Goal: Task Accomplishment & Management: Manage account settings

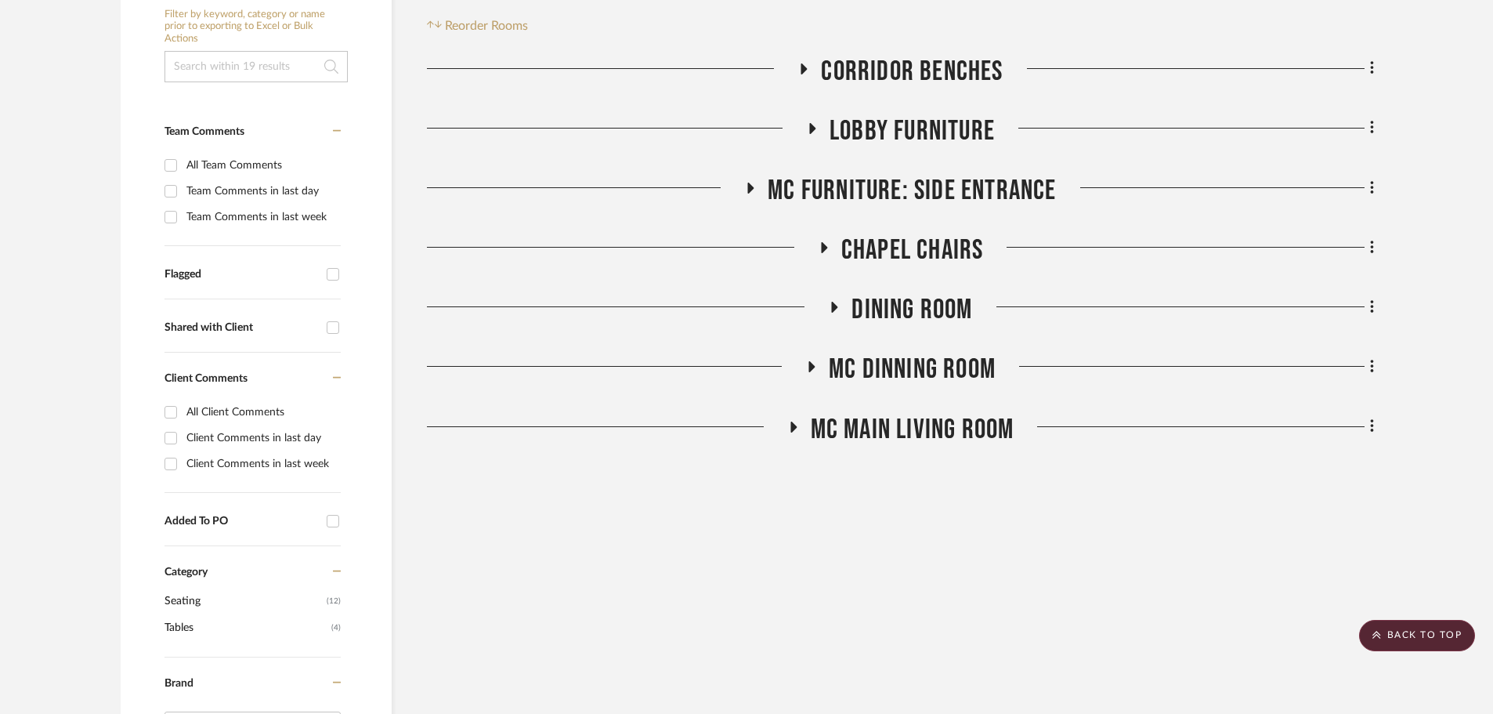
click at [1415, 609] on project-details-page "SHOW ME Project: Lake Shore Project Settings + Add Room/Section + Quick Add Ite…" at bounding box center [746, 598] width 1493 height 1598
click at [1431, 631] on scroll-to-top-button "BACK TO TOP" at bounding box center [1417, 635] width 116 height 31
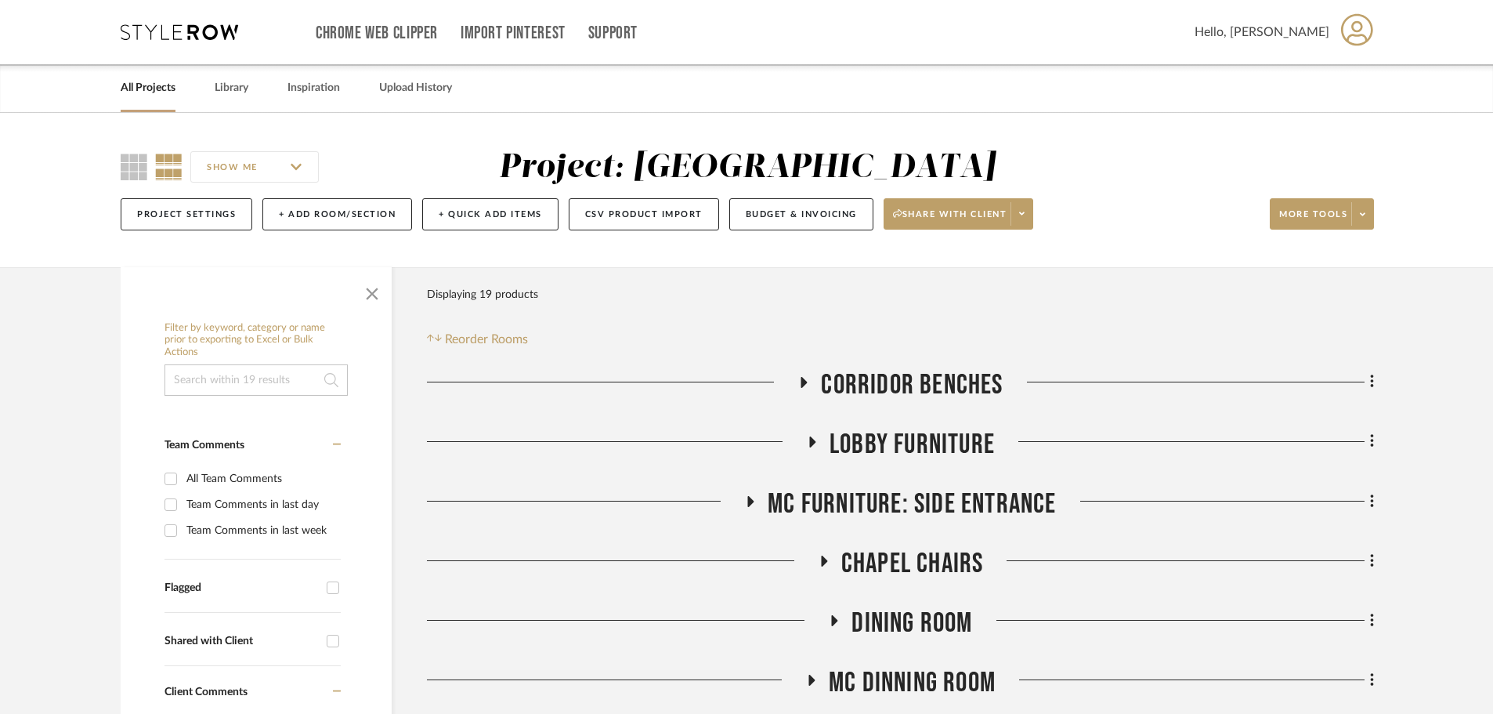
click at [165, 23] on div "Chrome Web Clipper Import Pinterest Support All Projects Library Inspiration Up…" at bounding box center [747, 32] width 1253 height 64
click at [211, 41] on div "Chrome Web Clipper Import Pinterest Support All Projects Library Inspiration Up…" at bounding box center [747, 32] width 1253 height 64
click at [203, 31] on icon at bounding box center [179, 32] width 117 height 16
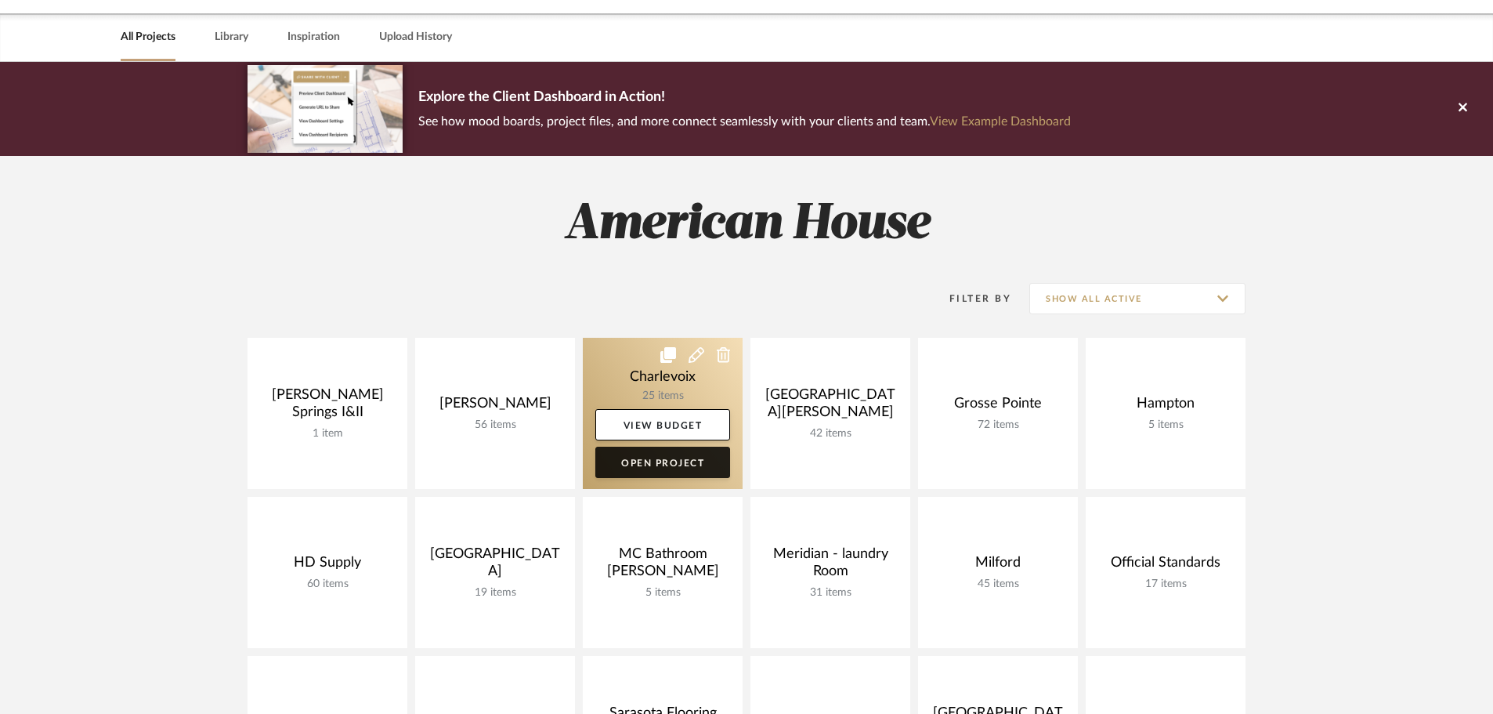
scroll to position [78, 0]
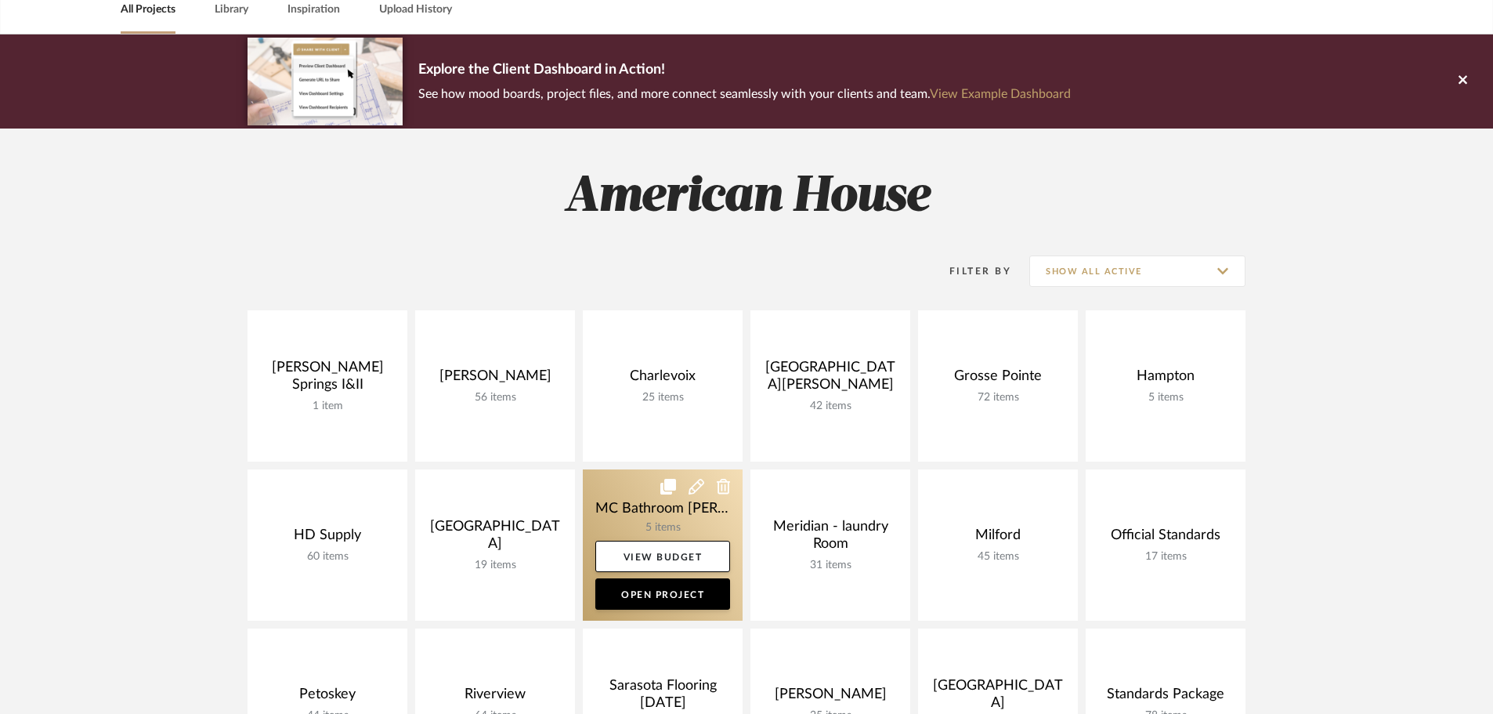
click at [631, 510] on link at bounding box center [663, 544] width 160 height 151
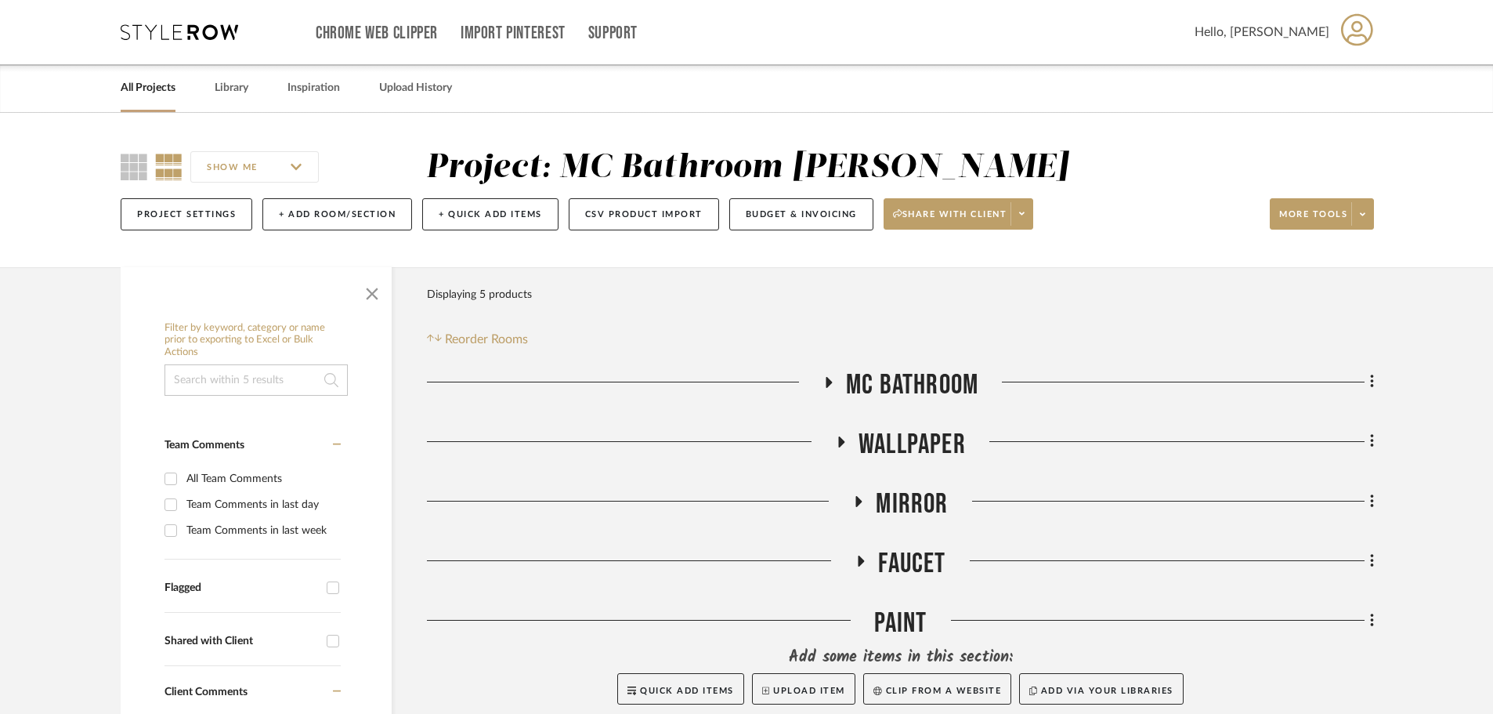
click at [832, 381] on icon at bounding box center [827, 382] width 19 height 12
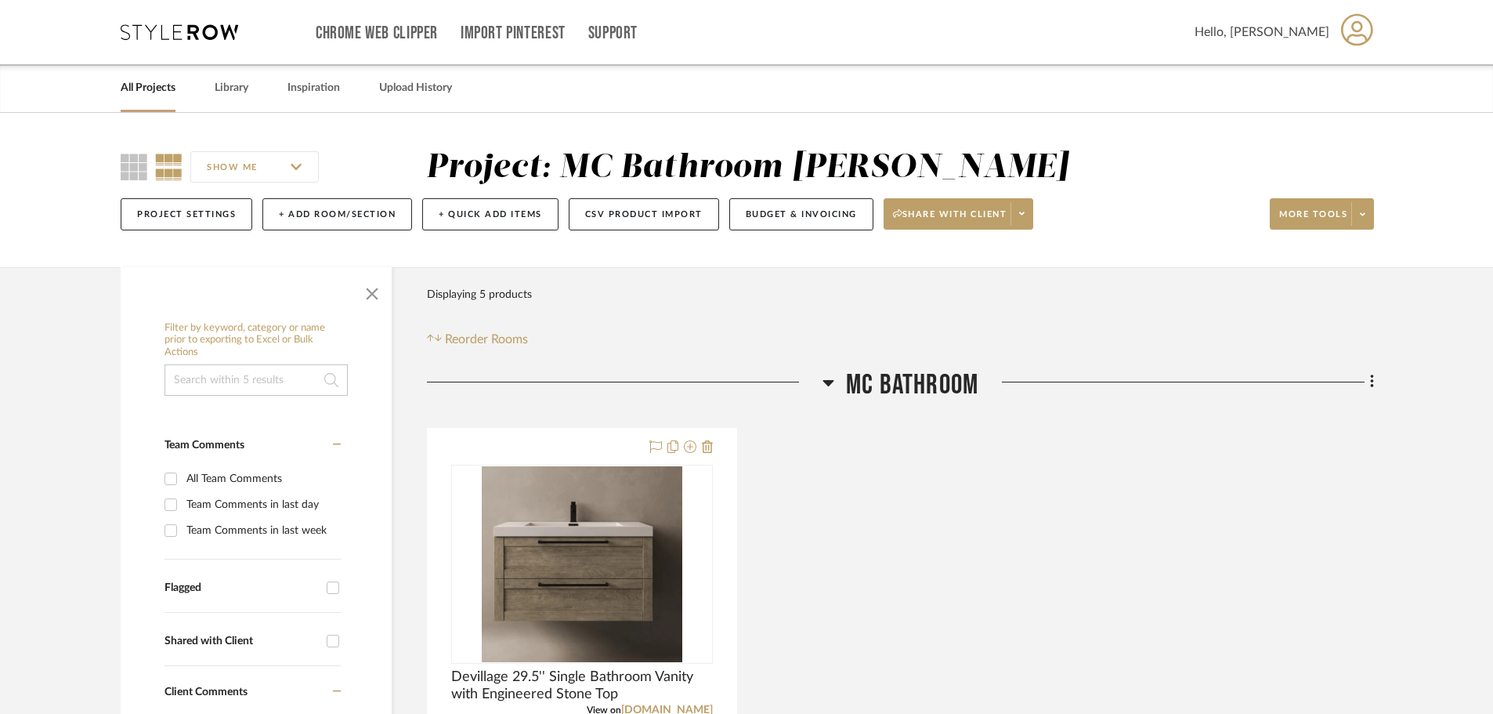
click at [832, 381] on icon at bounding box center [827, 383] width 11 height 6
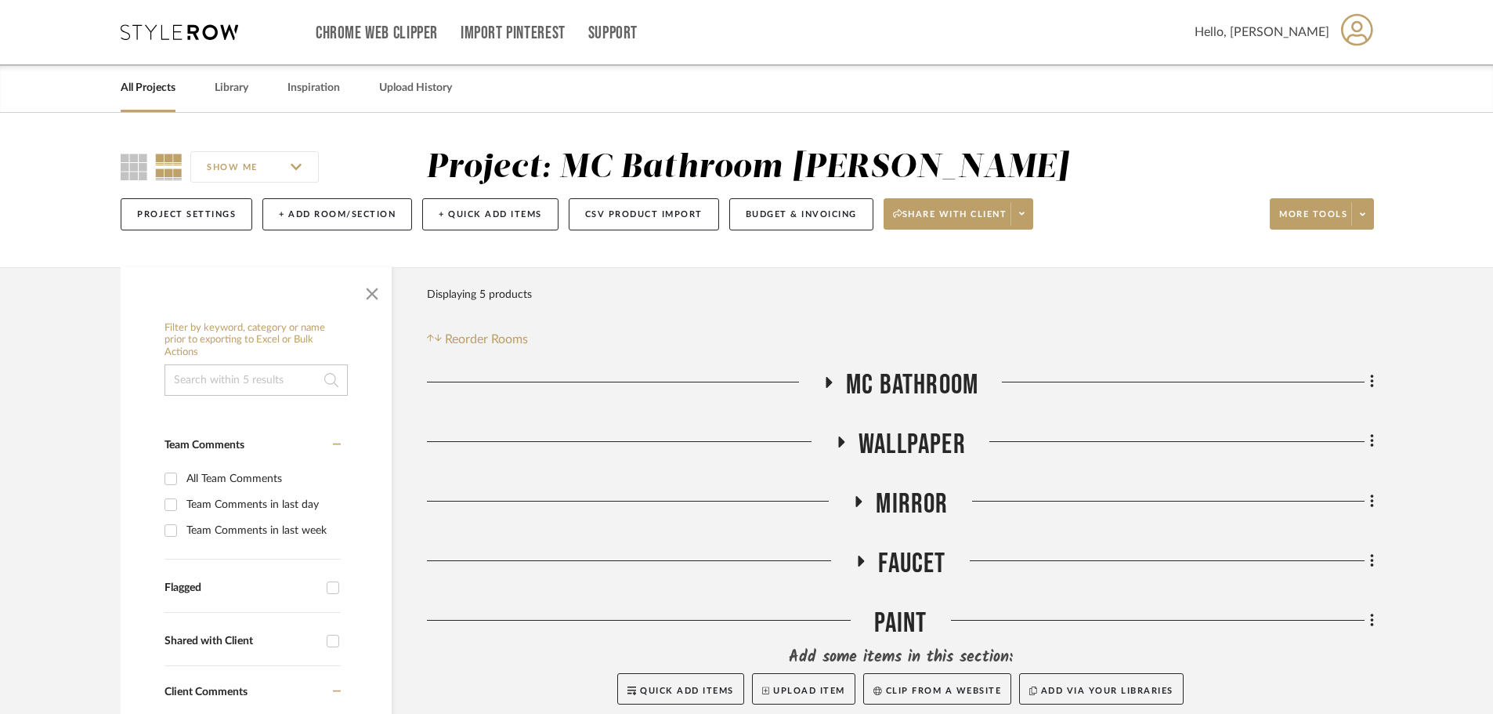
click at [833, 438] on icon at bounding box center [841, 441] width 19 height 12
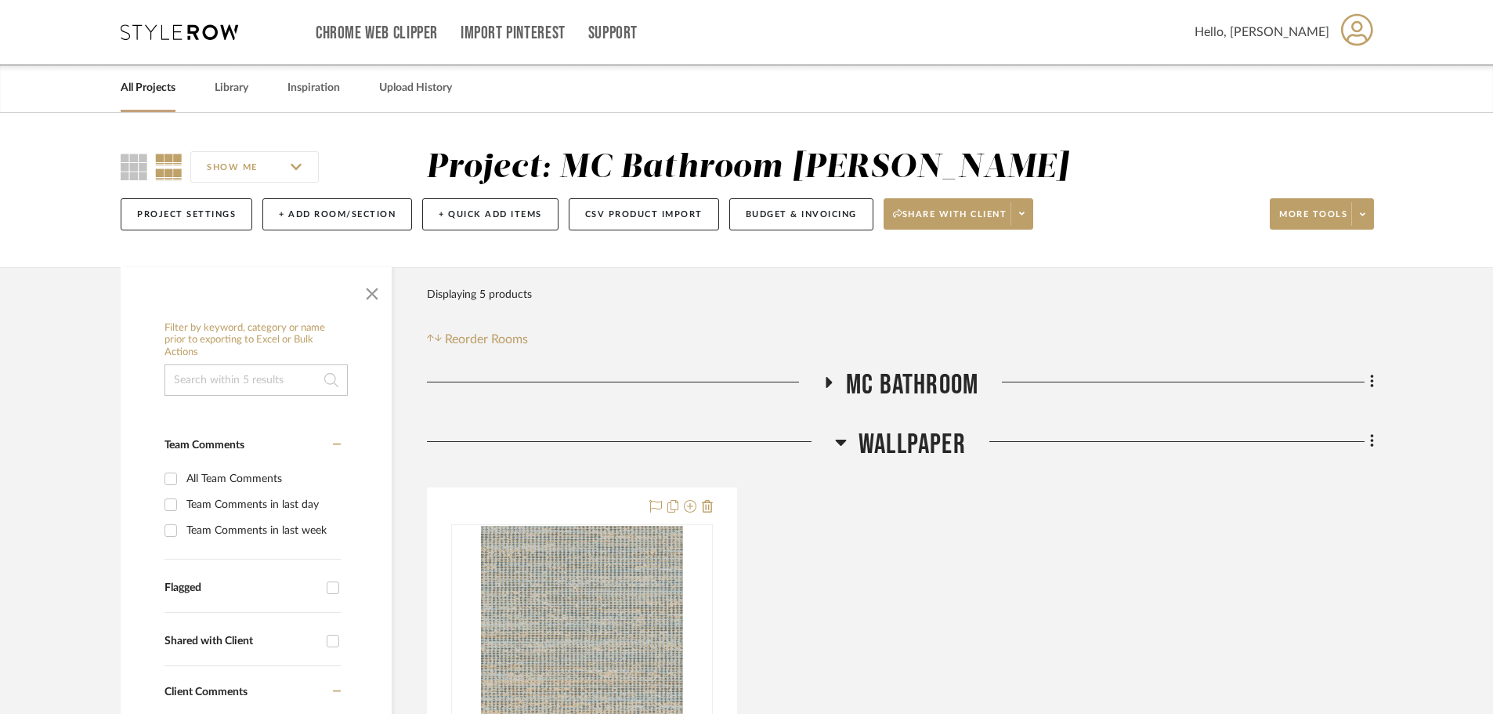
scroll to position [157, 0]
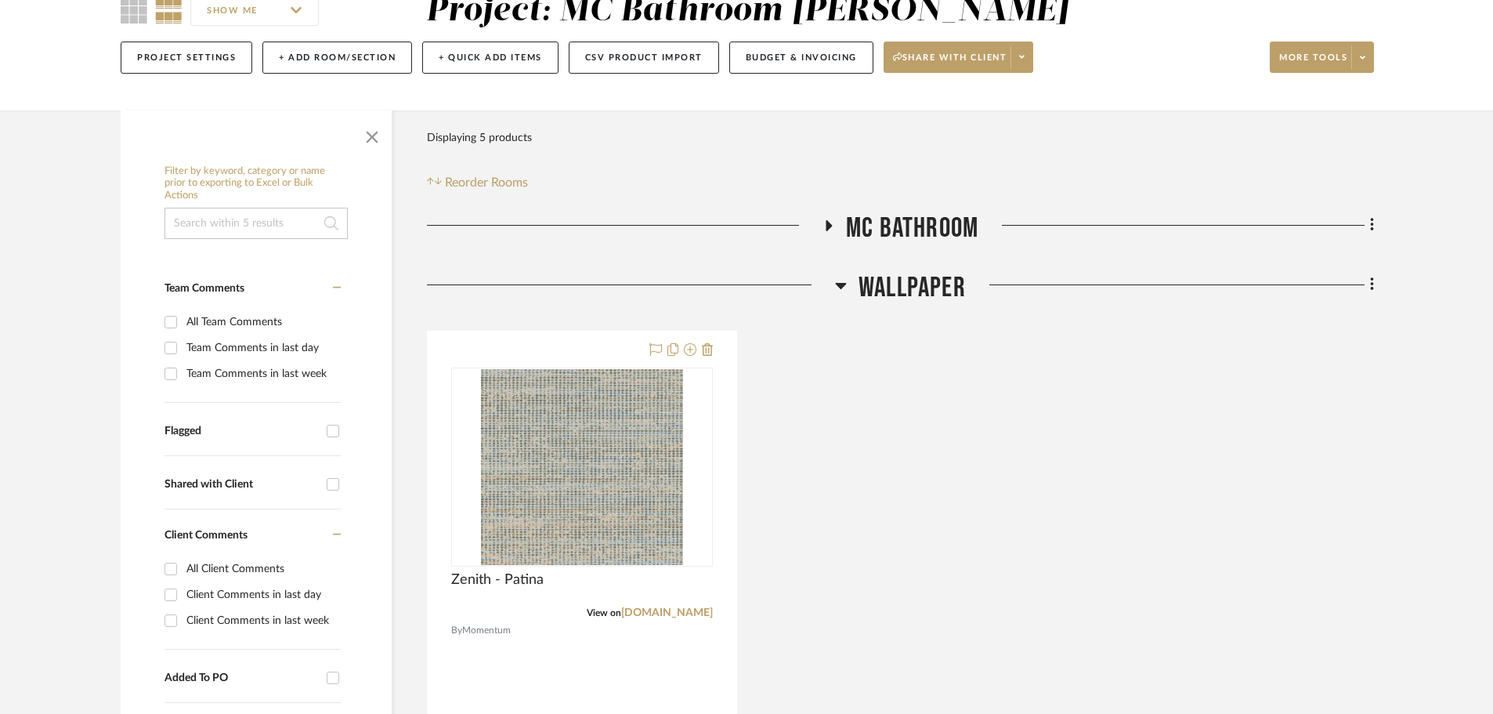
click at [841, 281] on icon at bounding box center [841, 285] width 12 height 19
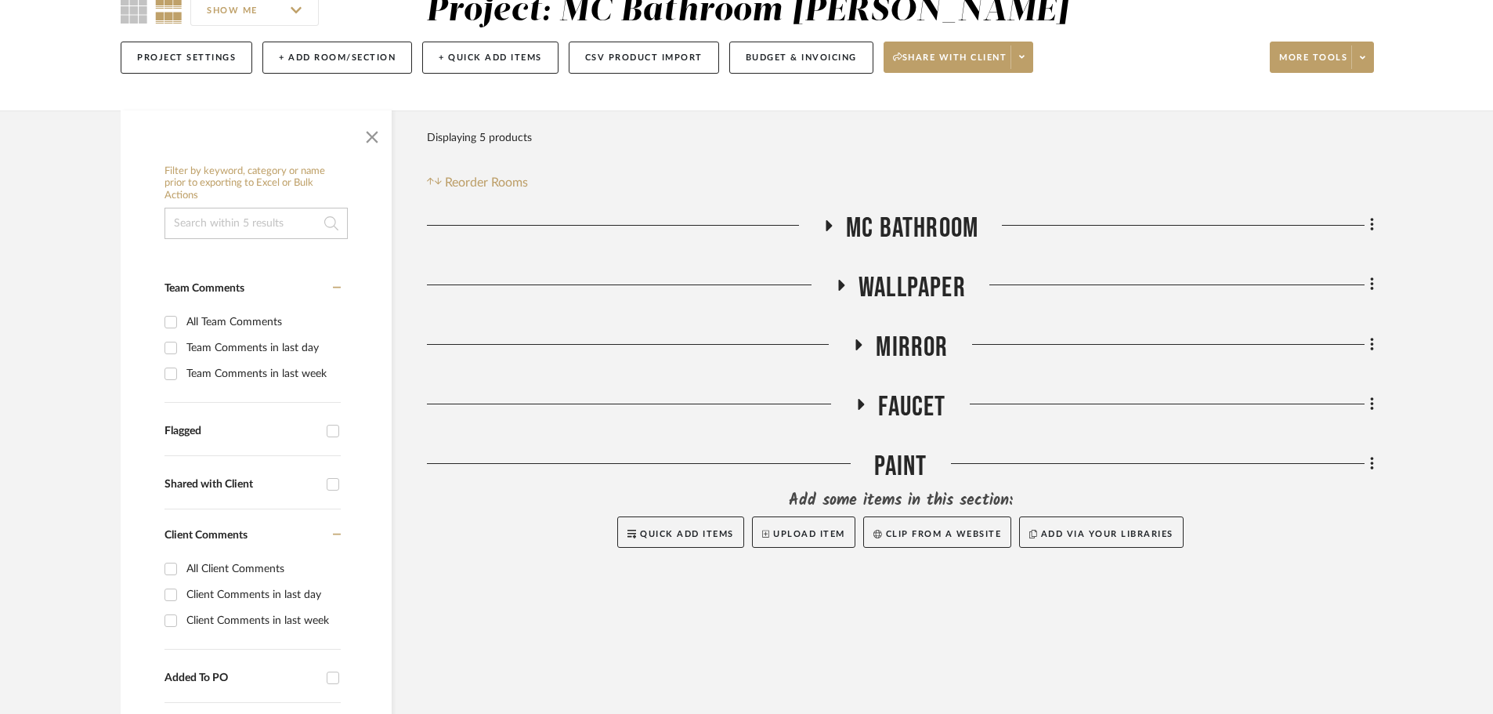
click at [859, 348] on icon at bounding box center [859, 344] width 6 height 11
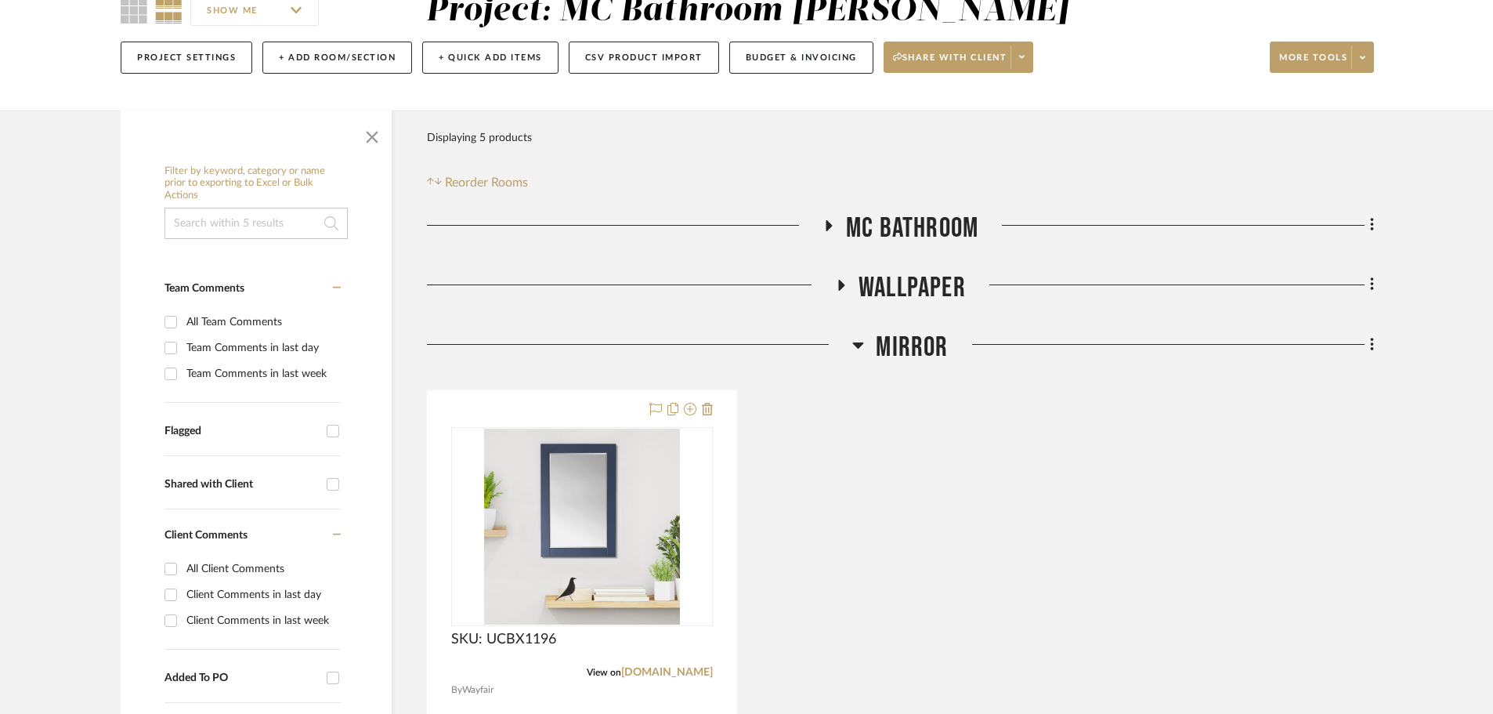
click at [859, 348] on icon at bounding box center [858, 345] width 11 height 6
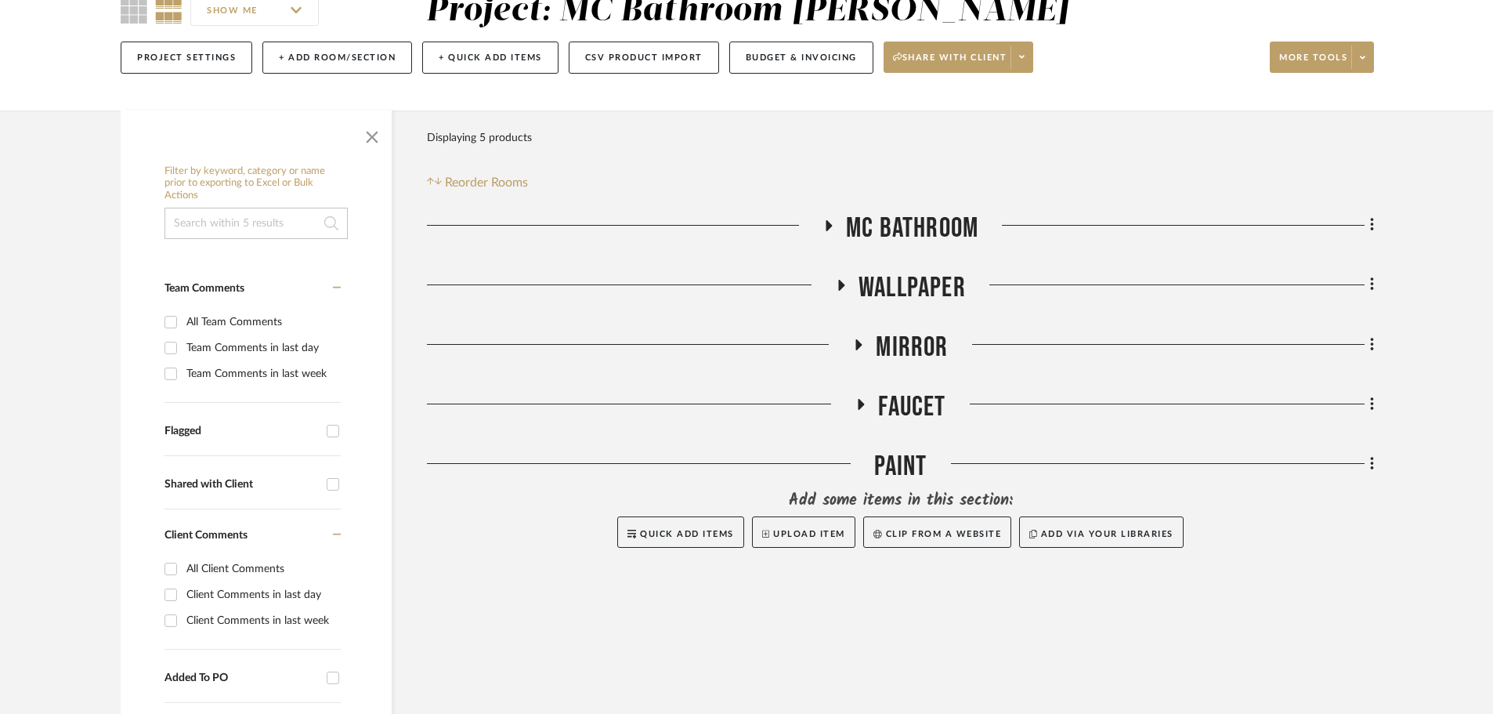
click at [856, 406] on icon at bounding box center [860, 405] width 19 height 12
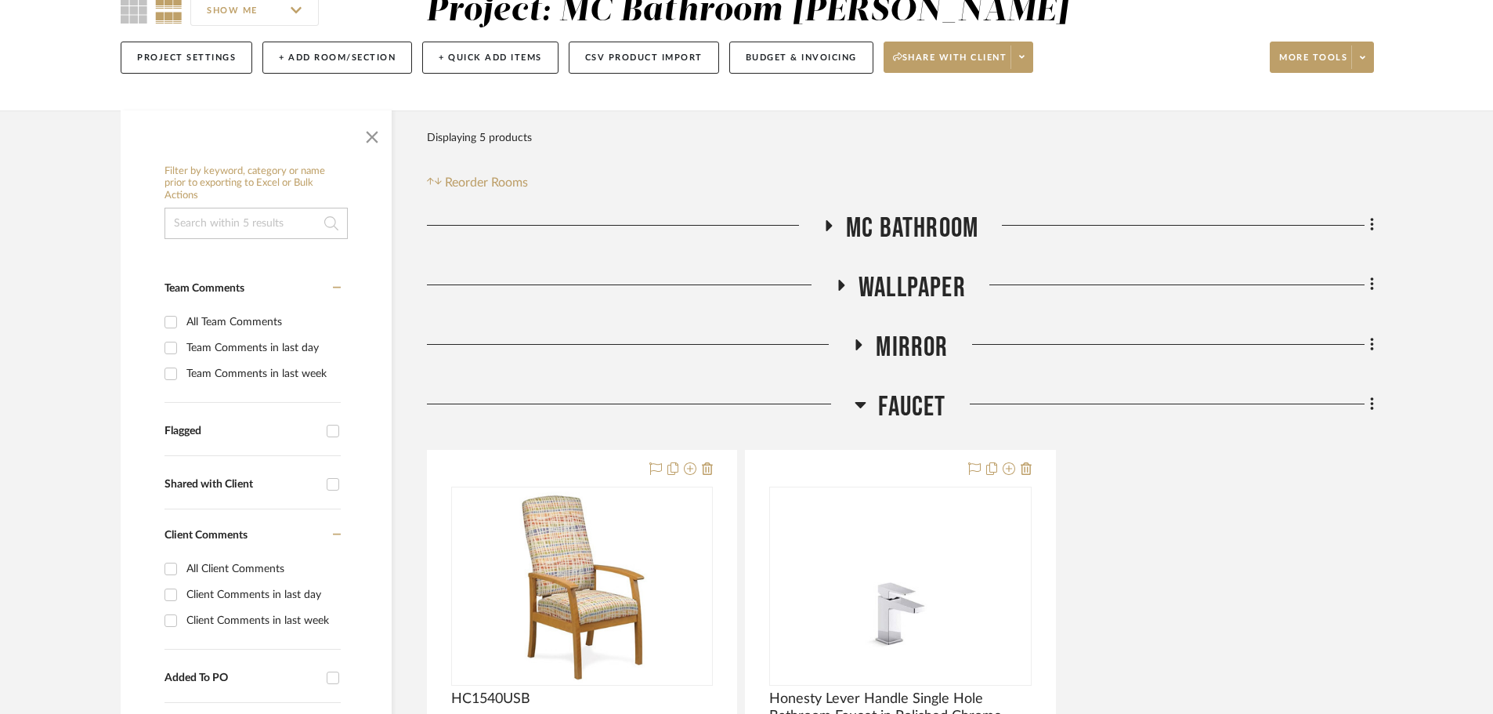
click at [856, 406] on icon at bounding box center [861, 404] width 12 height 19
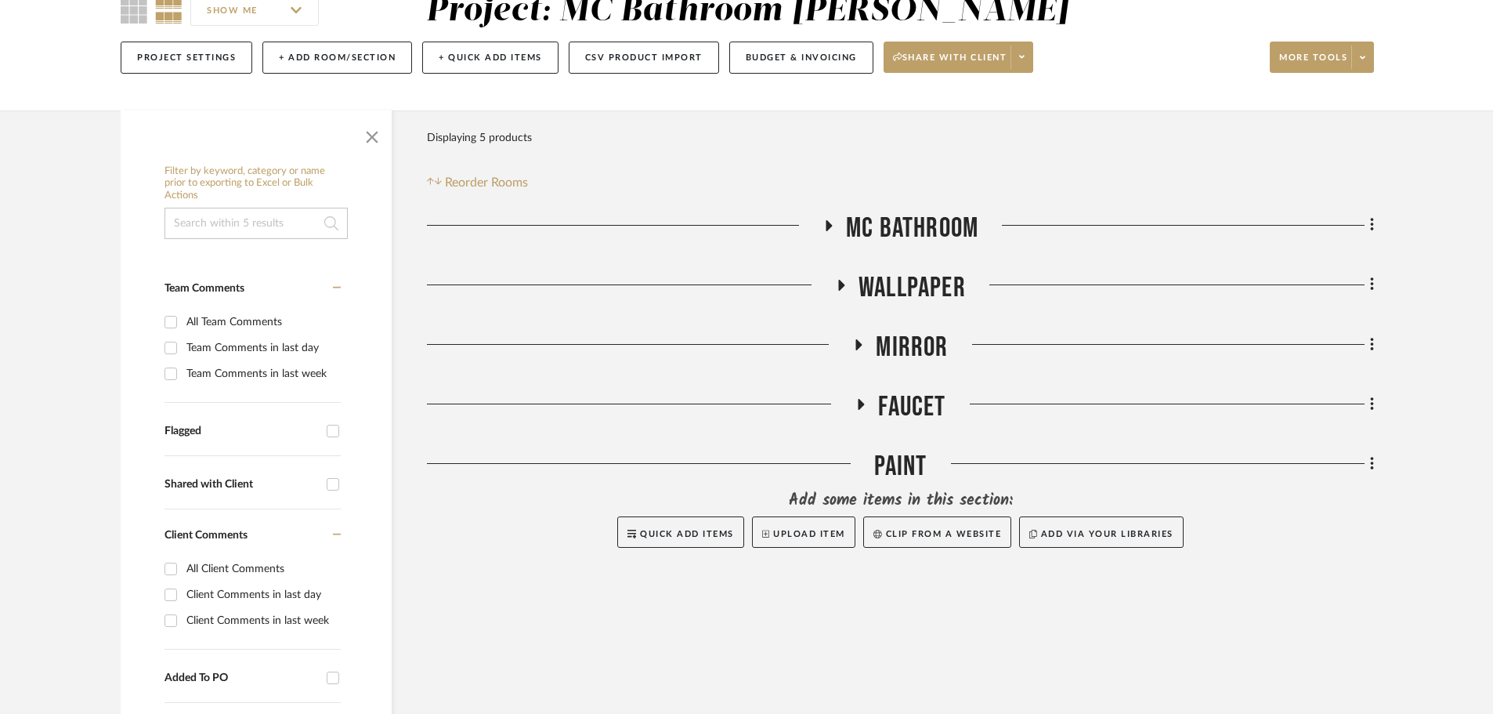
click at [856, 406] on icon at bounding box center [860, 405] width 19 height 12
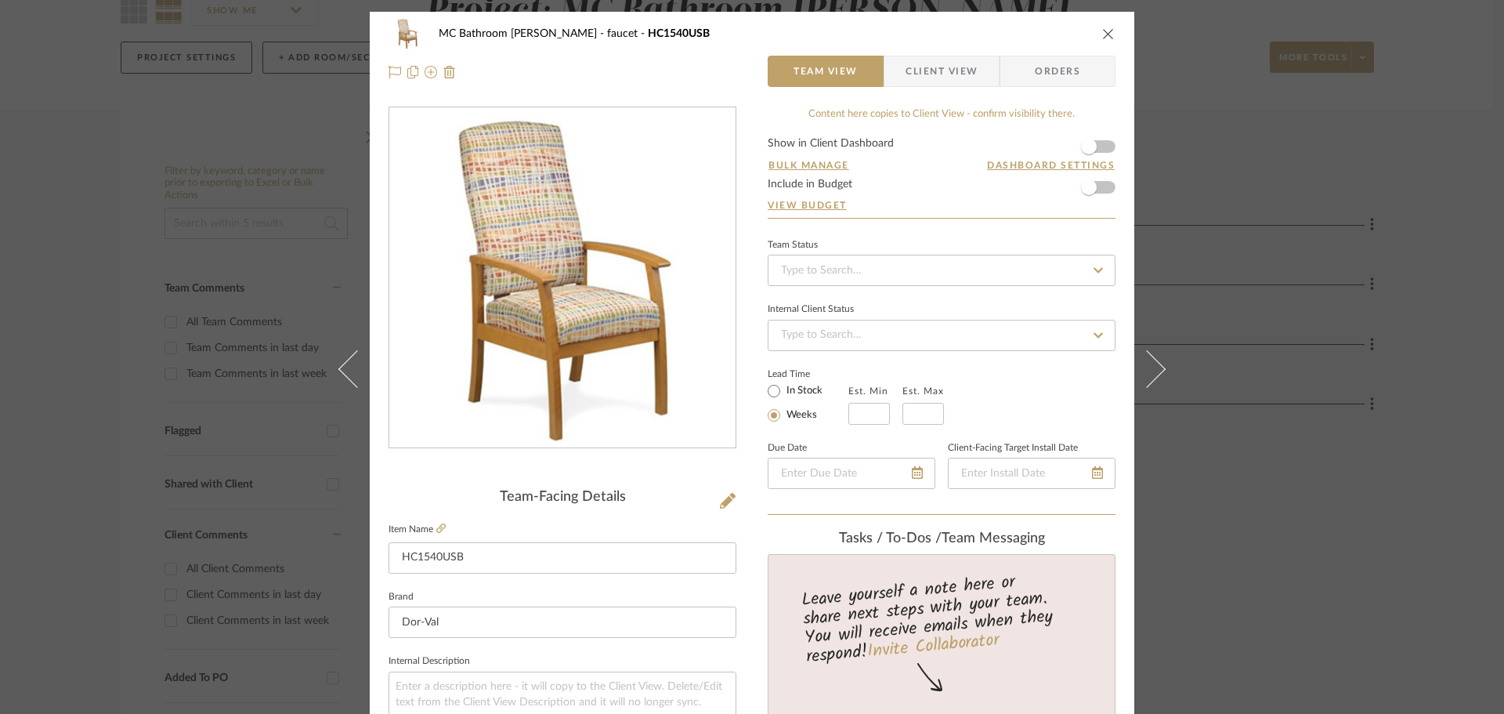
click at [1104, 39] on icon "close" at bounding box center [1108, 33] width 13 height 13
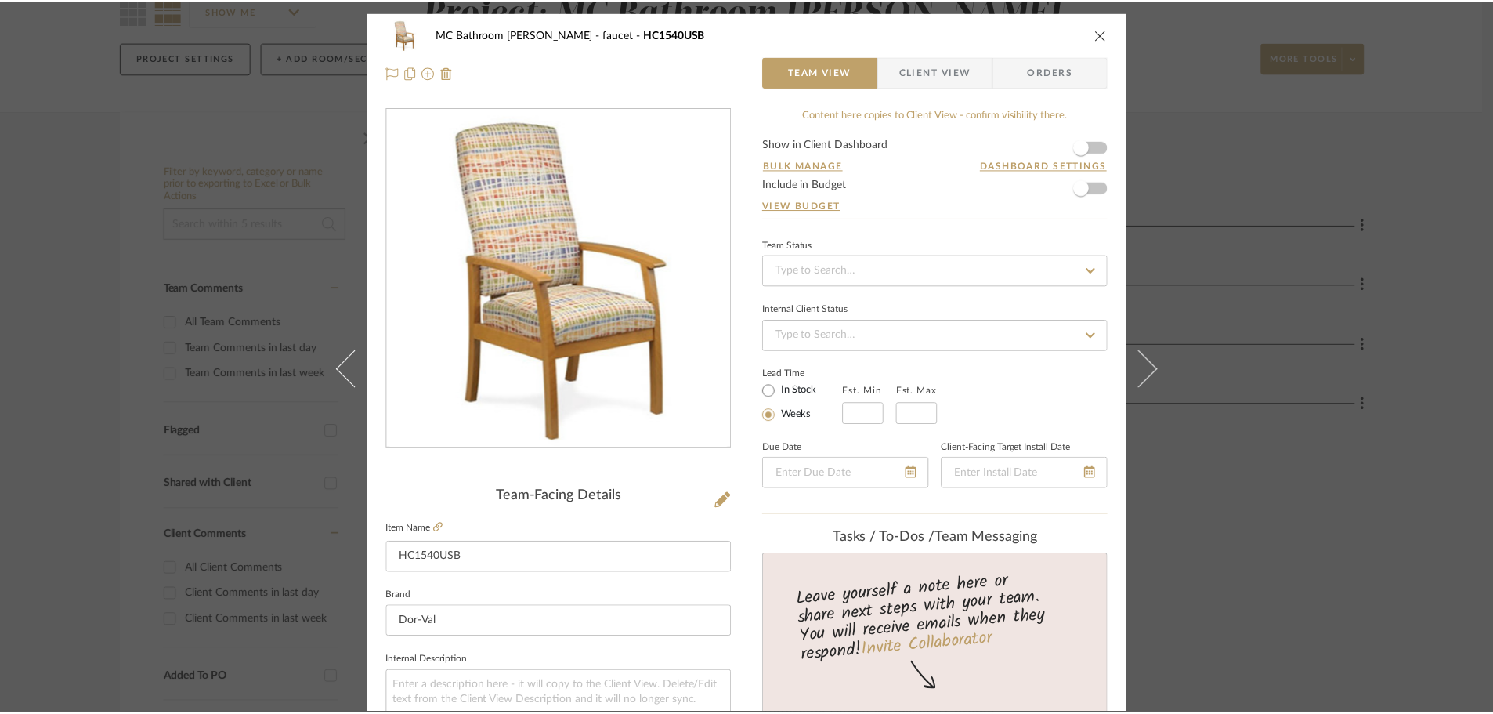
scroll to position [157, 0]
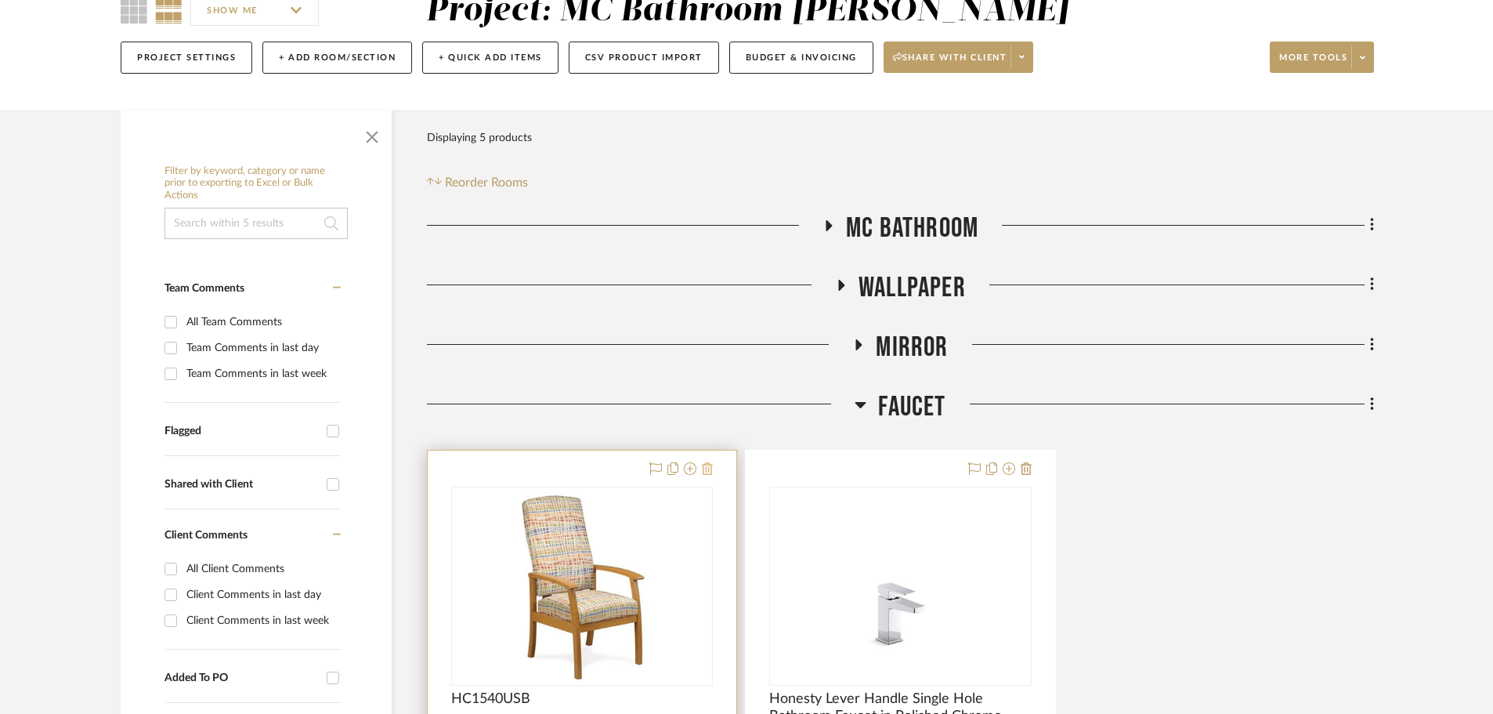
click at [704, 466] on icon at bounding box center [707, 468] width 11 height 13
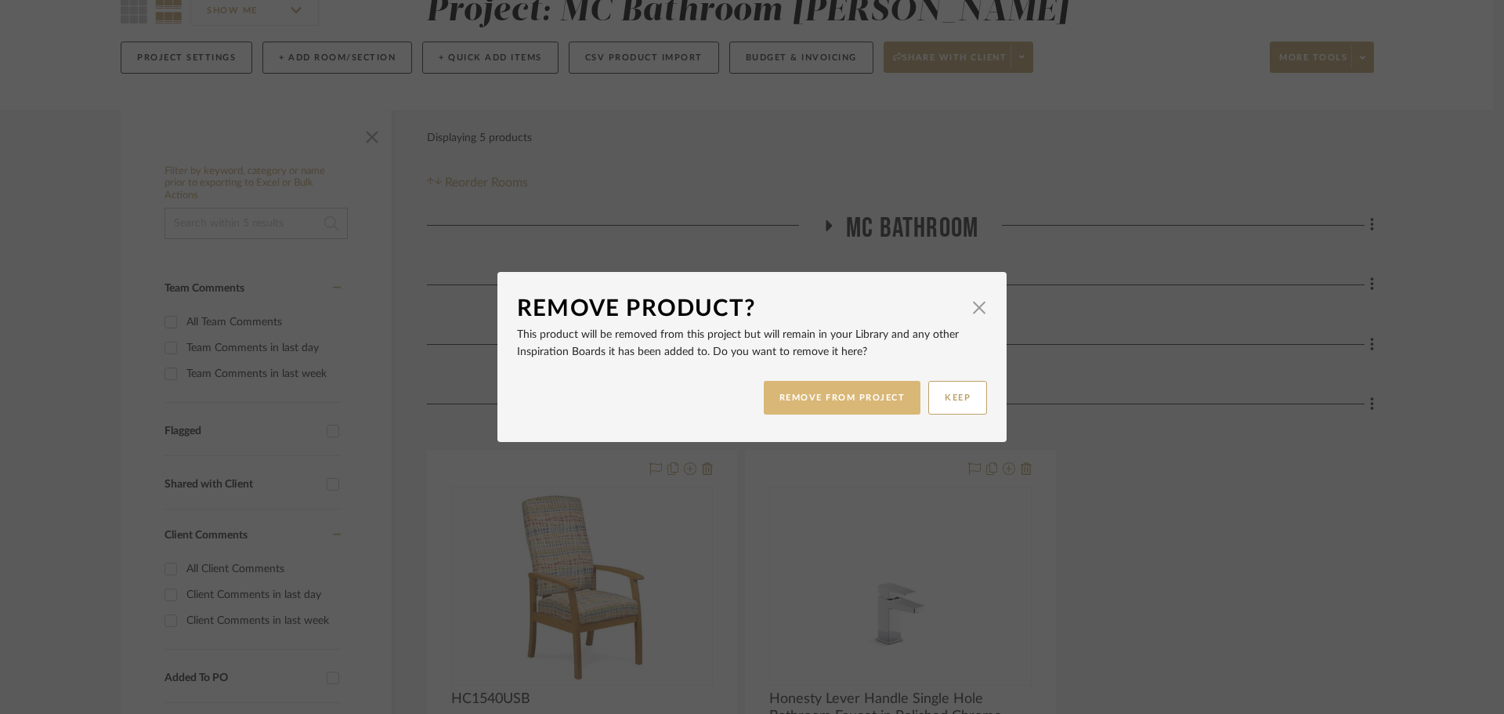
click at [826, 397] on button "REMOVE FROM PROJECT" at bounding box center [842, 398] width 157 height 34
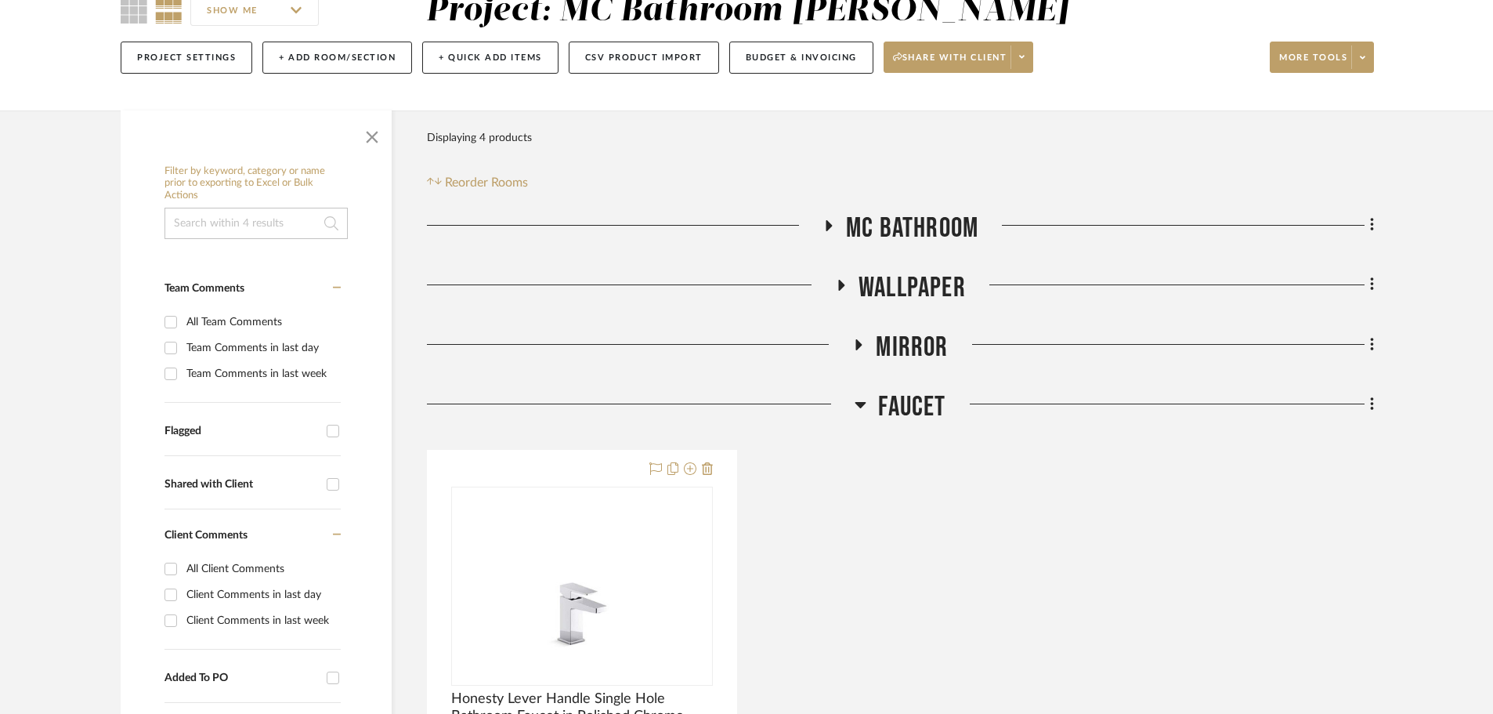
scroll to position [313, 0]
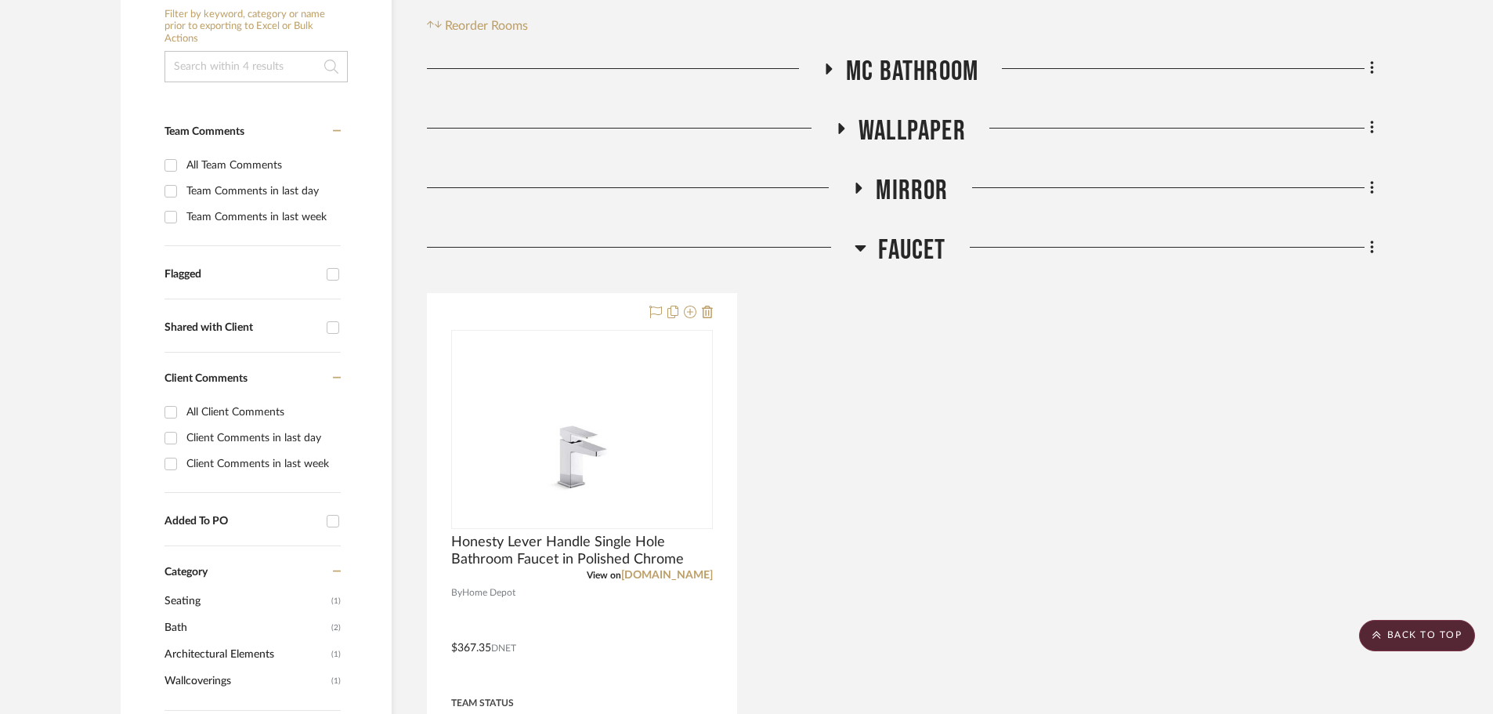
click at [861, 251] on icon at bounding box center [861, 247] width 12 height 19
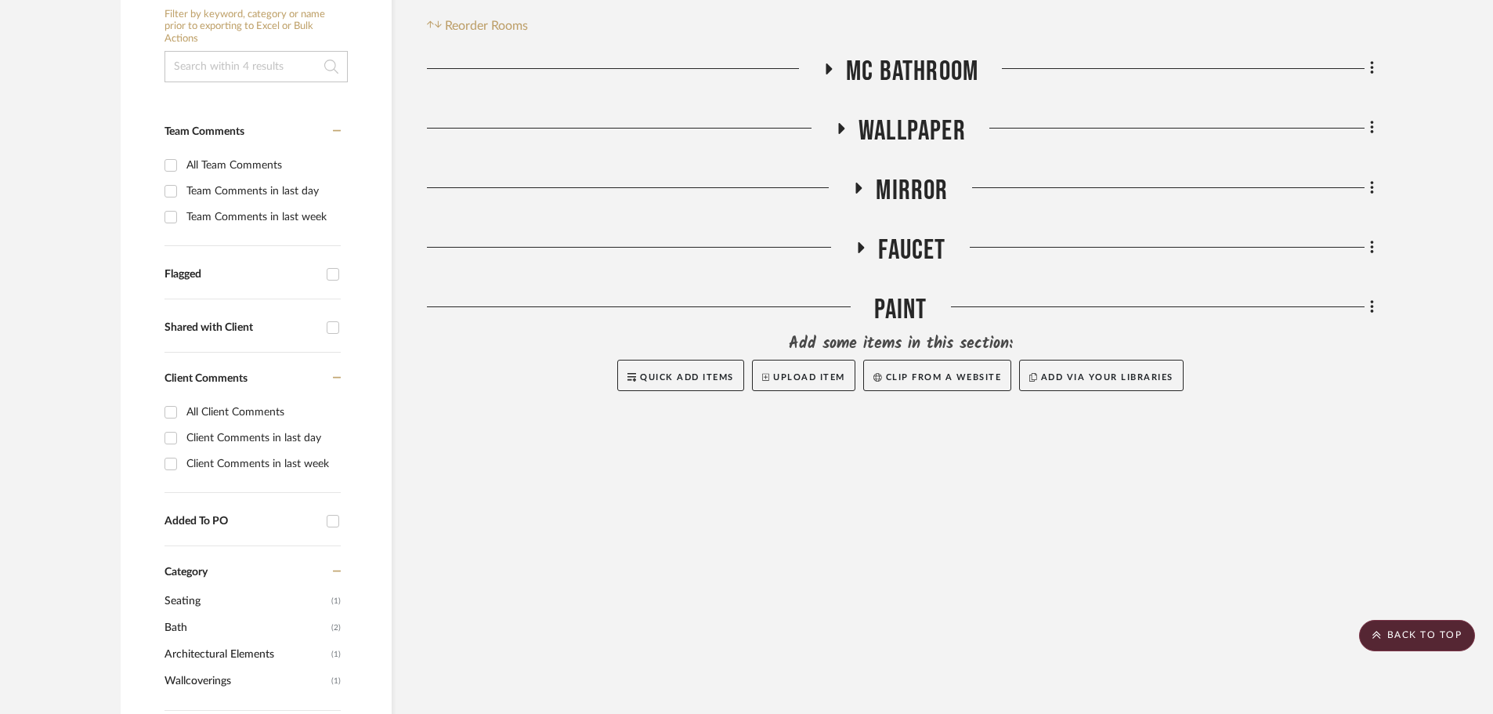
click at [868, 249] on icon at bounding box center [860, 248] width 19 height 12
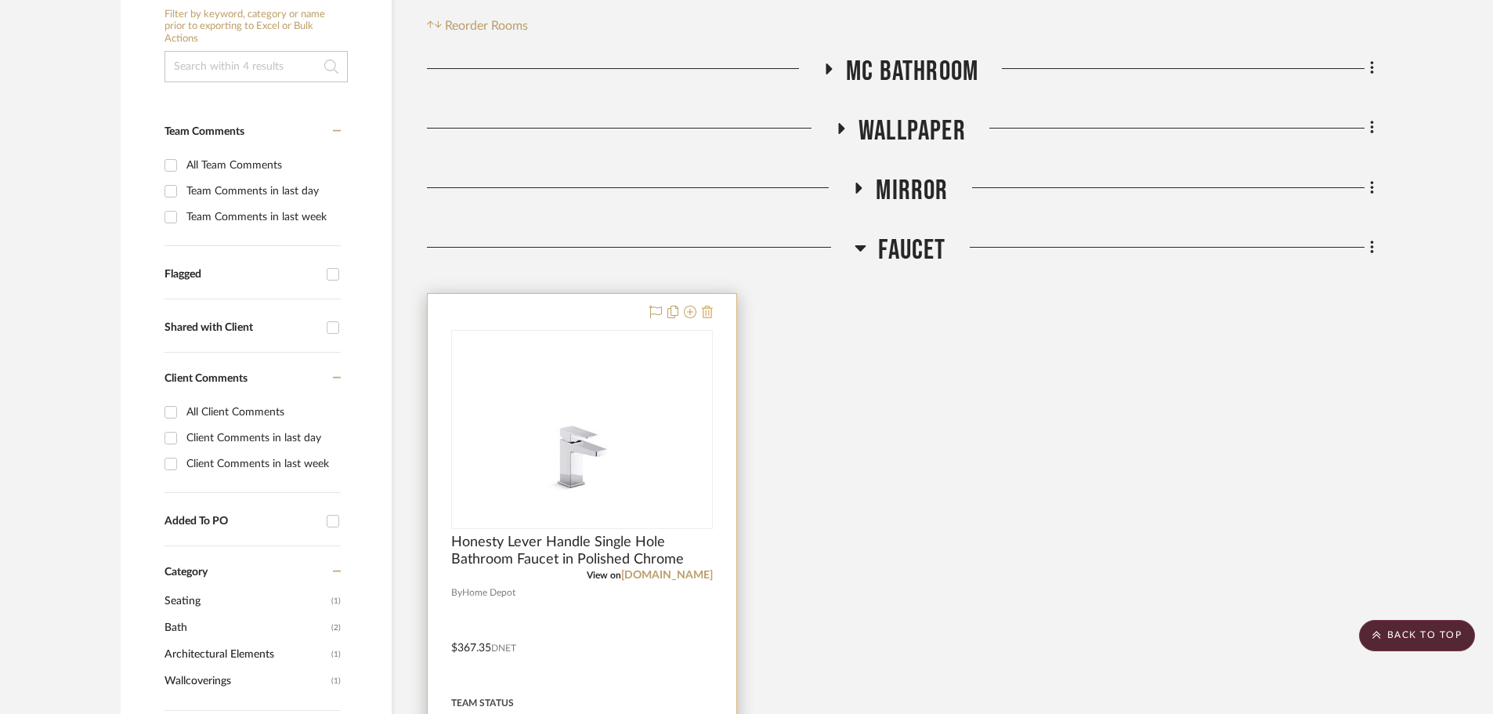
click at [711, 307] on icon at bounding box center [707, 311] width 11 height 13
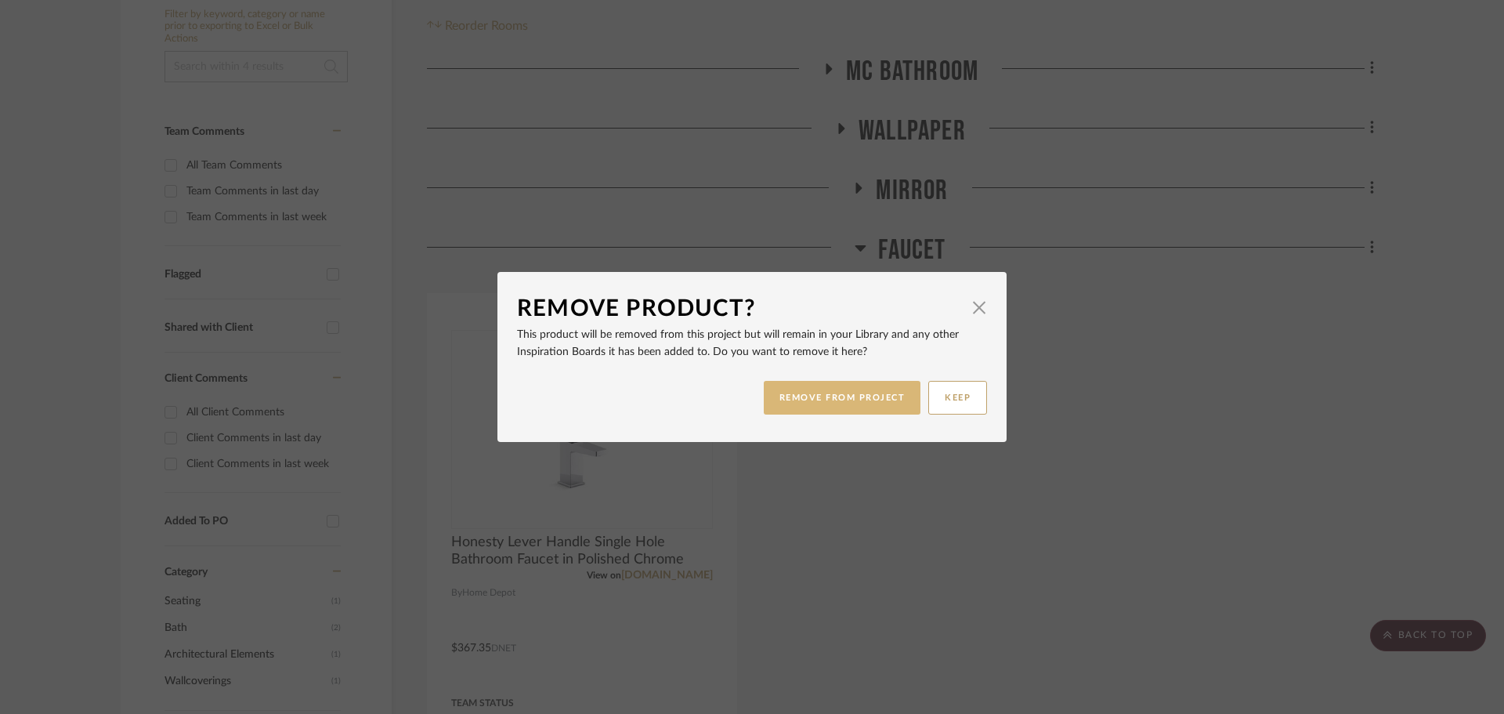
click at [835, 404] on button "REMOVE FROM PROJECT" at bounding box center [842, 398] width 157 height 34
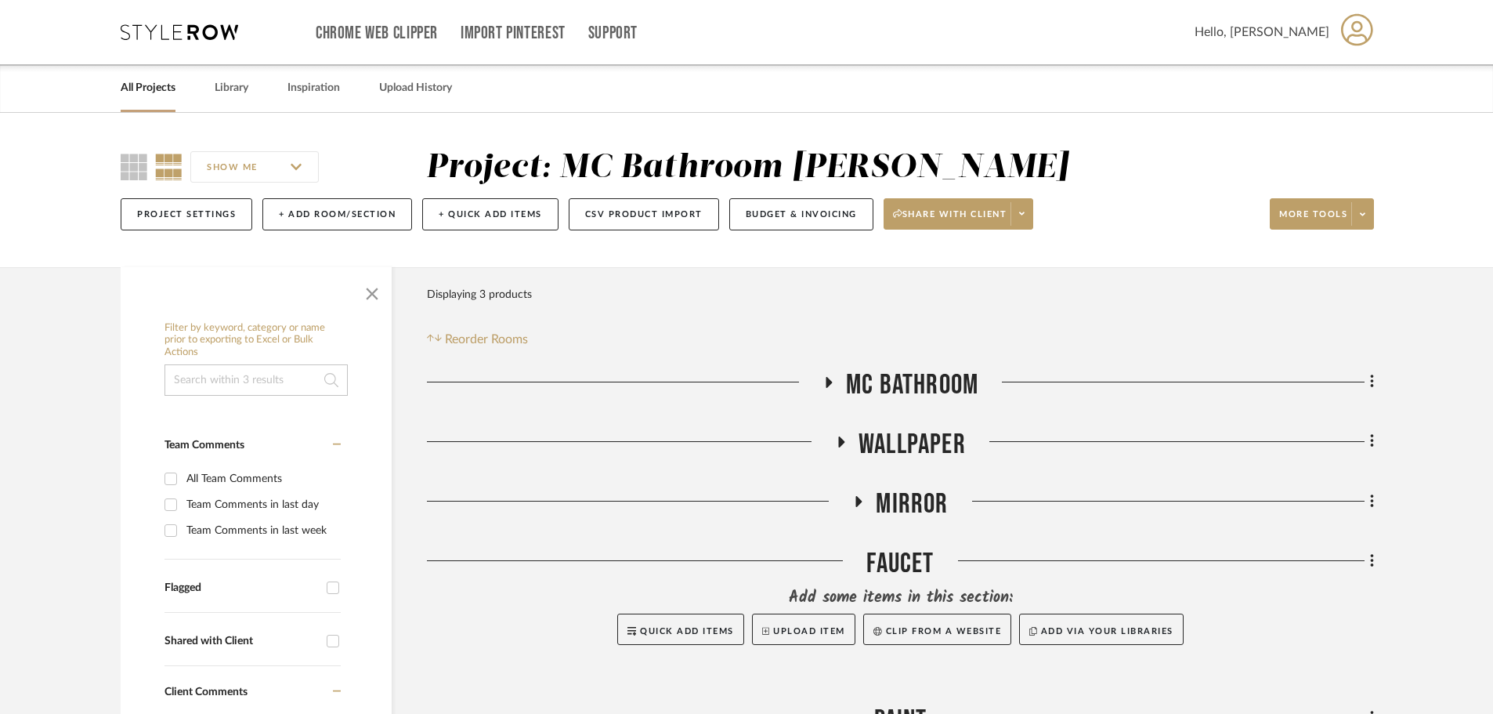
click at [210, 39] on icon at bounding box center [179, 32] width 117 height 16
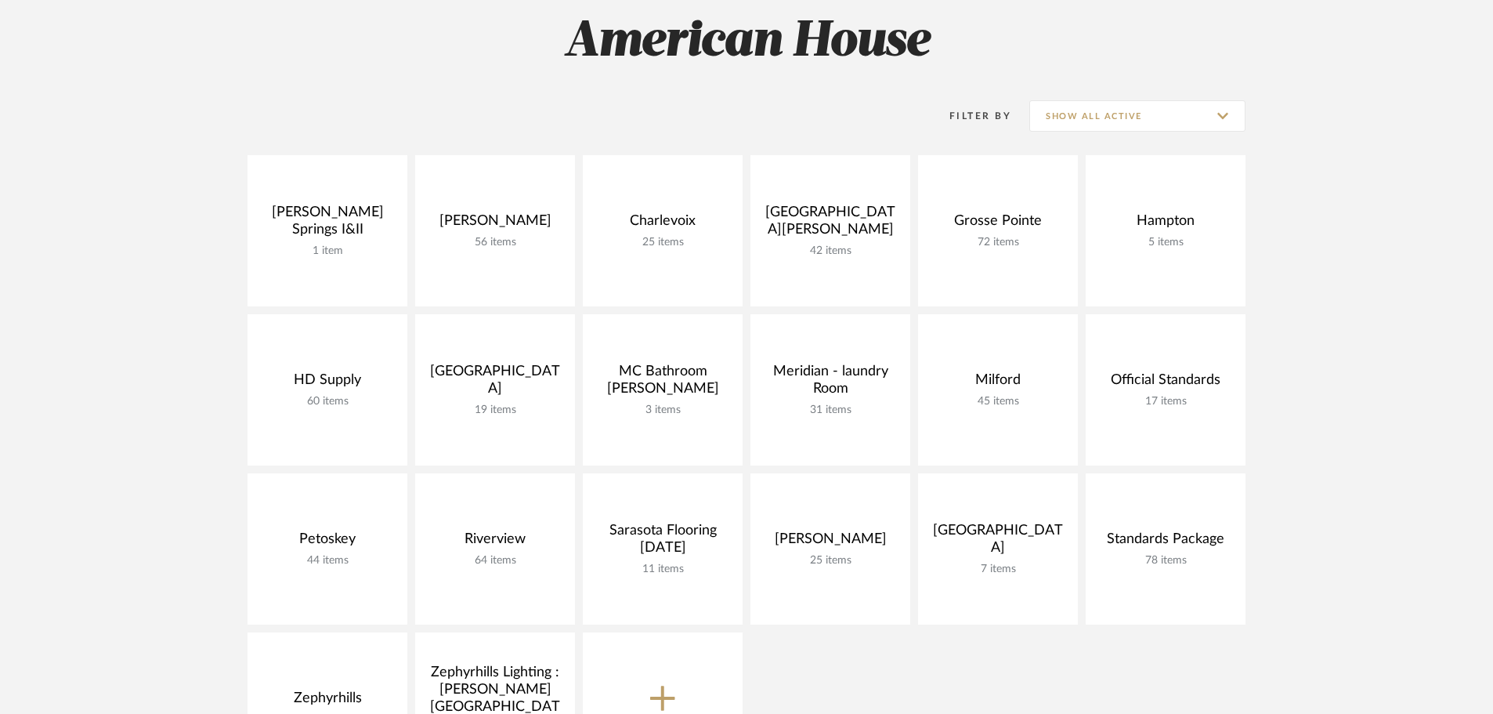
scroll to position [235, 0]
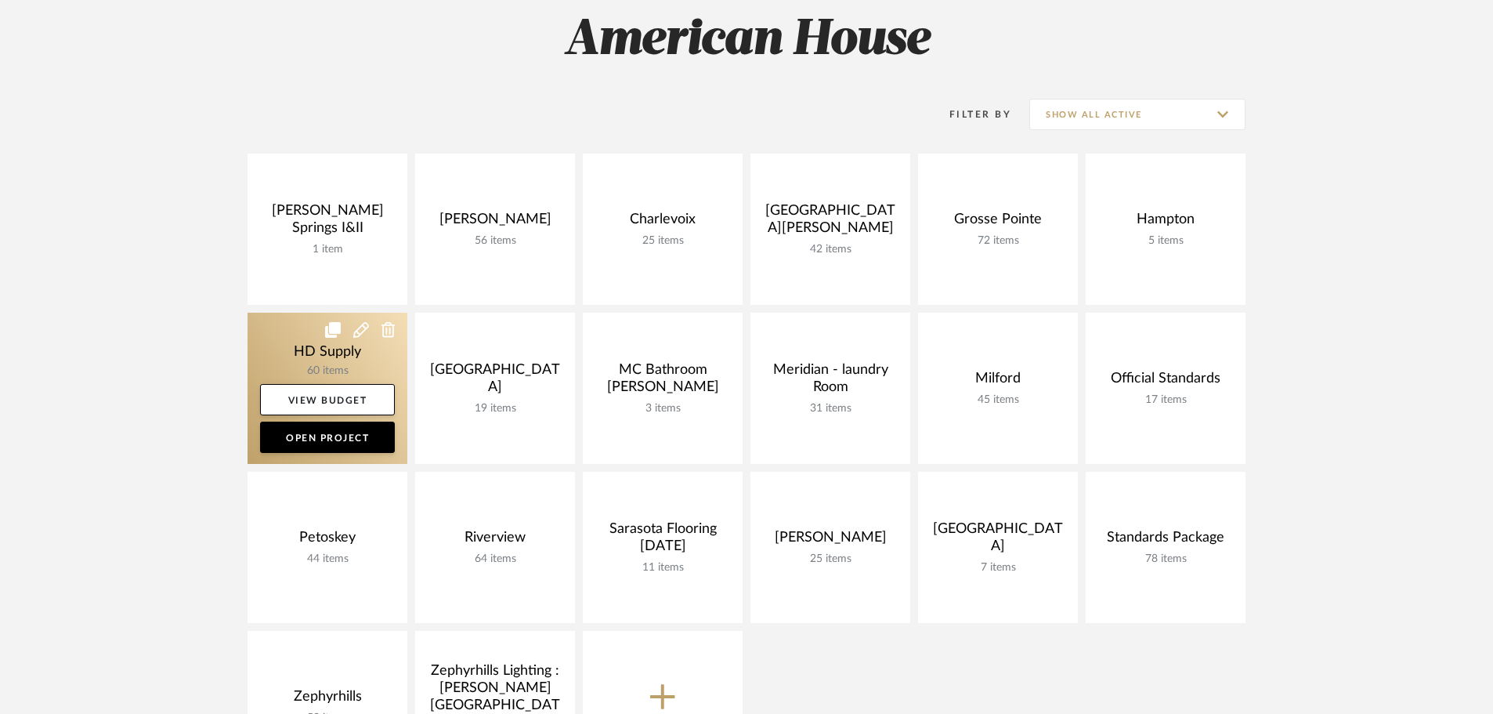
click at [302, 338] on link at bounding box center [328, 388] width 160 height 151
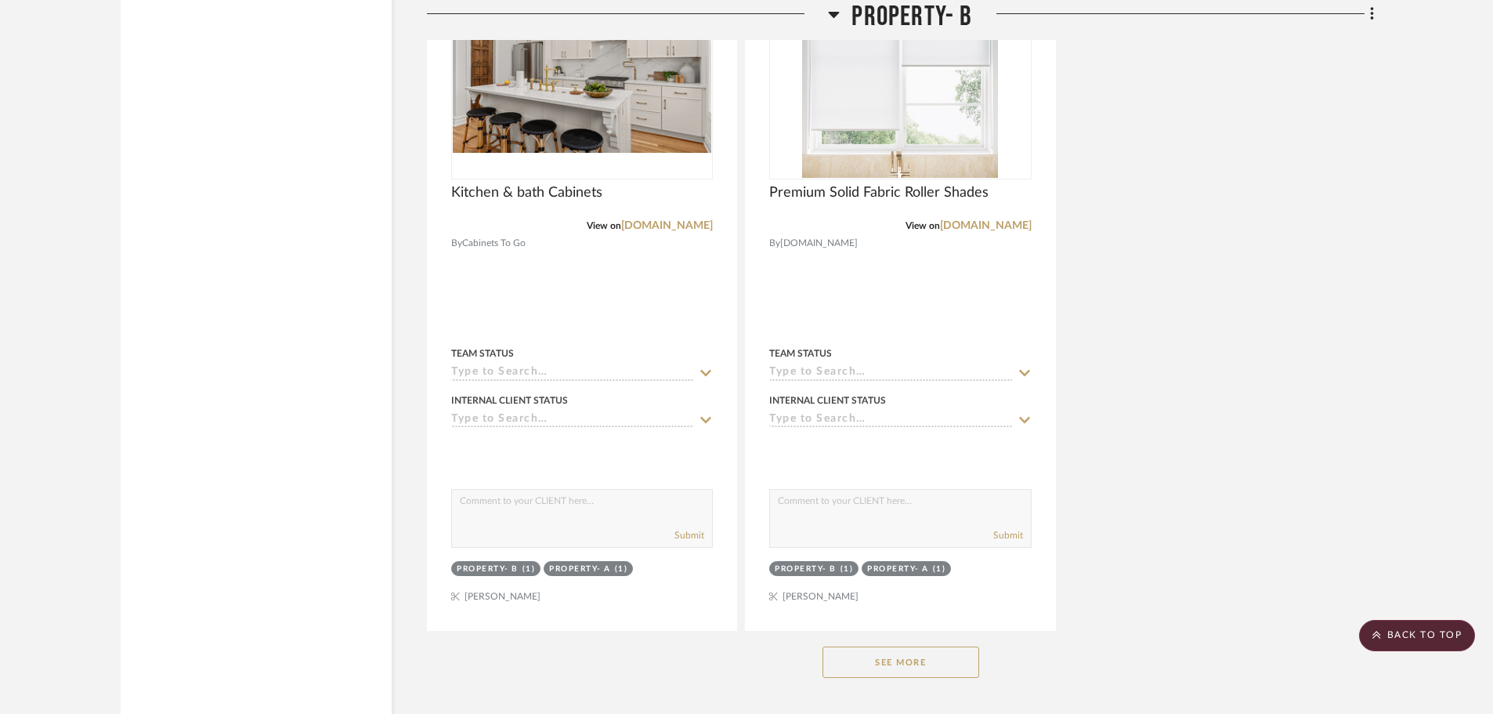
scroll to position [4464, 0]
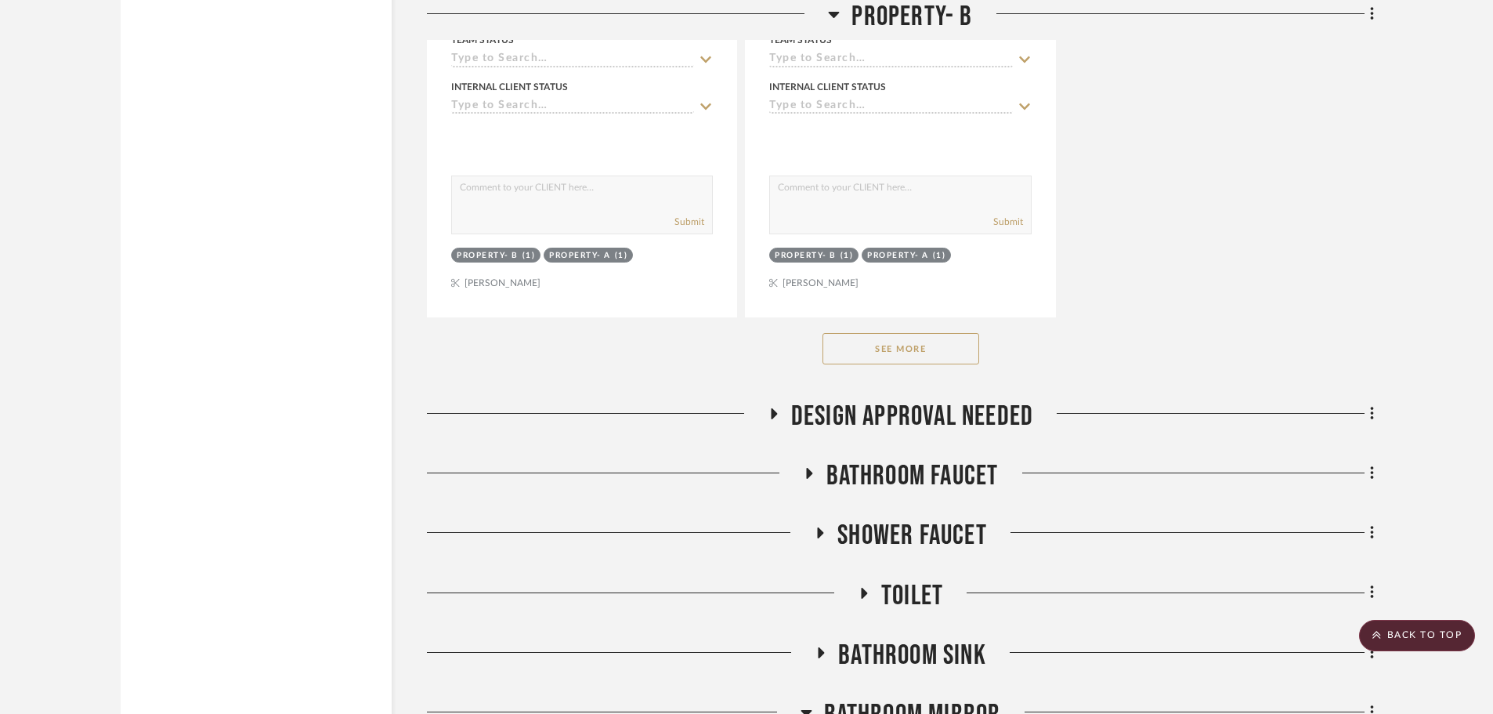
click at [840, 351] on button "See More" at bounding box center [900, 348] width 157 height 31
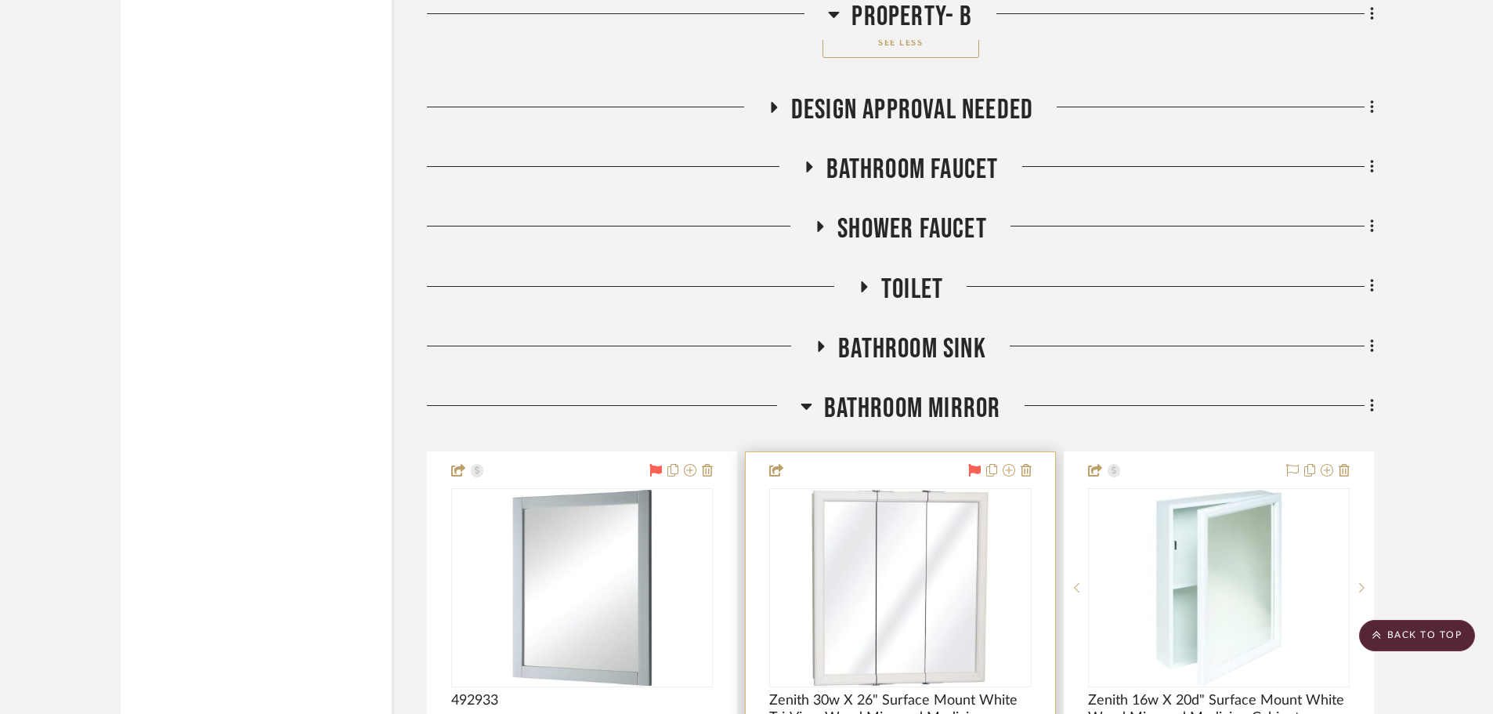
scroll to position [8229, 0]
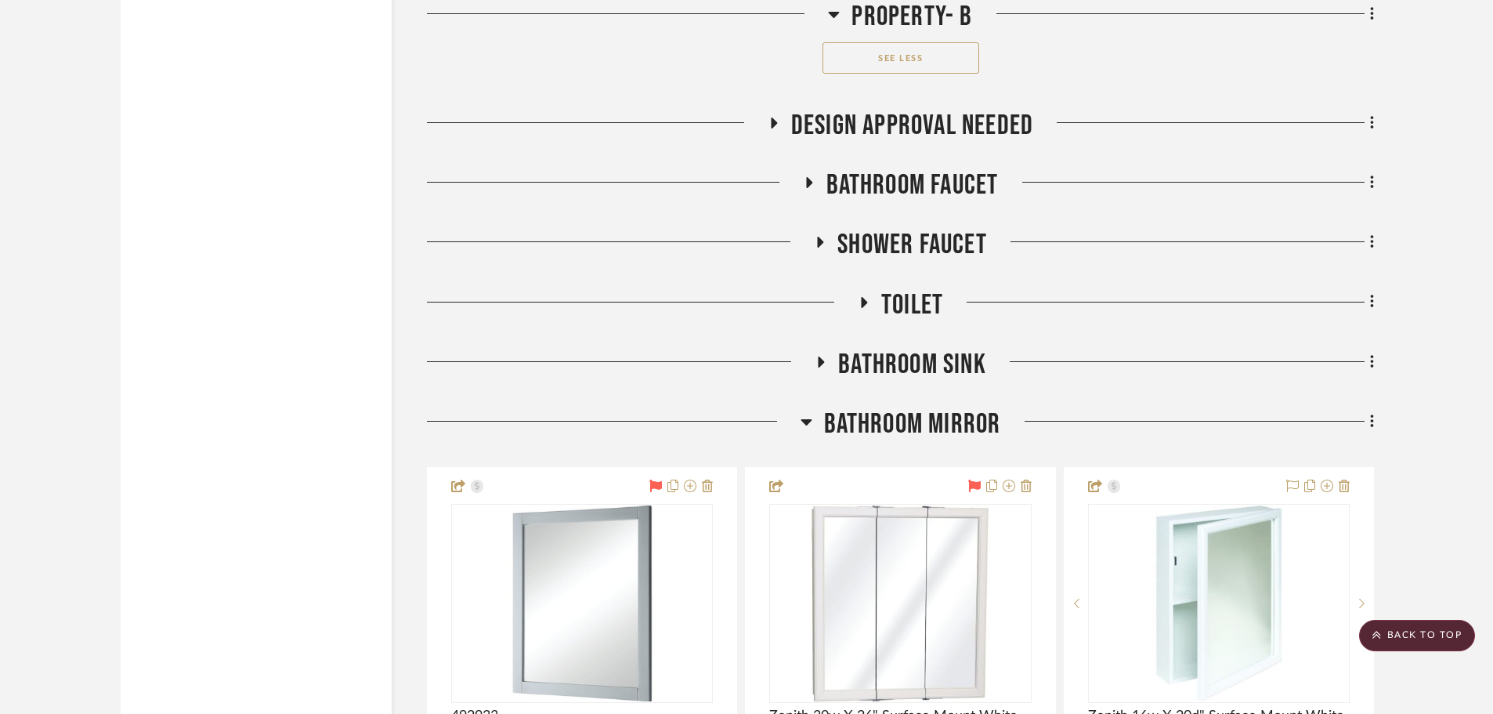
click at [796, 425] on div at bounding box center [614, 427] width 374 height 40
click at [807, 422] on icon at bounding box center [805, 422] width 11 height 6
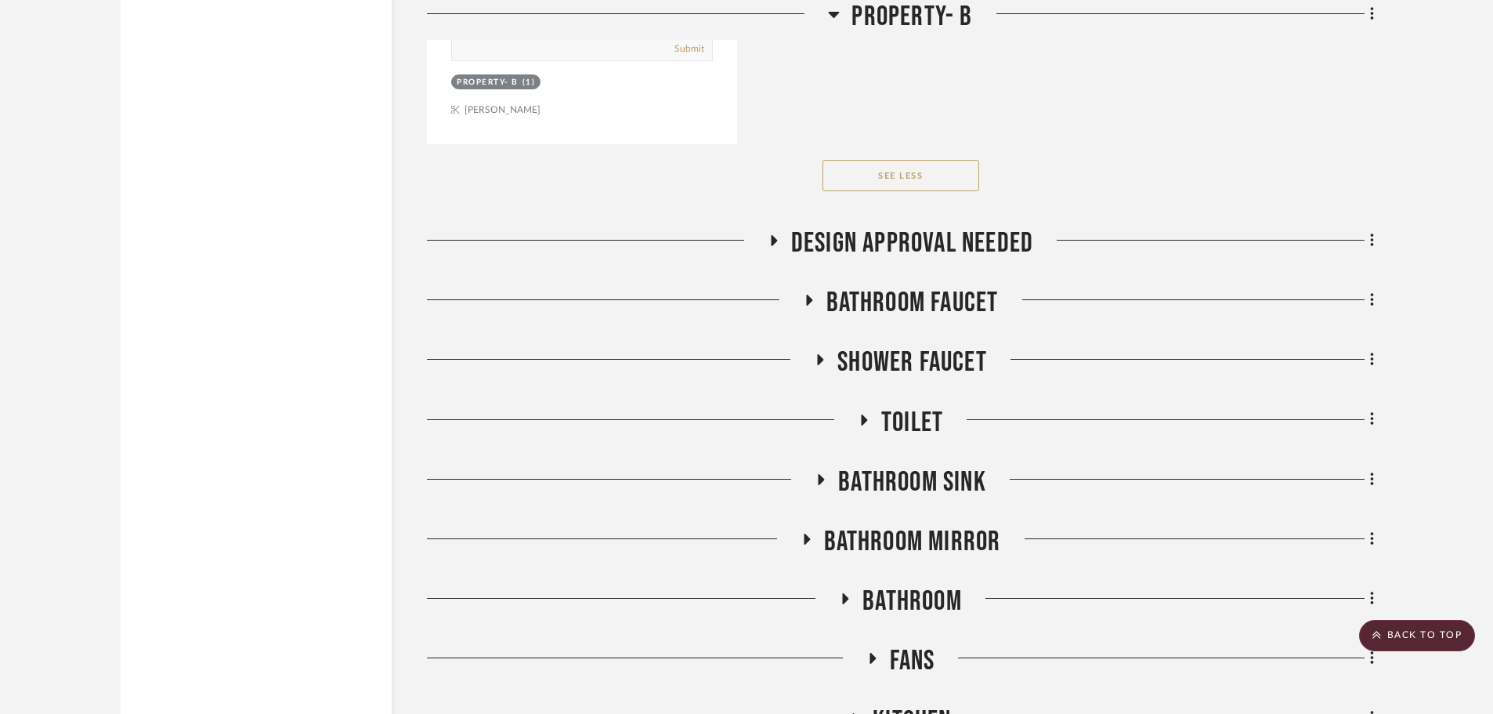
scroll to position [7915, 0]
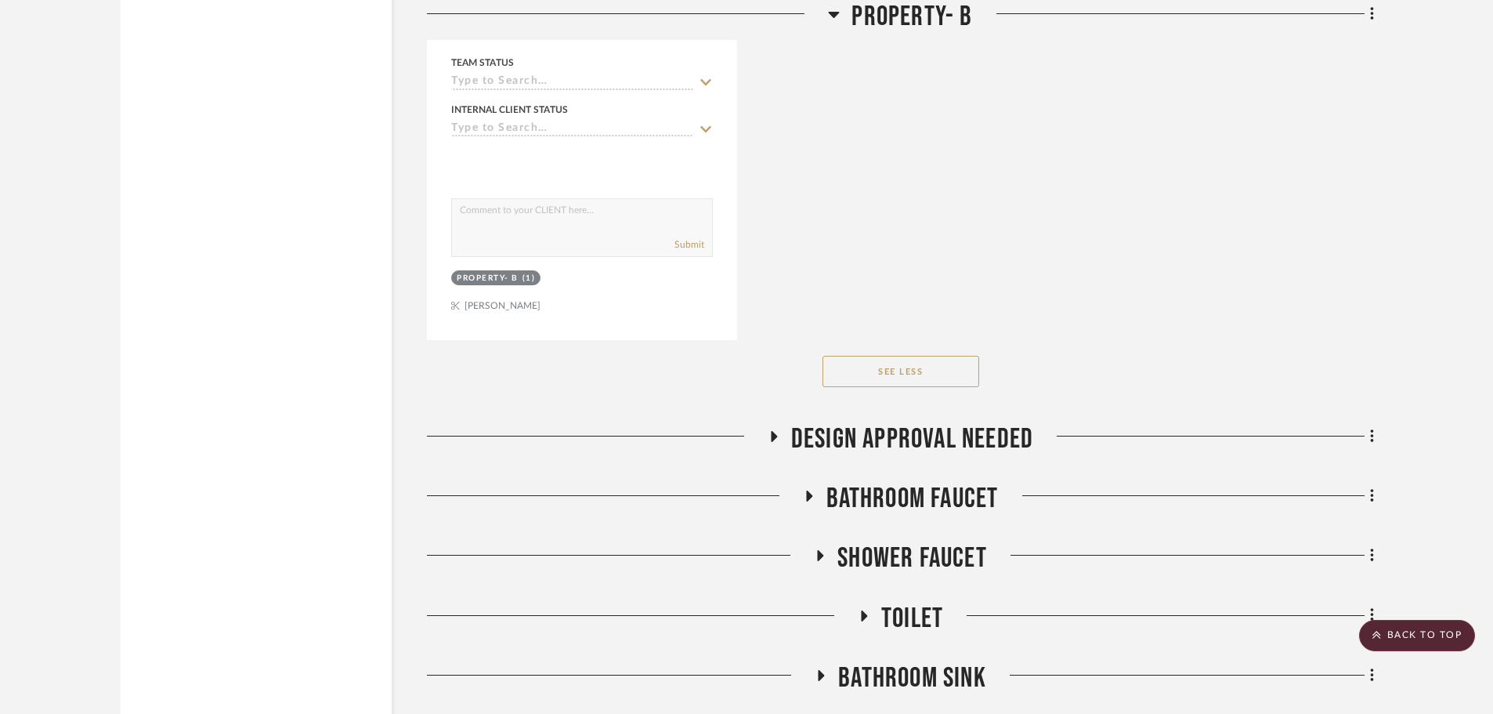
click at [803, 492] on icon at bounding box center [808, 496] width 19 height 12
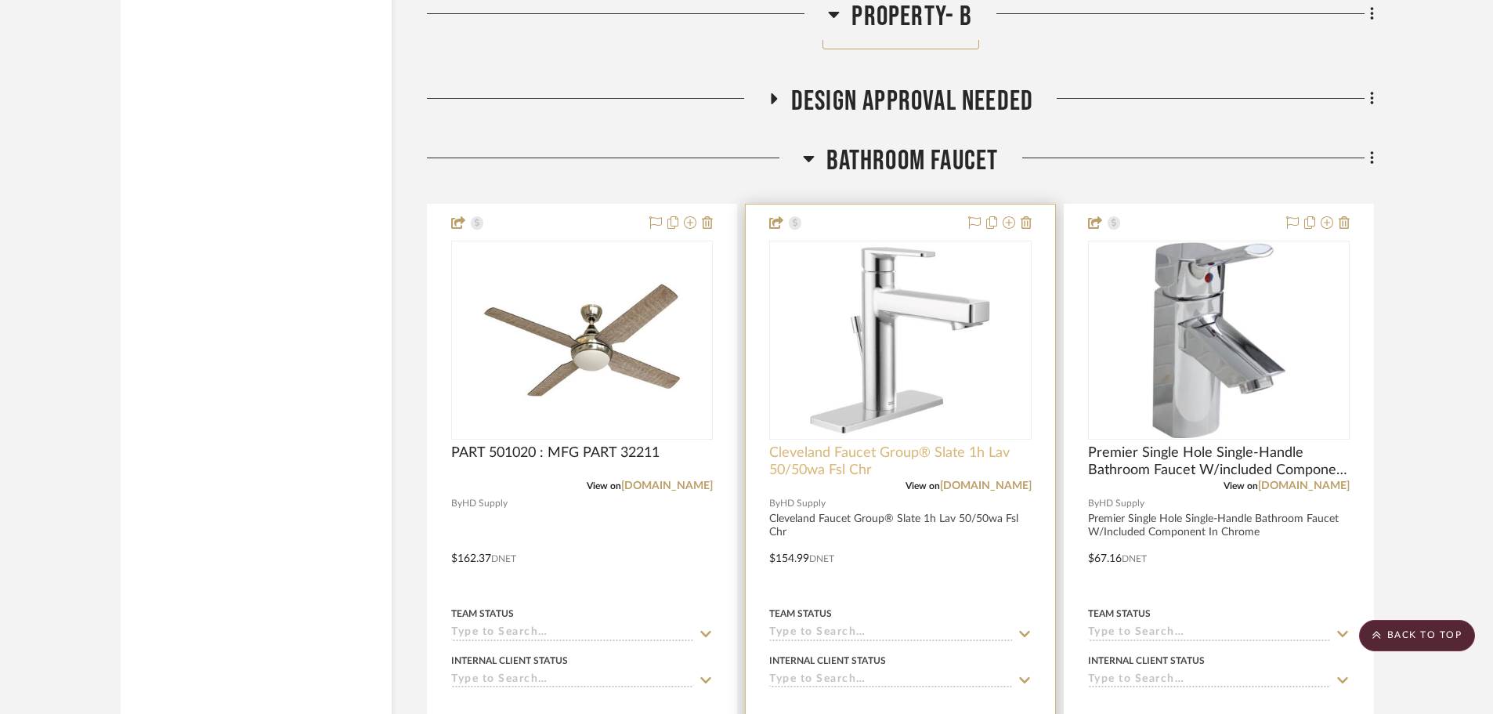
scroll to position [8229, 0]
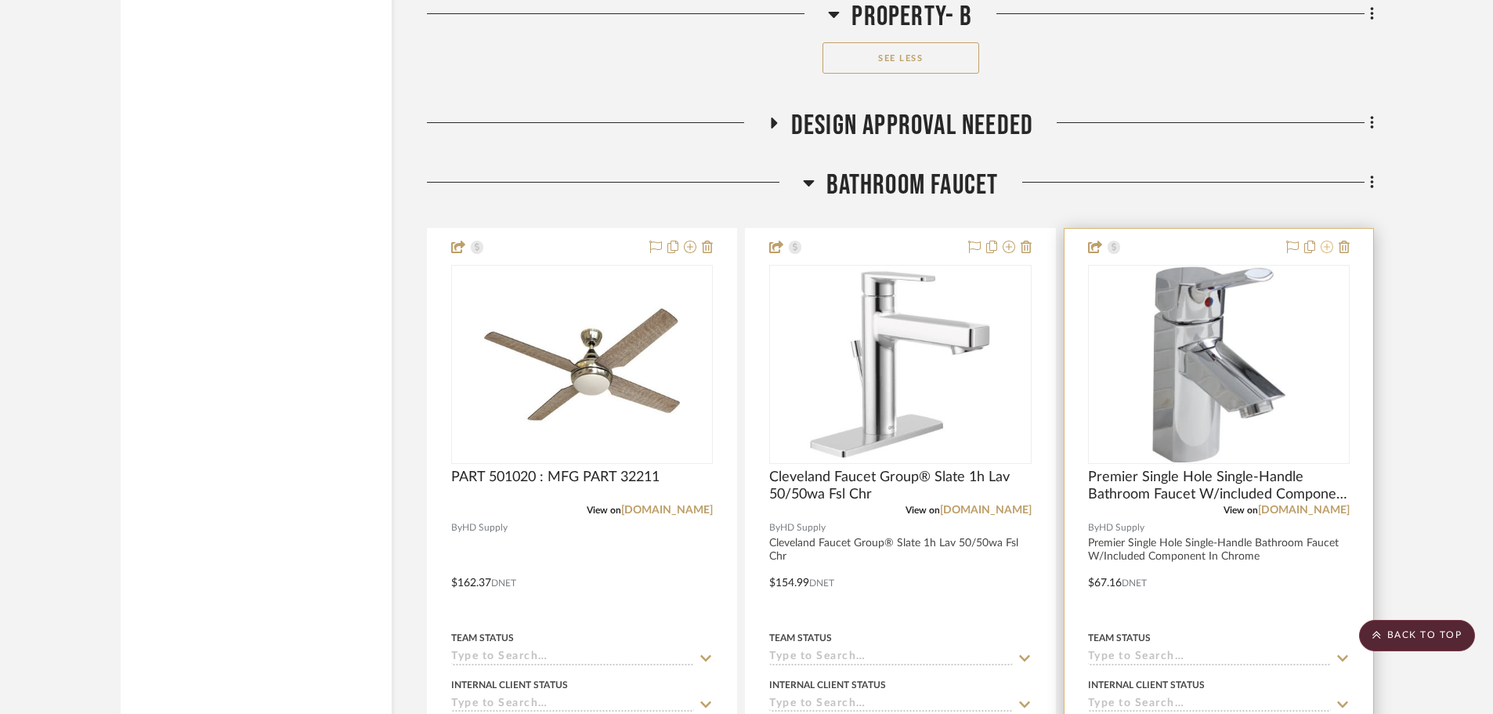
click at [1326, 250] on icon at bounding box center [1327, 246] width 13 height 13
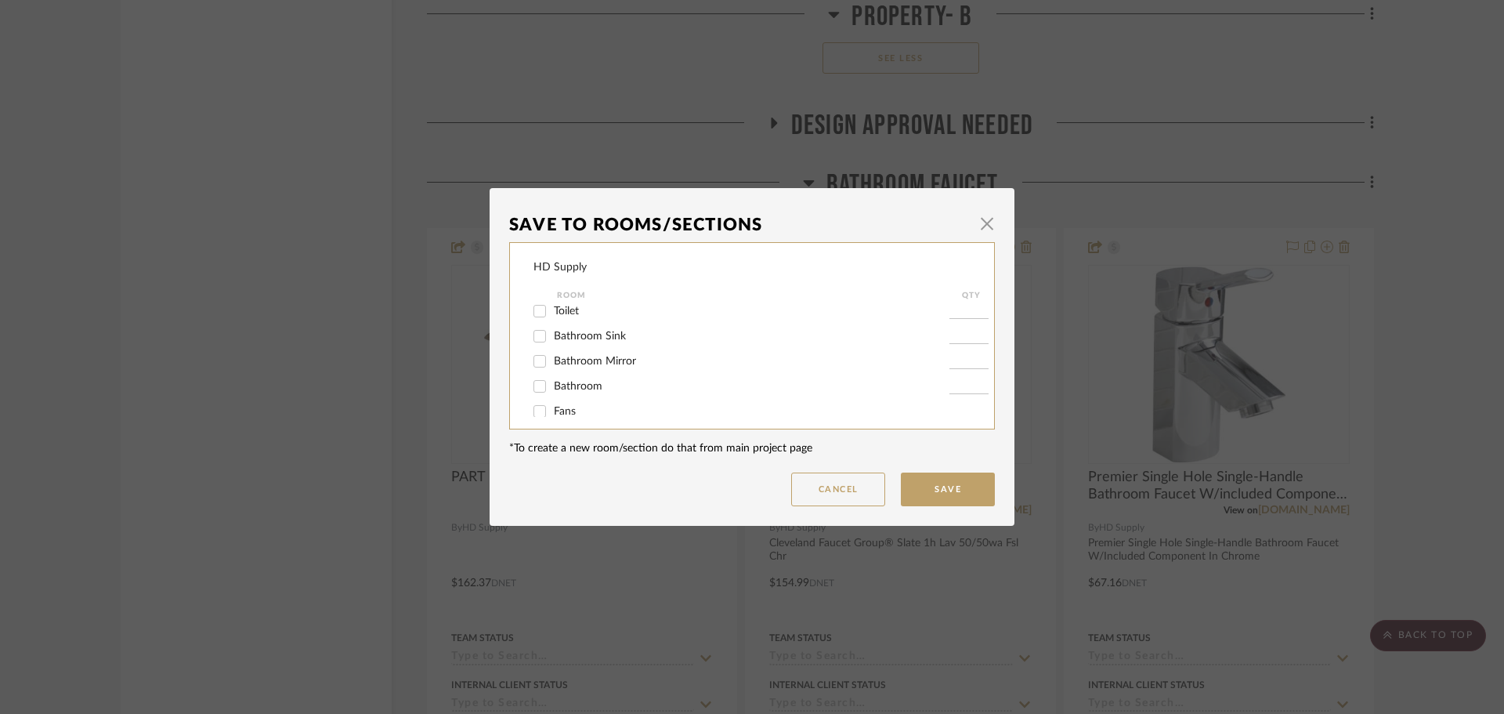
scroll to position [78, 0]
click at [843, 497] on button "Cancel" at bounding box center [838, 489] width 94 height 34
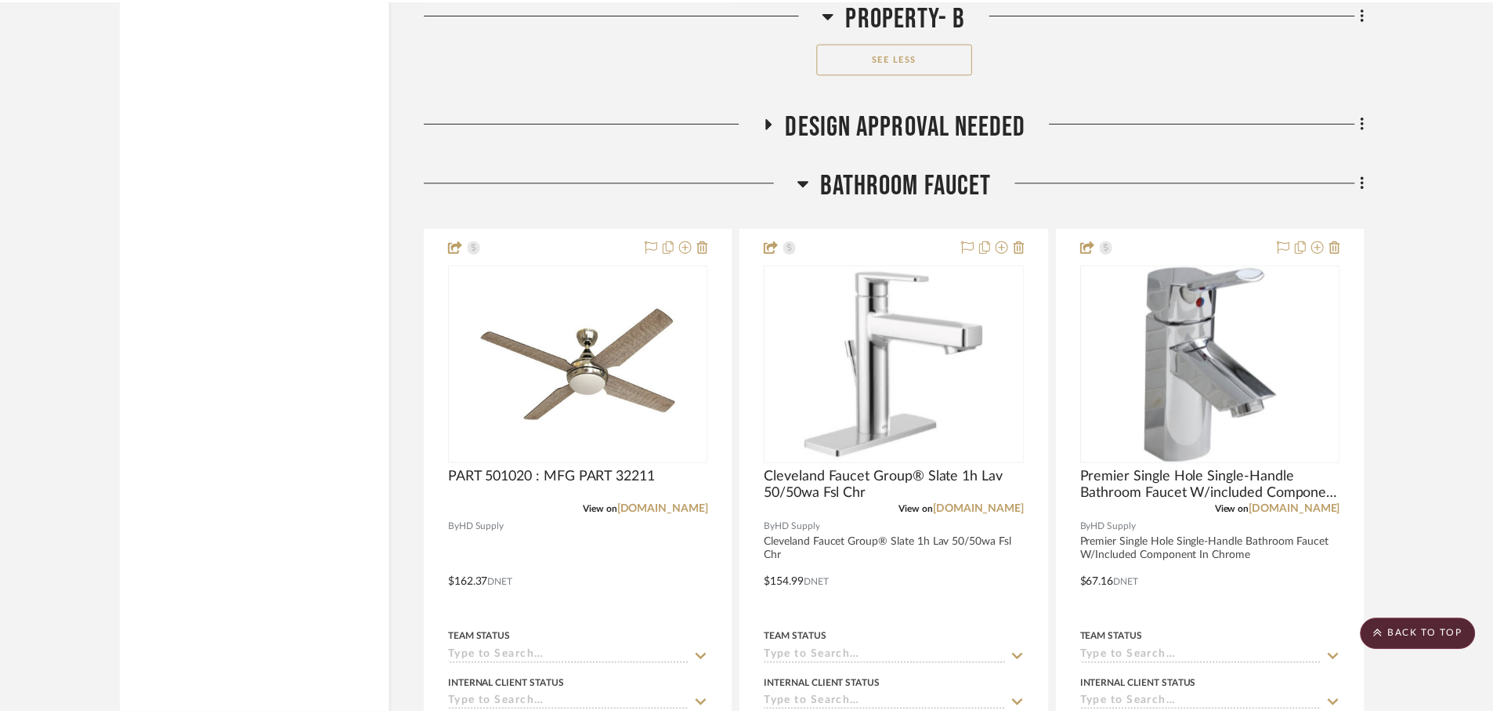
scroll to position [8229, 0]
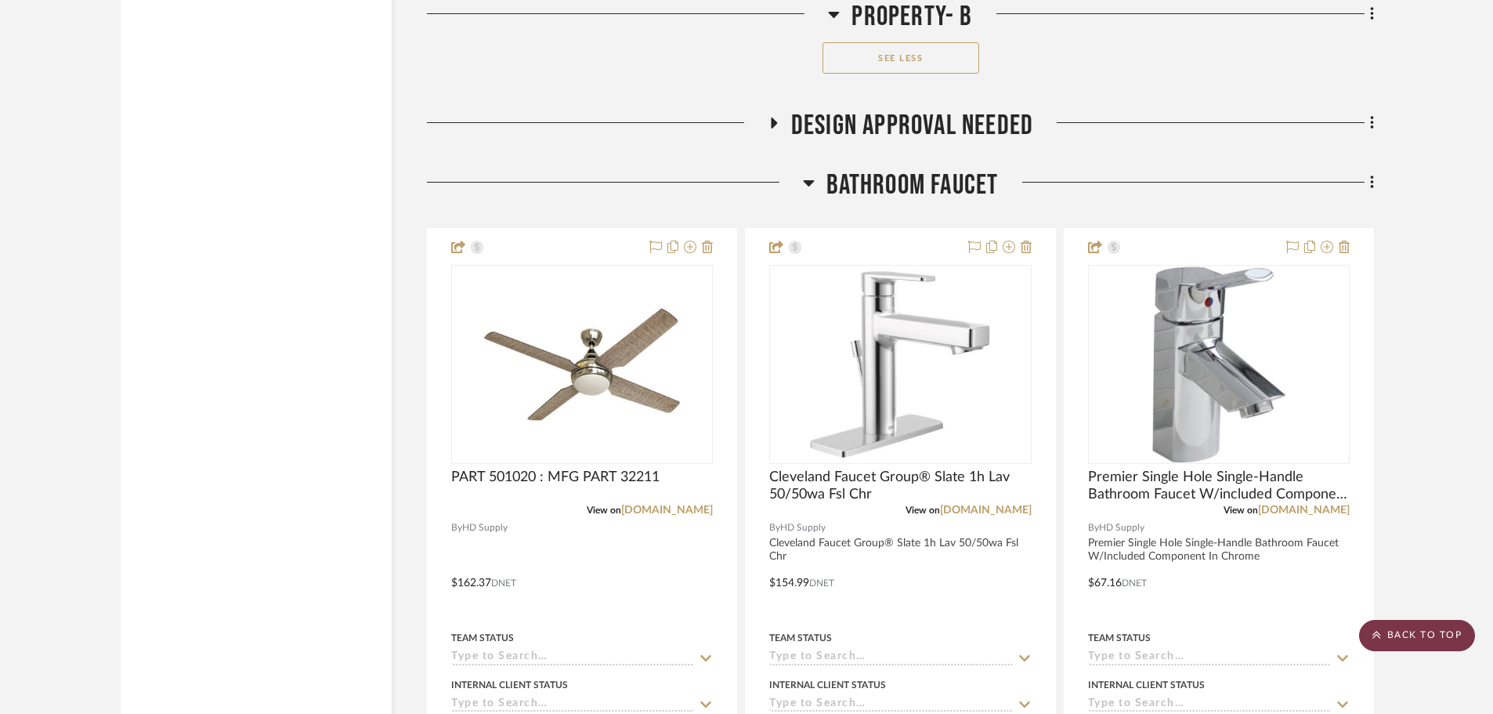
click at [1411, 620] on scroll-to-top-button "BACK TO TOP" at bounding box center [1417, 635] width 116 height 31
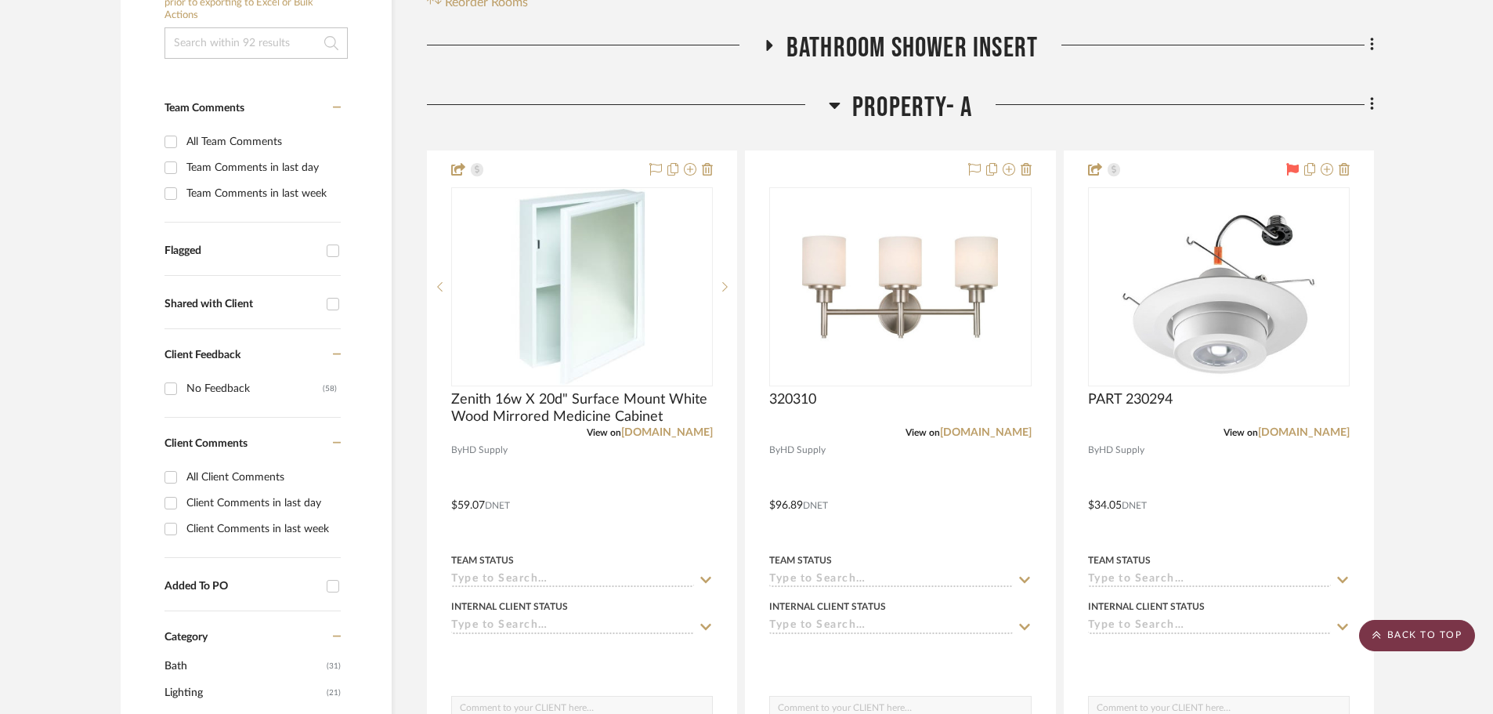
scroll to position [0, 0]
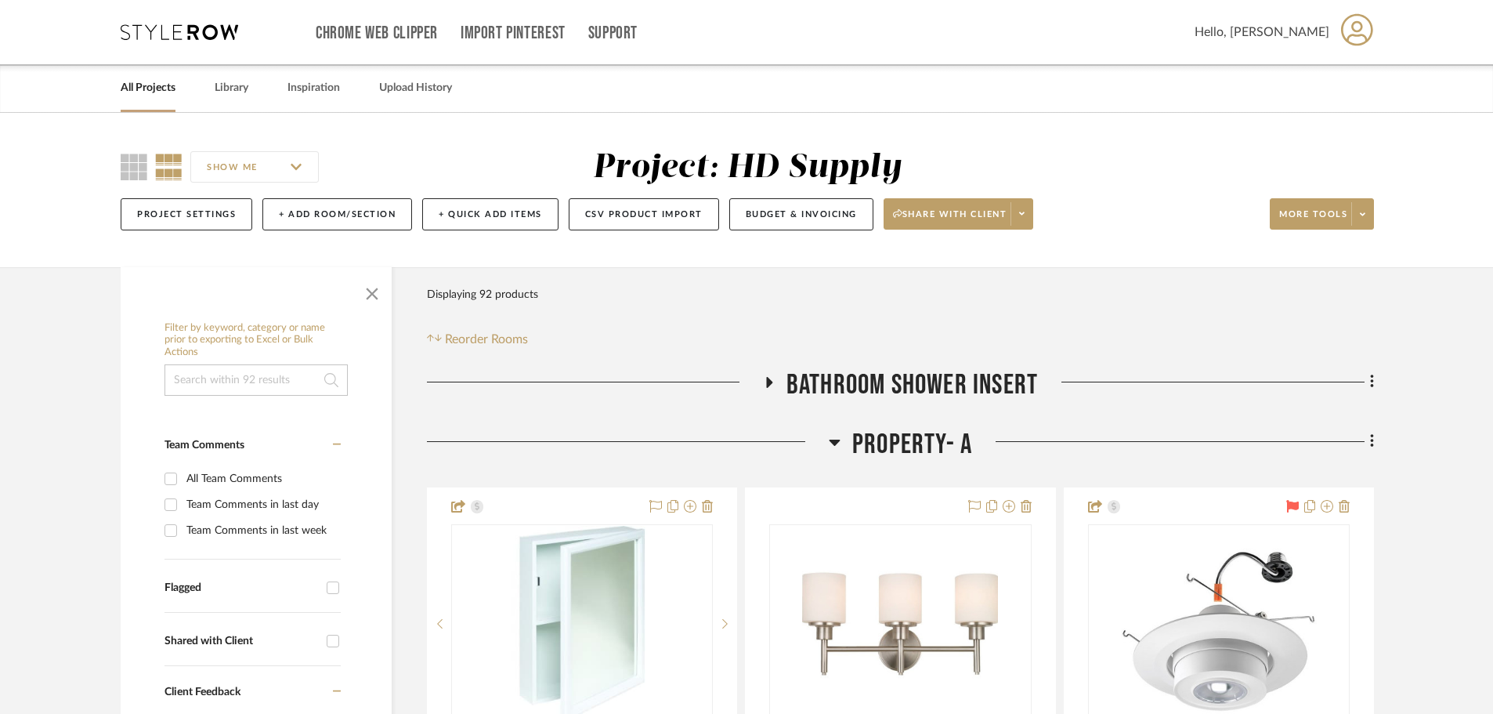
click at [211, 34] on icon at bounding box center [179, 32] width 117 height 16
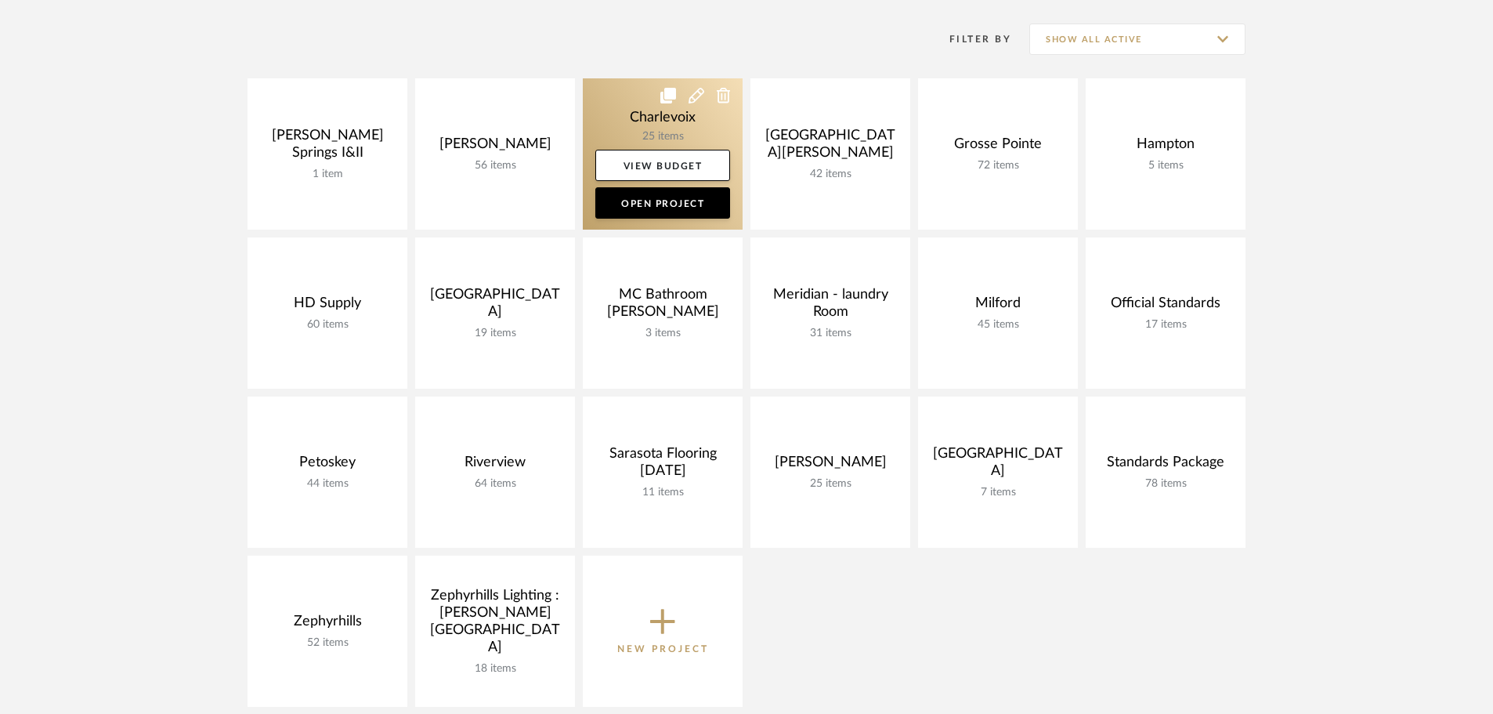
scroll to position [313, 0]
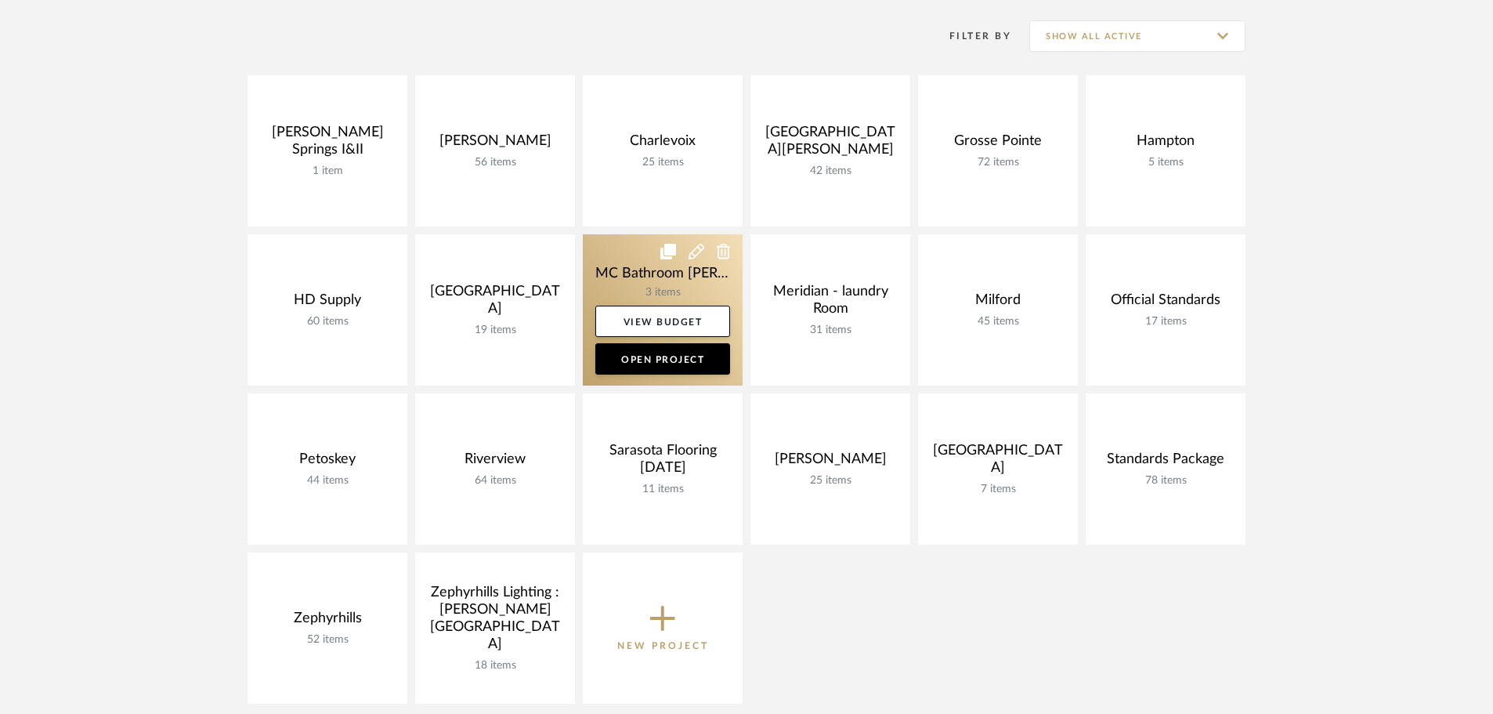
click at [618, 264] on link at bounding box center [663, 309] width 160 height 151
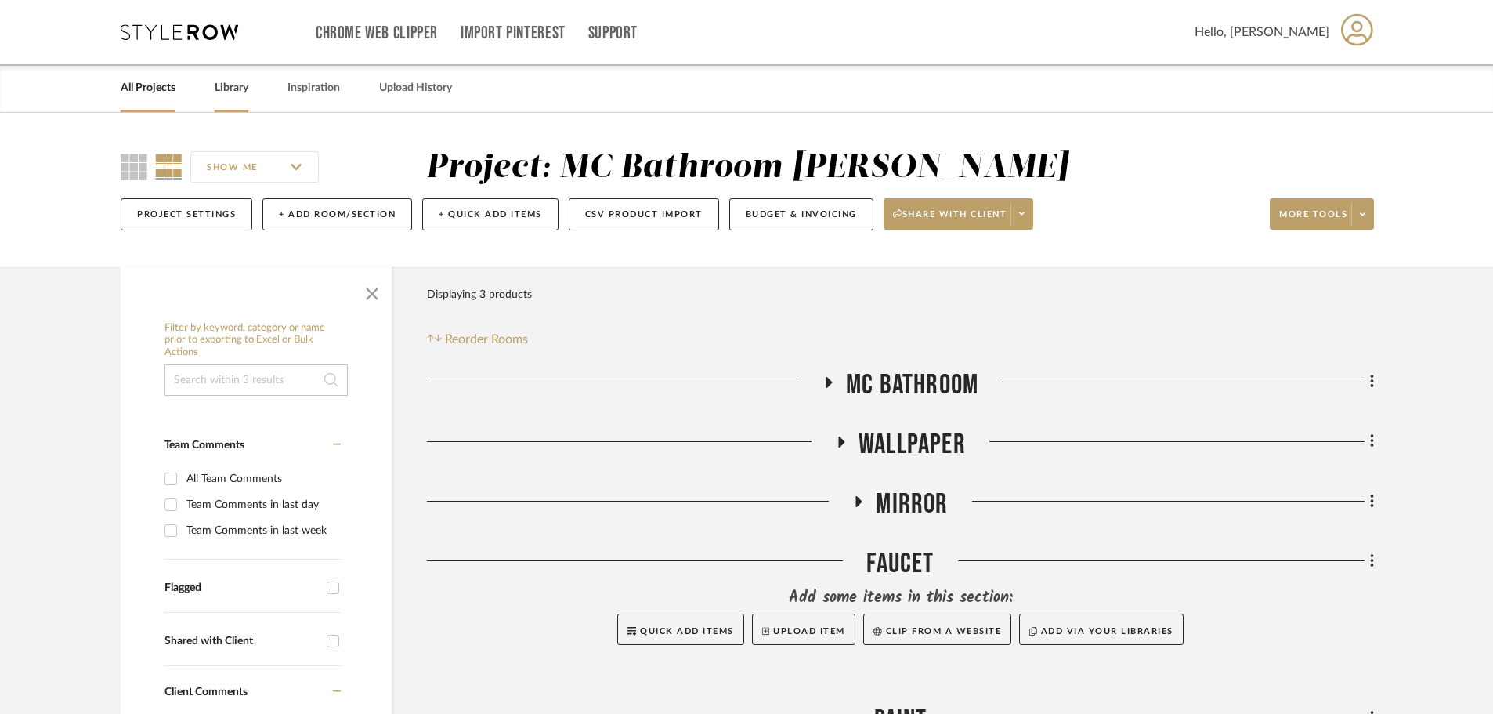
click at [231, 85] on link "Library" at bounding box center [232, 88] width 34 height 21
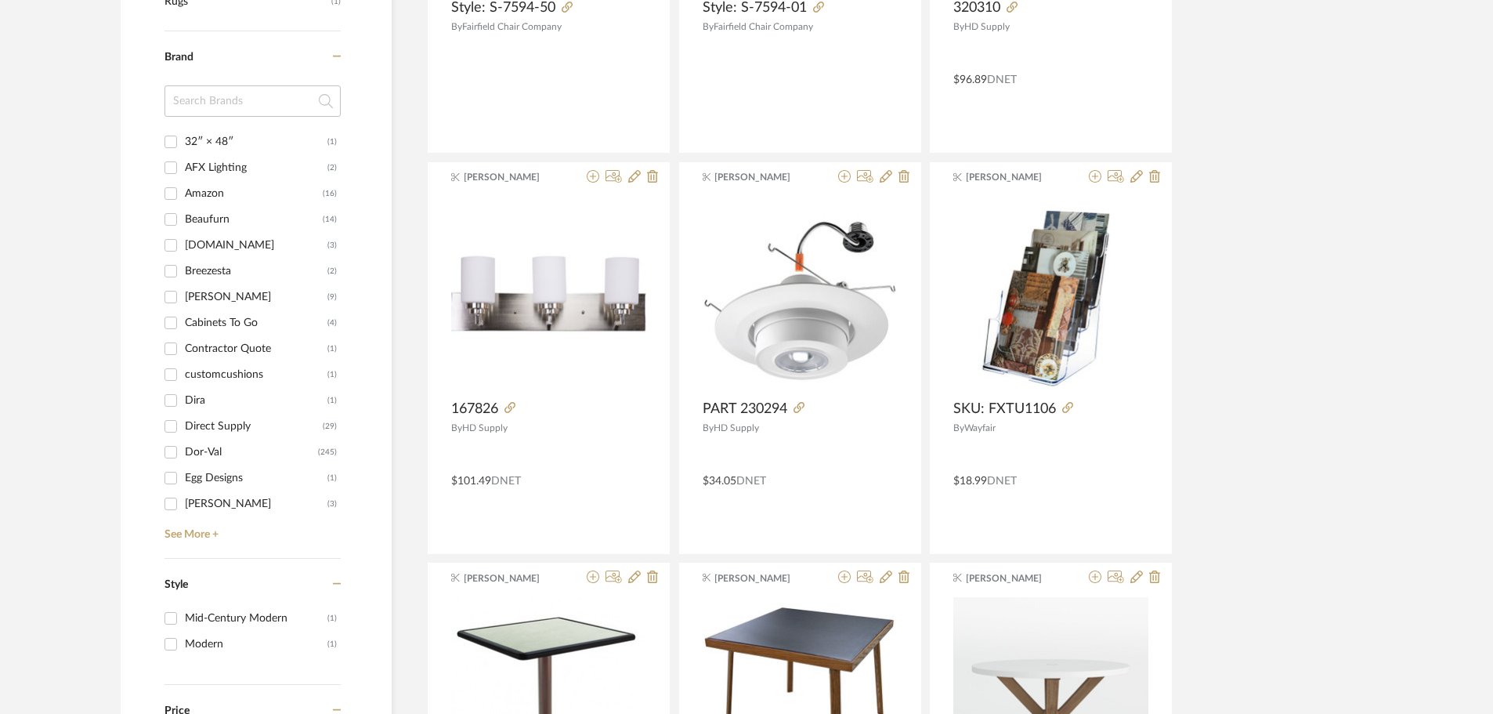
scroll to position [1253, 0]
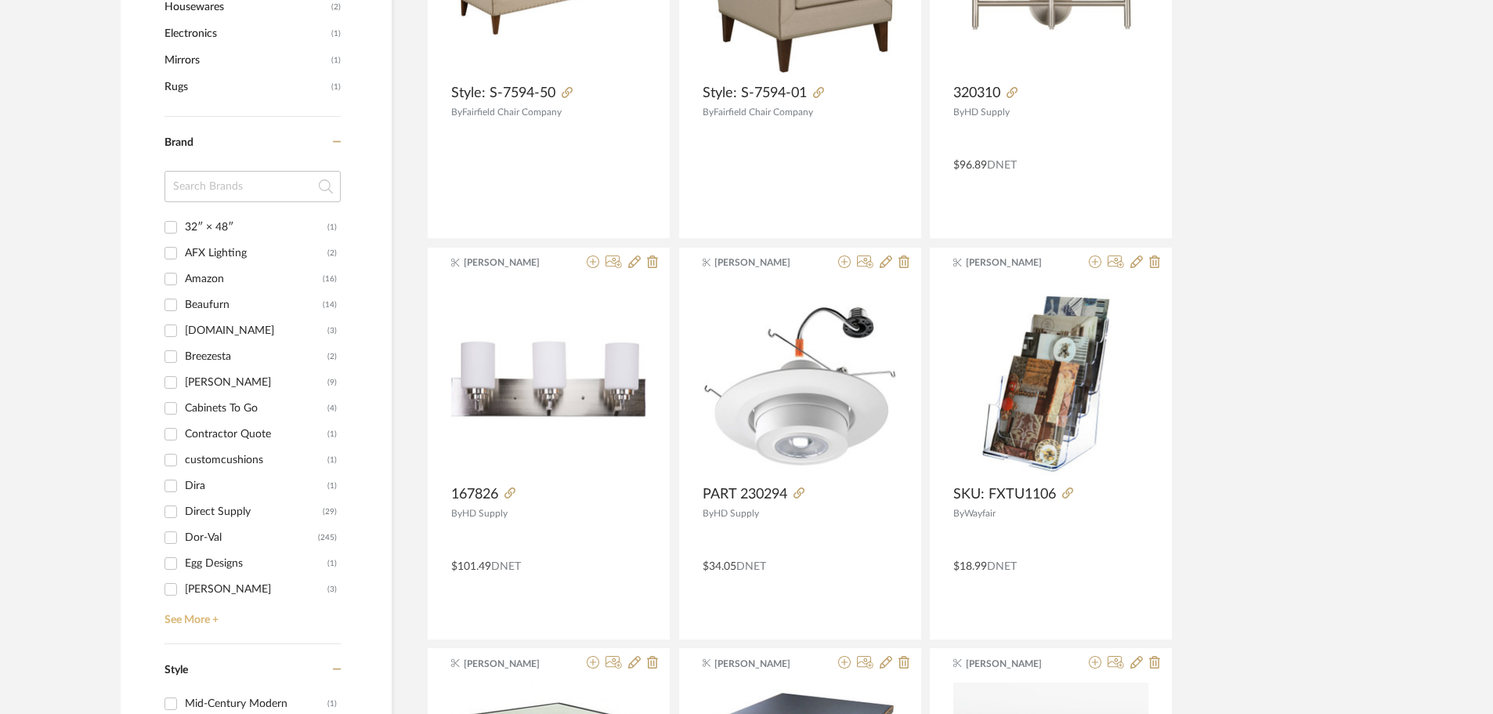
click at [199, 616] on link "See More +" at bounding box center [251, 614] width 180 height 25
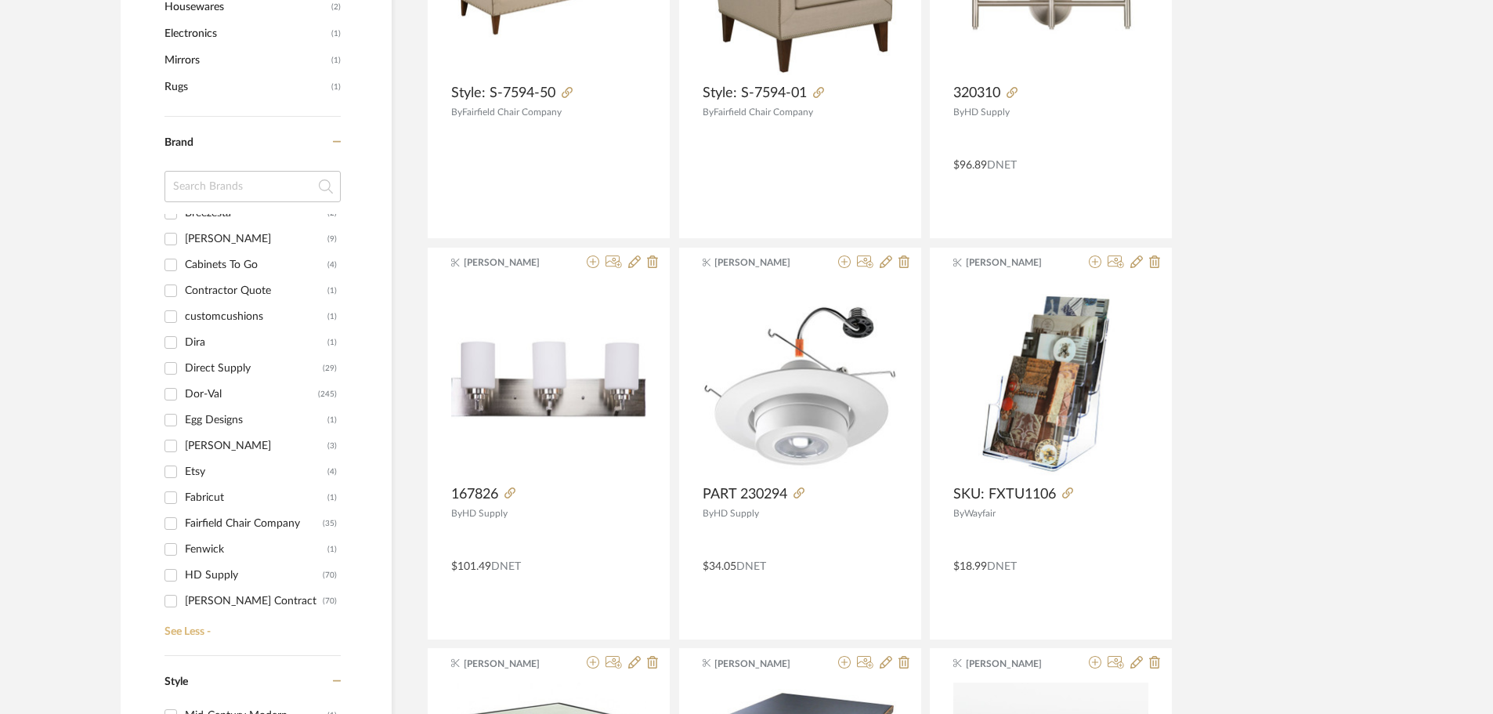
scroll to position [392, 0]
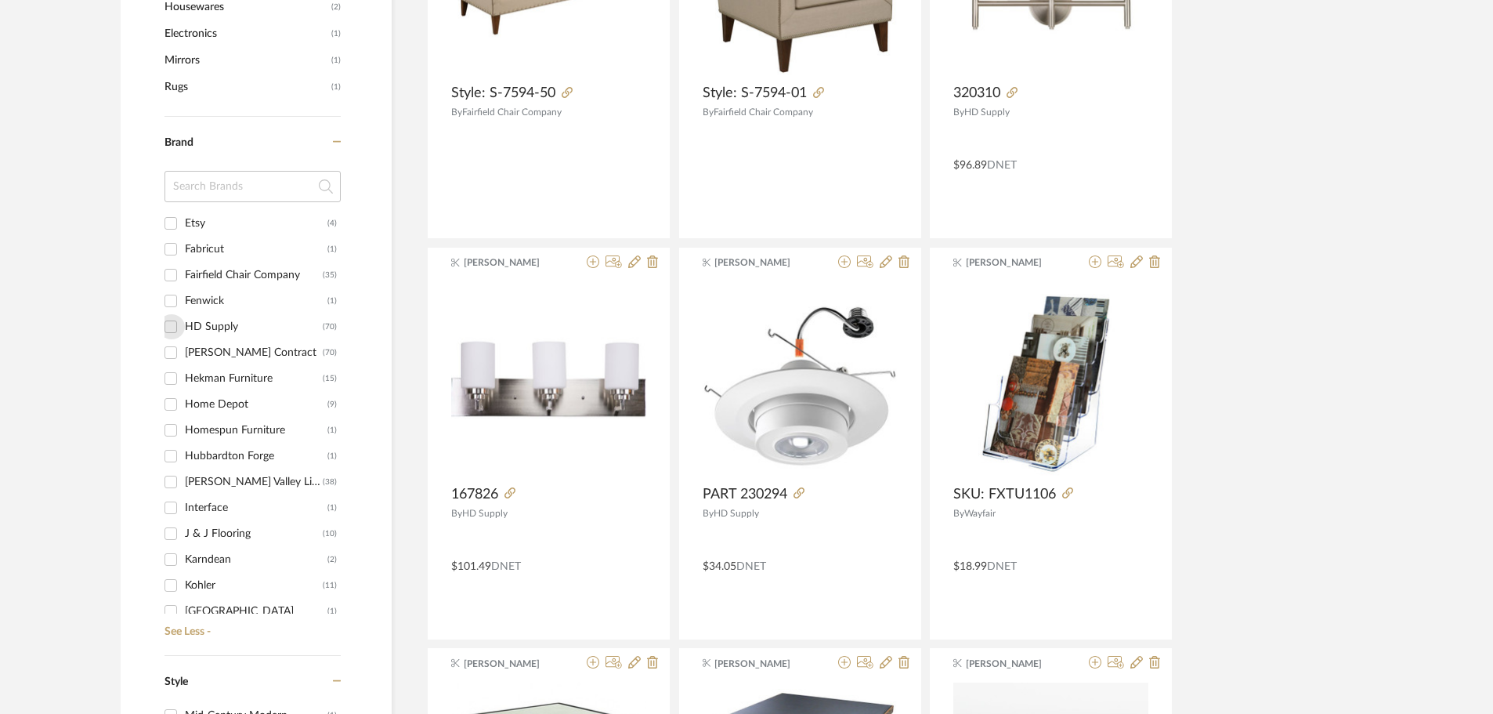
click at [168, 326] on input "HD Supply (70)" at bounding box center [170, 326] width 25 height 25
checkbox input "true"
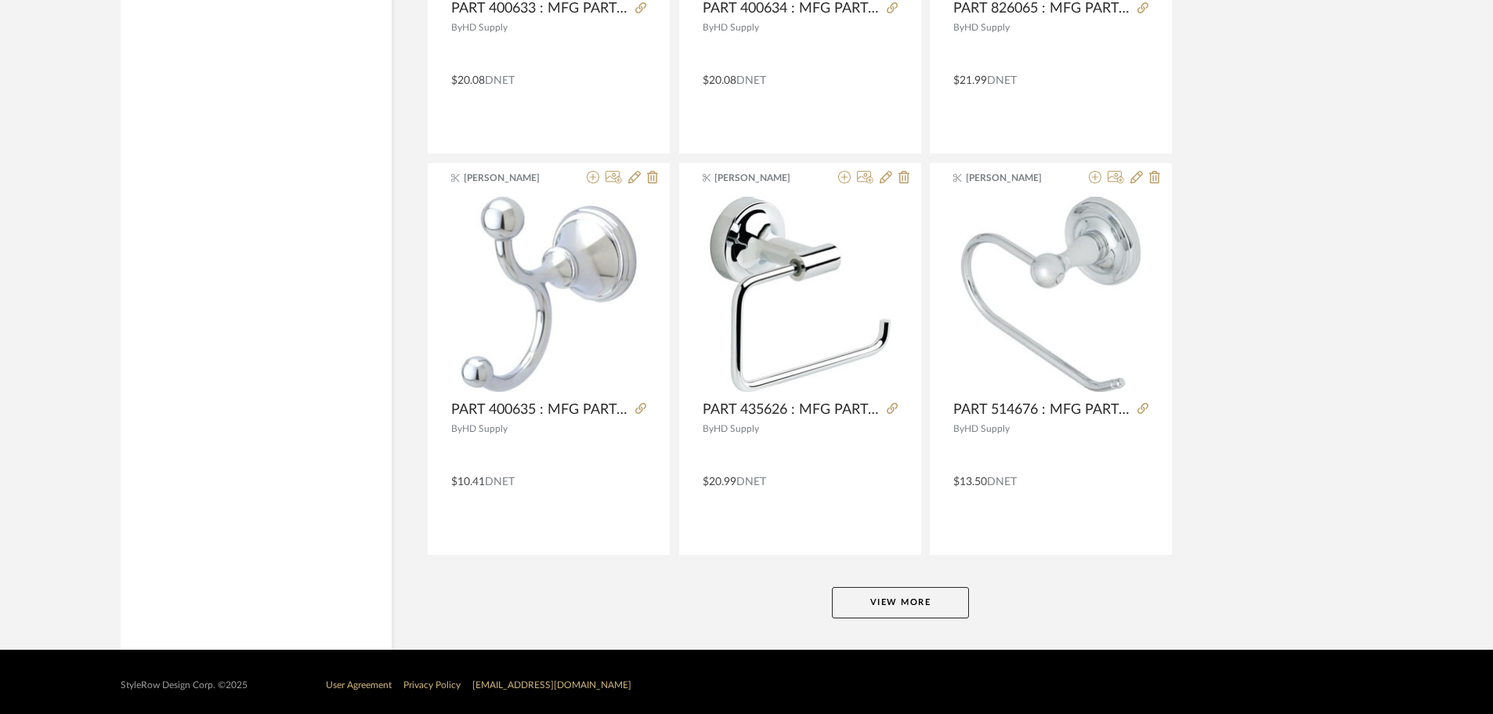
scroll to position [4598, 0]
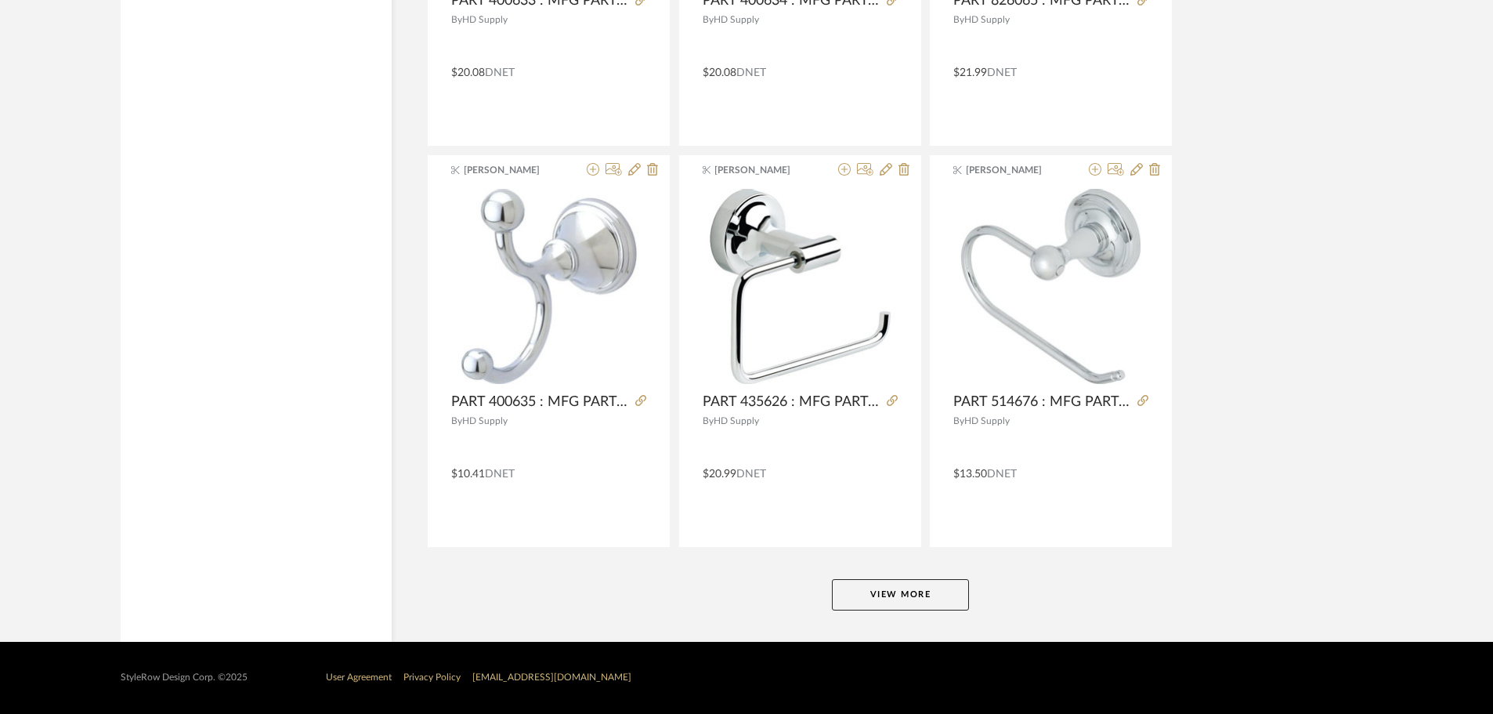
click at [877, 591] on button "View More" at bounding box center [900, 594] width 137 height 31
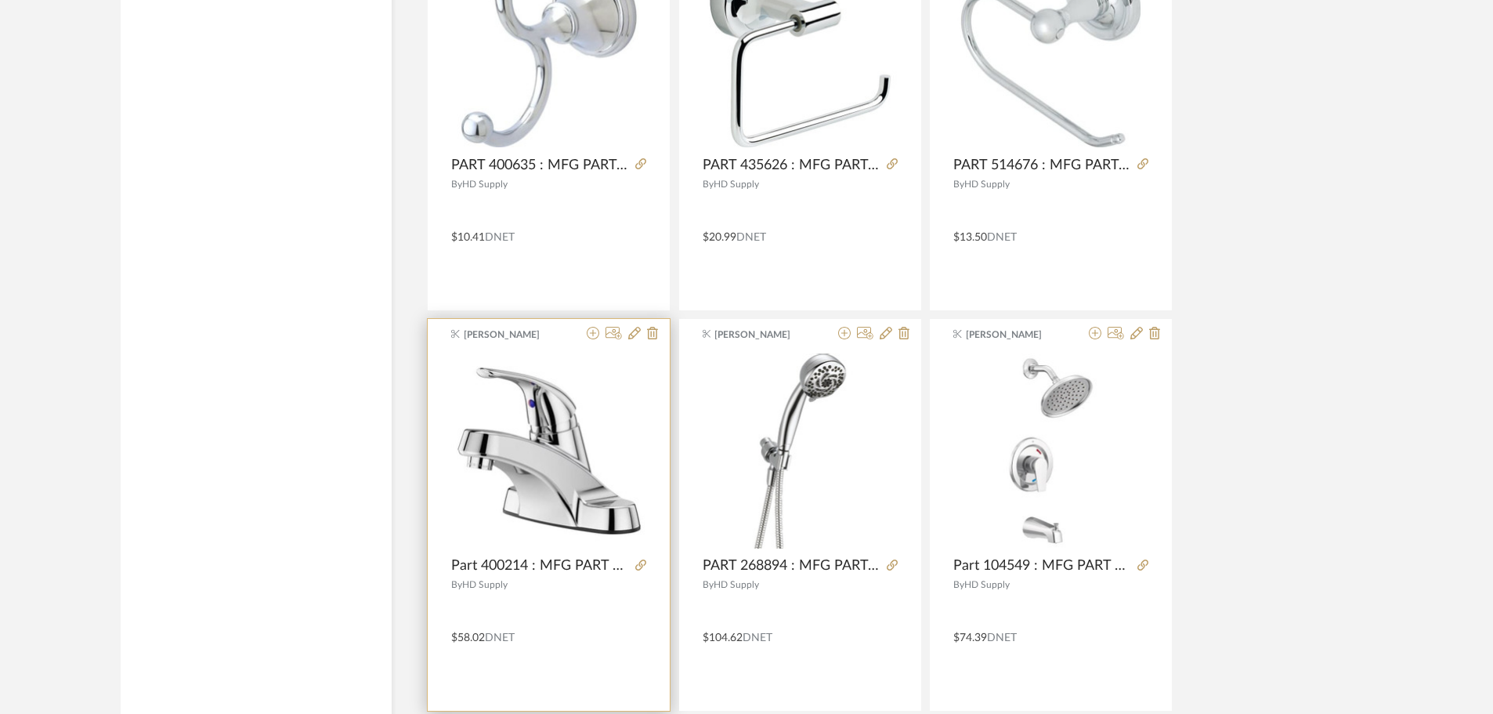
scroll to position [4833, 0]
click at [591, 338] on icon at bounding box center [593, 334] width 13 height 13
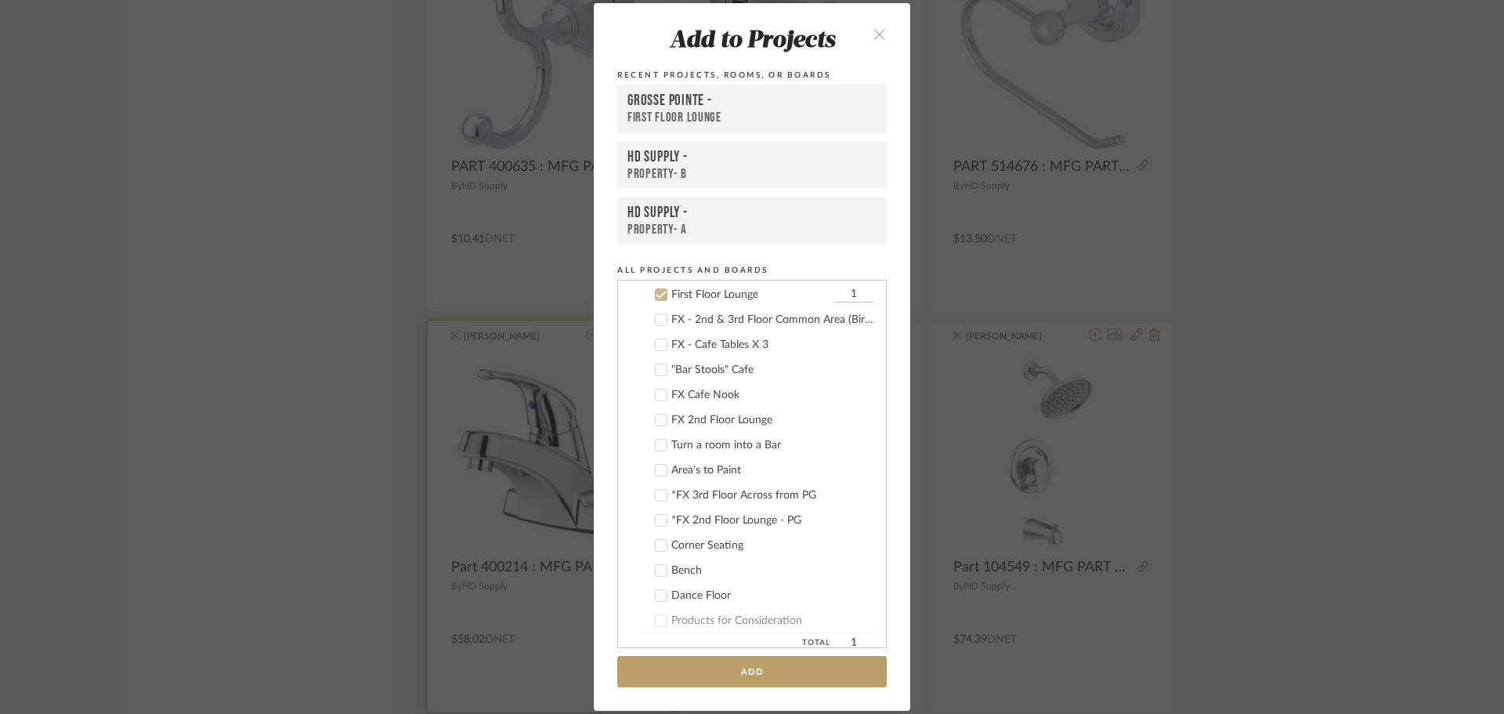
scroll to position [214, 0]
click at [656, 298] on icon at bounding box center [661, 293] width 11 height 11
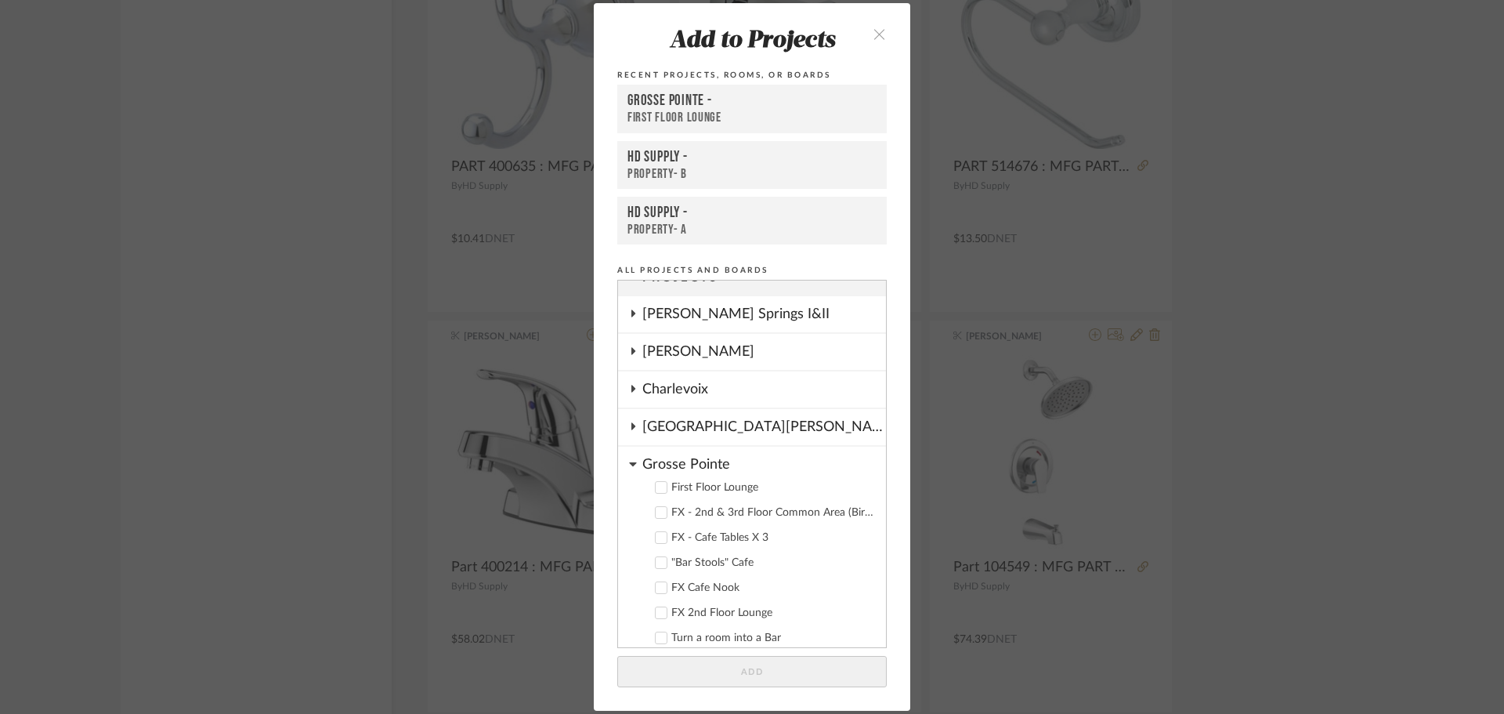
scroll to position [0, 0]
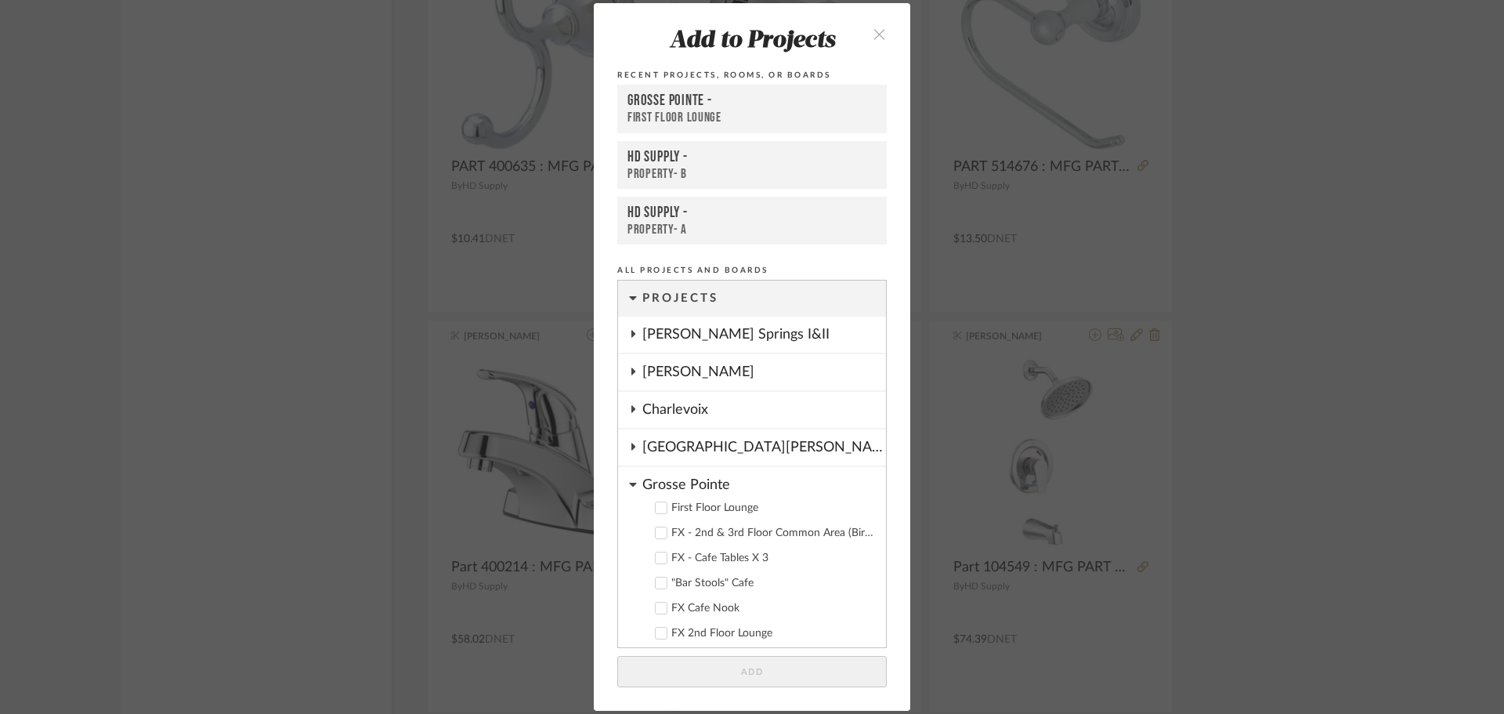
click at [629, 482] on icon at bounding box center [633, 484] width 8 height 13
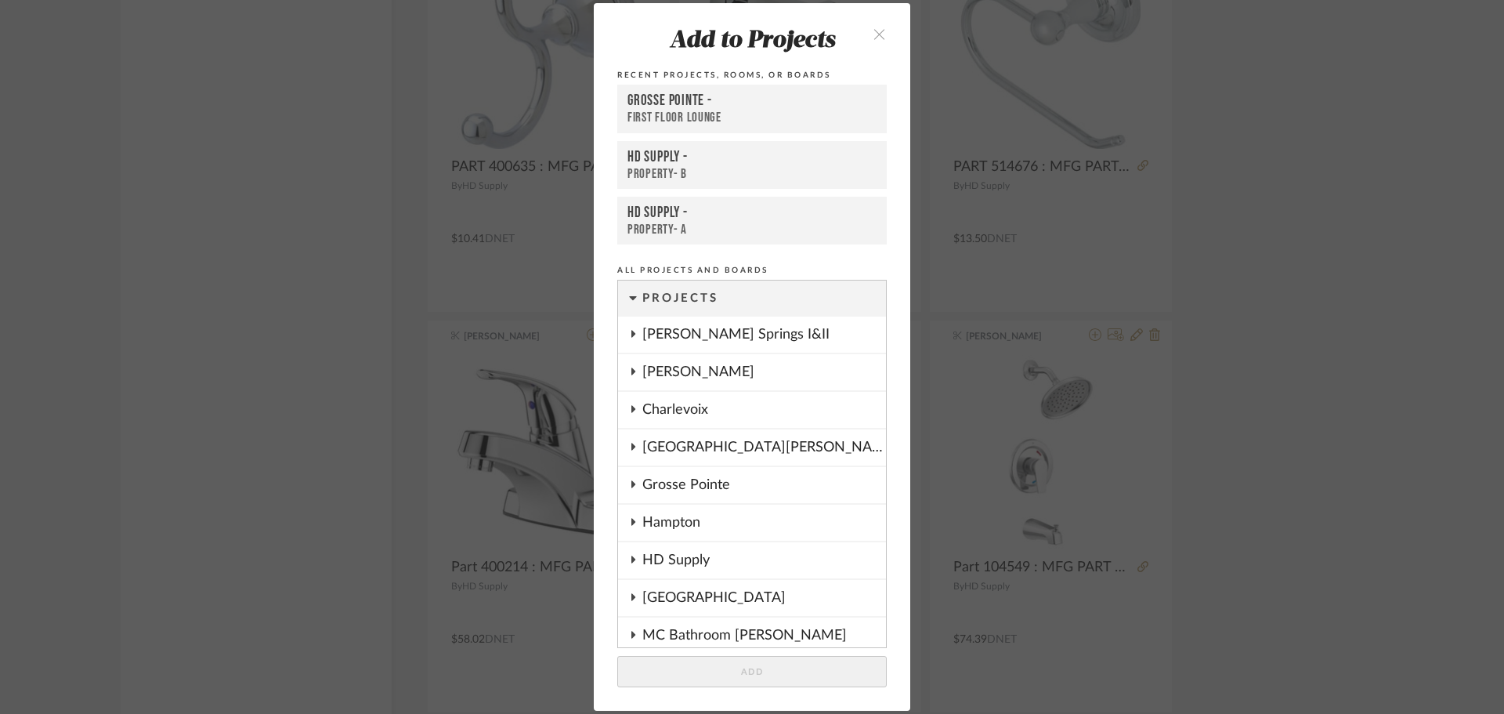
click at [629, 334] on icon at bounding box center [633, 334] width 13 height 8
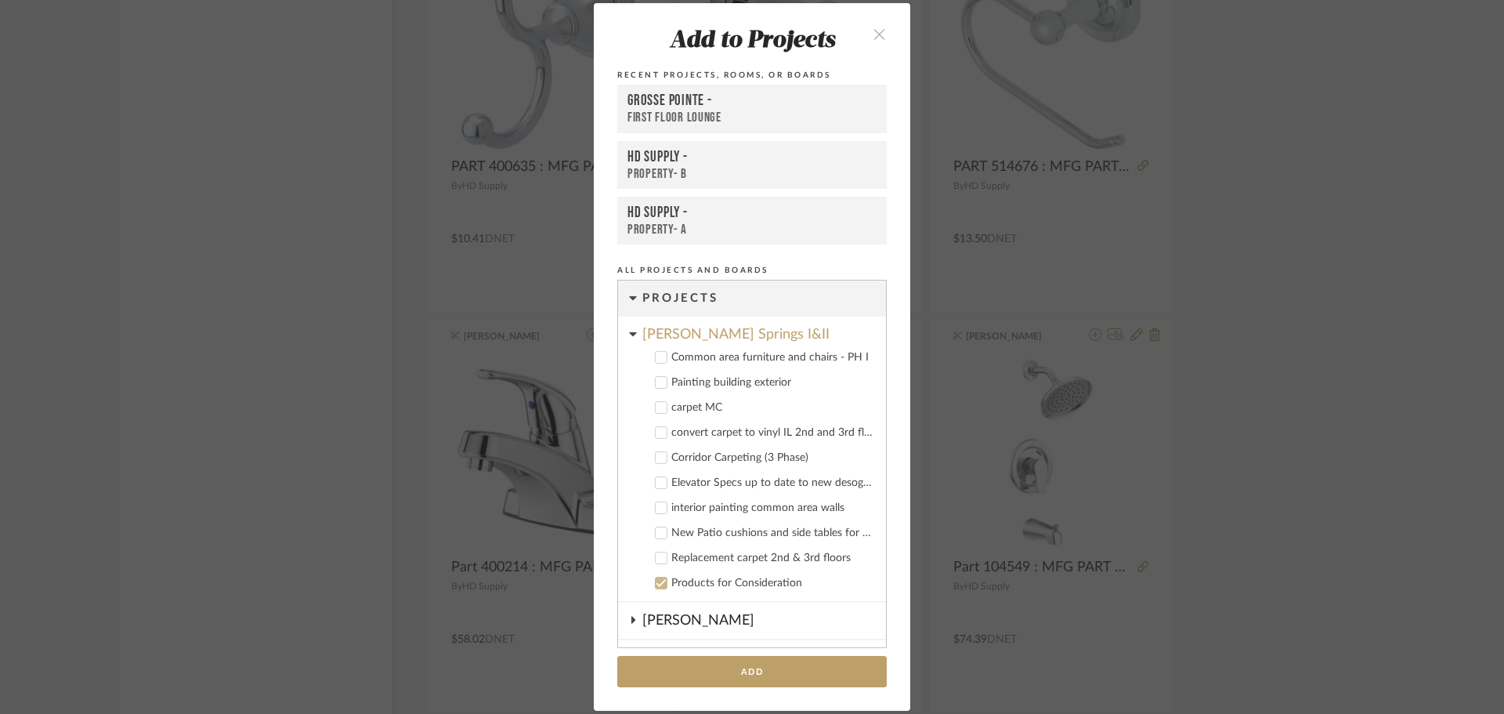
click at [629, 341] on button at bounding box center [633, 334] width 8 height 19
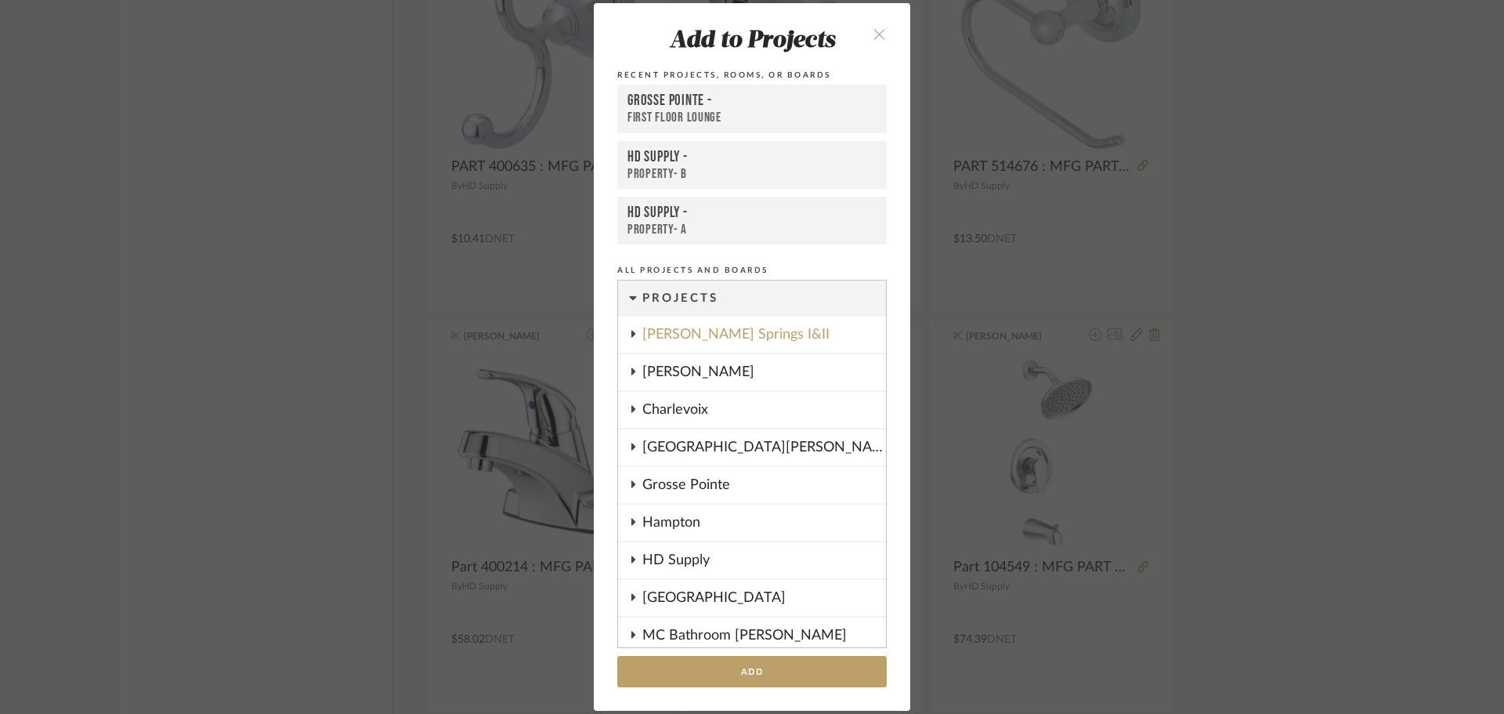
click at [629, 339] on fa-icon at bounding box center [633, 334] width 8 height 13
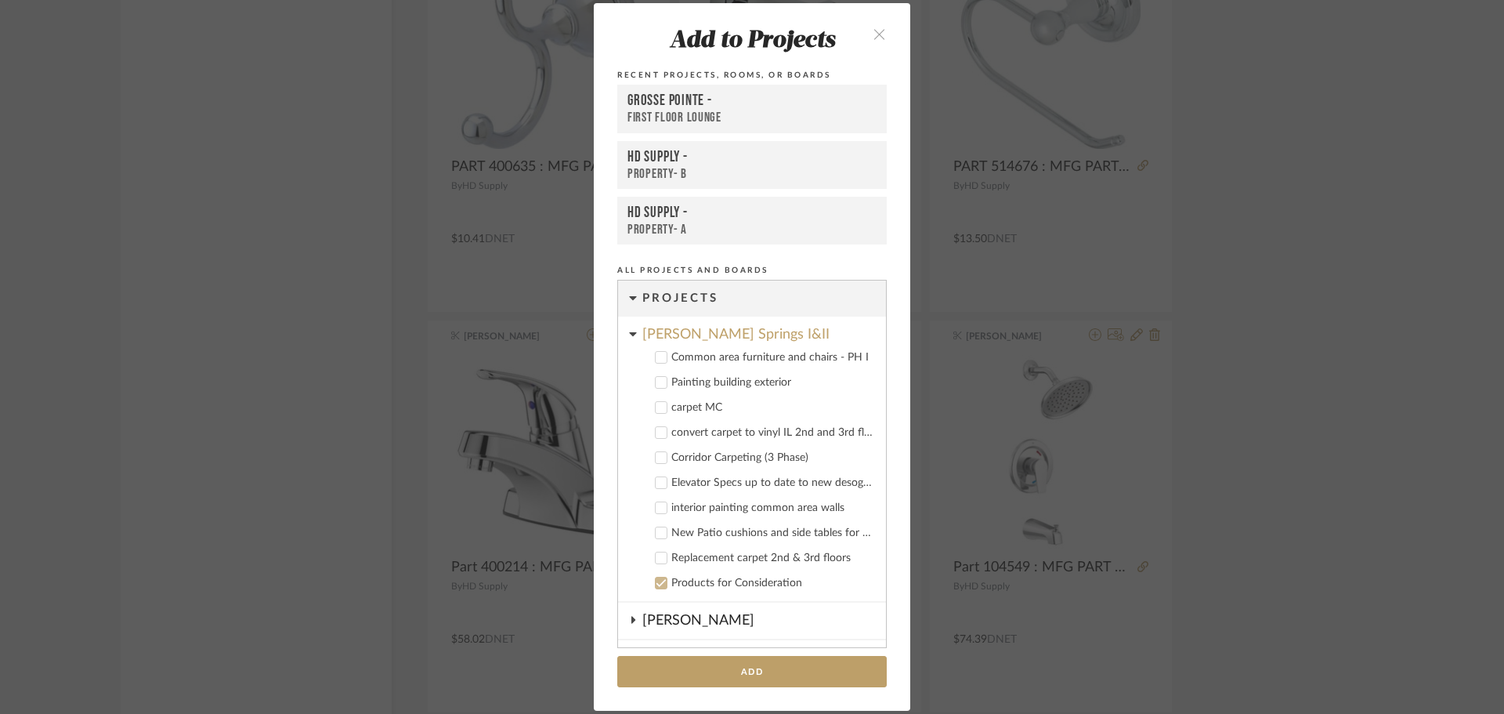
click at [632, 336] on cdk-nested-tree-node "[PERSON_NAME][GEOGRAPHIC_DATA] I&II Common area furniture and chairs - PH I Pai…" at bounding box center [752, 459] width 268 height 286
click at [629, 334] on icon at bounding box center [632, 334] width 7 height 4
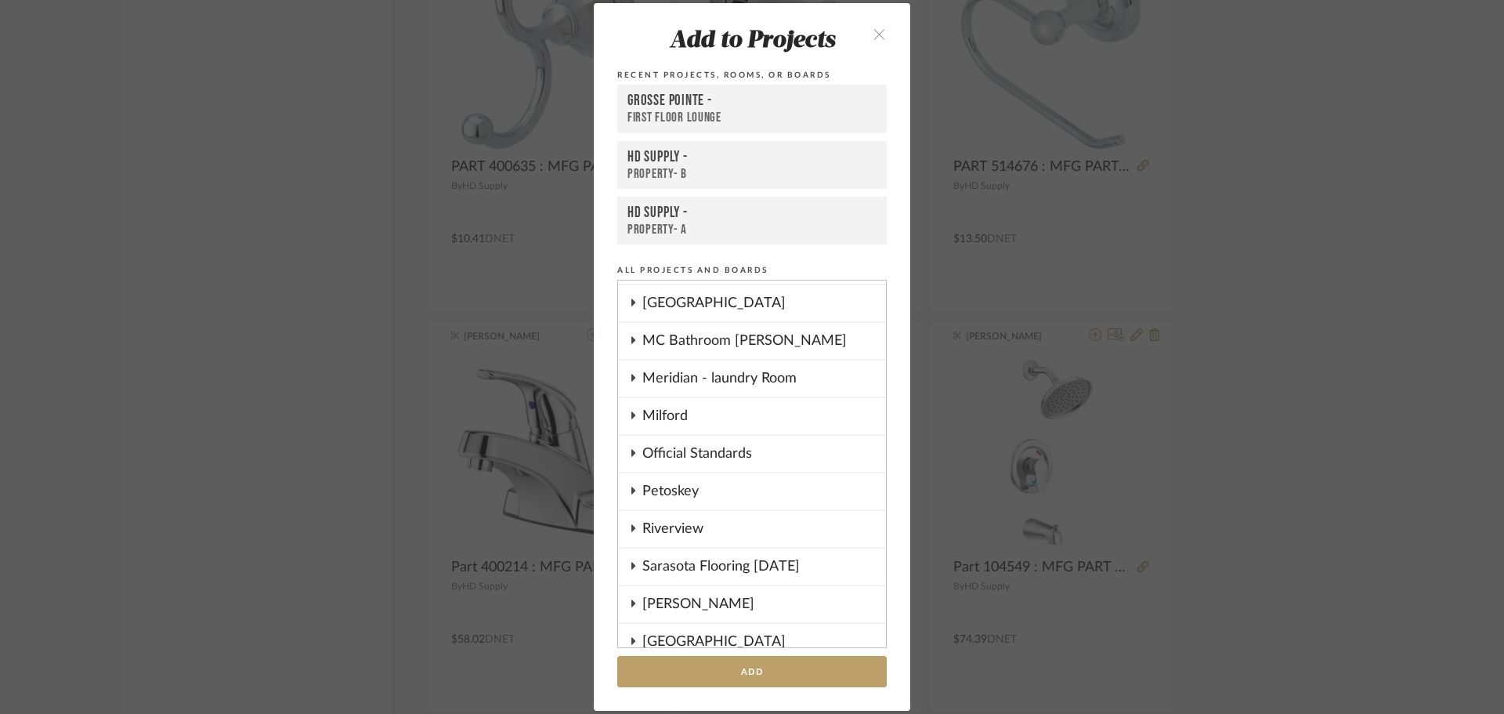
scroll to position [313, 0]
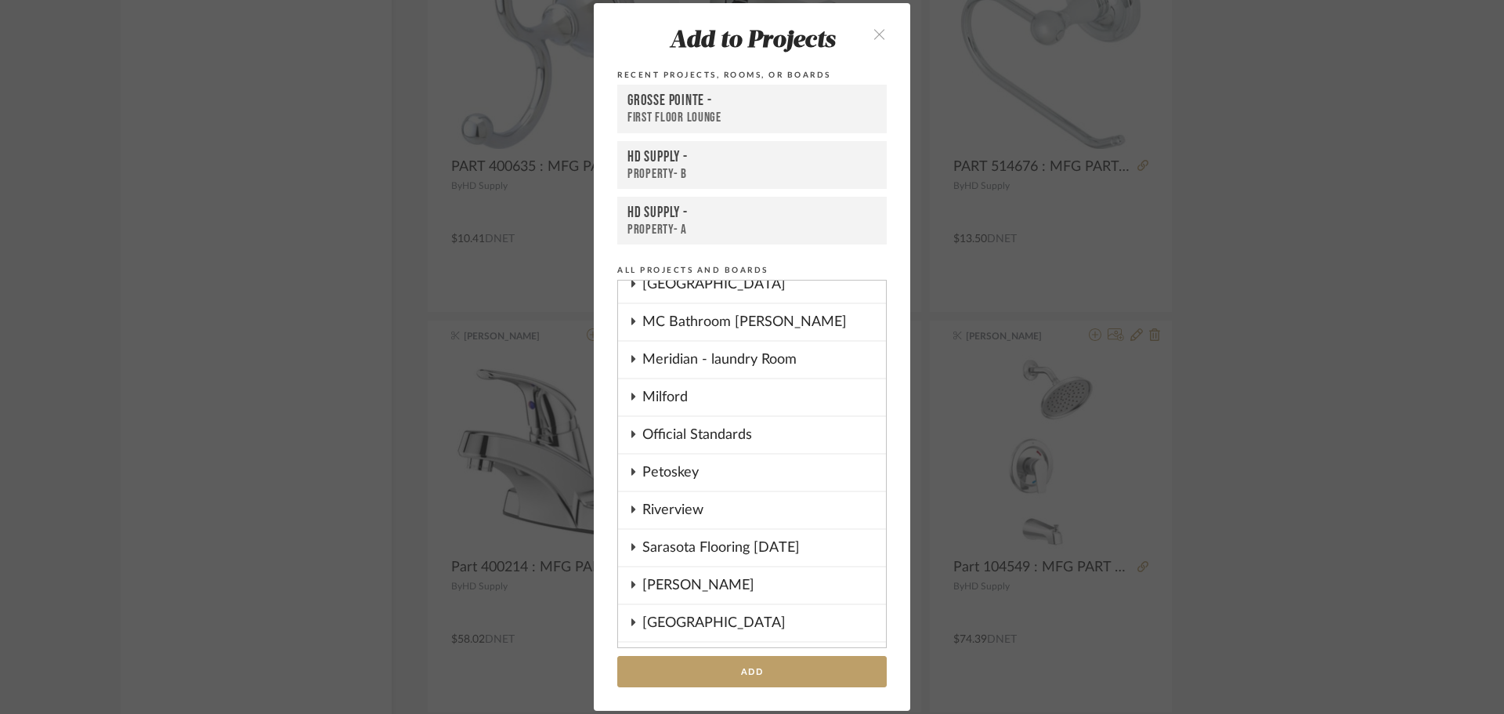
click at [629, 316] on fa-icon at bounding box center [633, 322] width 8 height 13
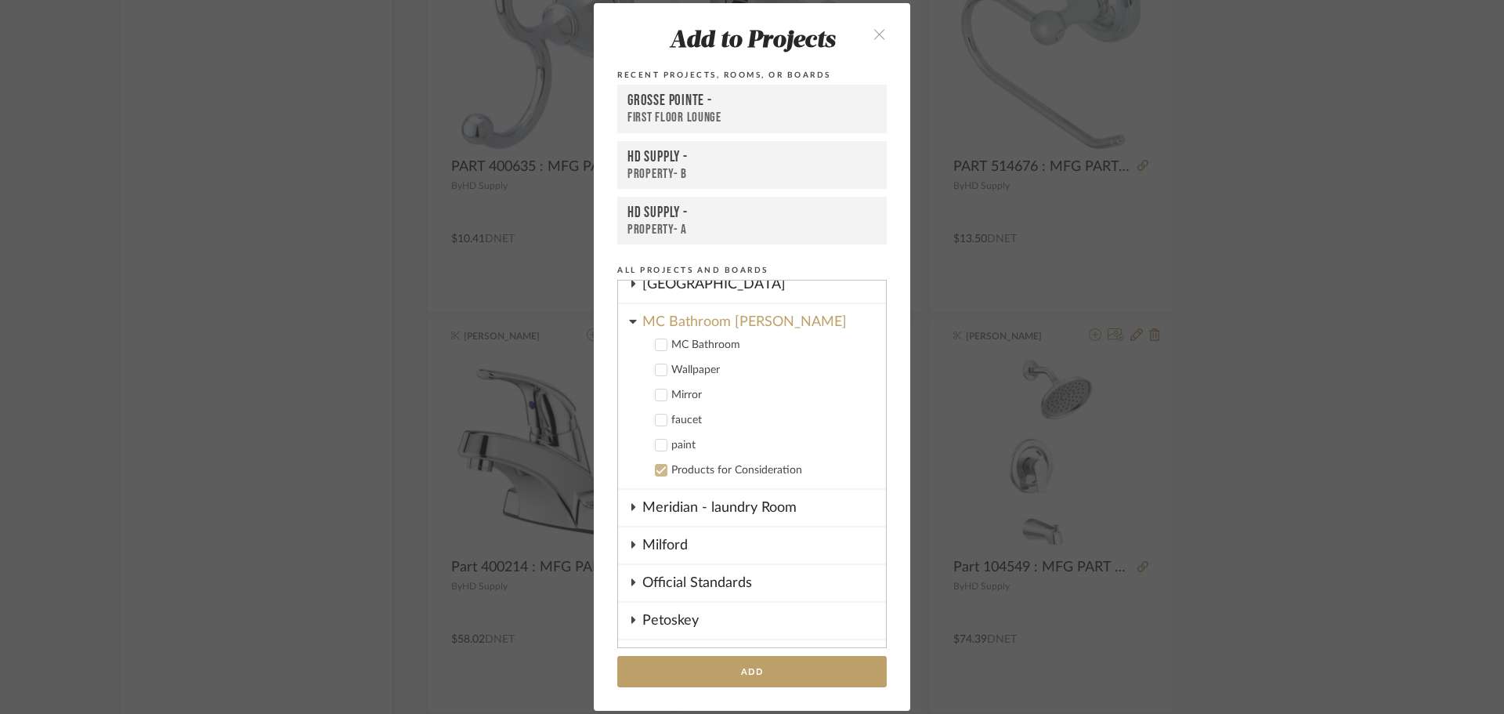
click at [662, 414] on label "faucet" at bounding box center [757, 420] width 232 height 16
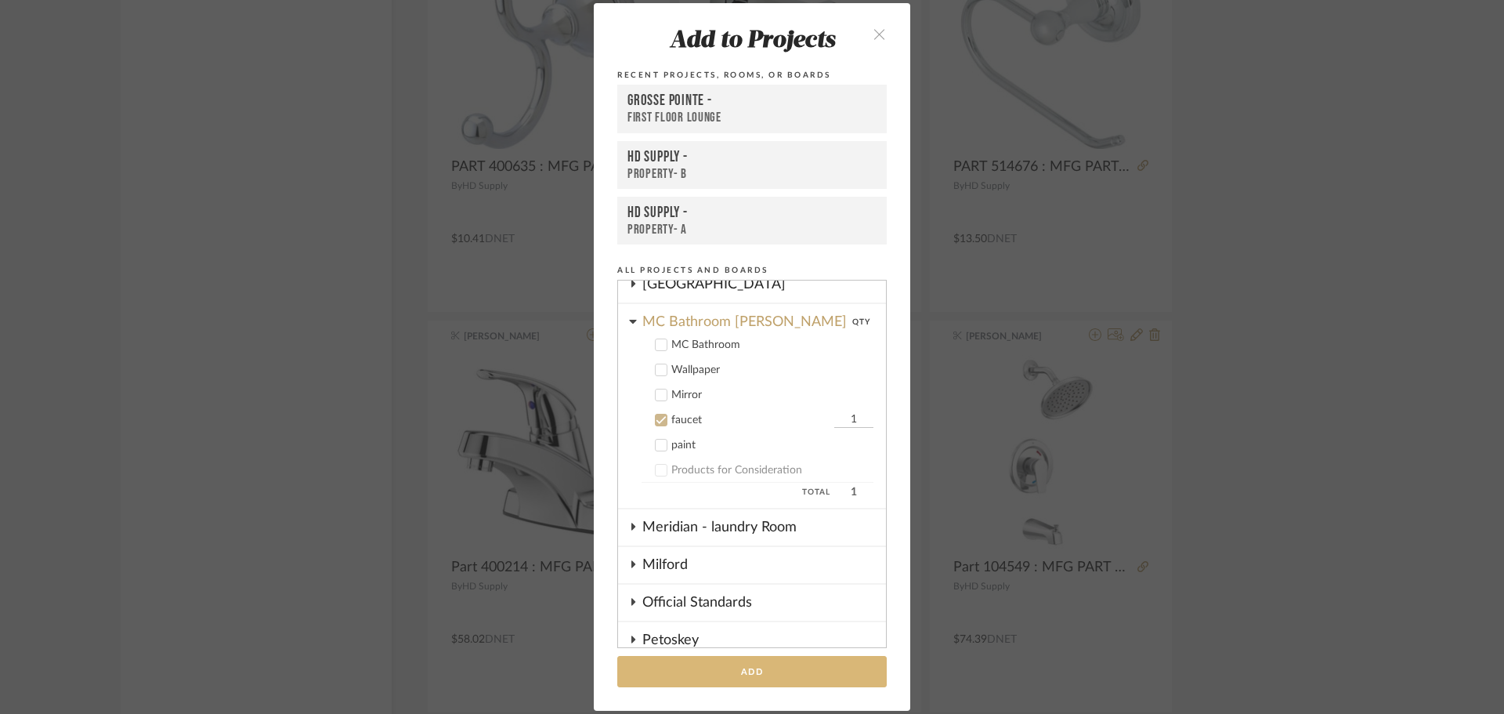
click at [793, 679] on button "Add" at bounding box center [751, 672] width 269 height 32
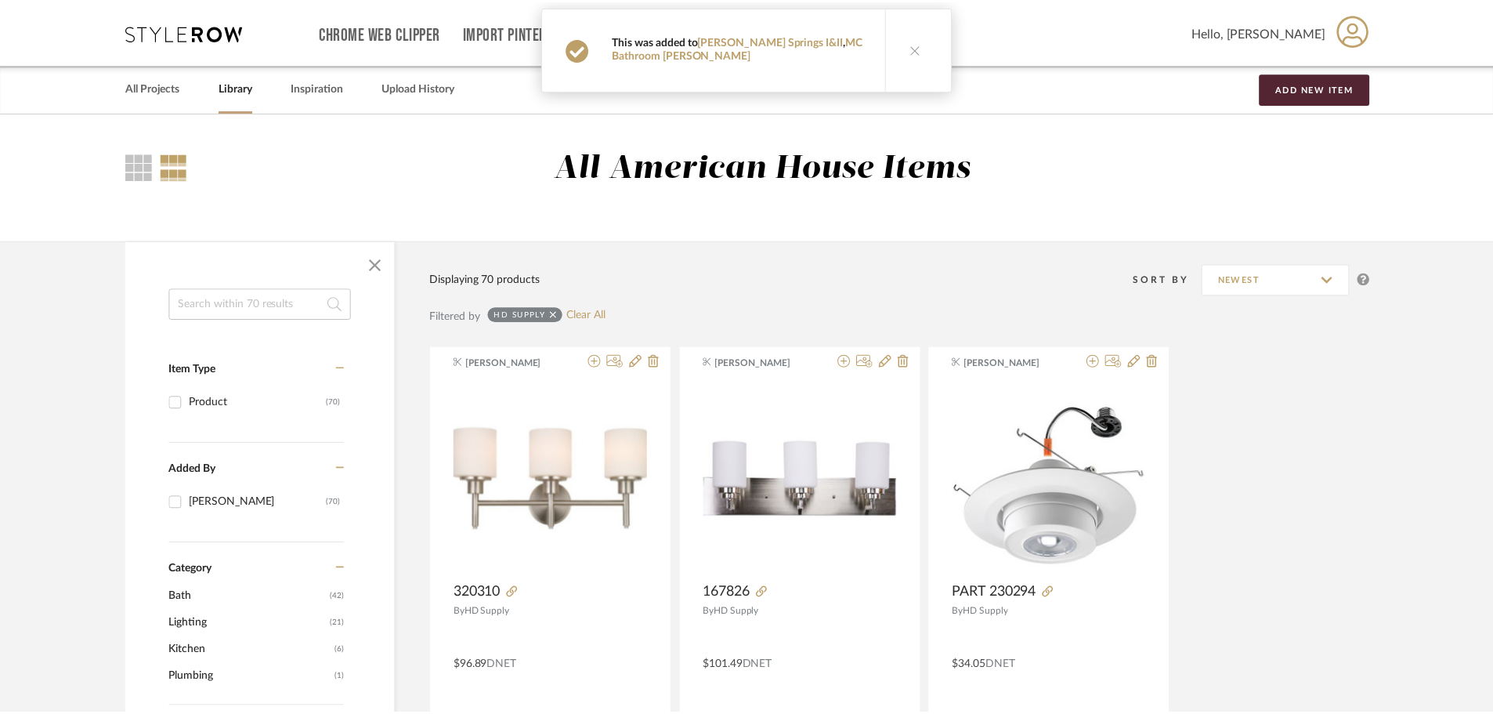
scroll to position [4833, 0]
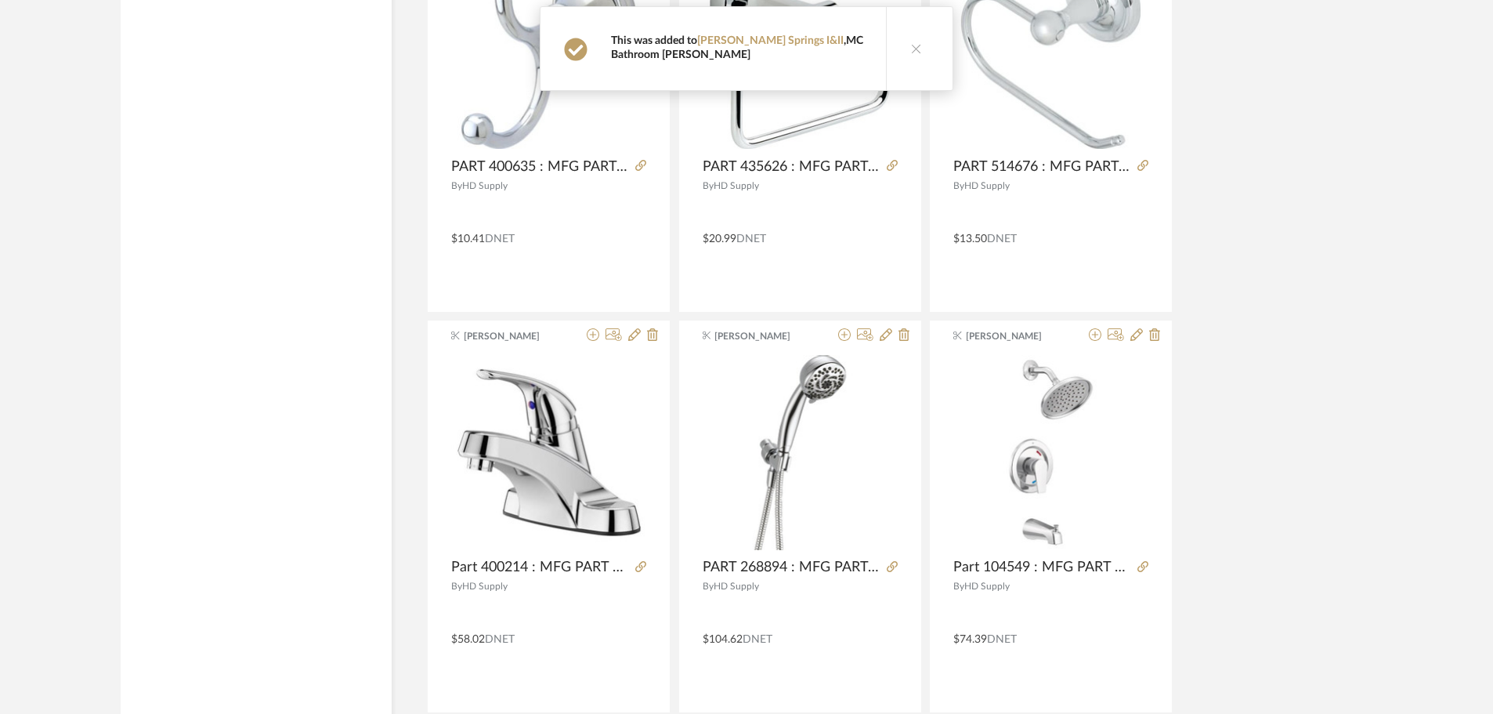
click at [833, 41] on link "MC Bathroom [PERSON_NAME]" at bounding box center [737, 47] width 252 height 25
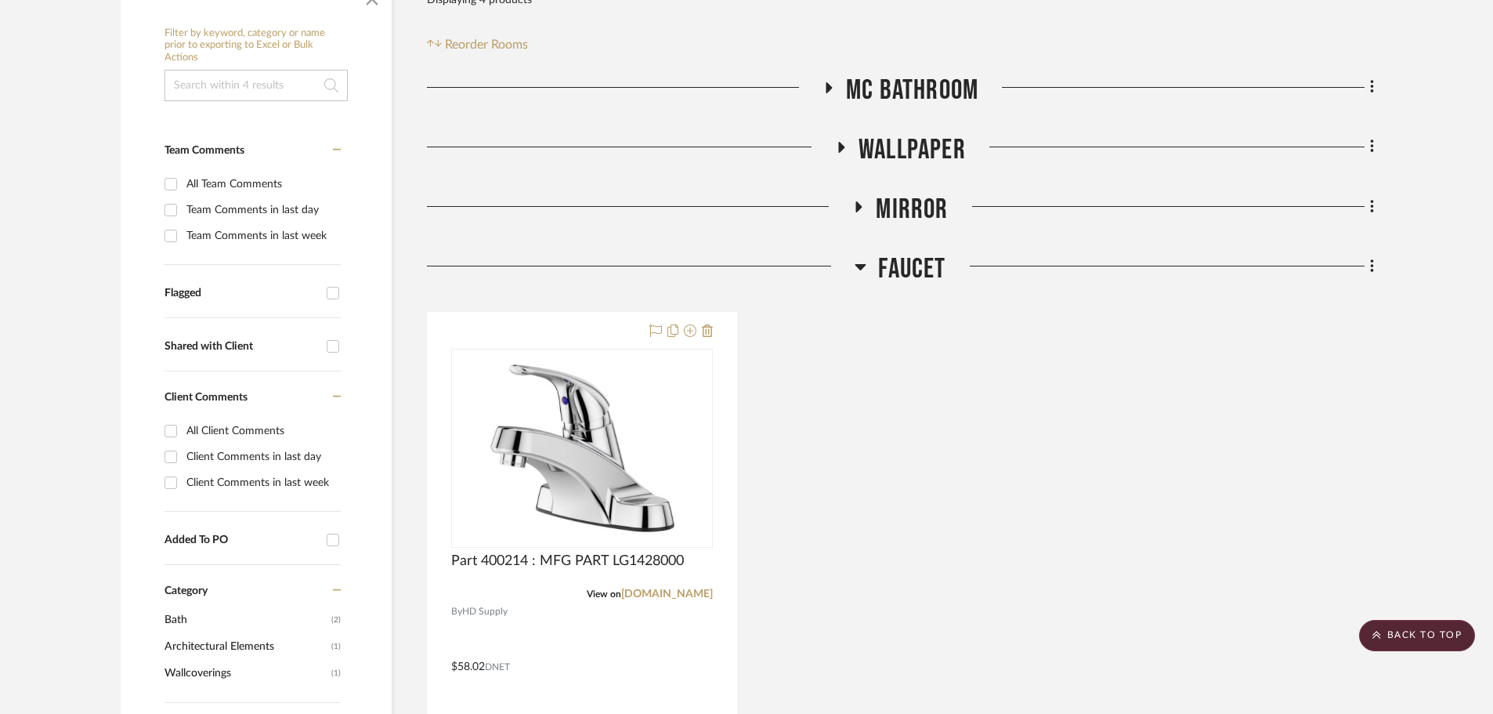
scroll to position [293, 0]
click at [858, 268] on icon at bounding box center [860, 269] width 11 height 6
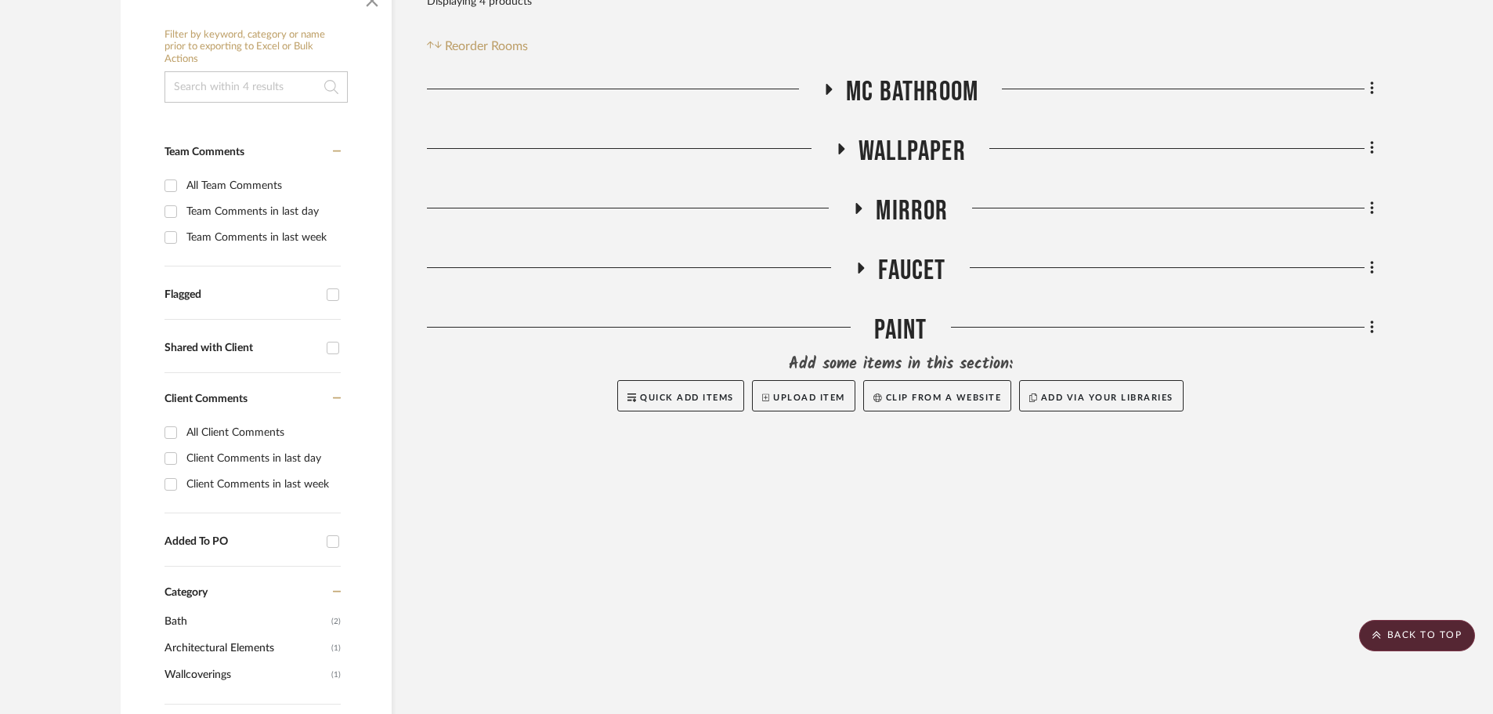
click at [826, 79] on h3 "MC Bathroom" at bounding box center [900, 92] width 156 height 34
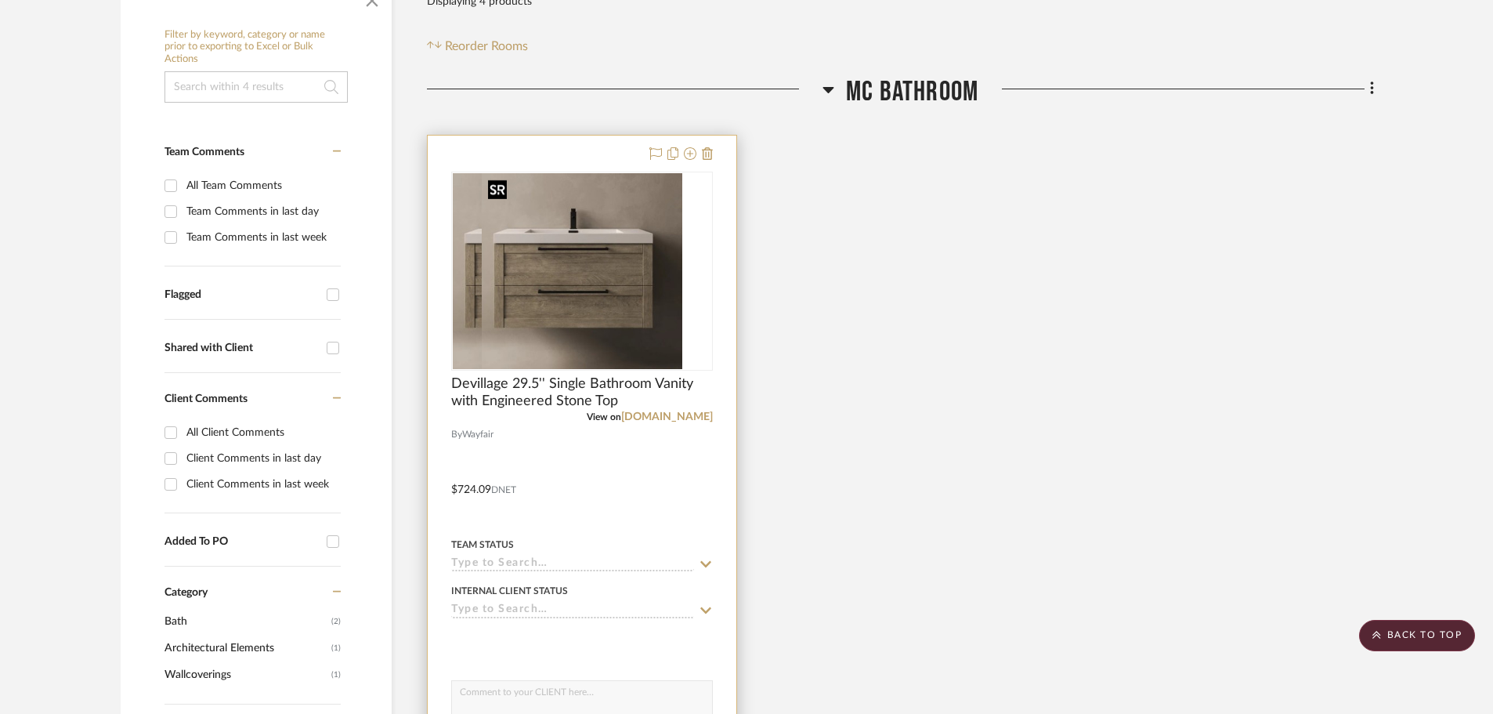
click at [605, 306] on div at bounding box center [582, 271] width 262 height 199
click at [612, 308] on img "0" at bounding box center [582, 271] width 201 height 196
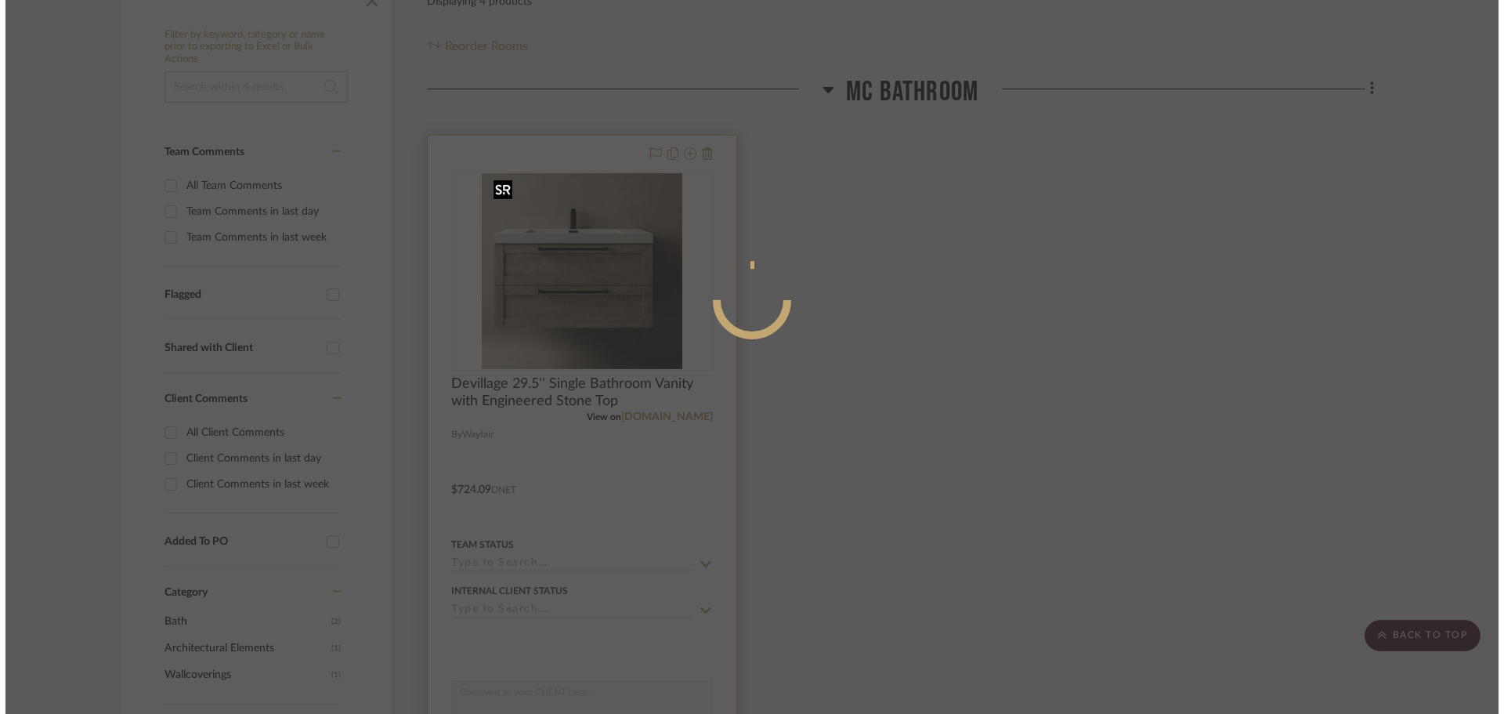
scroll to position [0, 0]
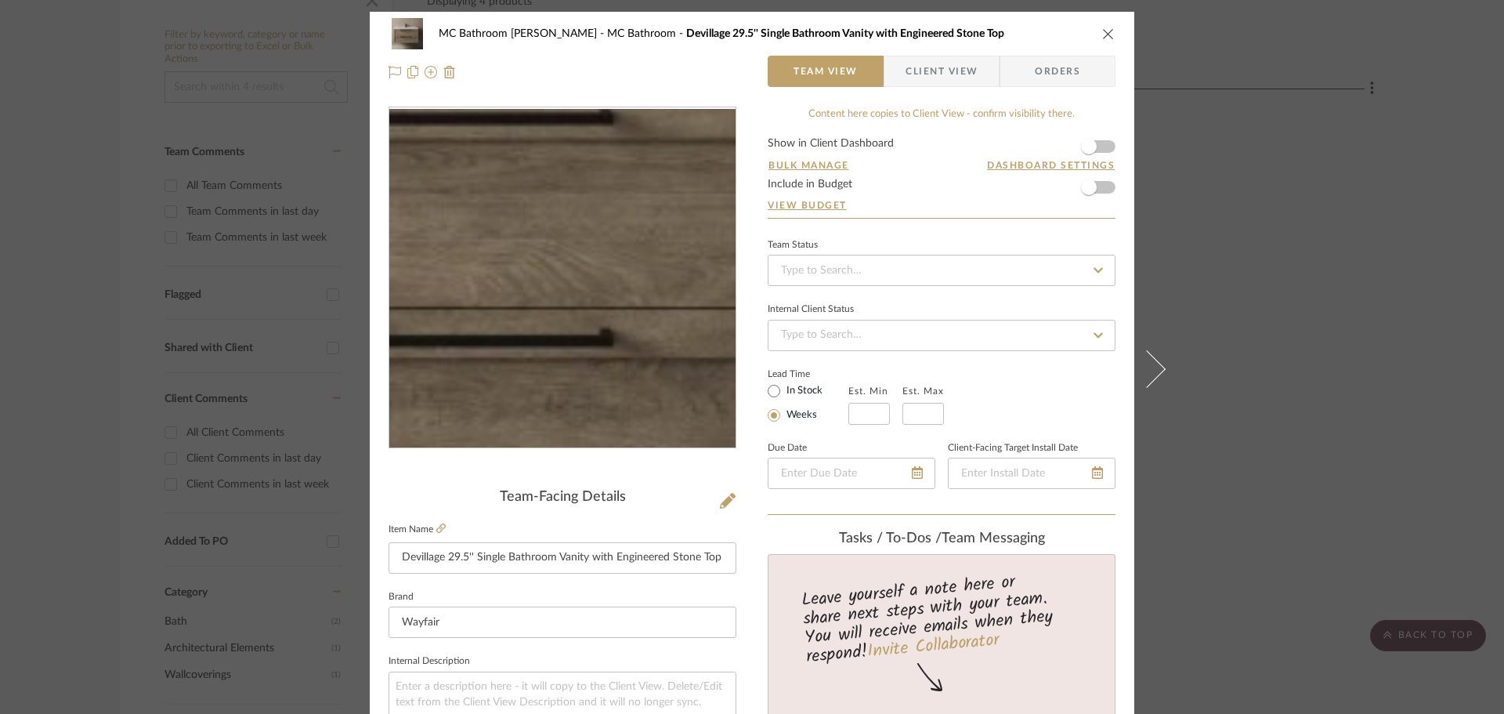
click at [585, 293] on img "0" at bounding box center [562, 278] width 346 height 338
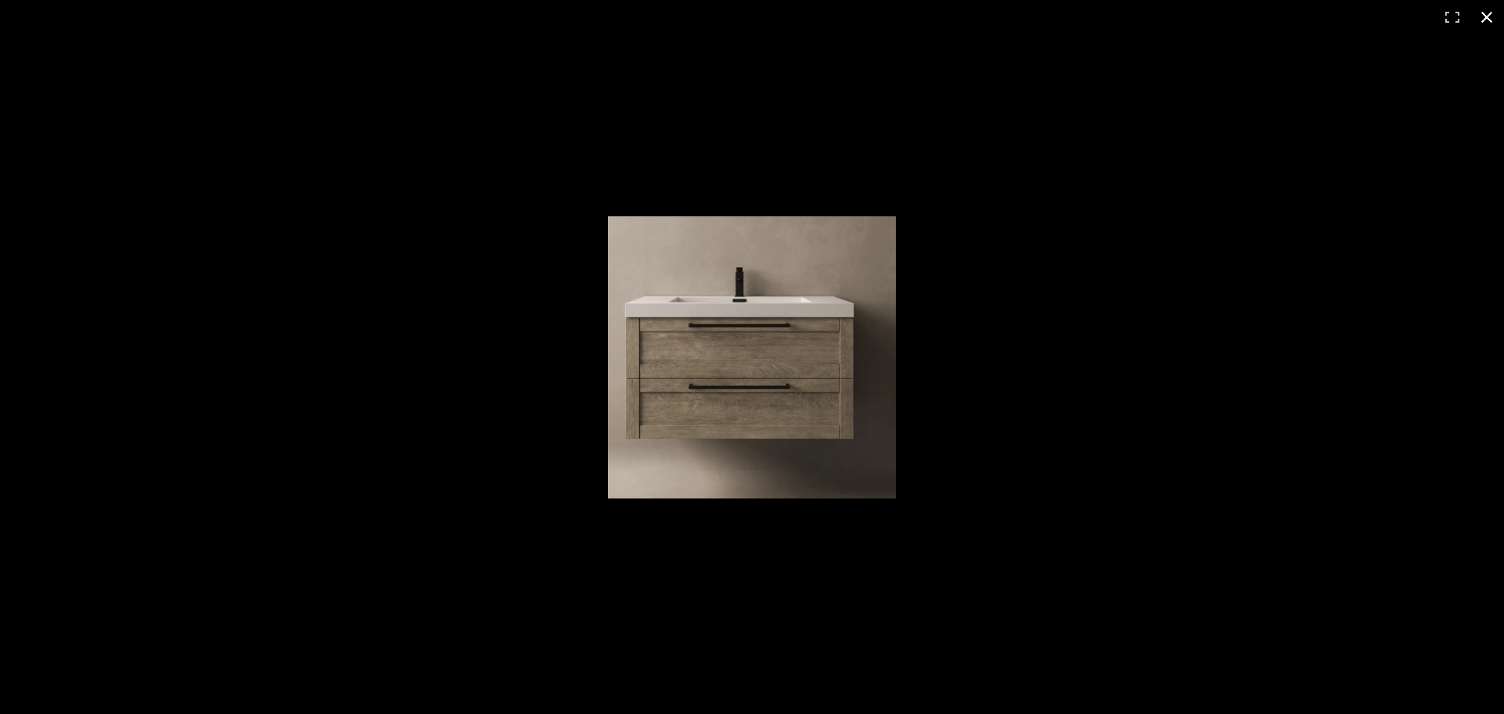
click at [1487, 6] on button at bounding box center [1486, 17] width 34 height 34
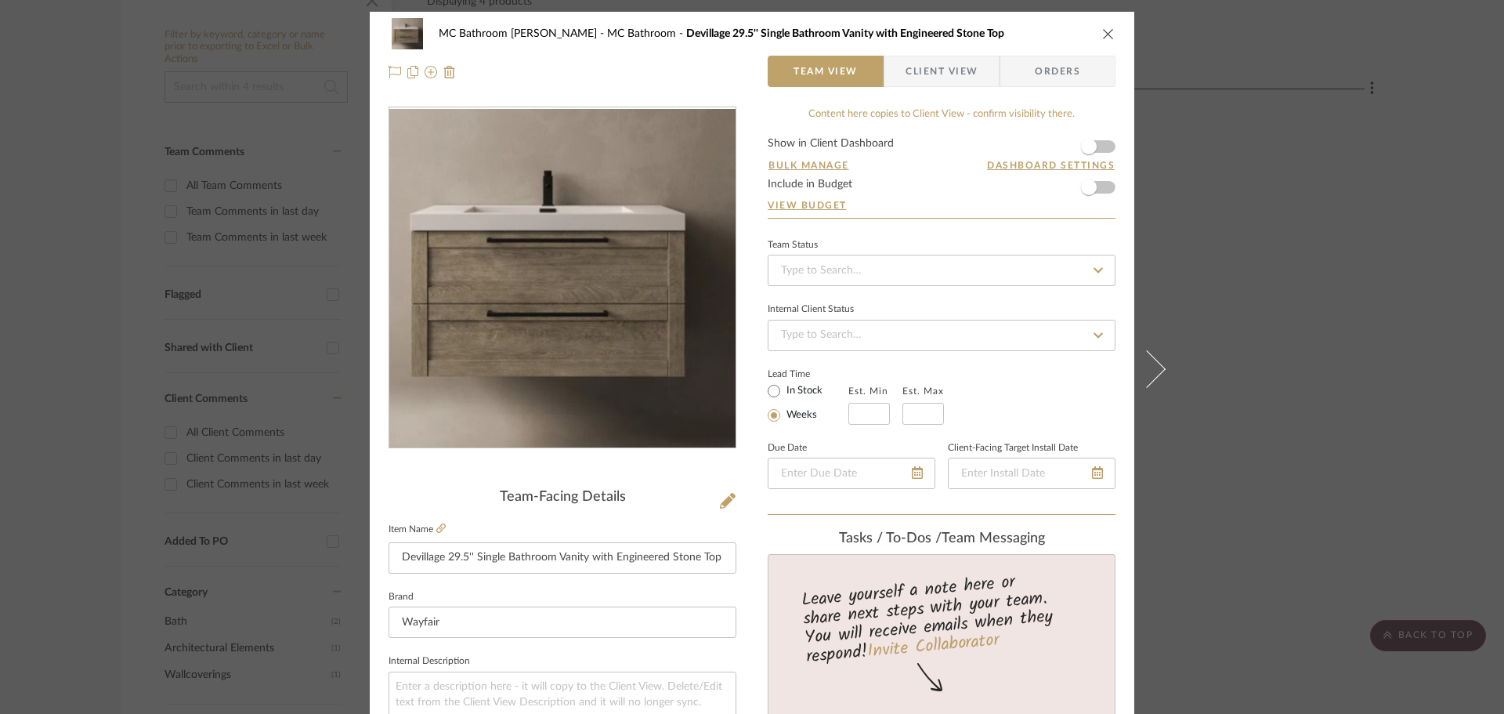
click at [1105, 31] on icon "close" at bounding box center [1108, 33] width 13 height 13
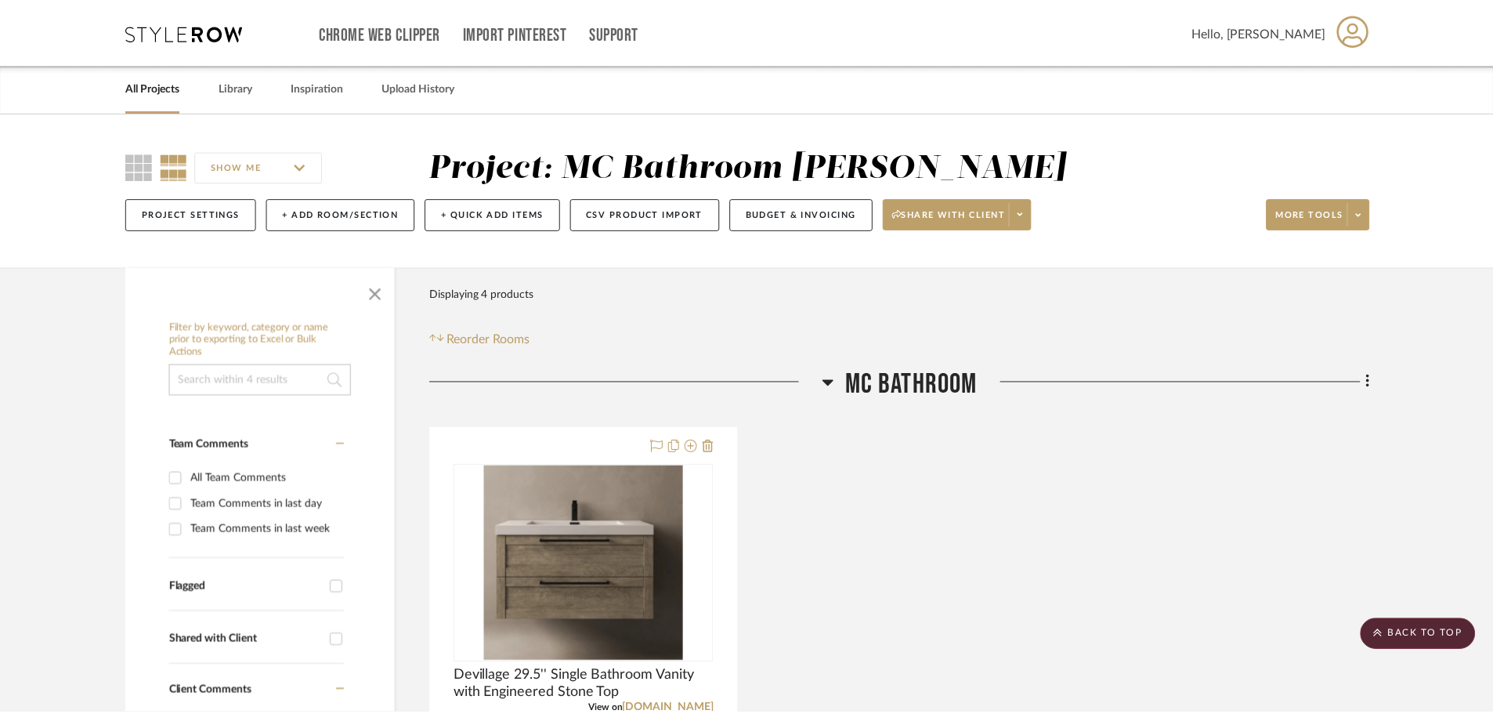
scroll to position [293, 0]
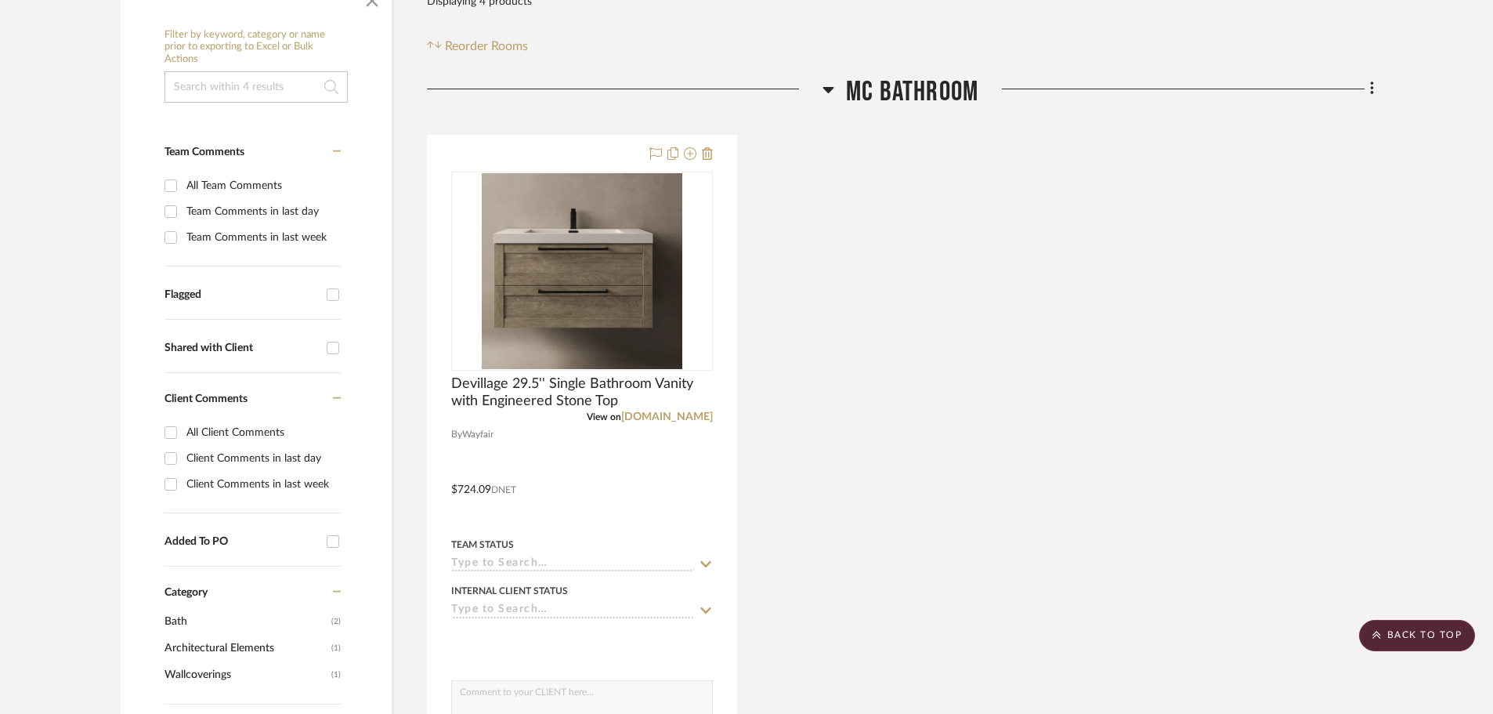
click at [826, 89] on icon at bounding box center [827, 90] width 11 height 6
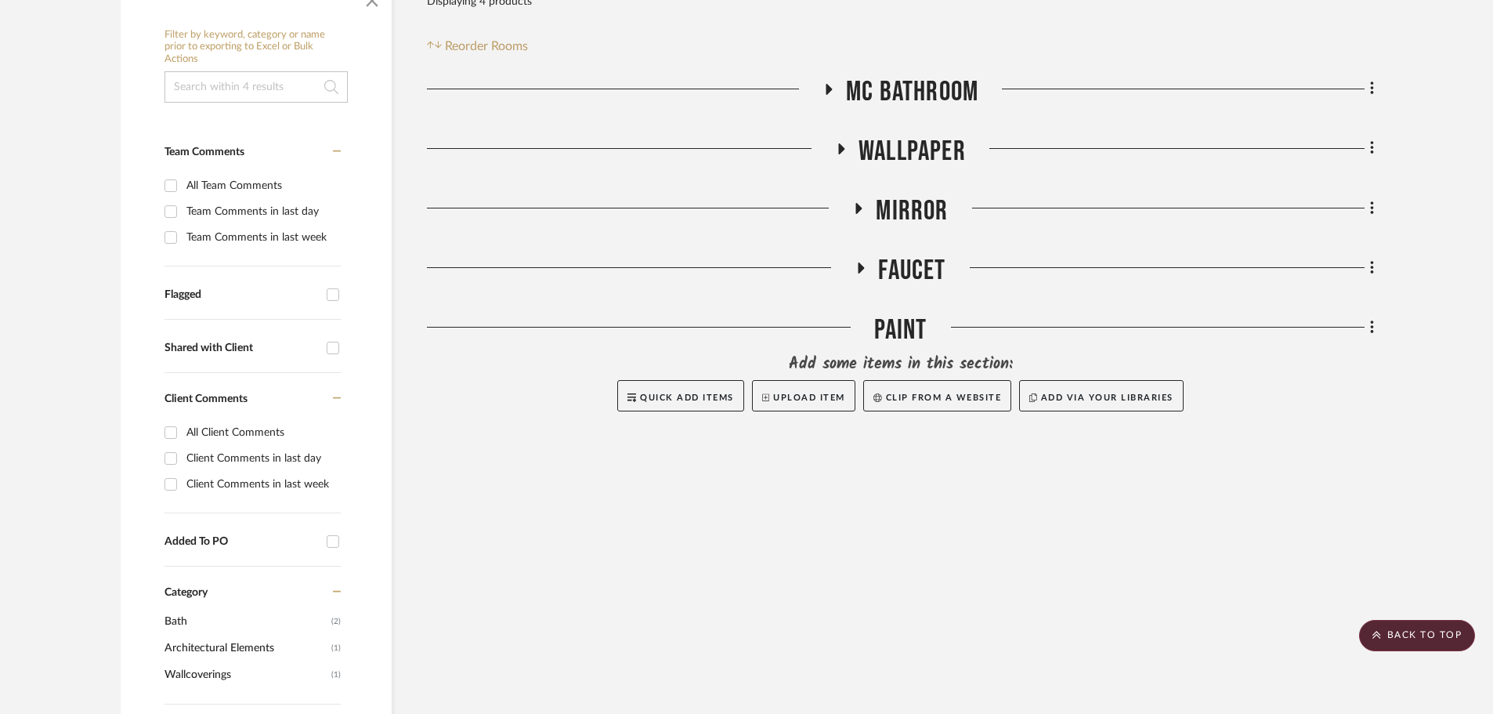
click at [826, 89] on icon at bounding box center [829, 89] width 6 height 11
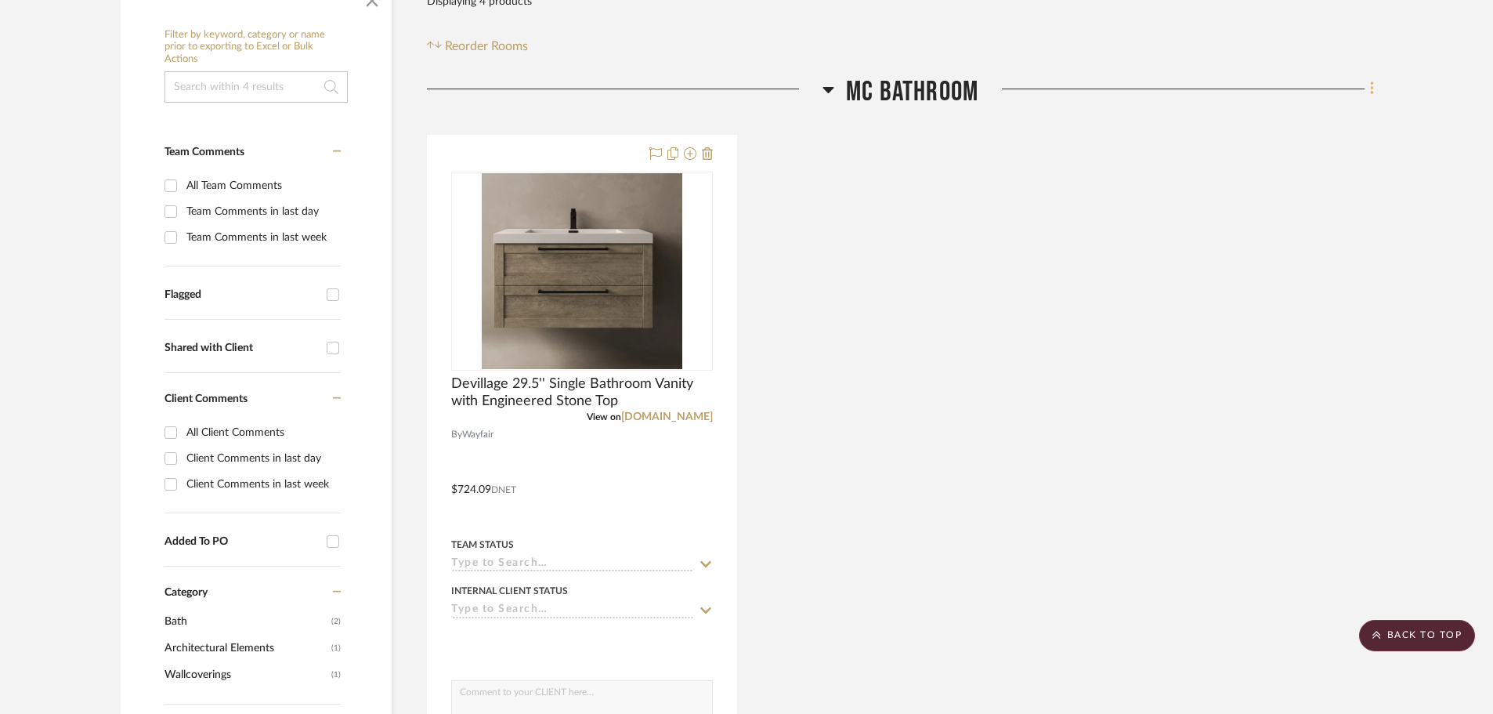
click at [1370, 86] on icon at bounding box center [1372, 88] width 5 height 17
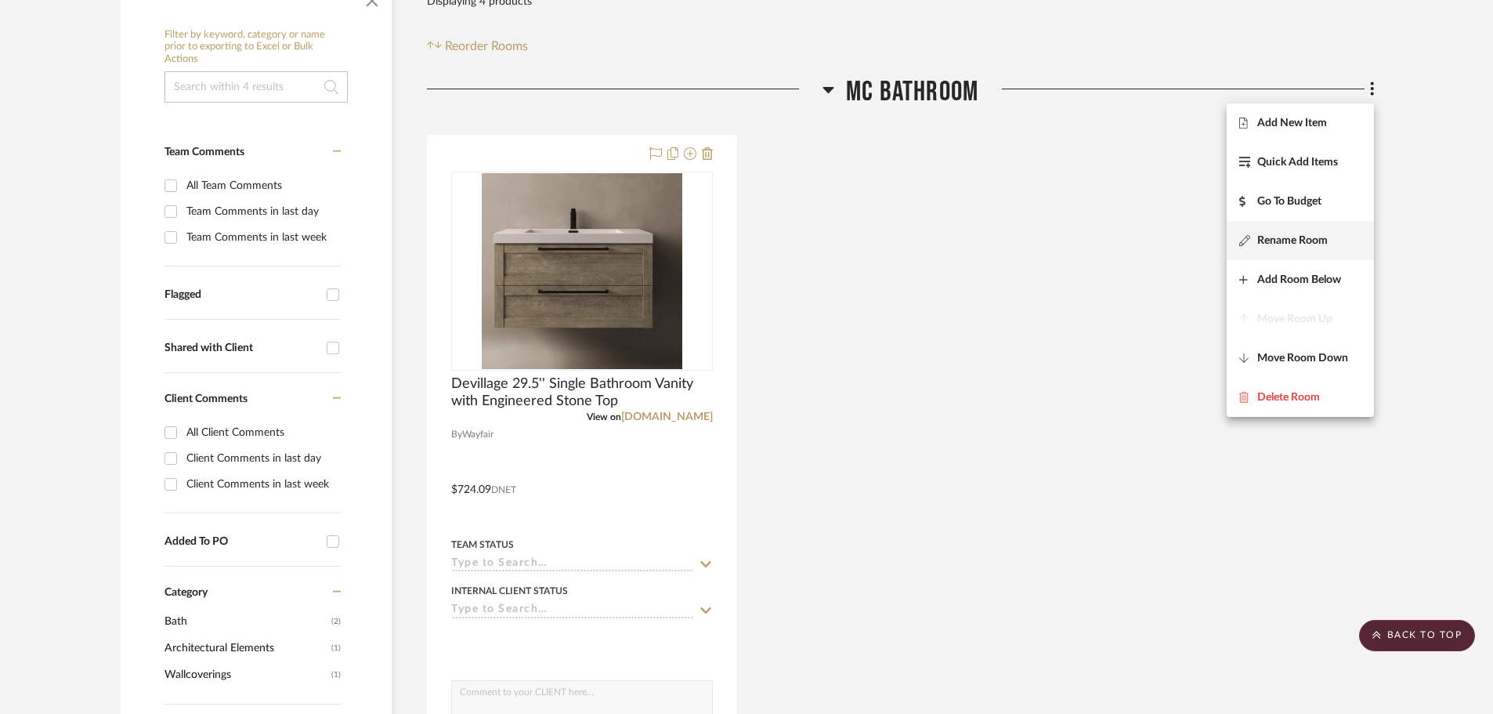
click at [1308, 247] on span "Rename Room" at bounding box center [1292, 239] width 70 height 13
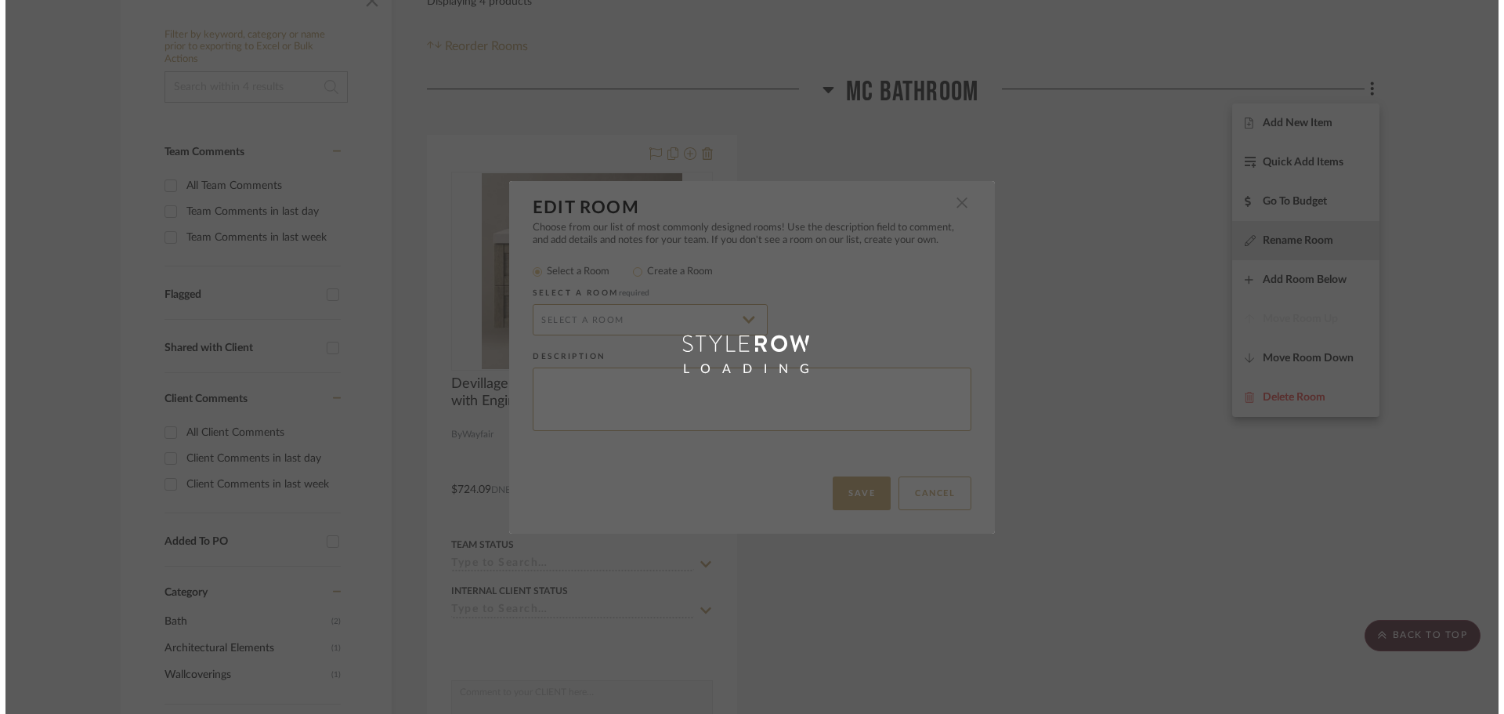
scroll to position [0, 0]
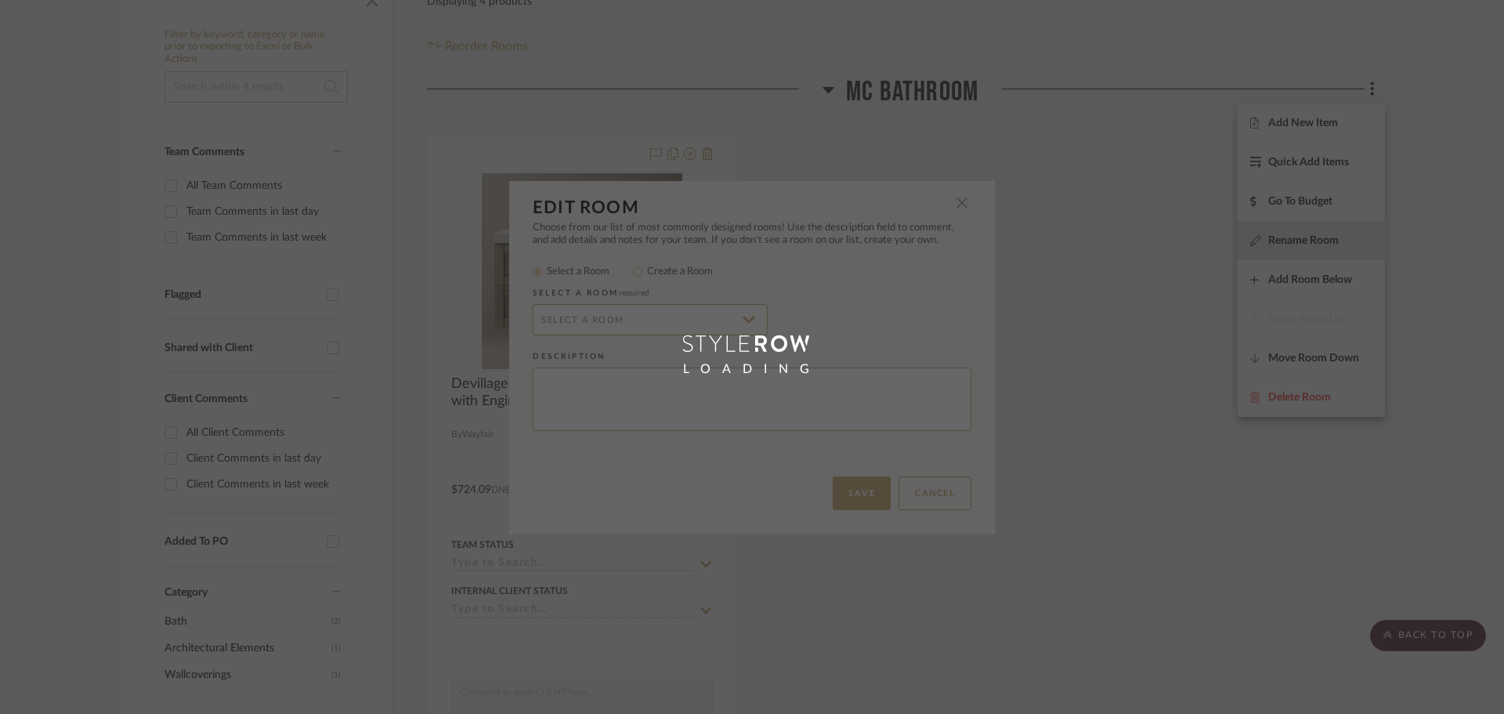
radio input "false"
radio input "true"
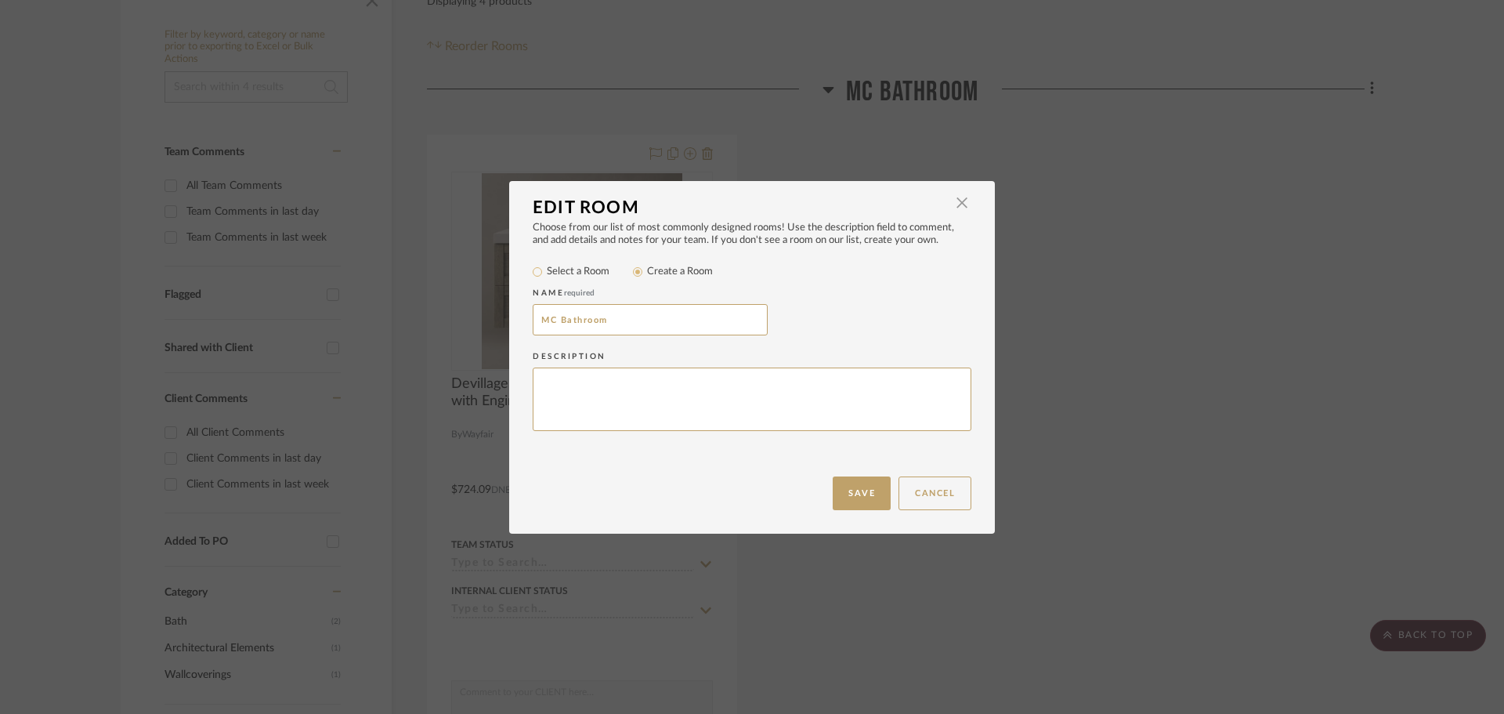
drag, startPoint x: 611, startPoint y: 318, endPoint x: 493, endPoint y: 303, distance: 119.2
click at [493, 303] on div "Edit Room × Choose from our list of most commonly designed rooms! Use the descr…" at bounding box center [752, 357] width 1504 height 714
type input "Vannity"
click at [847, 497] on button "Save" at bounding box center [862, 493] width 58 height 34
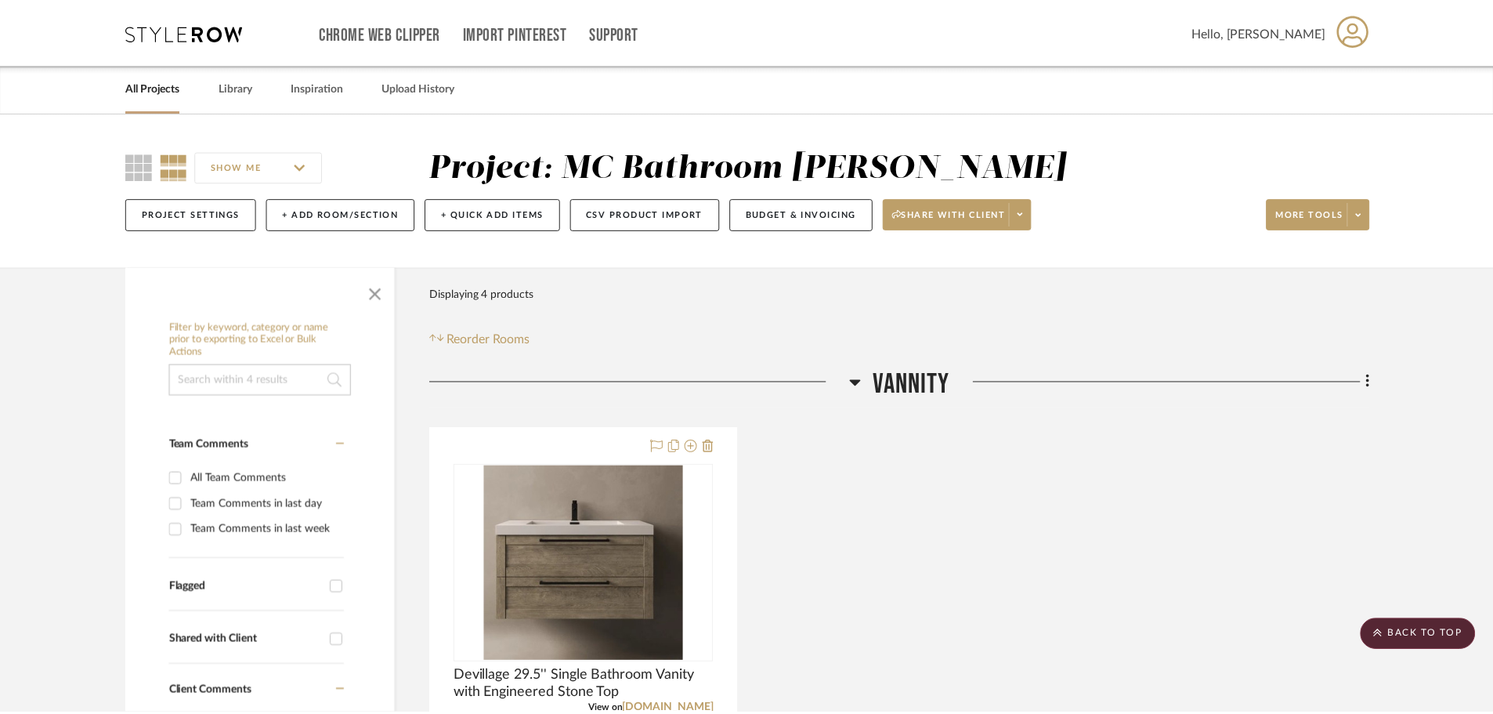
scroll to position [293, 0]
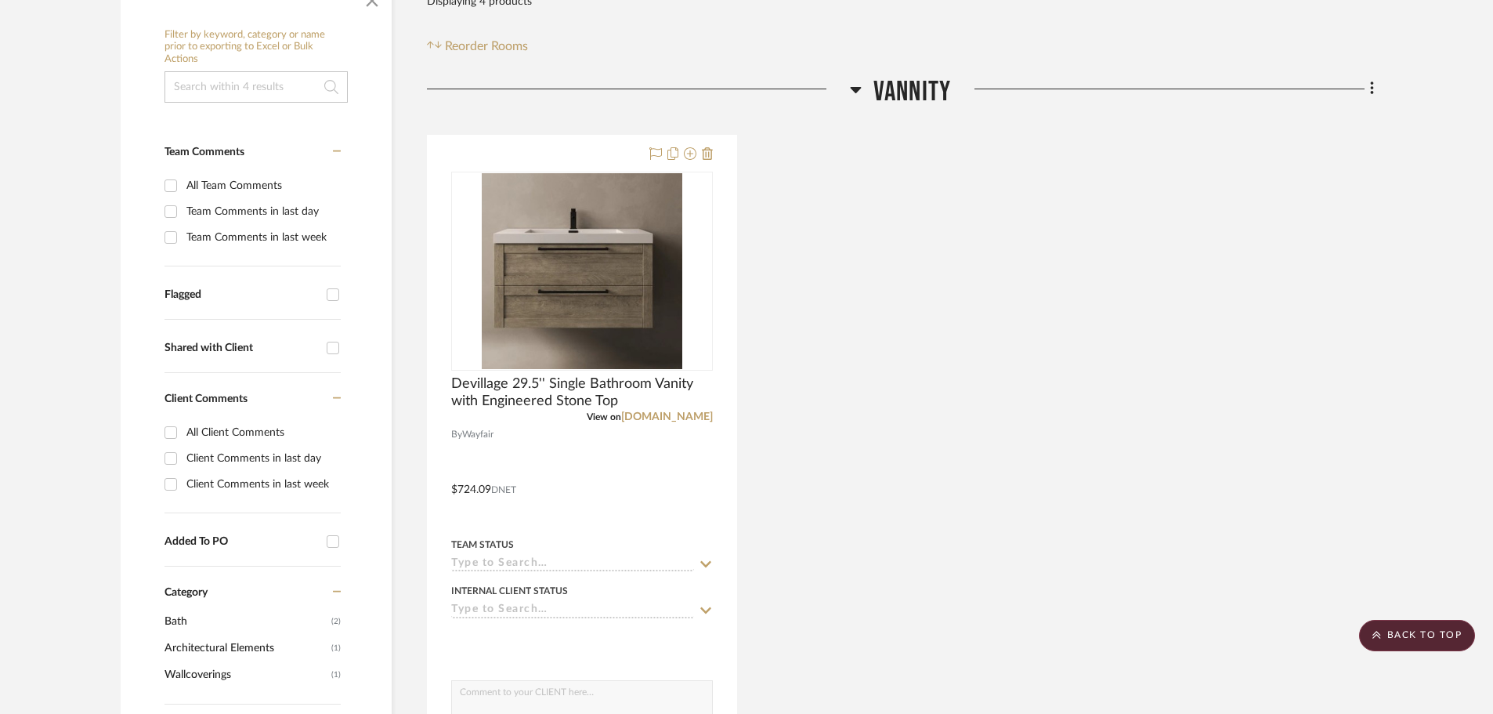
click at [852, 90] on icon at bounding box center [855, 90] width 11 height 6
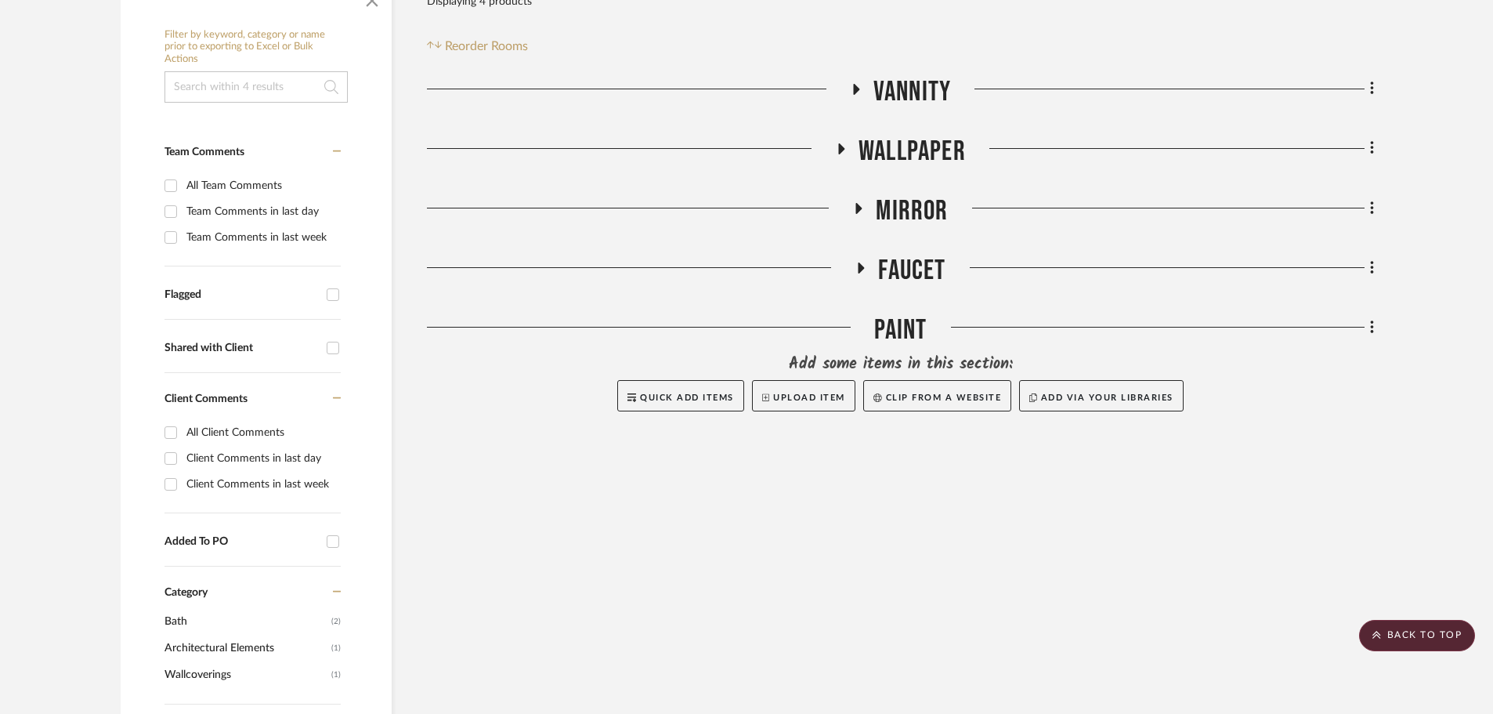
click at [844, 150] on icon at bounding box center [841, 149] width 19 height 12
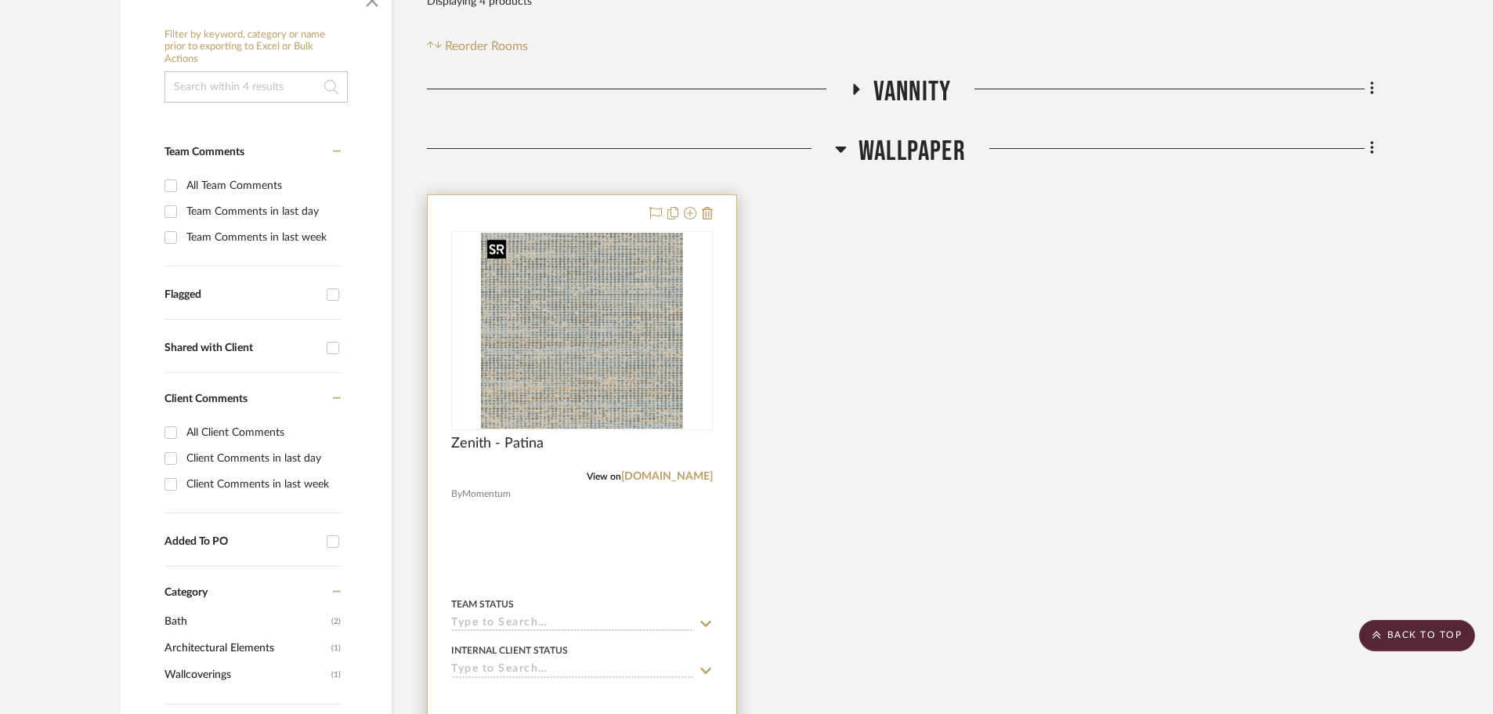
click at [0, 0] on img at bounding box center [0, 0] width 0 height 0
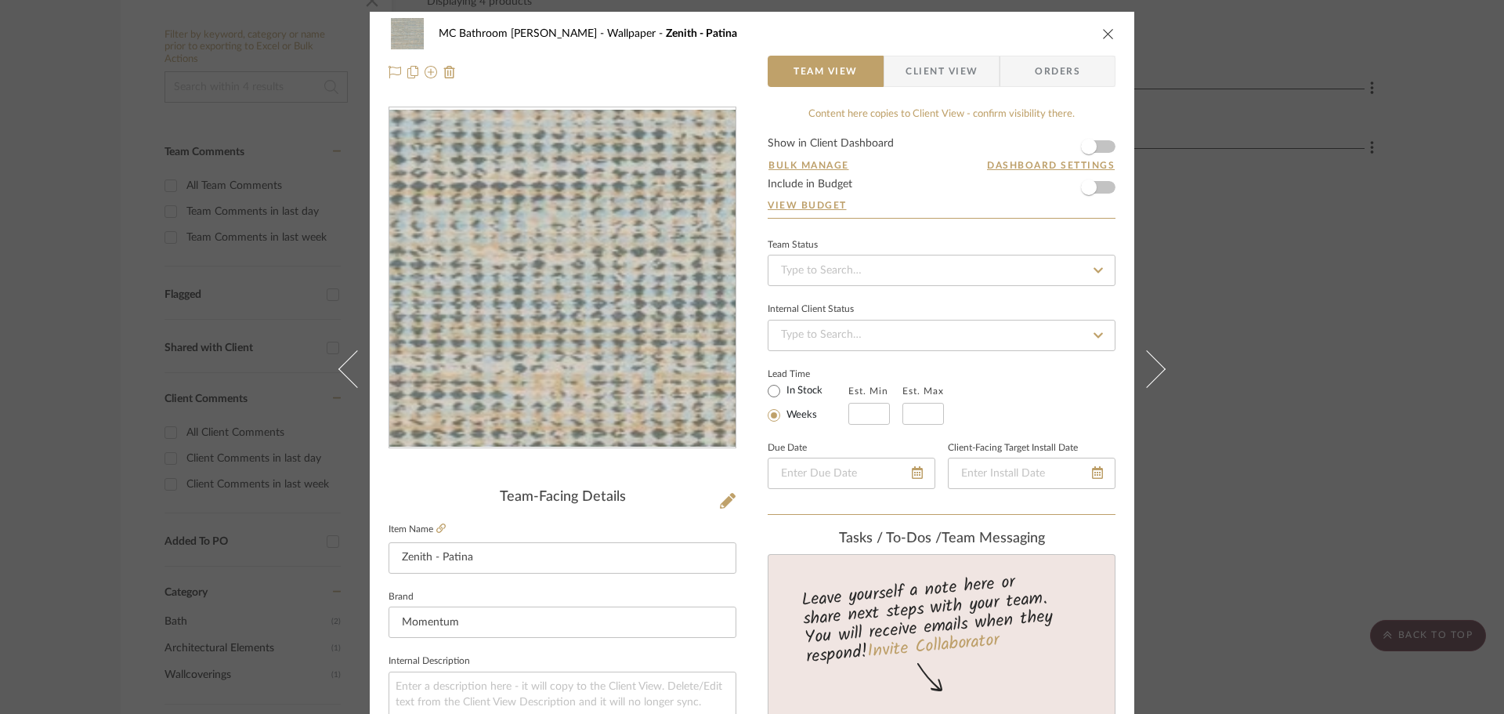
click at [608, 329] on img "0" at bounding box center [562, 278] width 346 height 336
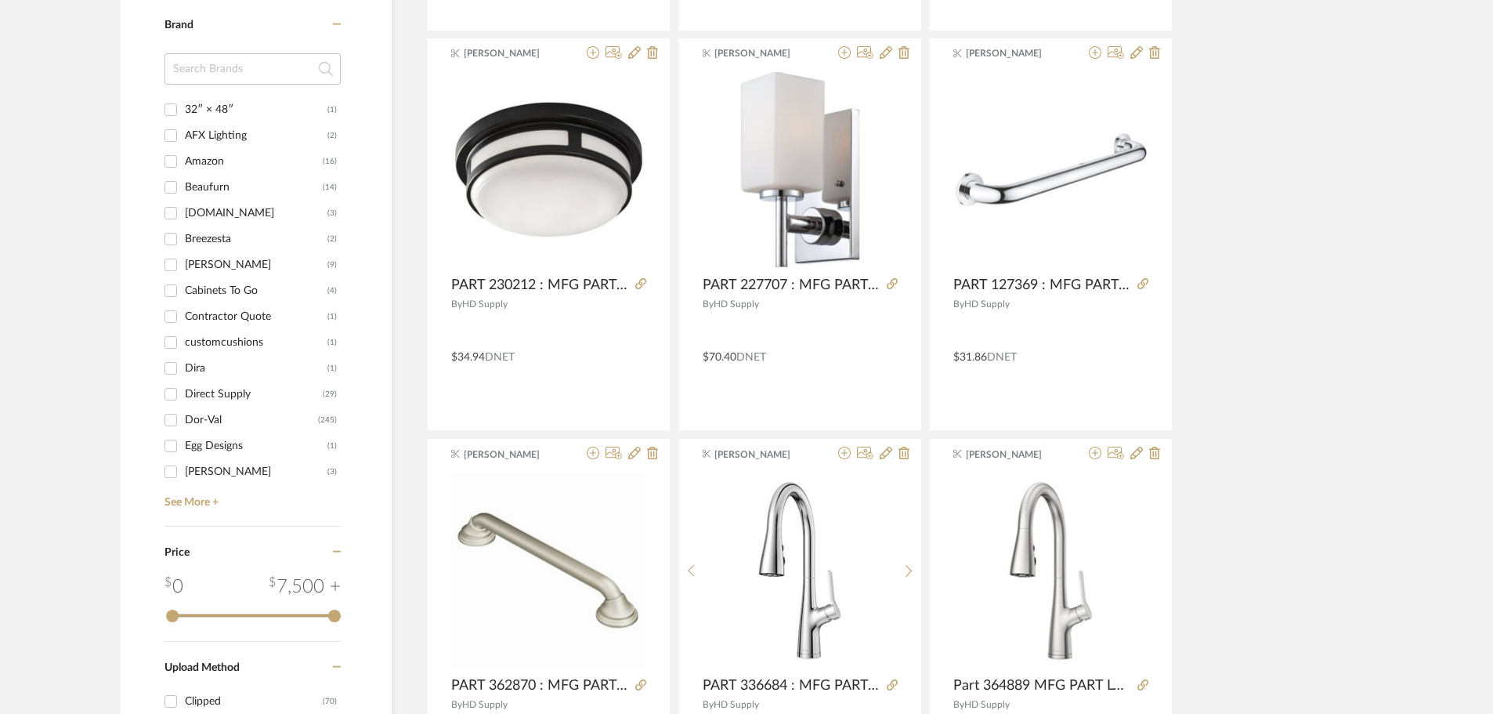
scroll to position [453, 0]
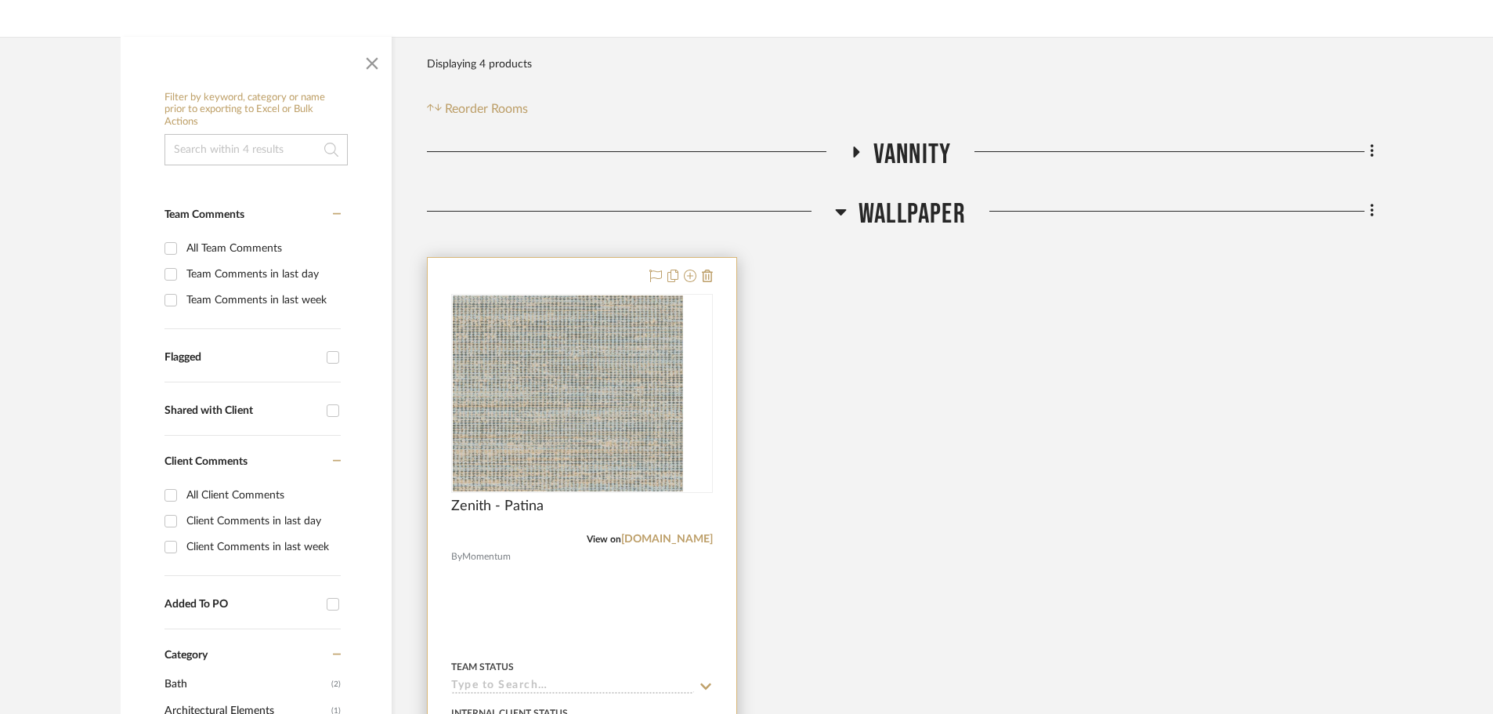
scroll to position [235, 0]
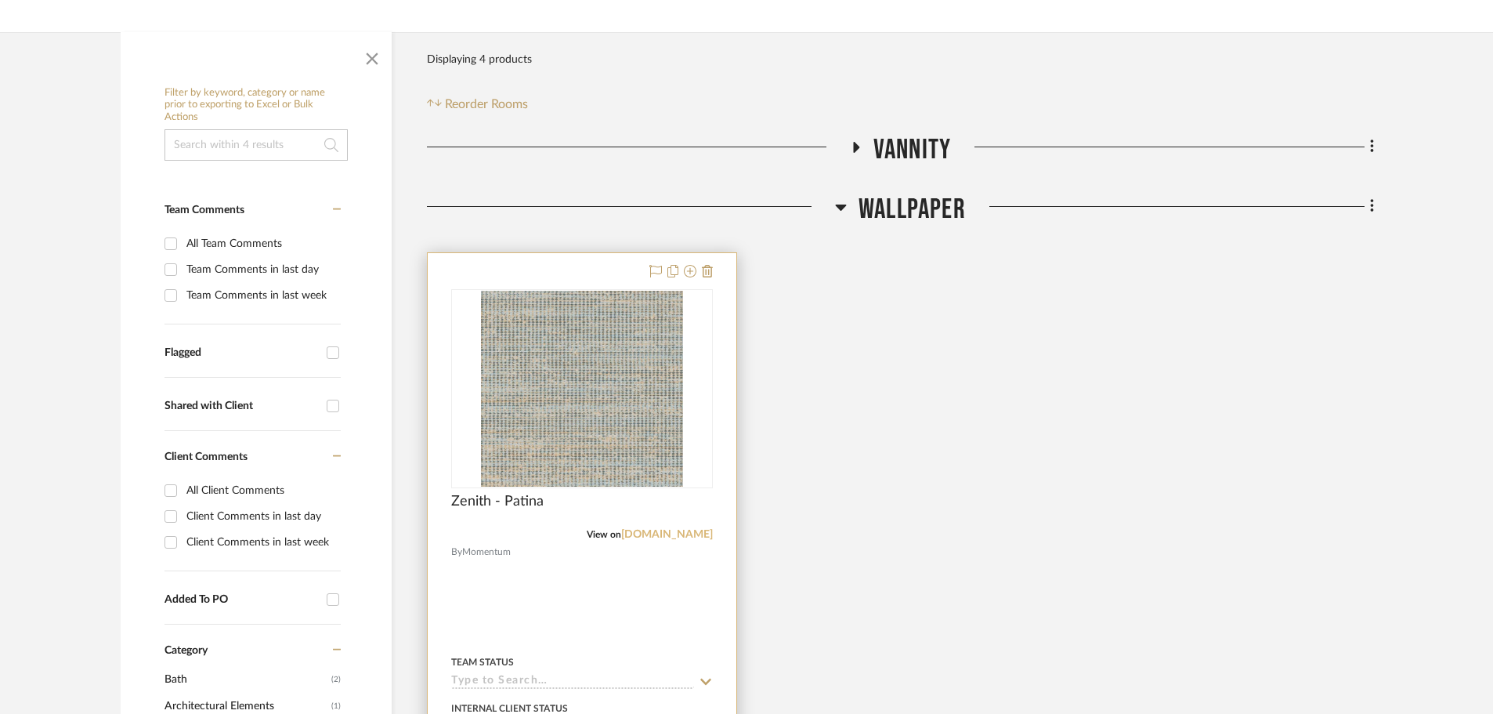
click at [621, 538] on link "[DOMAIN_NAME]" at bounding box center [667, 534] width 92 height 11
click at [1368, 210] on fa-icon at bounding box center [1369, 208] width 10 height 26
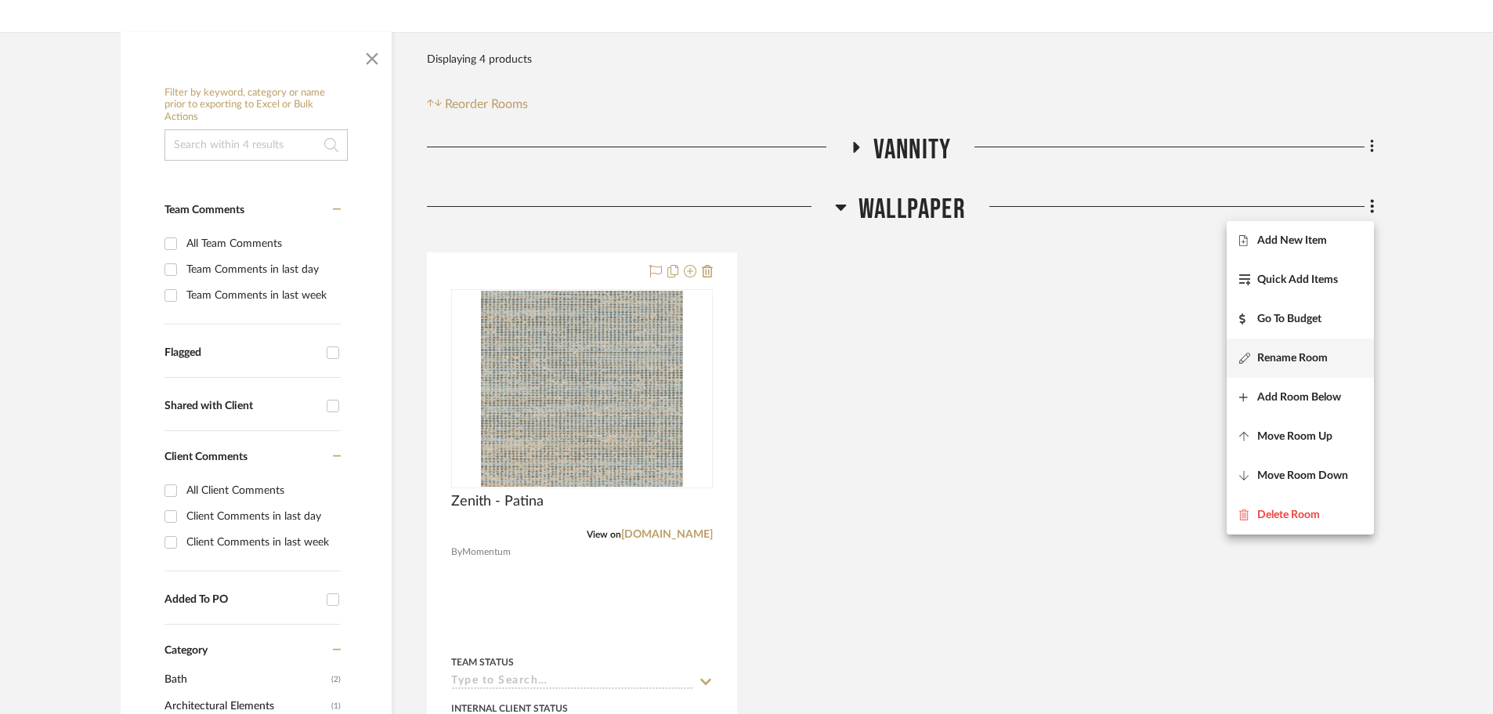
click at [1284, 354] on span "Rename Room" at bounding box center [1292, 357] width 70 height 13
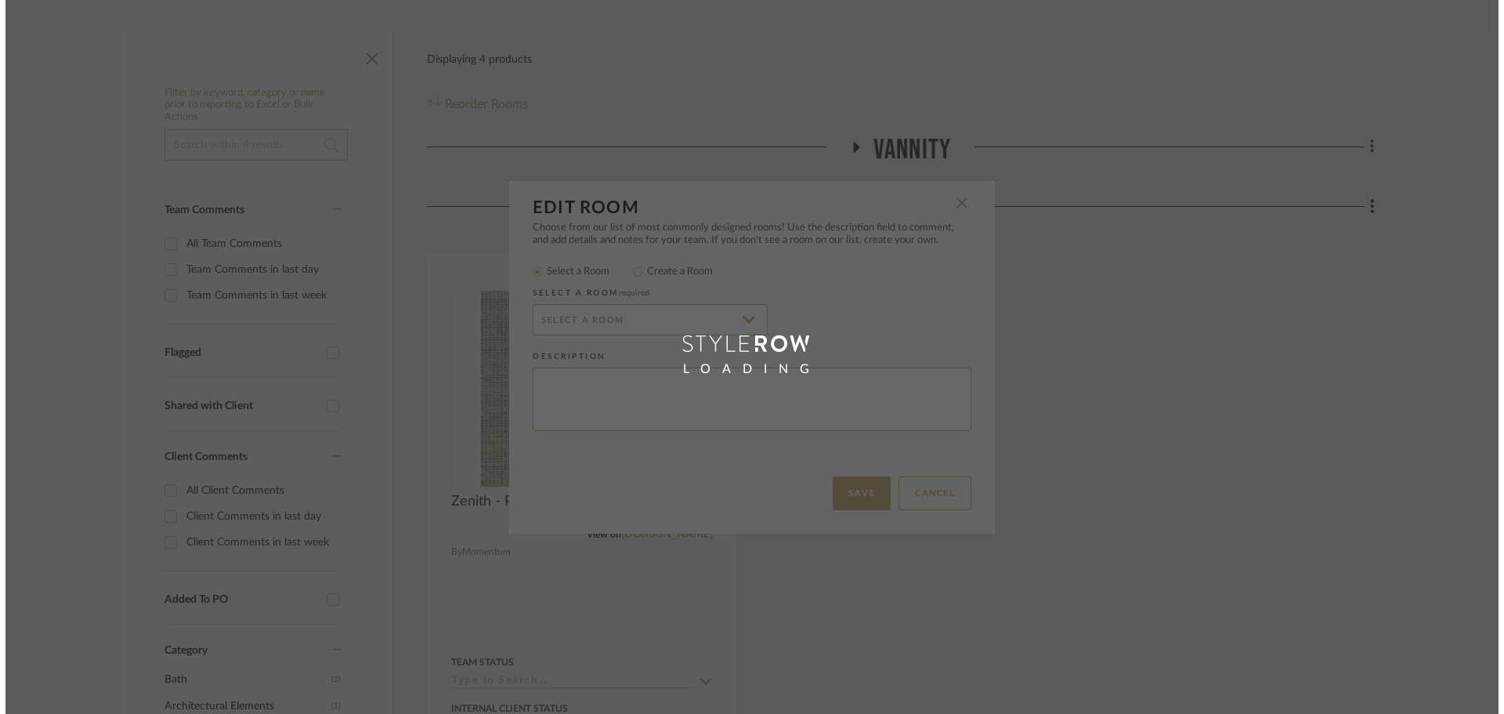
scroll to position [0, 0]
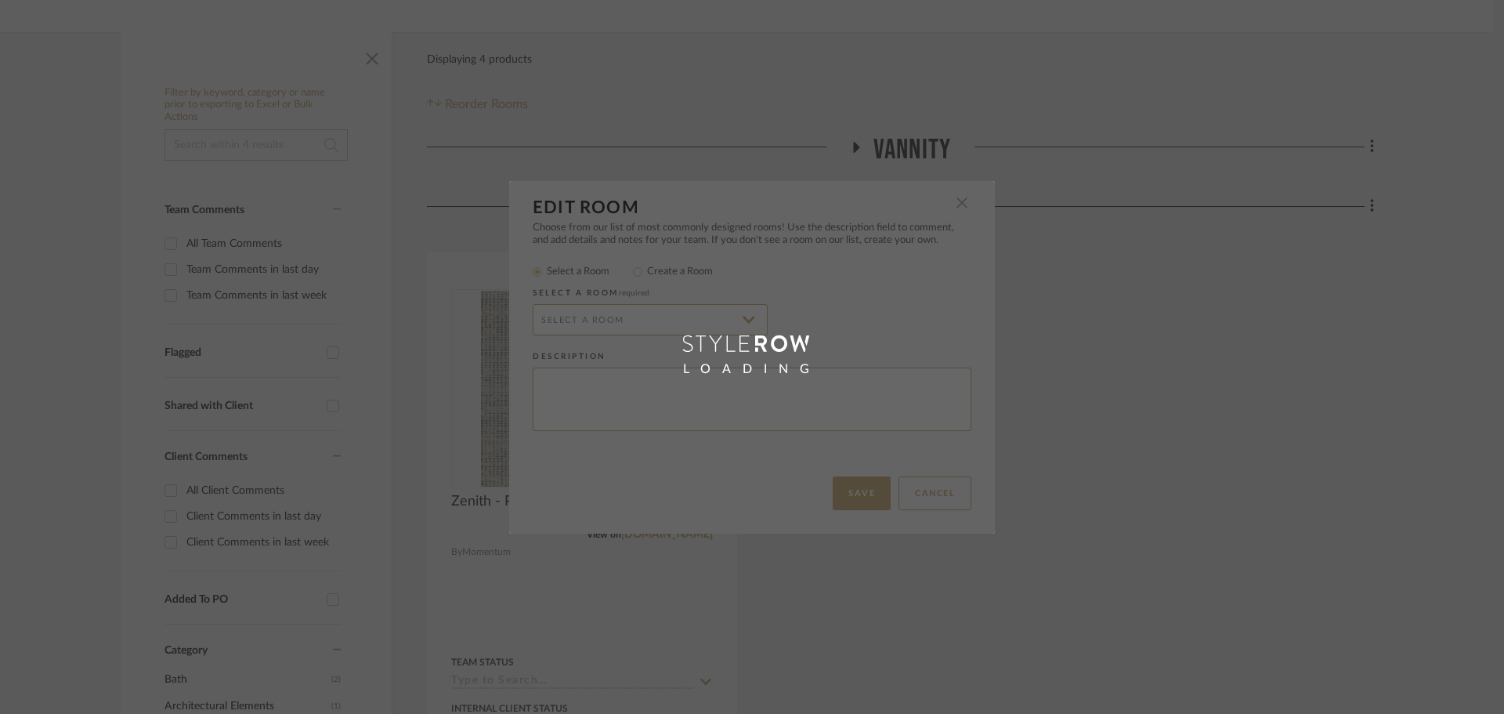
radio input "false"
radio input "true"
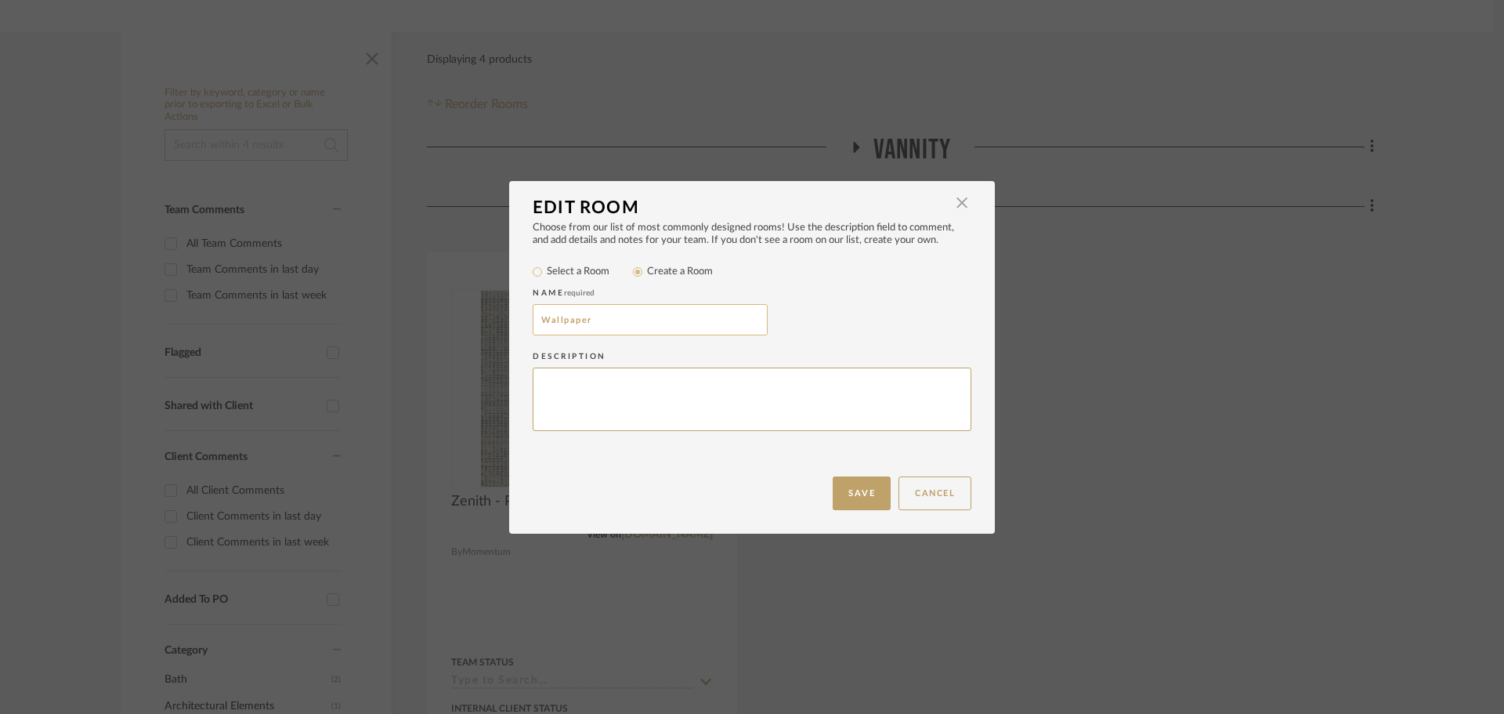
click at [594, 323] on input "Wallpaper" at bounding box center [650, 319] width 235 height 31
type input "Wallpaper & Paint"
click at [844, 478] on button "Save" at bounding box center [862, 493] width 58 height 34
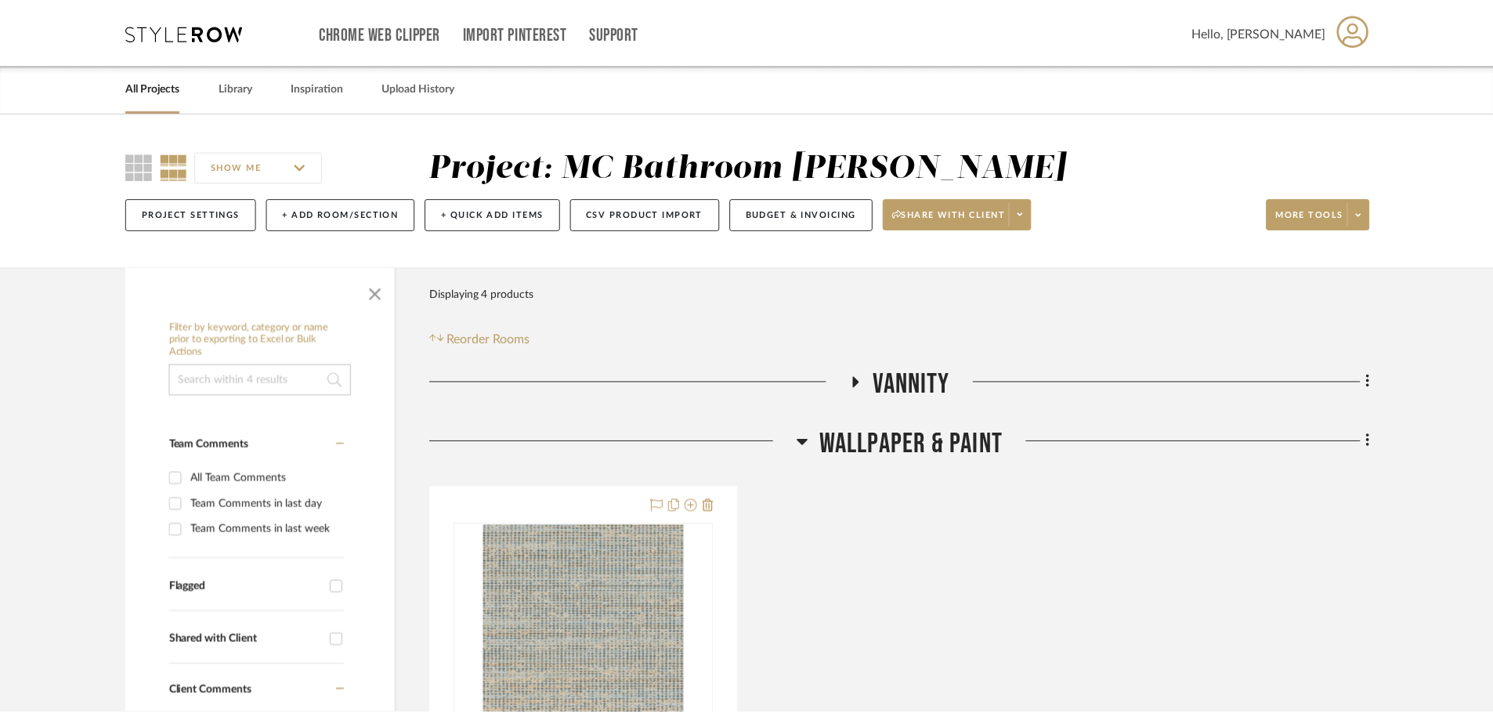
scroll to position [235, 0]
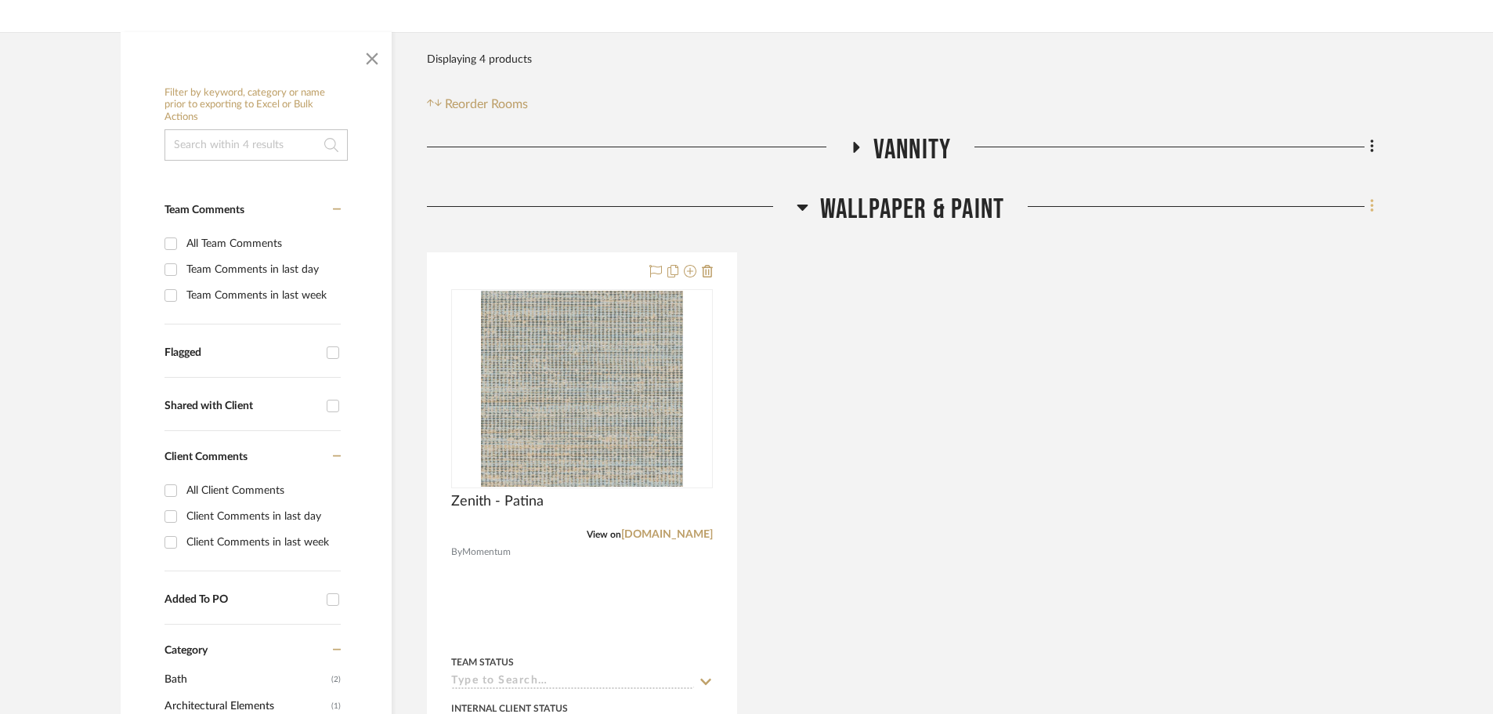
click at [1371, 209] on icon at bounding box center [1372, 205] width 5 height 17
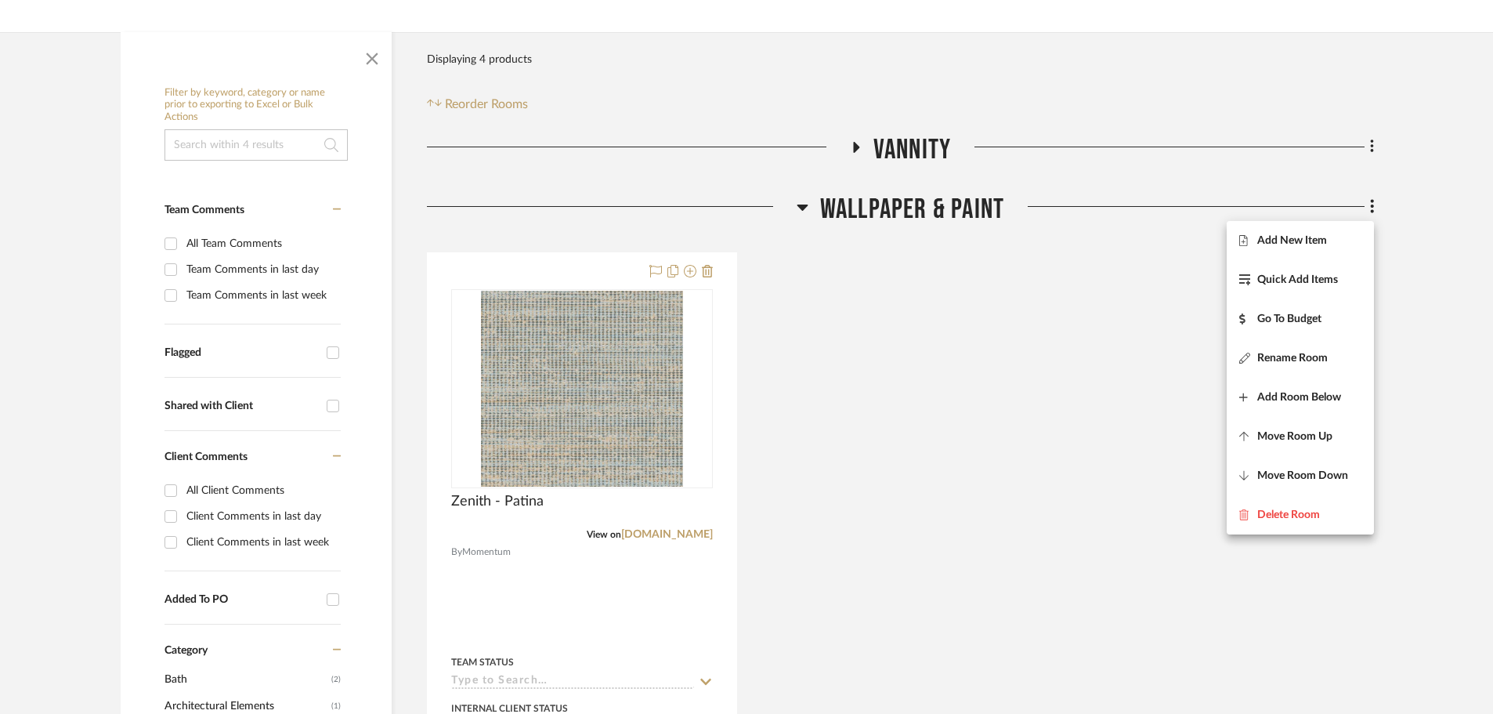
click at [1349, 231] on button "Add New Item" at bounding box center [1300, 240] width 147 height 39
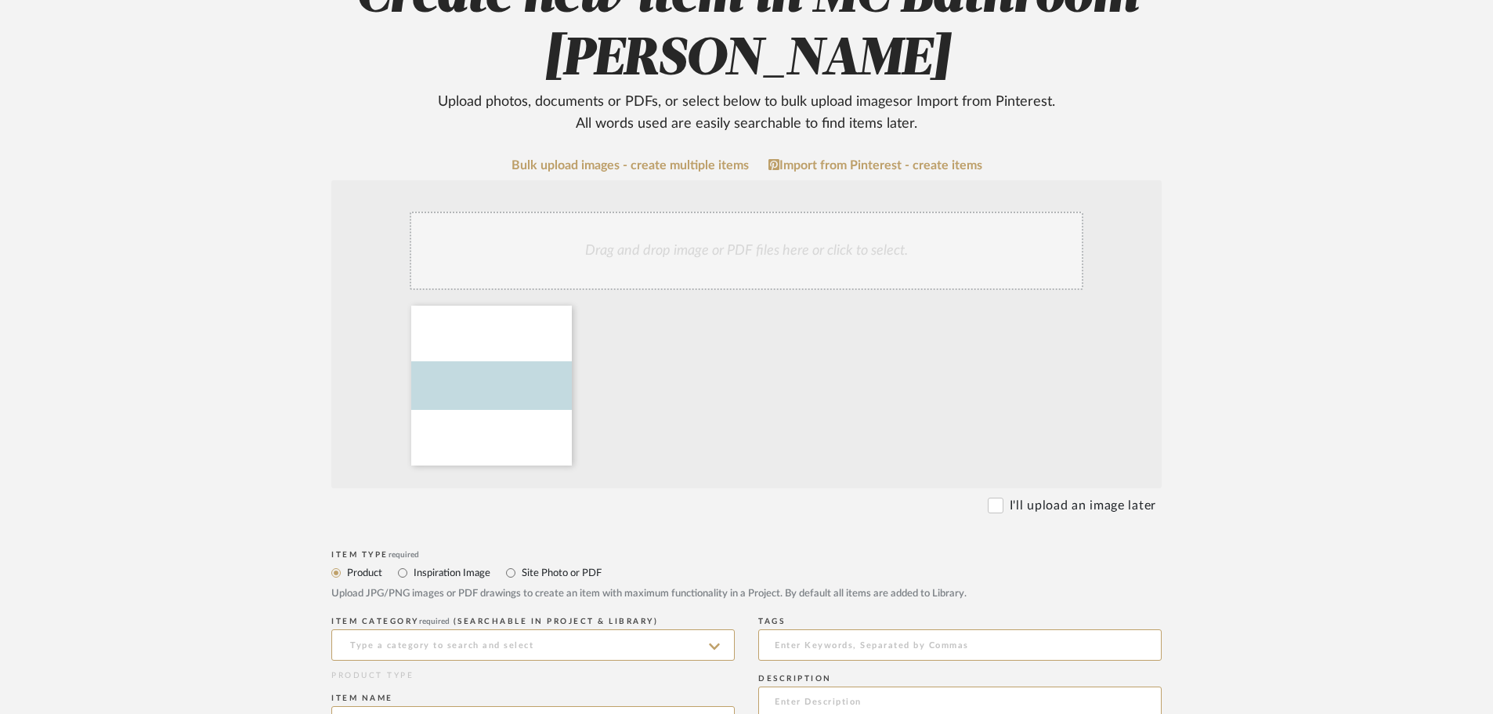
scroll to position [313, 0]
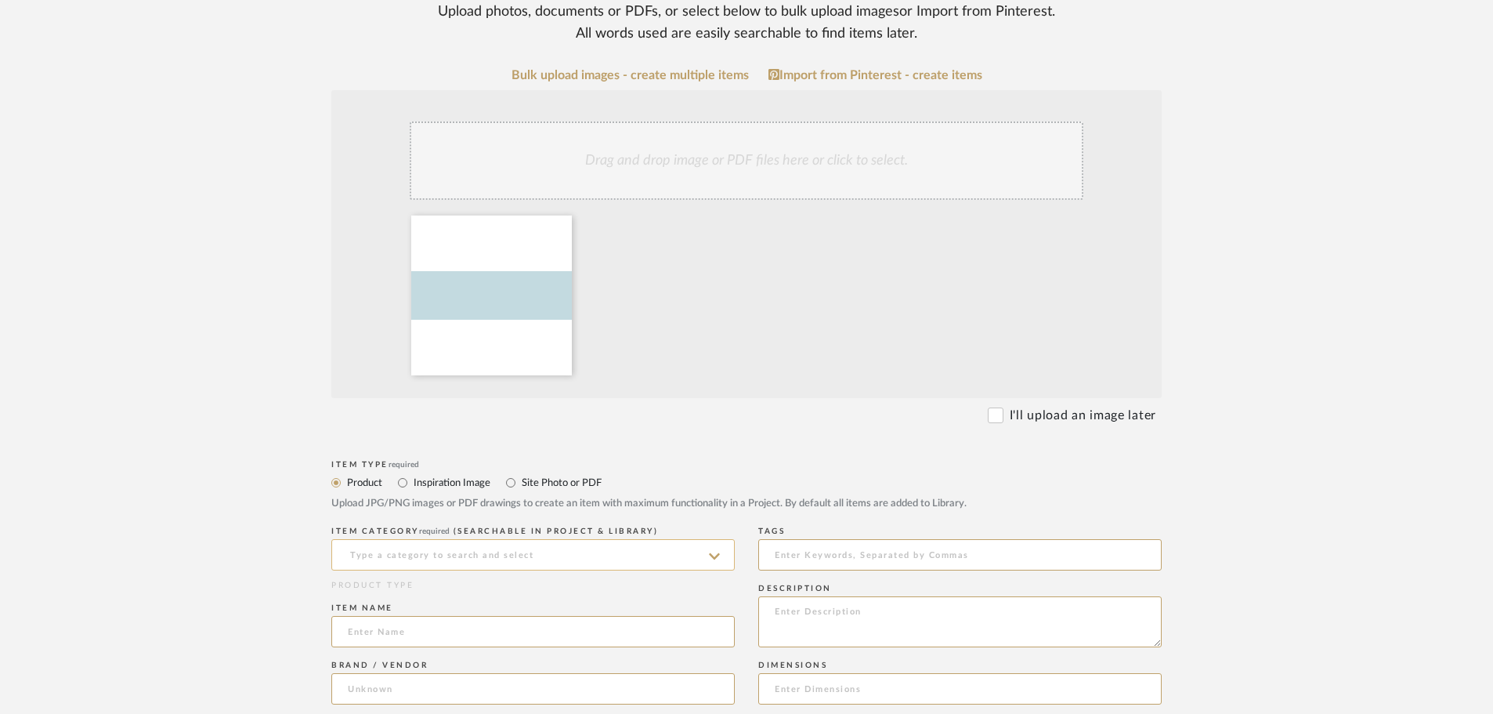
click at [670, 539] on input at bounding box center [532, 554] width 403 height 31
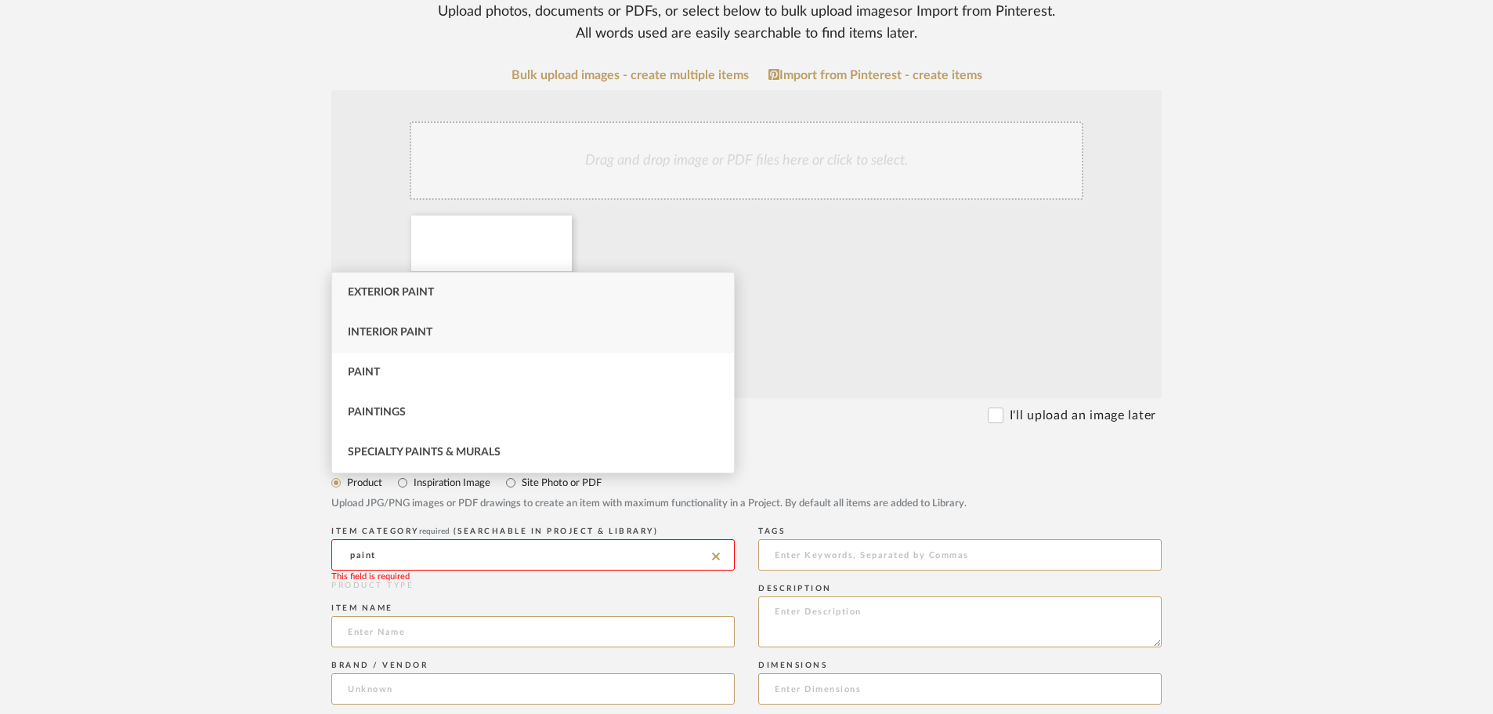
click at [542, 345] on div "Interior Paint" at bounding box center [533, 333] width 402 height 40
type input "Interior Paint"
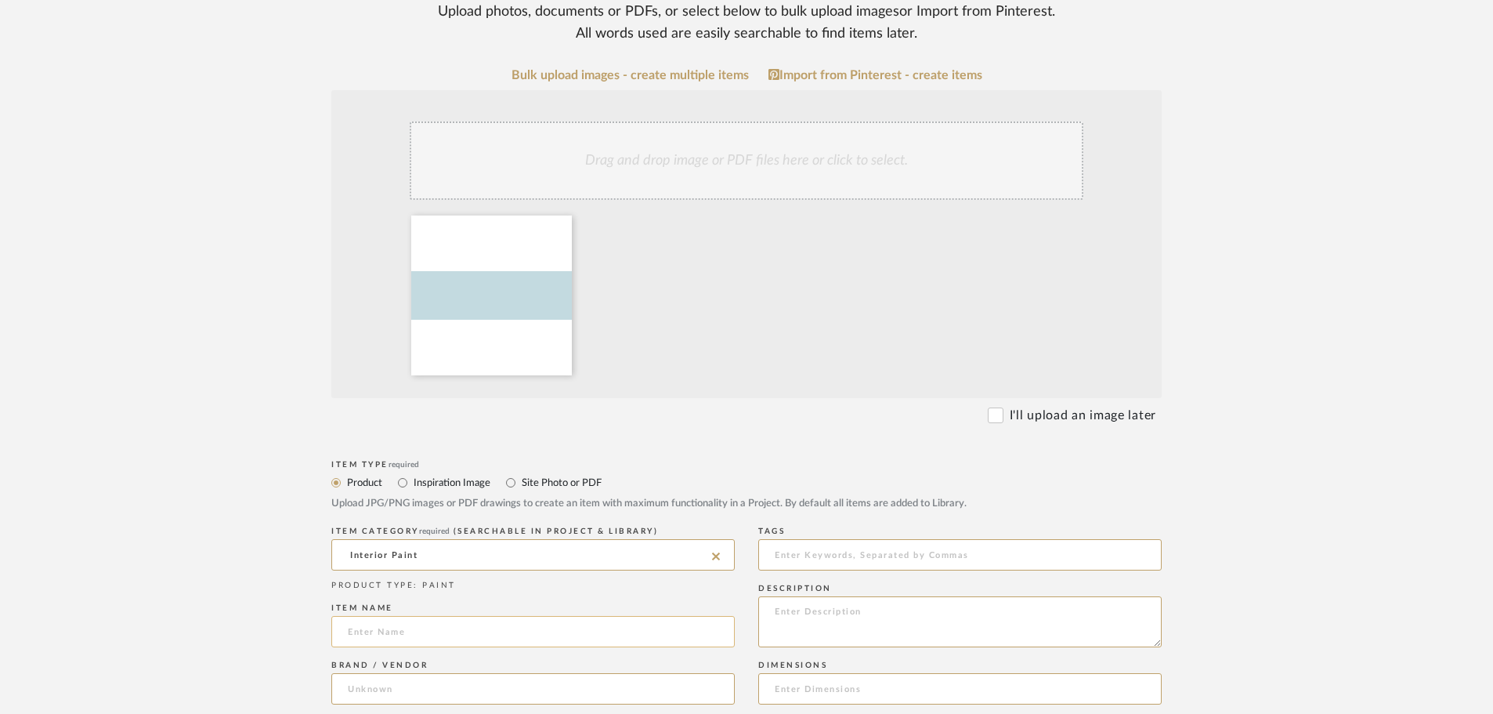
click at [609, 616] on input at bounding box center [532, 631] width 403 height 31
type input "SW 6505 : Atmospheric"
click at [587, 673] on input at bounding box center [532, 688] width 403 height 31
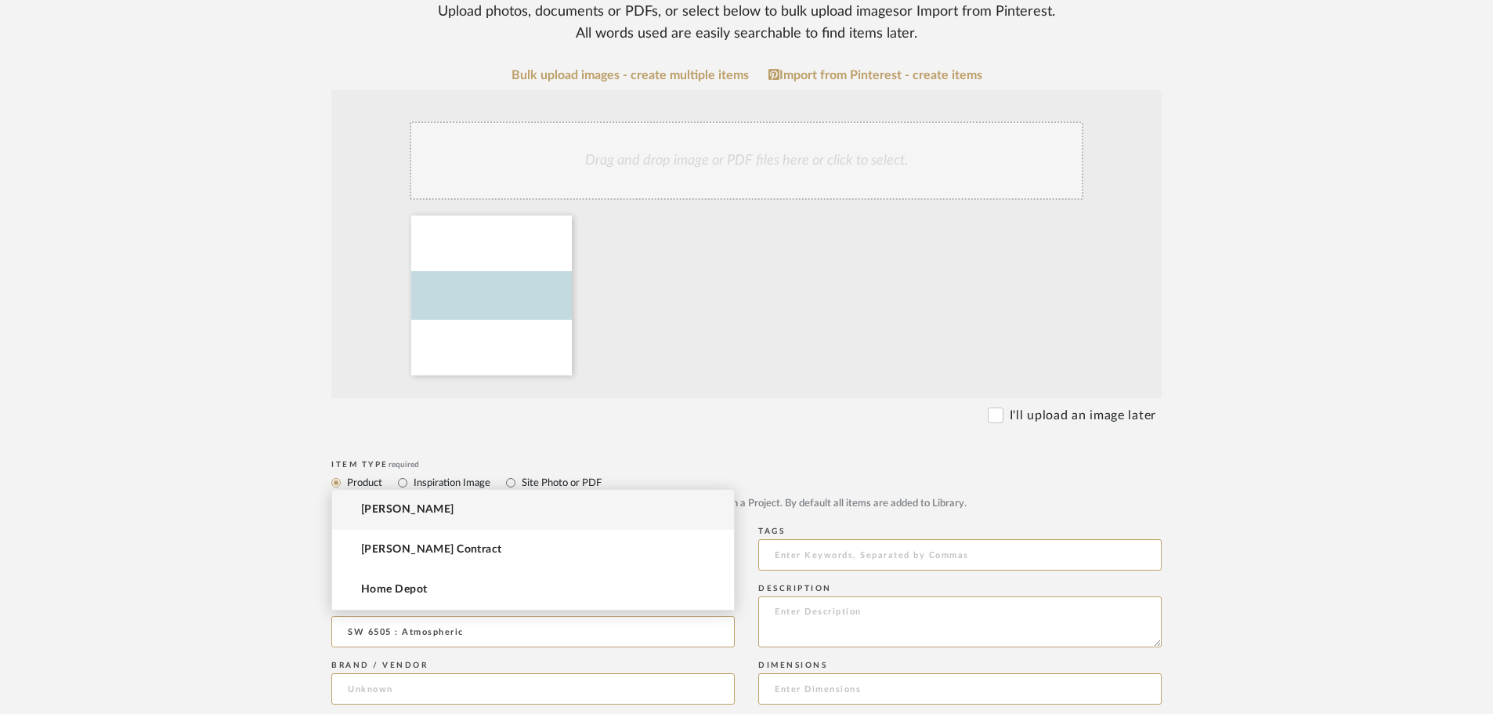
click at [537, 510] on mat-option "[PERSON_NAME]" at bounding box center [533, 510] width 402 height 40
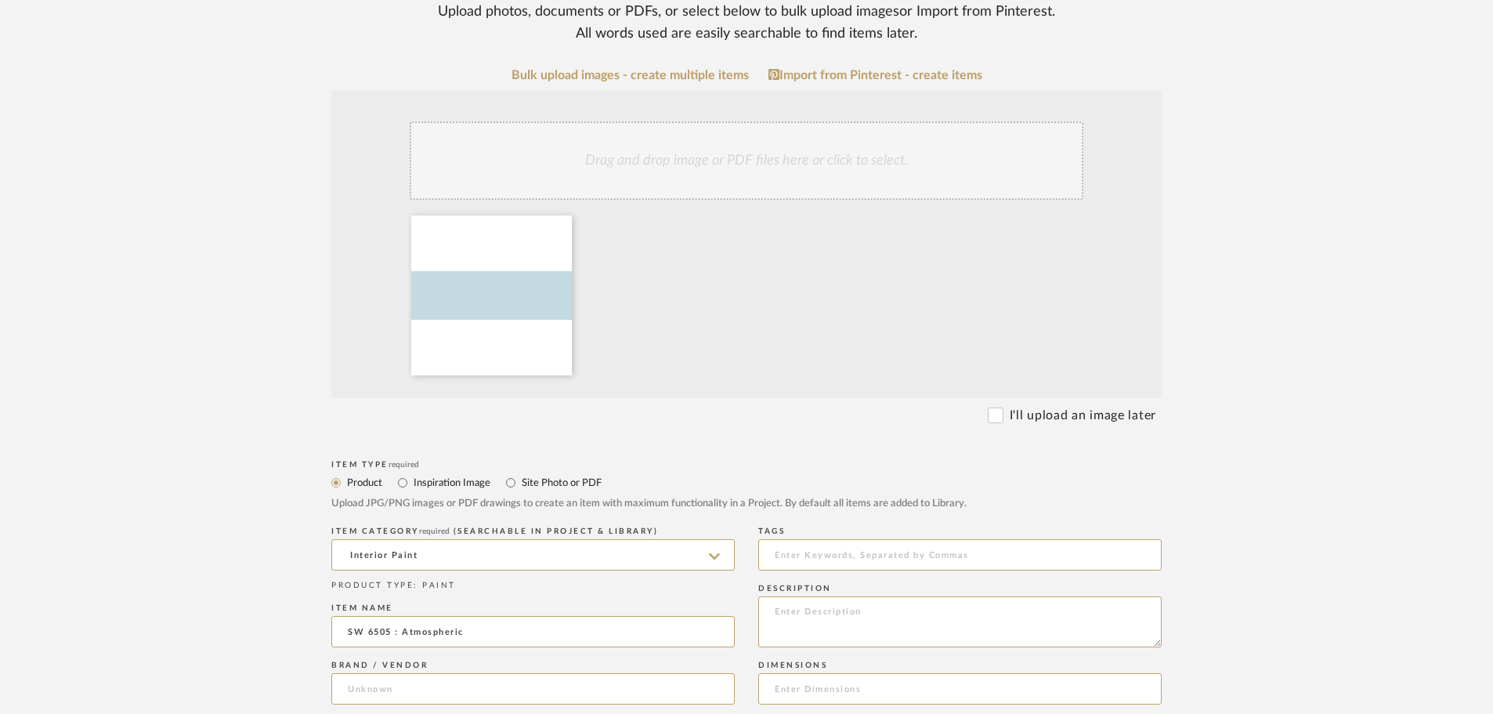
type input "[PERSON_NAME]"
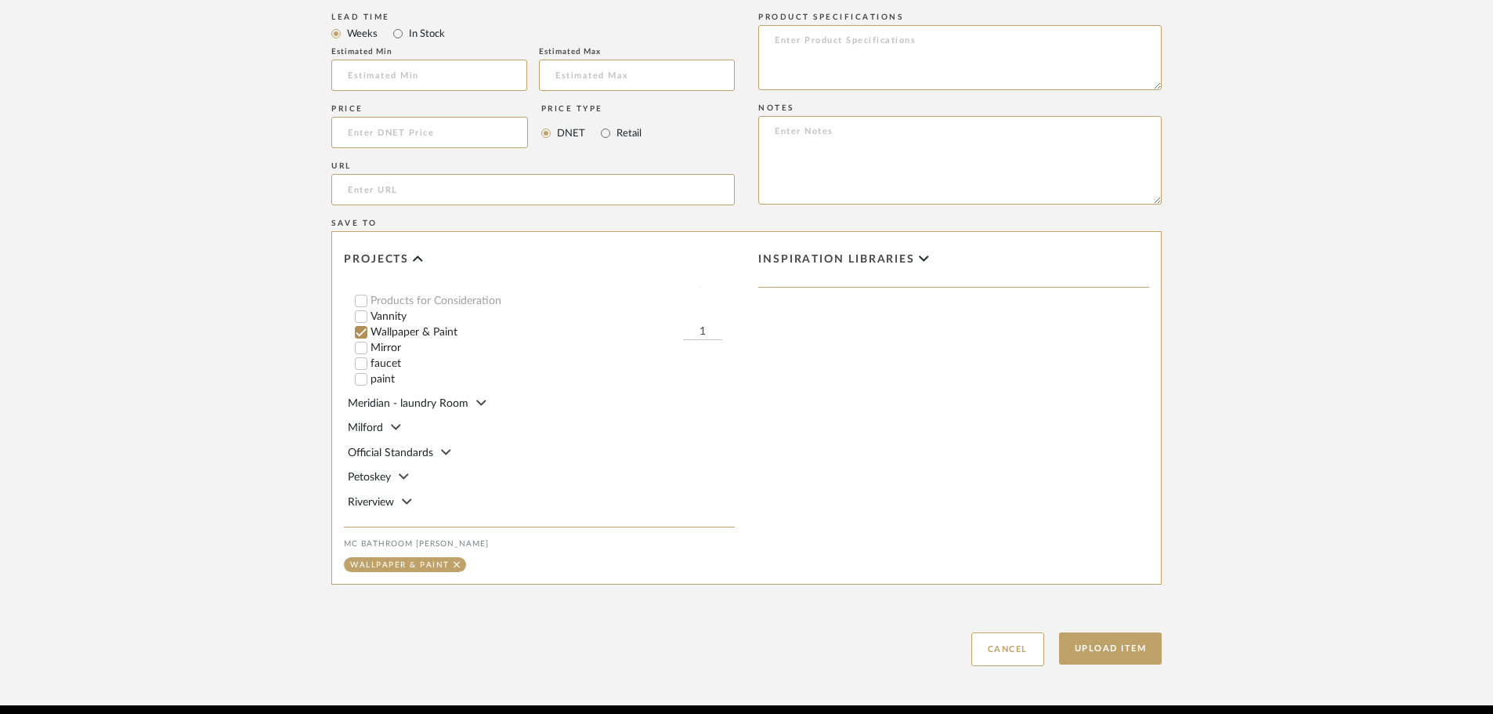
scroll to position [1019, 0]
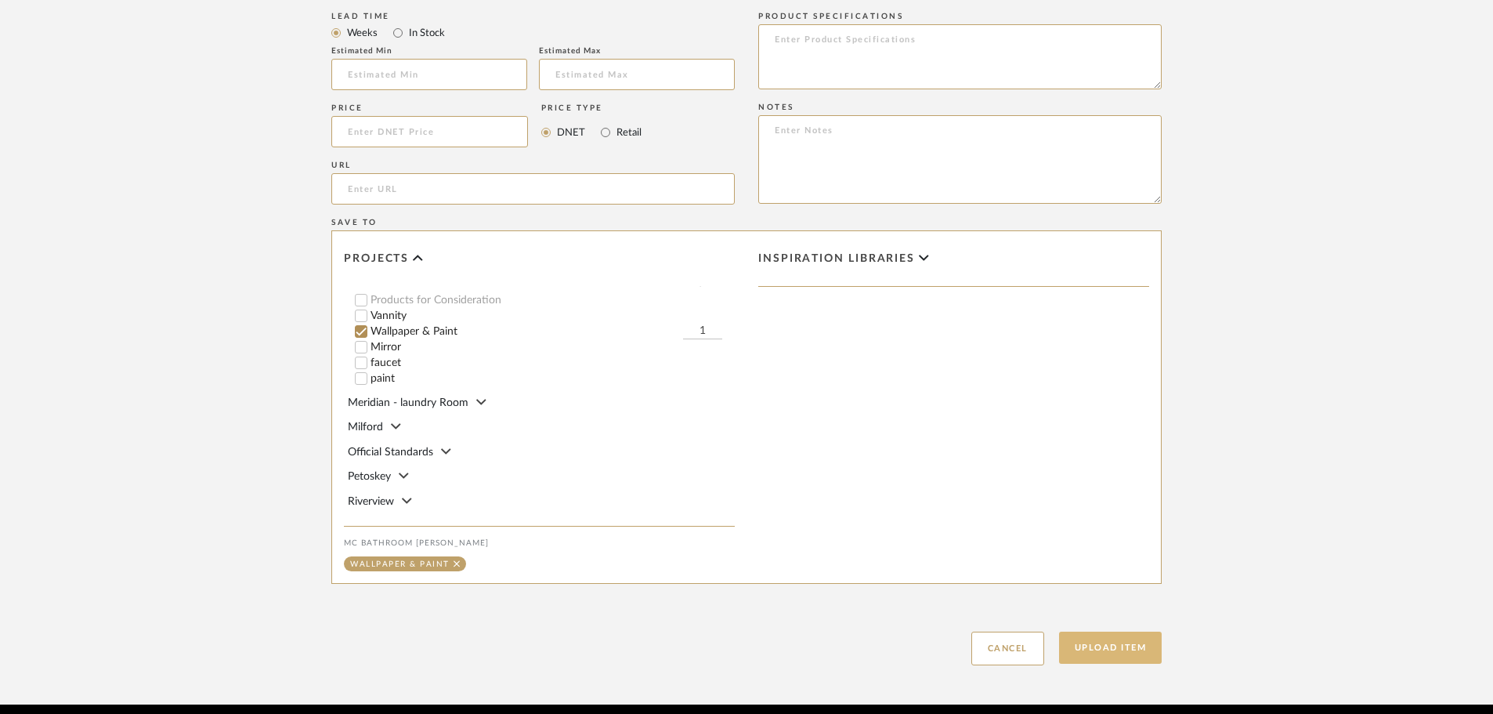
click at [1091, 631] on button "Upload Item" at bounding box center [1110, 647] width 103 height 32
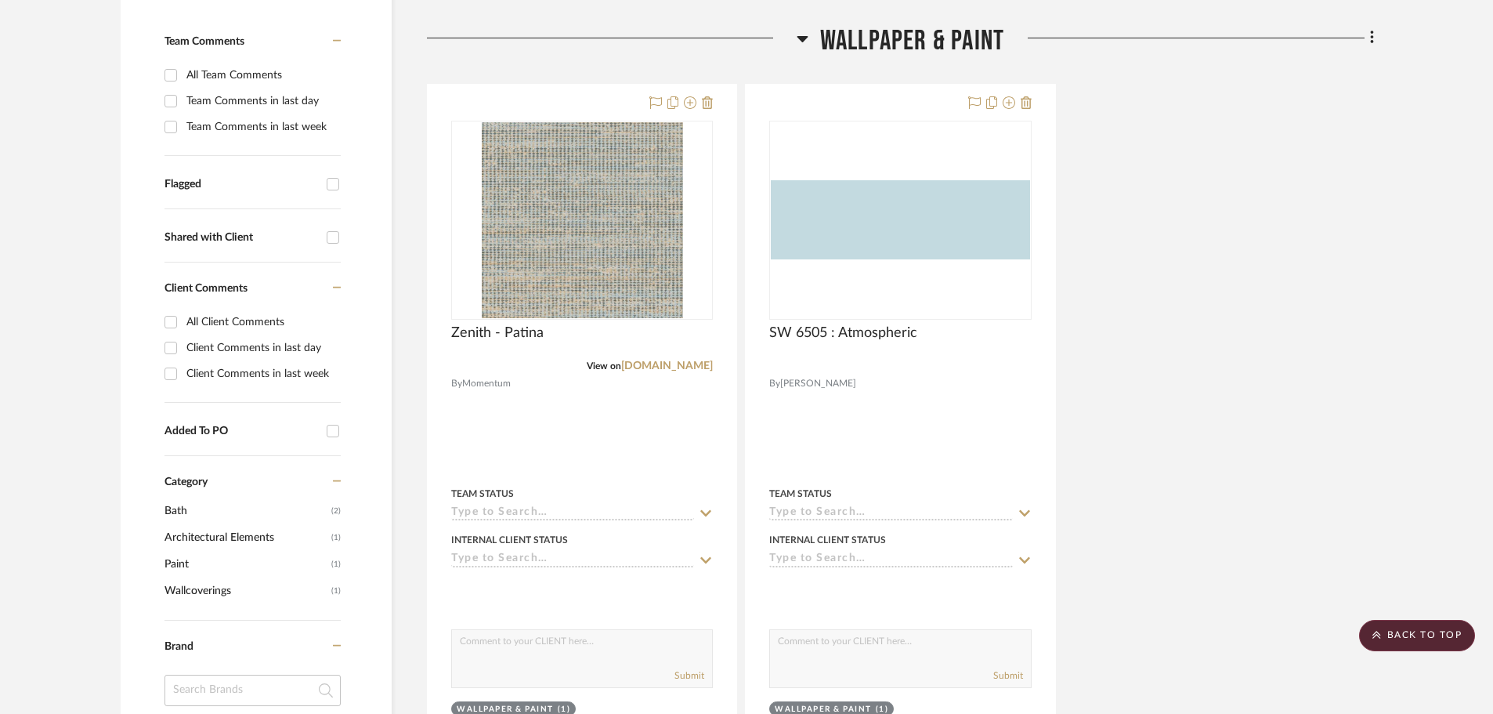
scroll to position [400, 0]
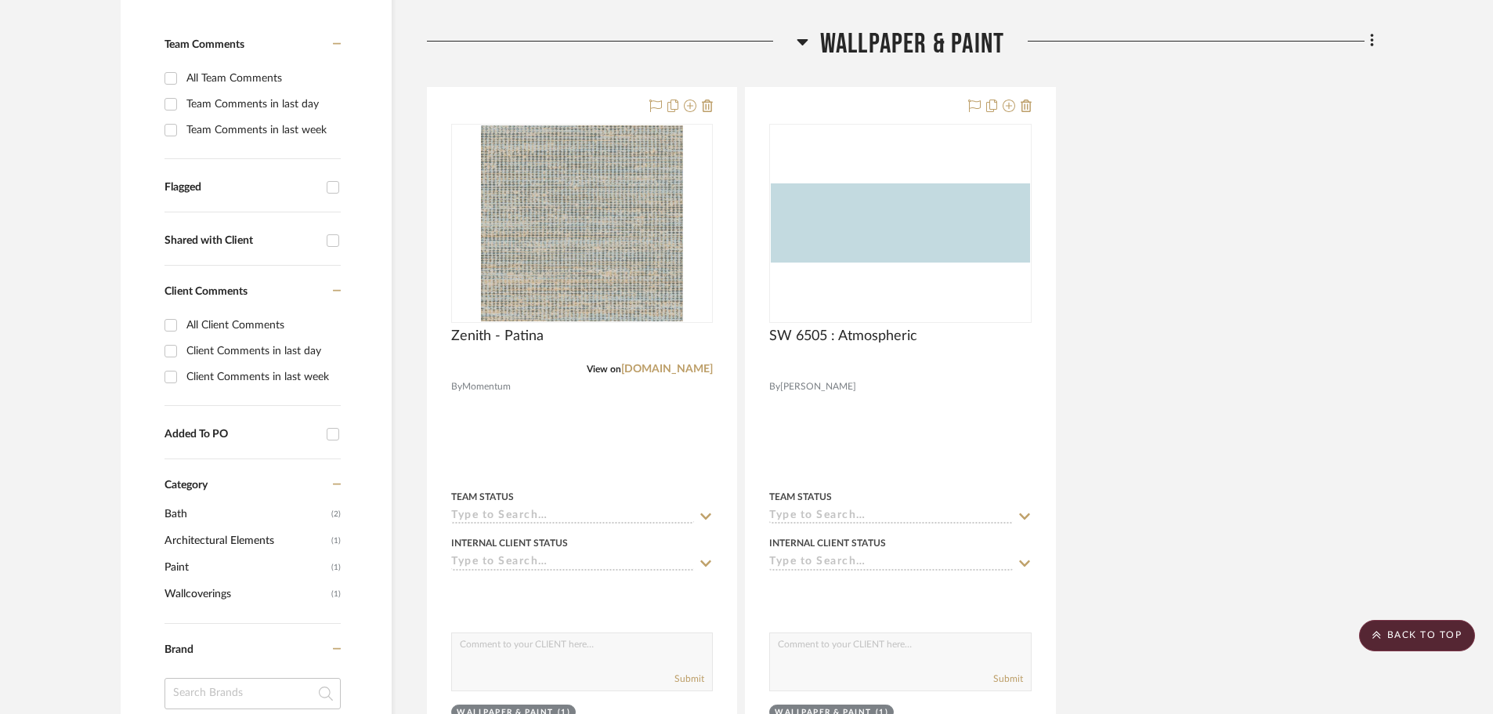
click at [797, 47] on icon at bounding box center [803, 41] width 12 height 19
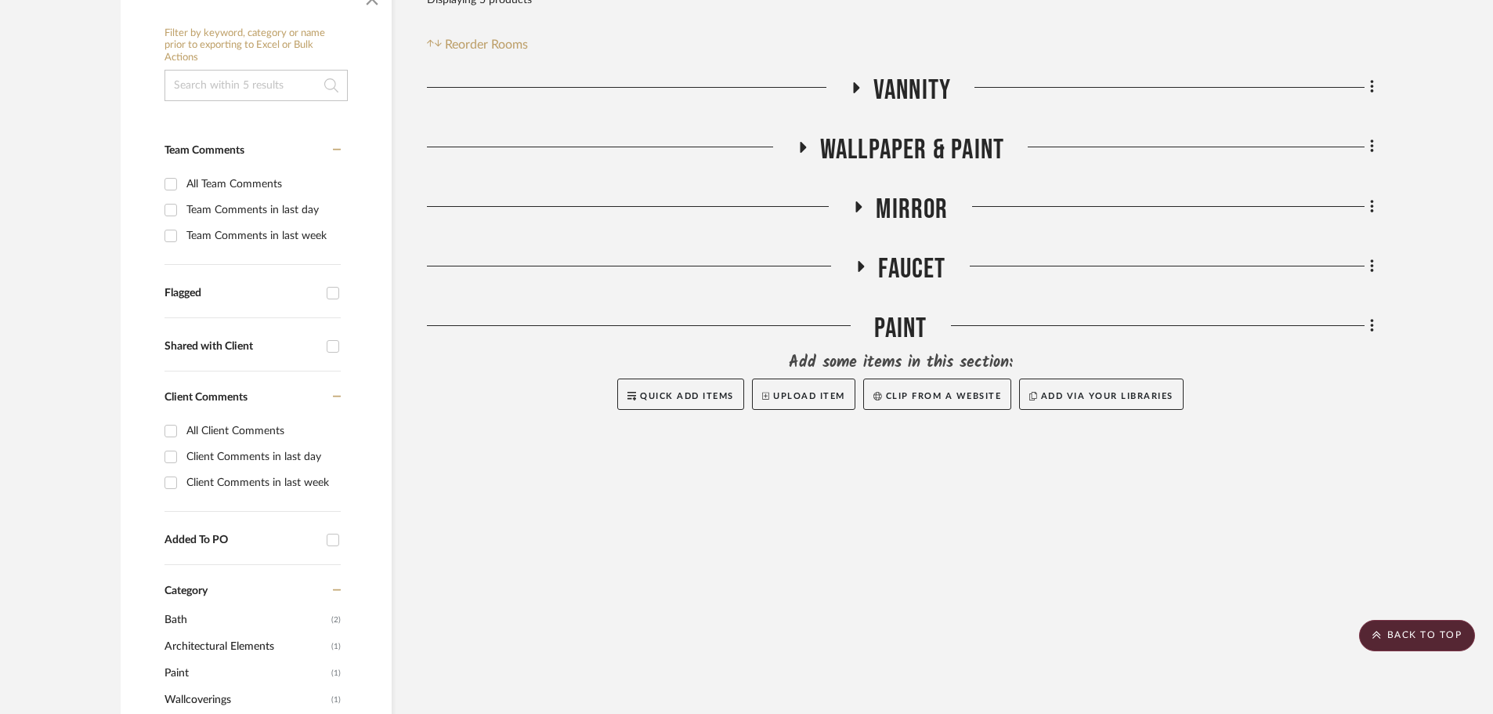
scroll to position [244, 0]
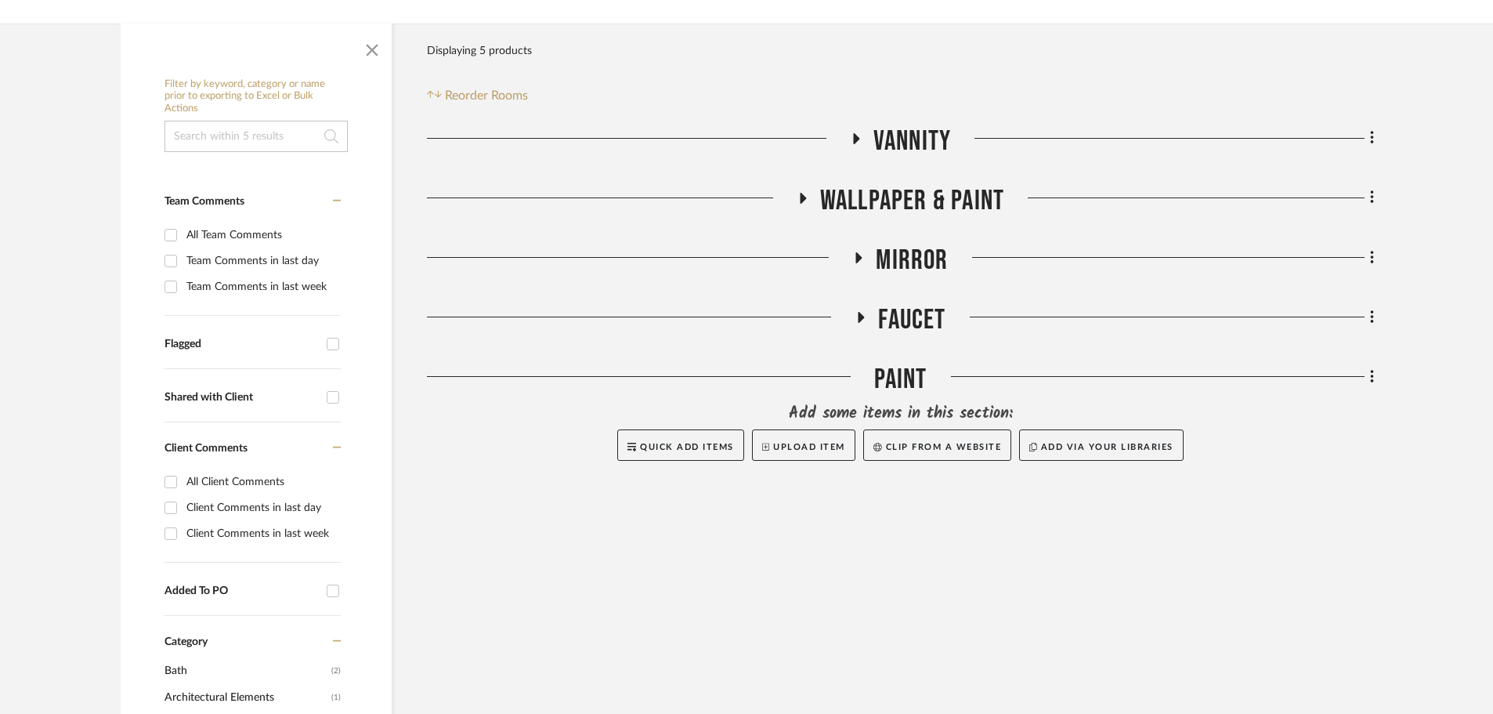
click at [862, 262] on icon at bounding box center [858, 257] width 19 height 12
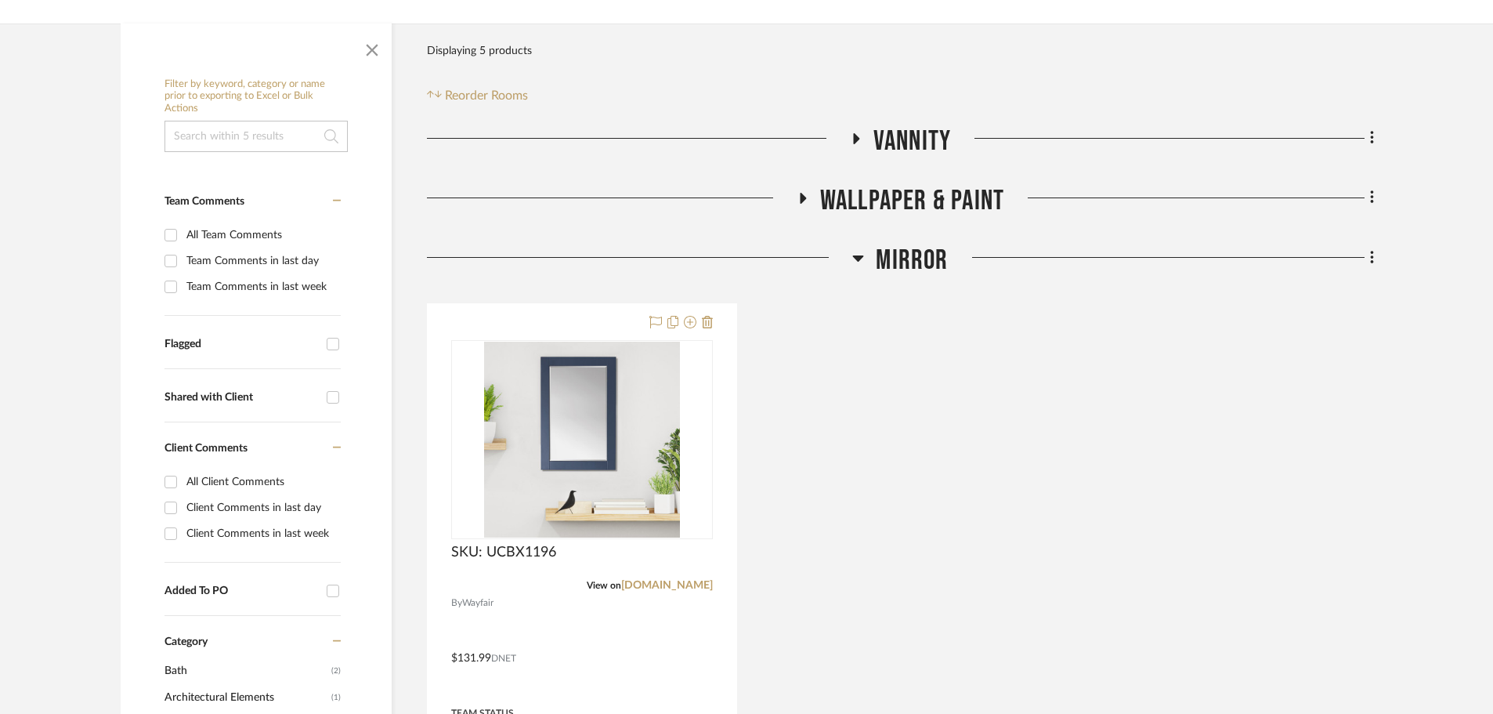
click at [858, 255] on icon at bounding box center [858, 257] width 12 height 19
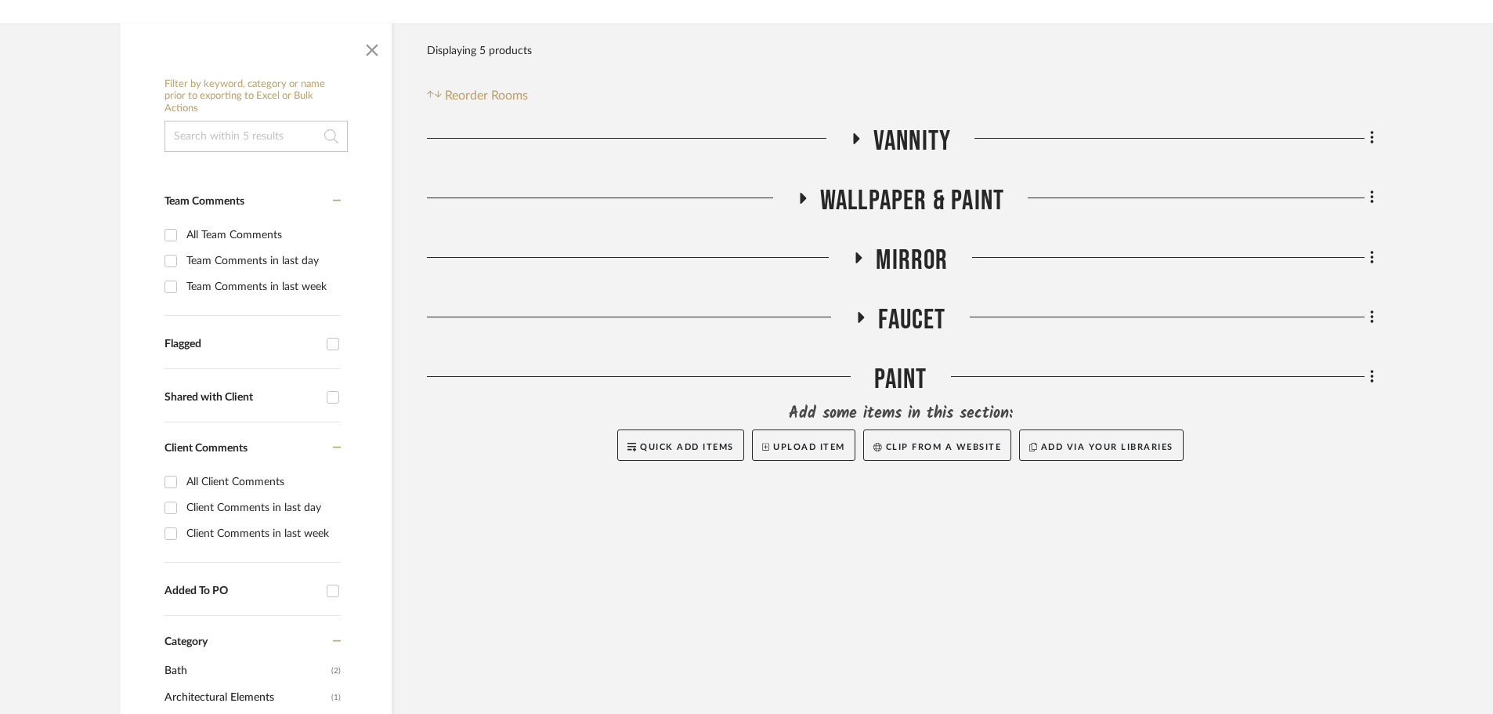
click at [865, 313] on icon at bounding box center [860, 318] width 19 height 12
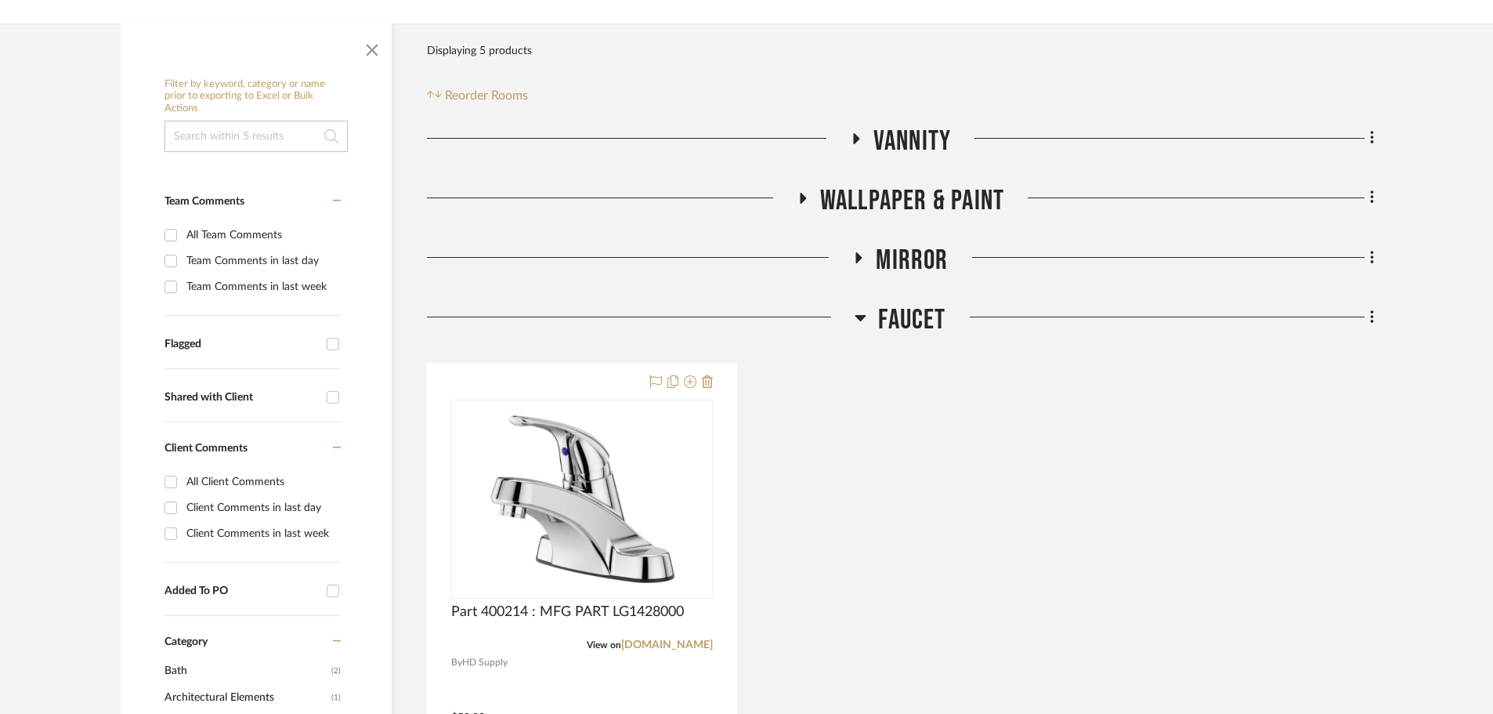
click at [865, 313] on icon at bounding box center [861, 317] width 12 height 19
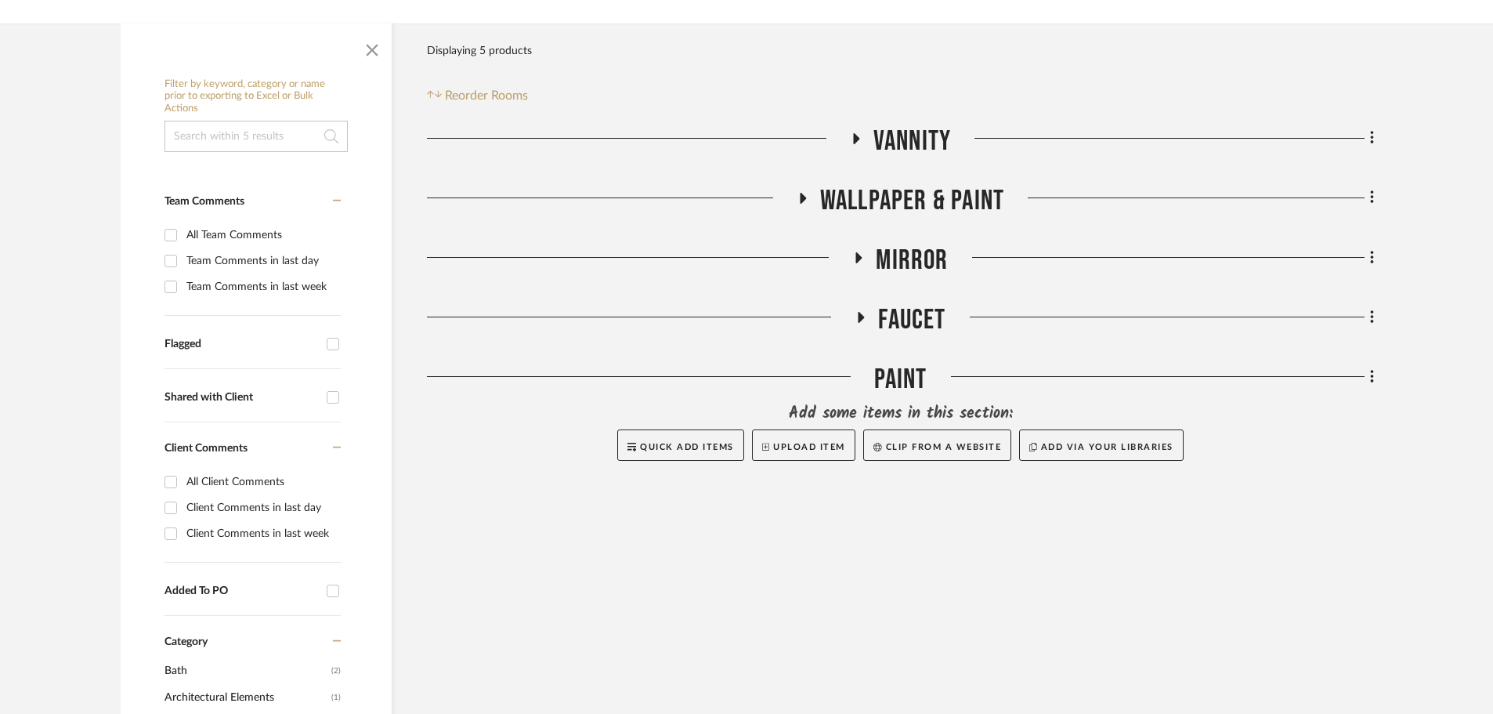
click at [797, 204] on fa-icon at bounding box center [803, 203] width 12 height 23
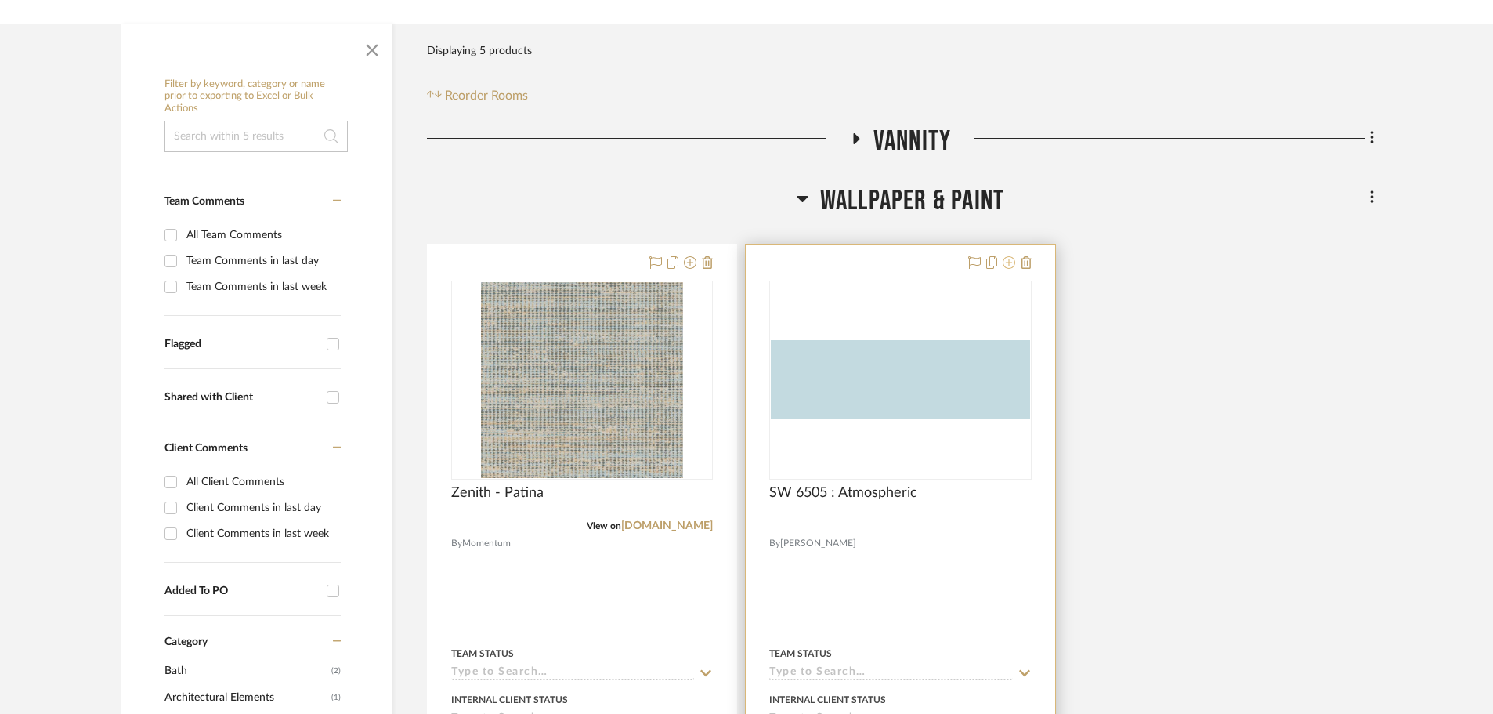
click at [1006, 256] on icon at bounding box center [1009, 262] width 13 height 13
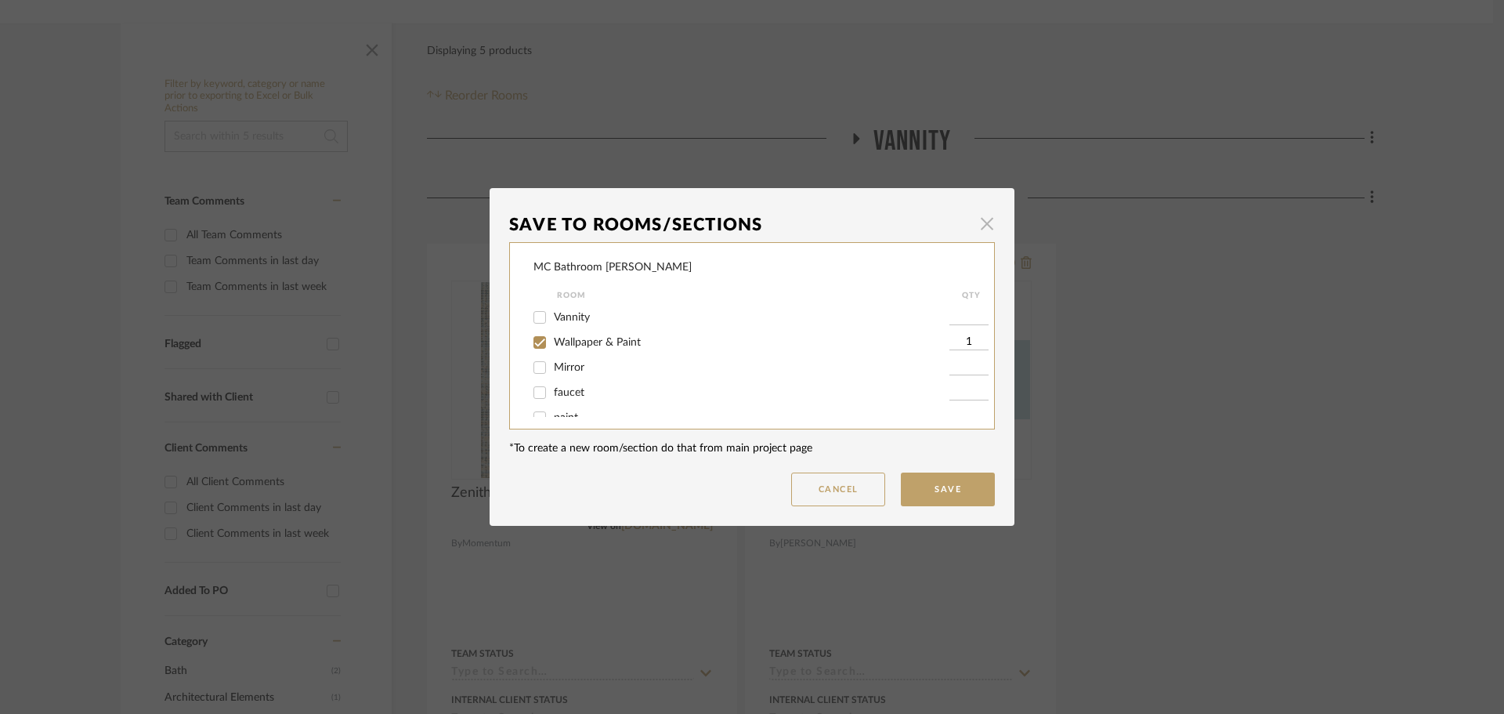
click at [981, 226] on span "button" at bounding box center [986, 223] width 31 height 31
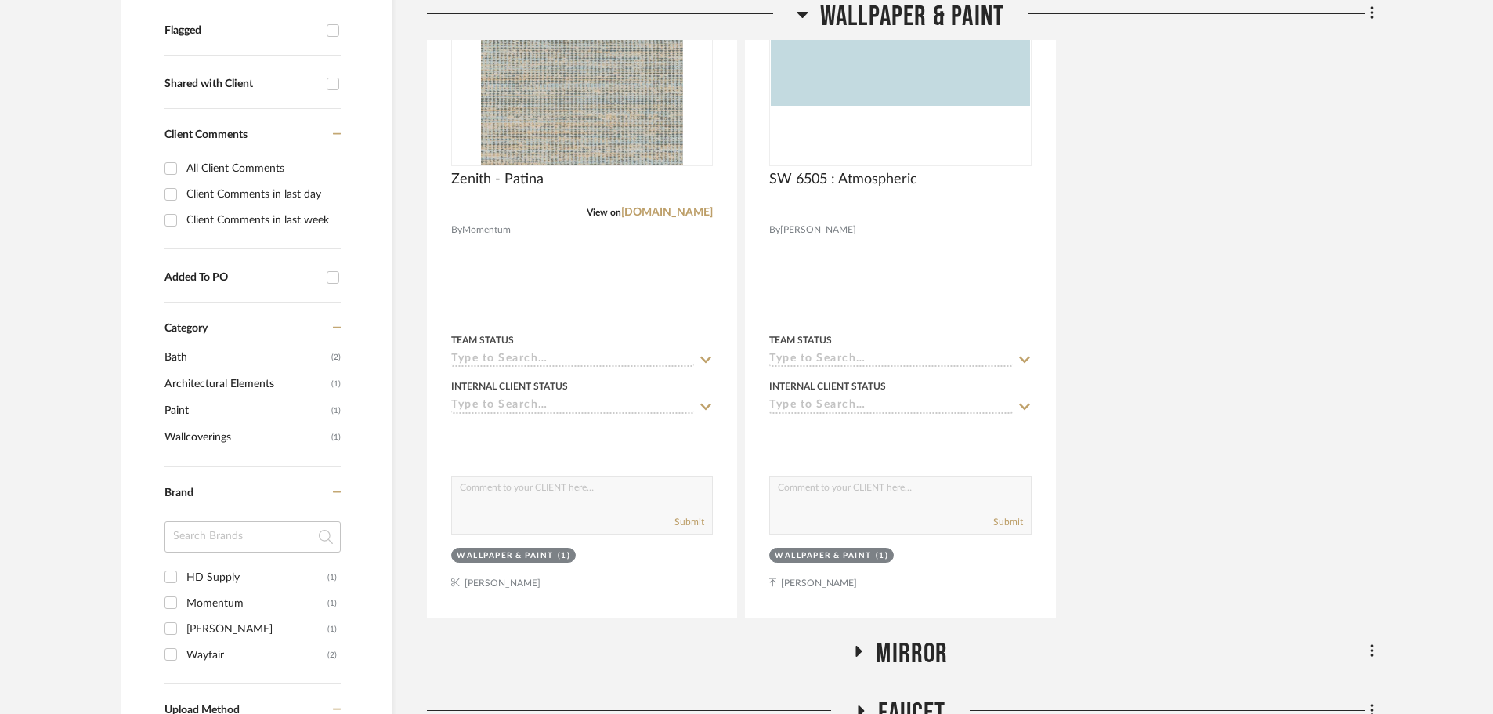
scroll to position [948, 0]
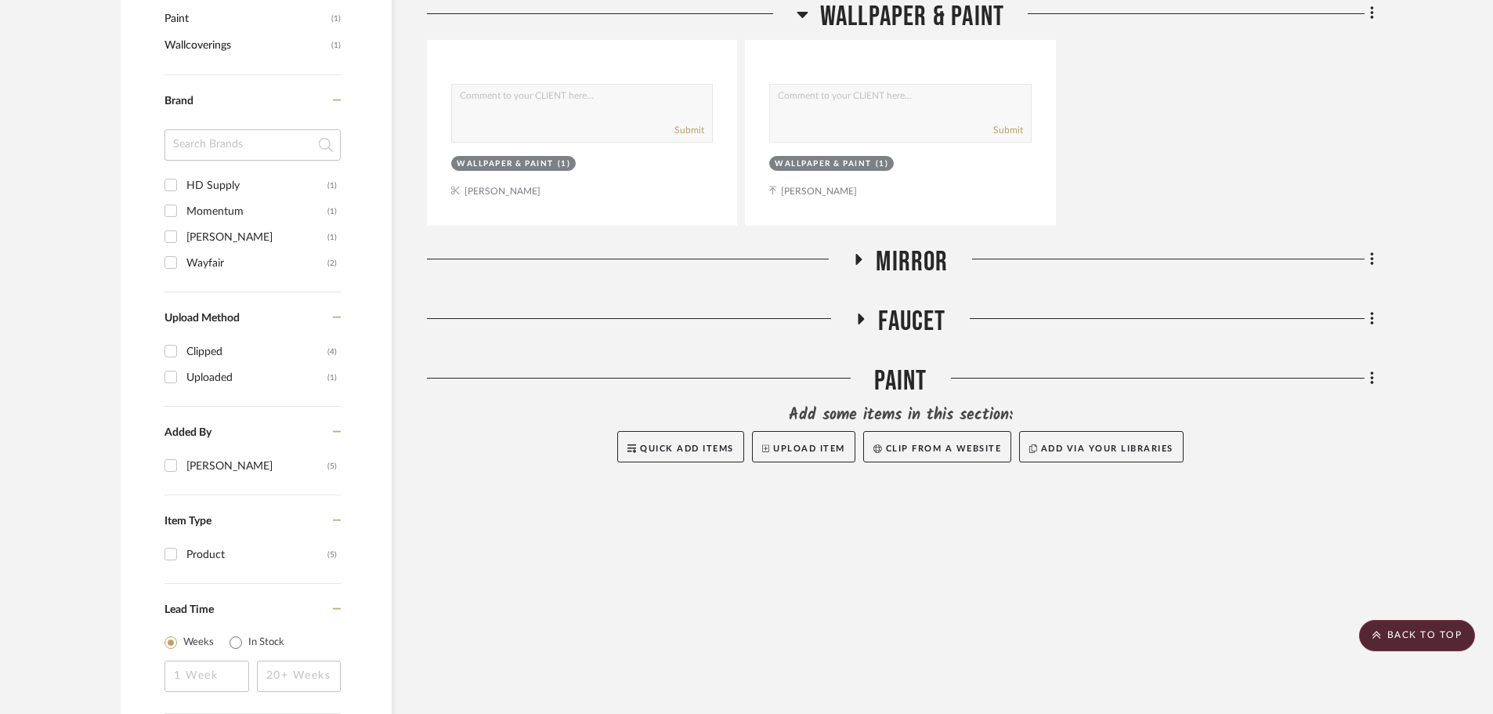
click at [1375, 378] on div "Filter by keyword, category or name prior to exporting to Excel or Bulk Actions…" at bounding box center [746, 80] width 1299 height 1523
click at [1371, 377] on icon at bounding box center [1372, 378] width 5 height 17
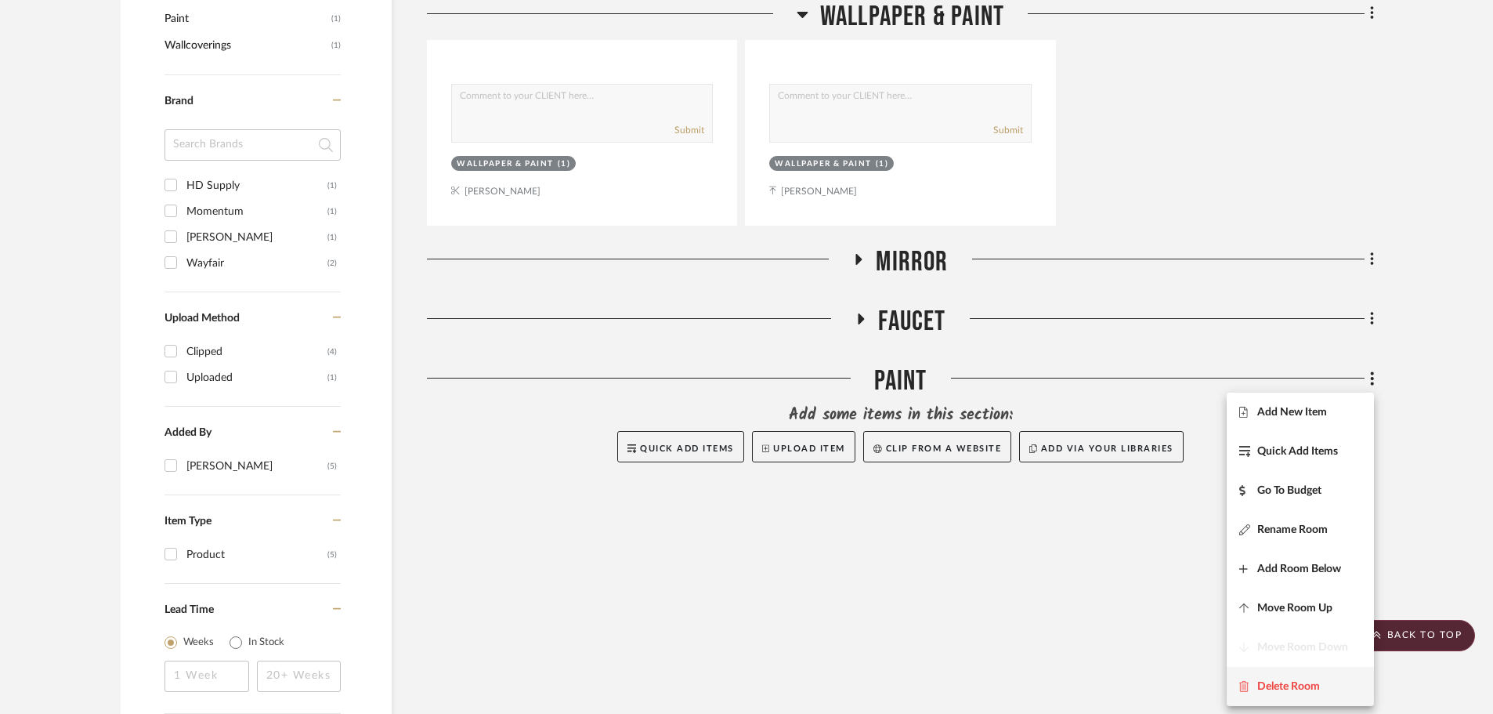
click at [1294, 691] on span "Delete Room" at bounding box center [1288, 686] width 63 height 13
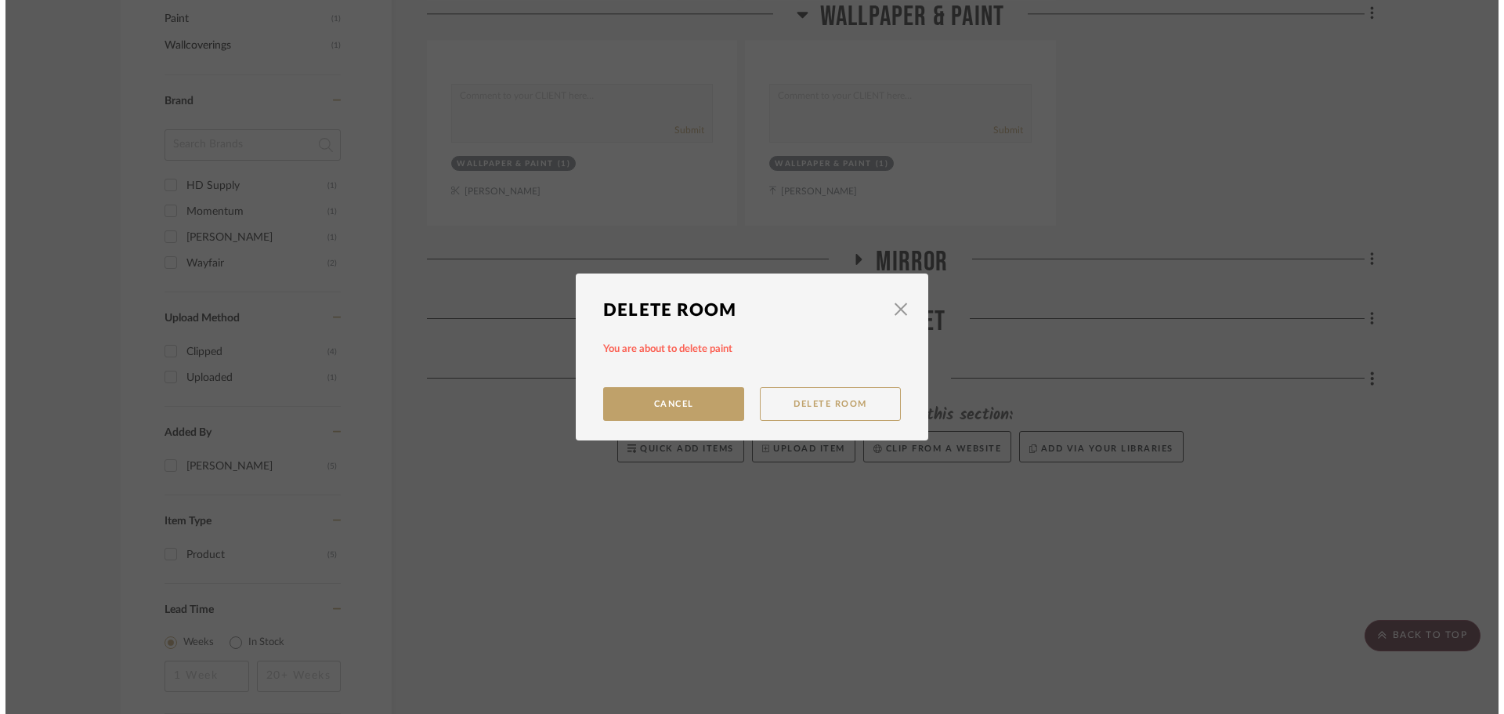
scroll to position [0, 0]
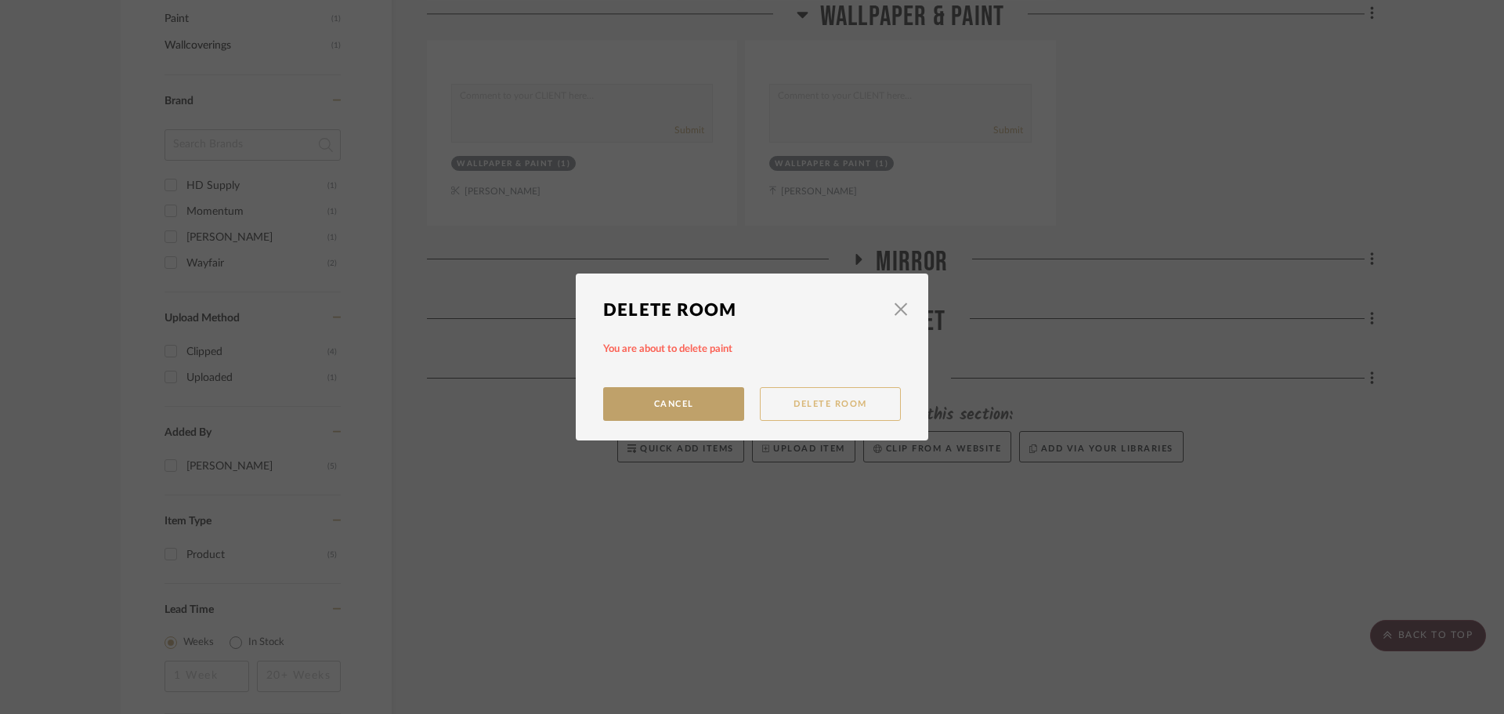
click at [822, 410] on button "Delete Room" at bounding box center [830, 404] width 141 height 34
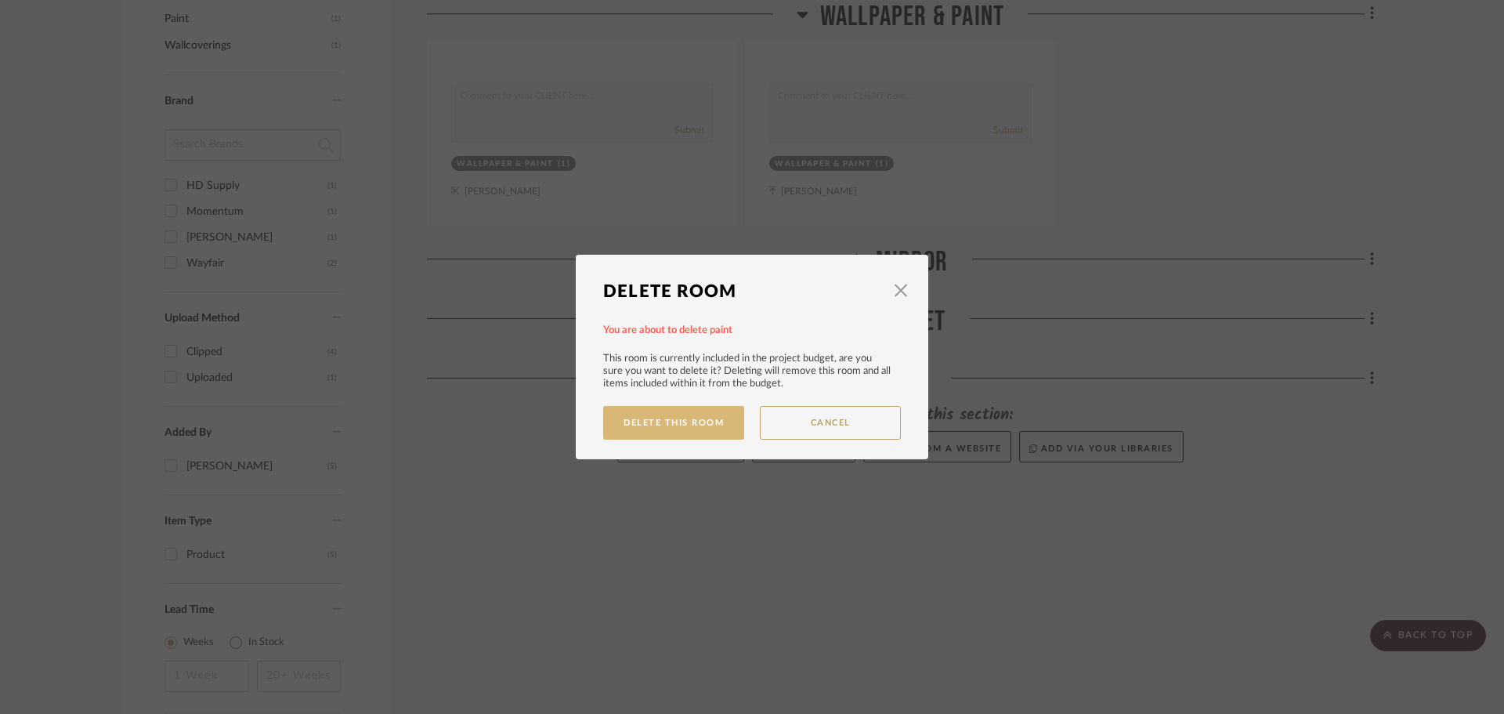
click at [711, 417] on button "Delete This Room" at bounding box center [673, 423] width 141 height 34
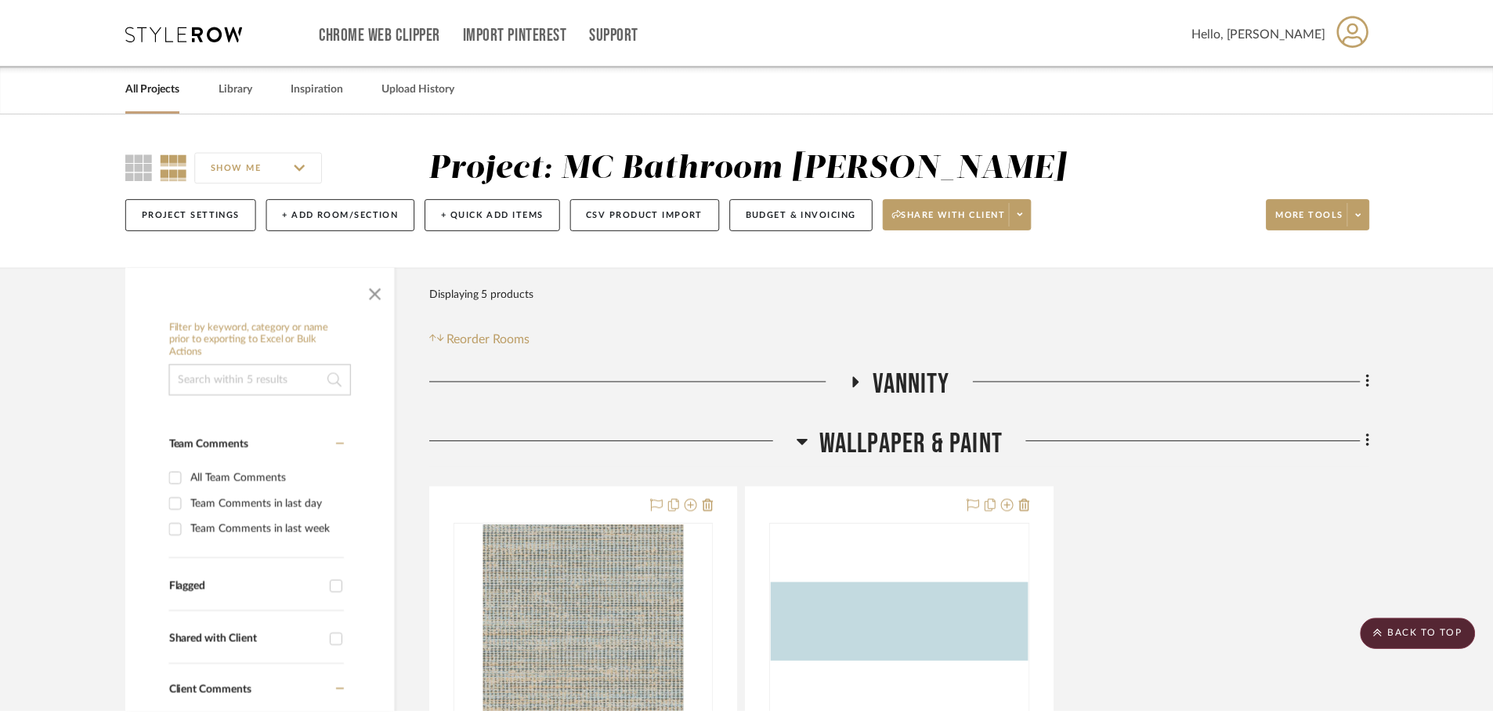
scroll to position [948, 0]
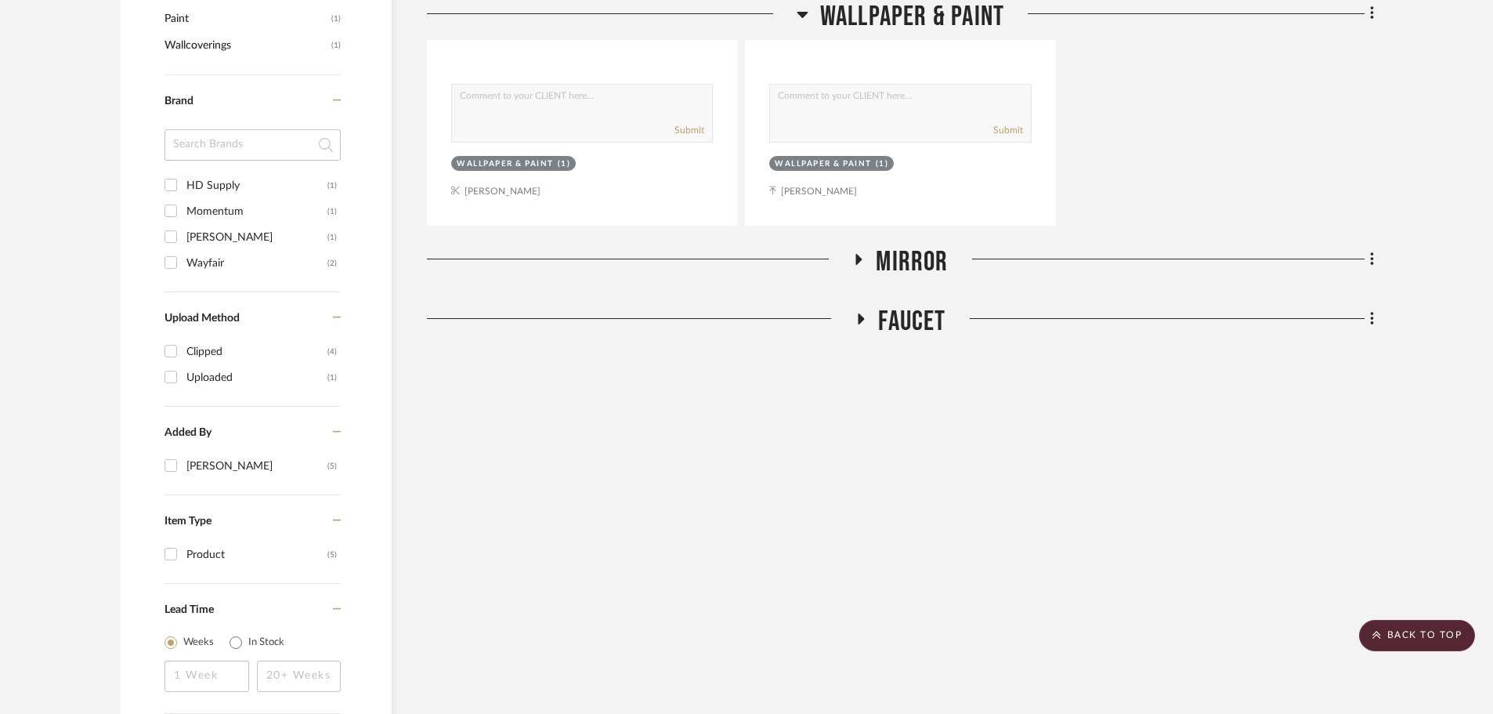
click at [862, 316] on icon at bounding box center [861, 318] width 6 height 11
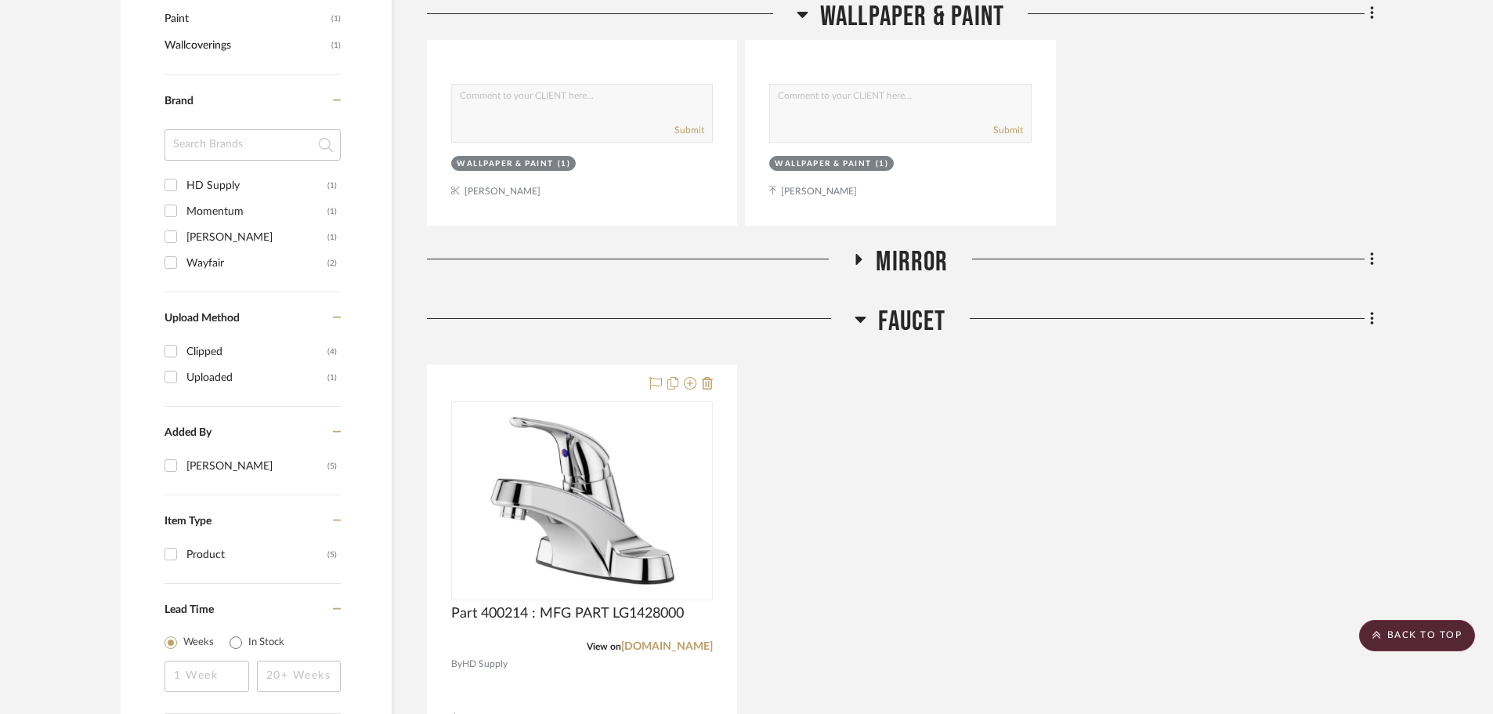
click at [862, 316] on icon at bounding box center [861, 318] width 12 height 19
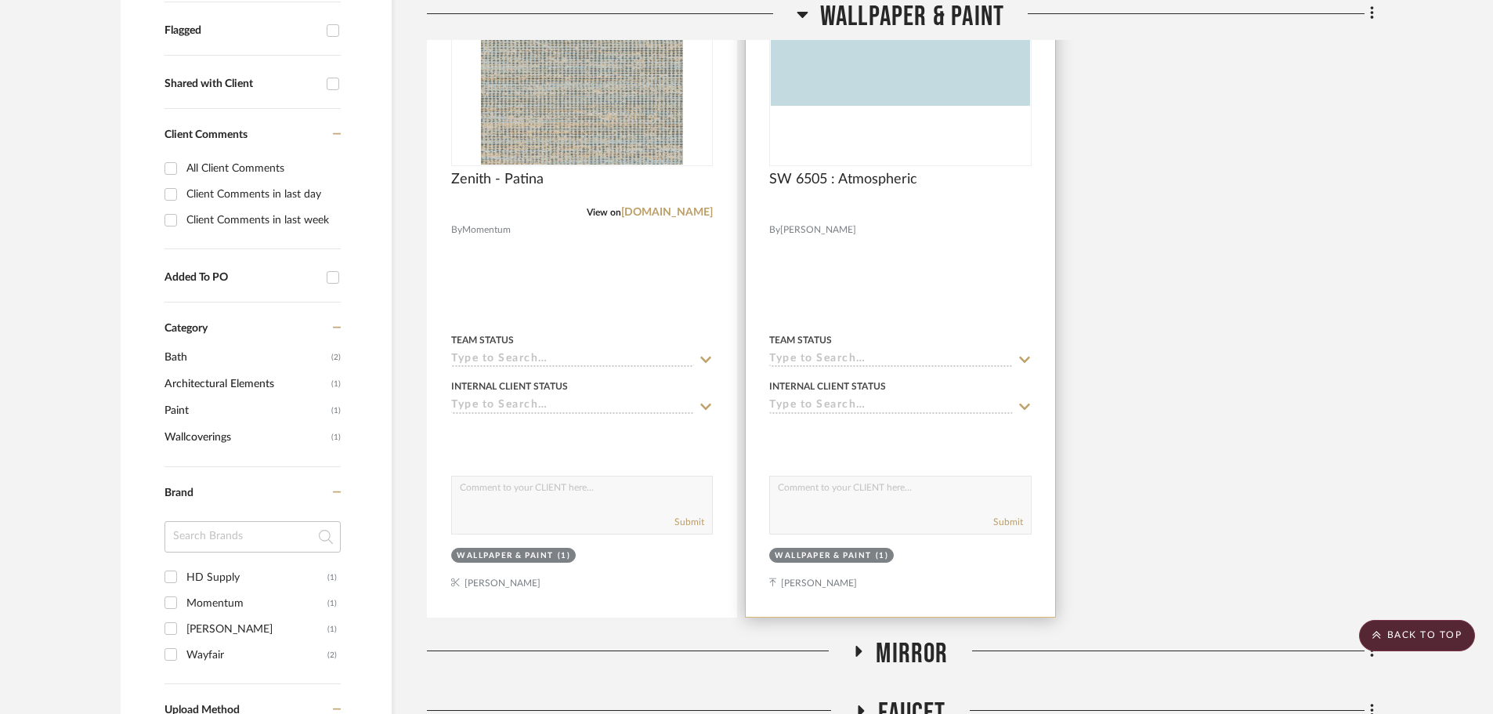
scroll to position [87, 0]
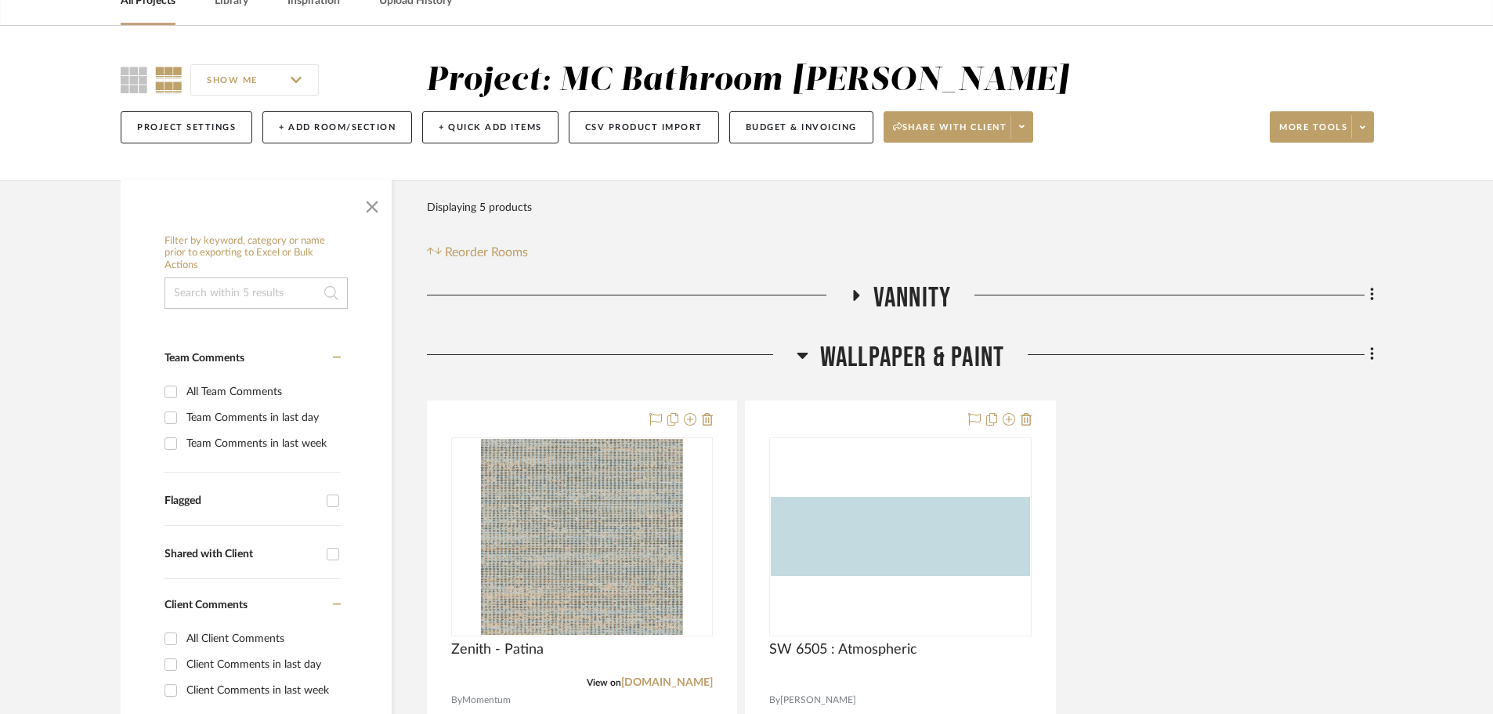
click at [802, 363] on icon at bounding box center [803, 354] width 12 height 19
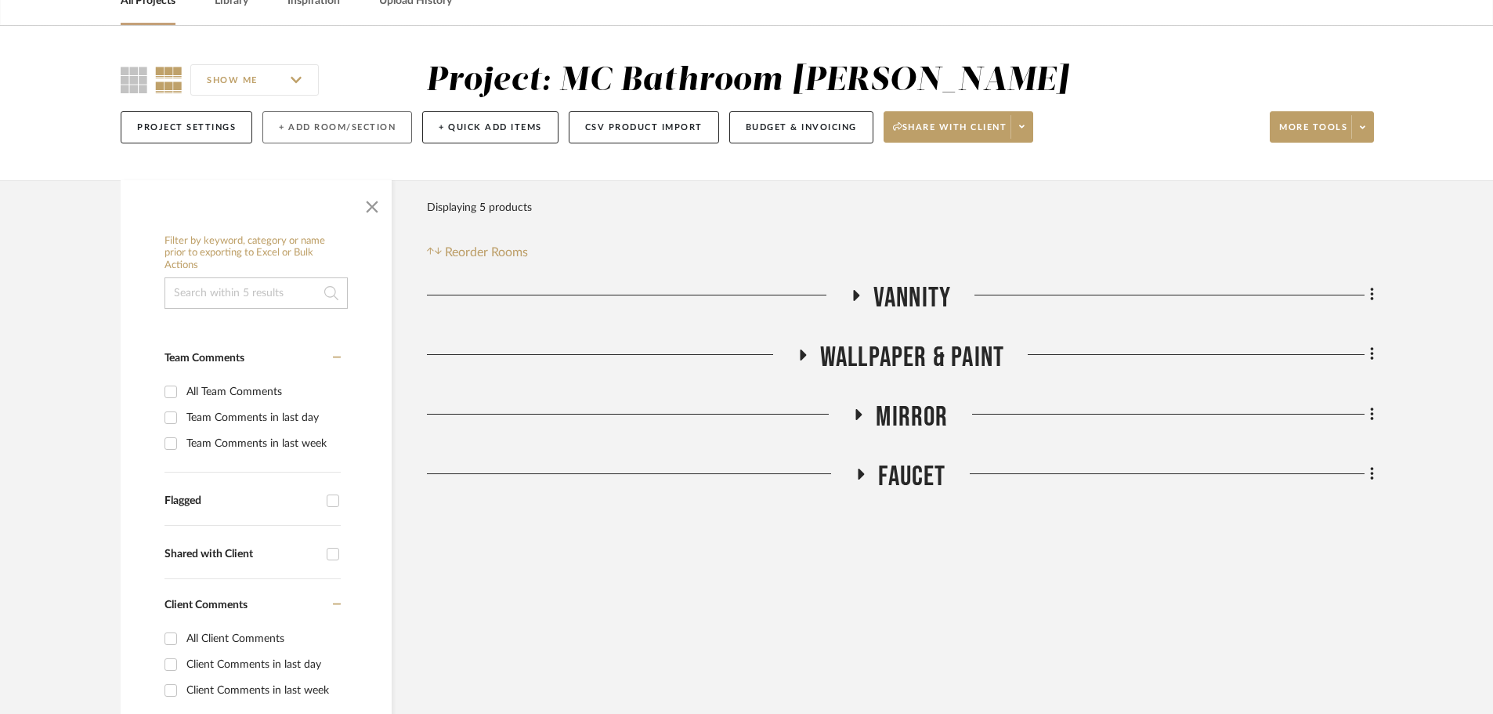
click at [336, 132] on button "+ Add Room/Section" at bounding box center [337, 127] width 150 height 32
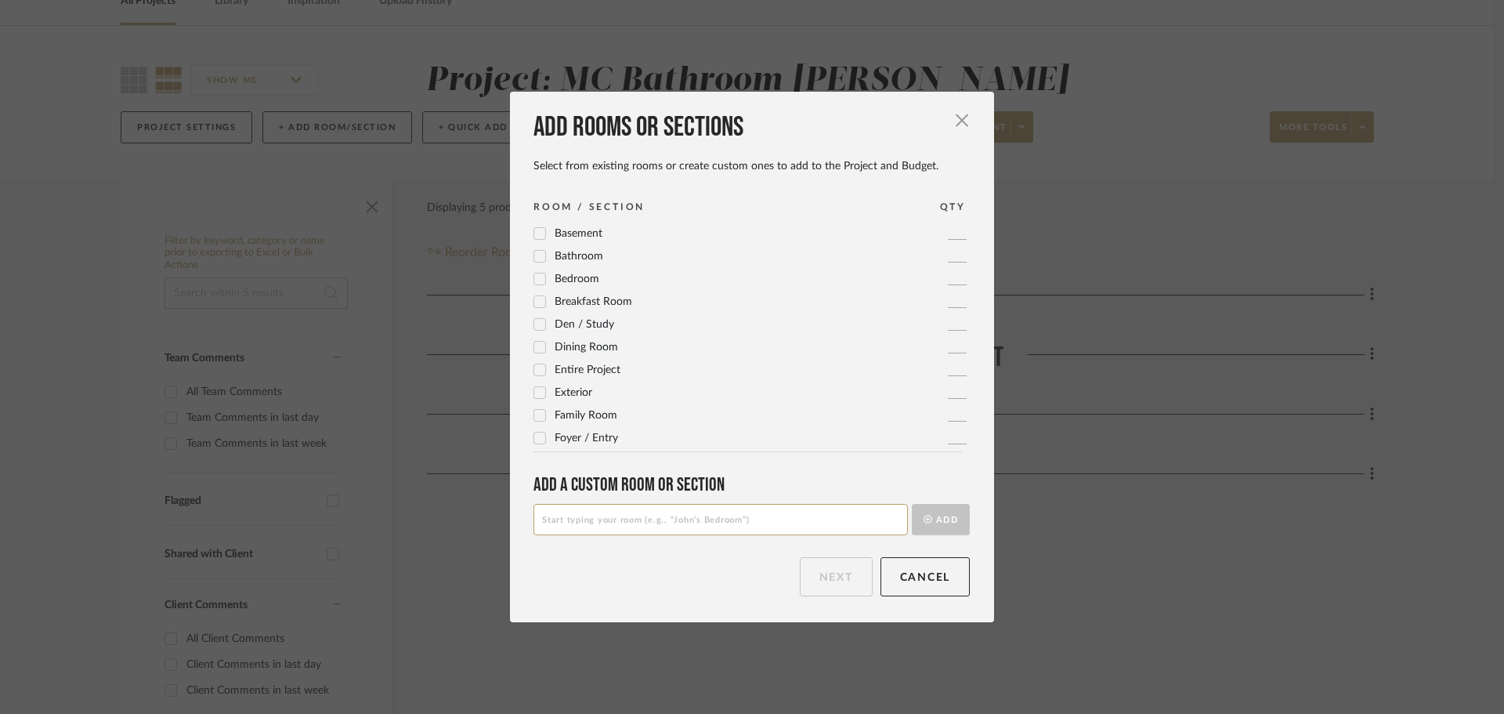
click at [710, 509] on input at bounding box center [720, 519] width 374 height 31
type input "Flooring"
click at [926, 530] on button "Add" at bounding box center [941, 519] width 58 height 31
click at [843, 586] on button "Next" at bounding box center [836, 576] width 73 height 39
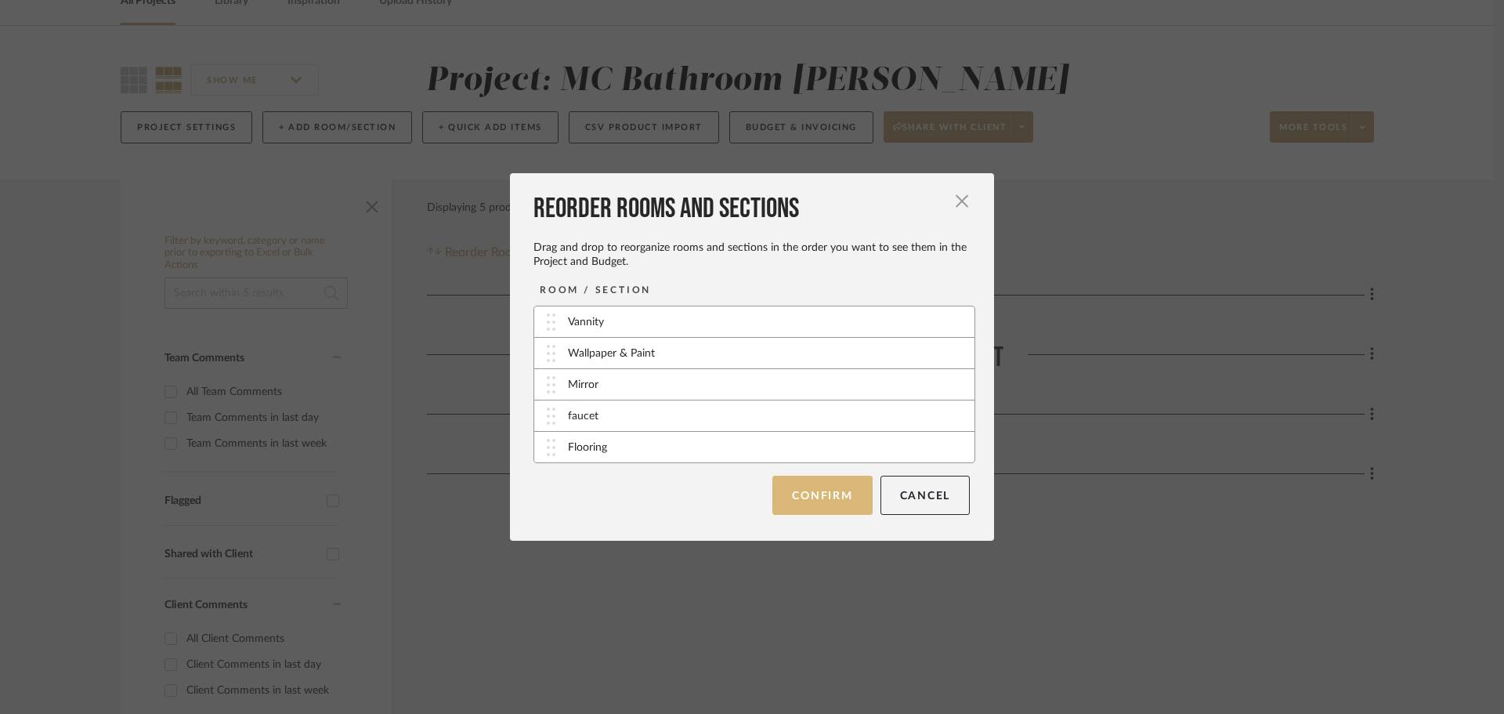
click at [830, 510] on button "Confirm" at bounding box center [821, 494] width 99 height 39
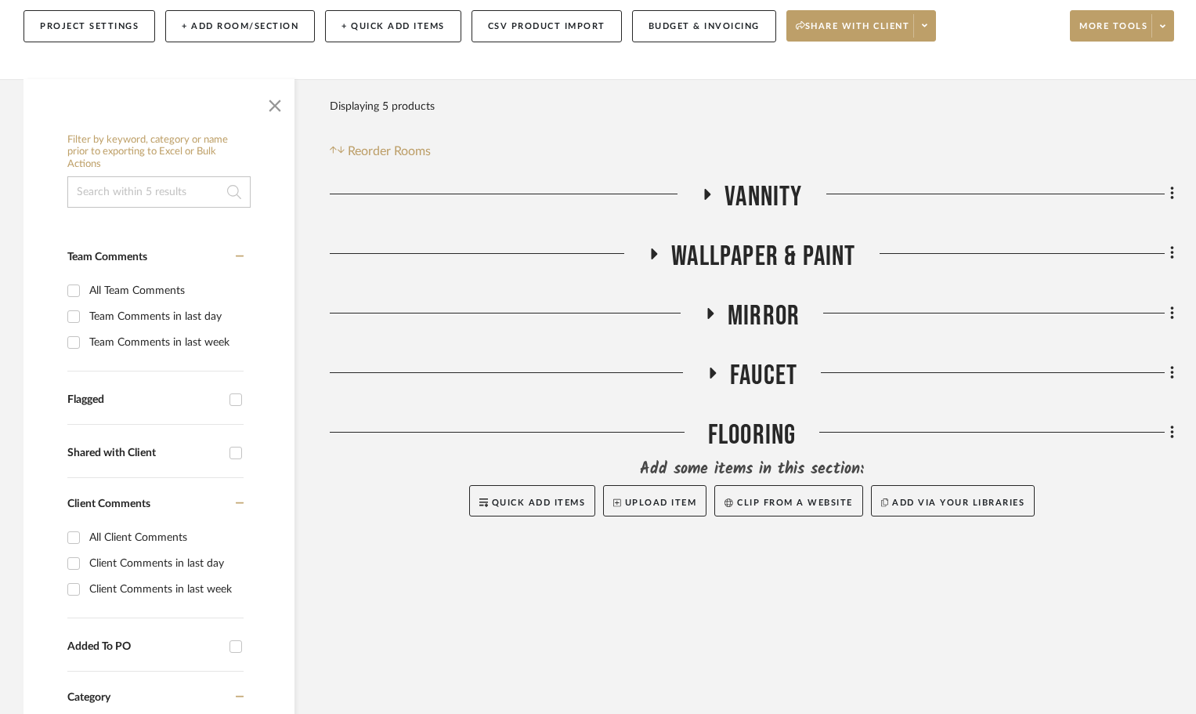
scroll to position [244, 0]
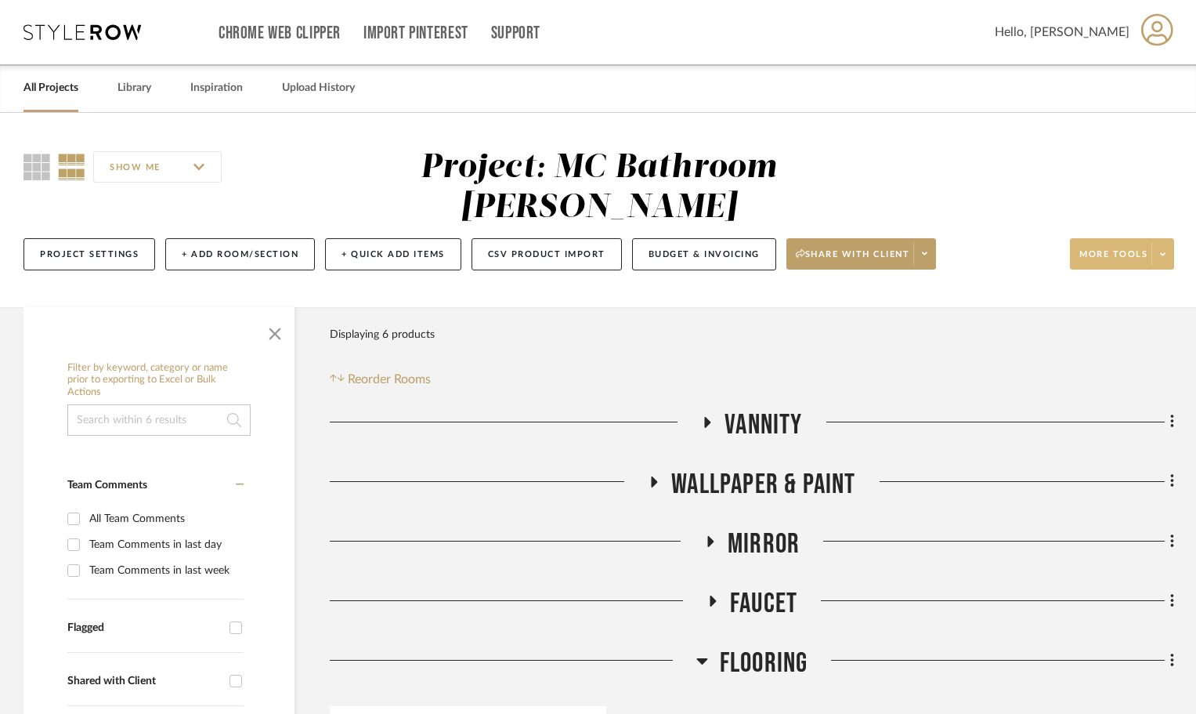
click at [1169, 242] on span at bounding box center [1162, 253] width 22 height 23
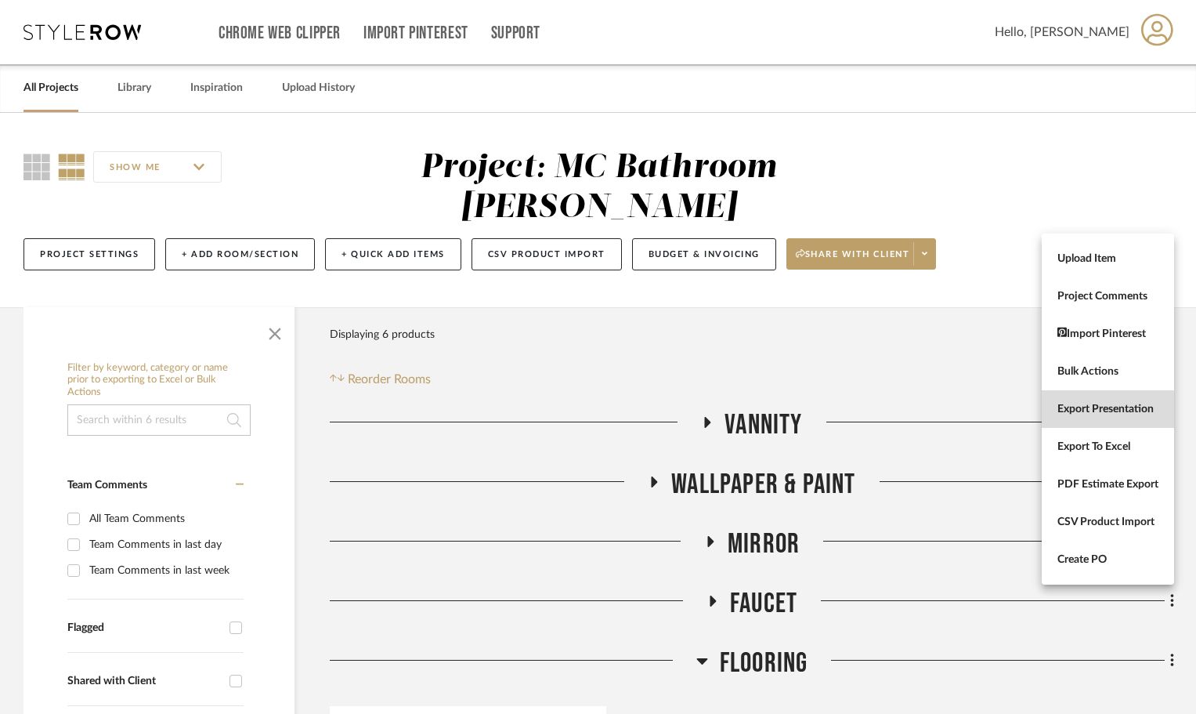
click at [1089, 418] on button "Export Presentation" at bounding box center [1108, 409] width 132 height 38
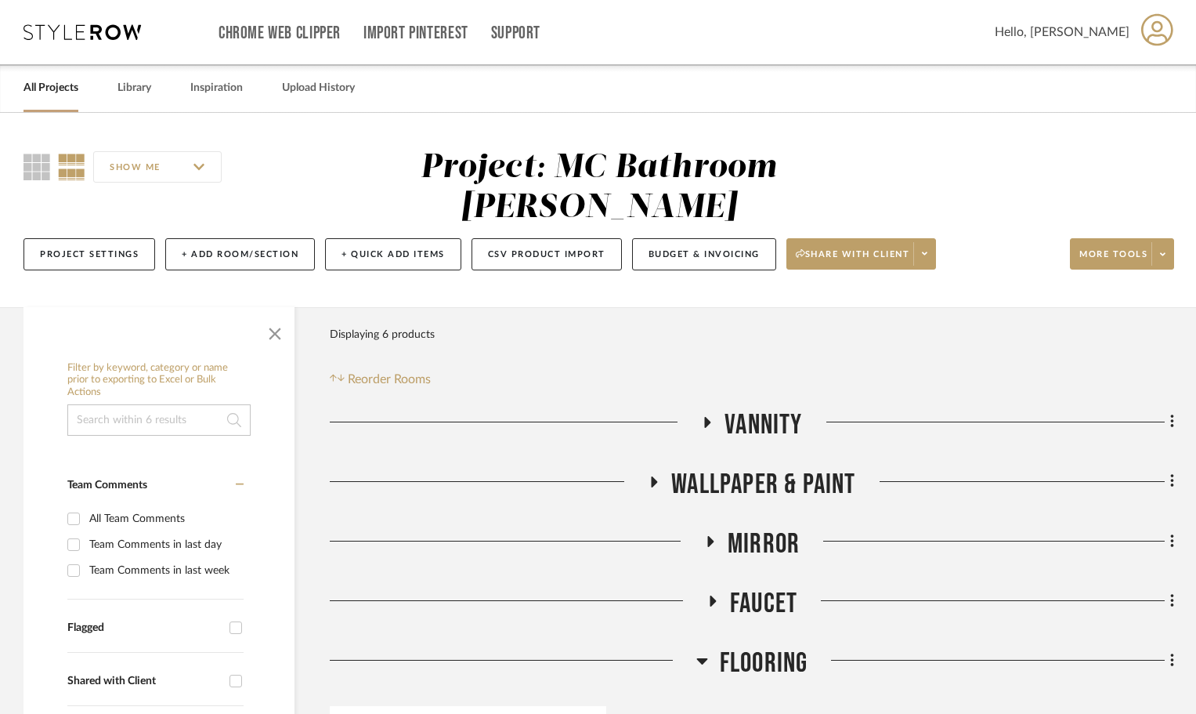
click at [706, 416] on fa-icon at bounding box center [707, 427] width 12 height 23
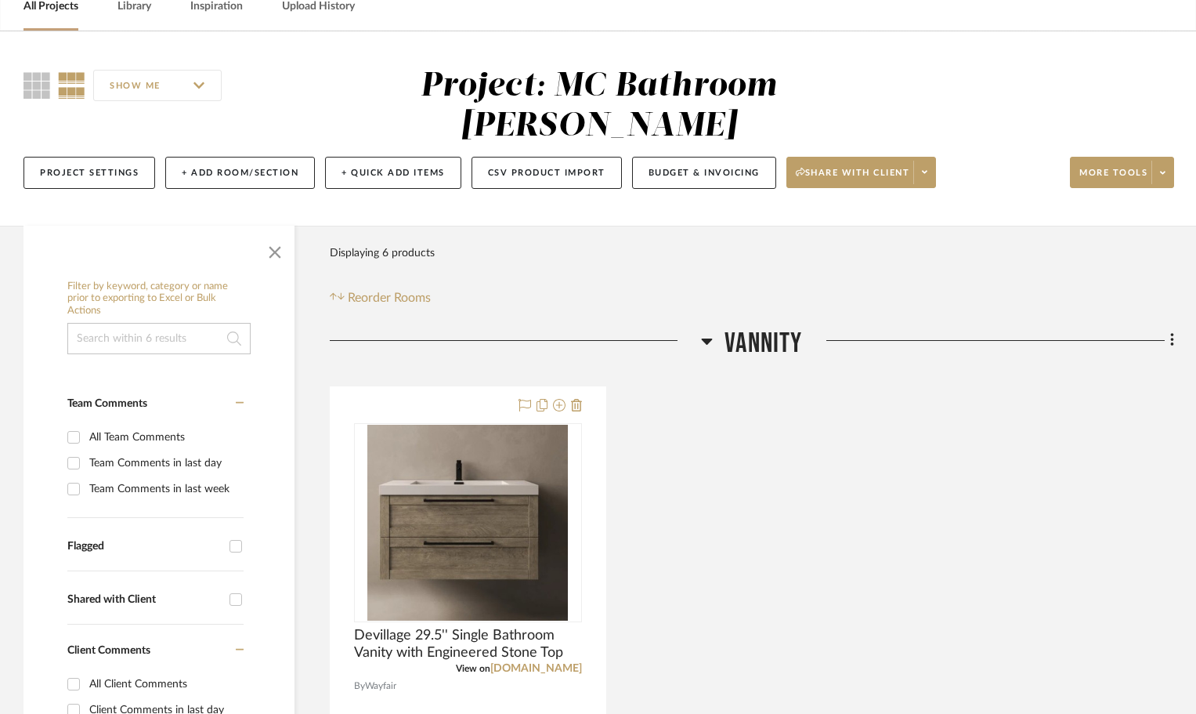
scroll to position [235, 0]
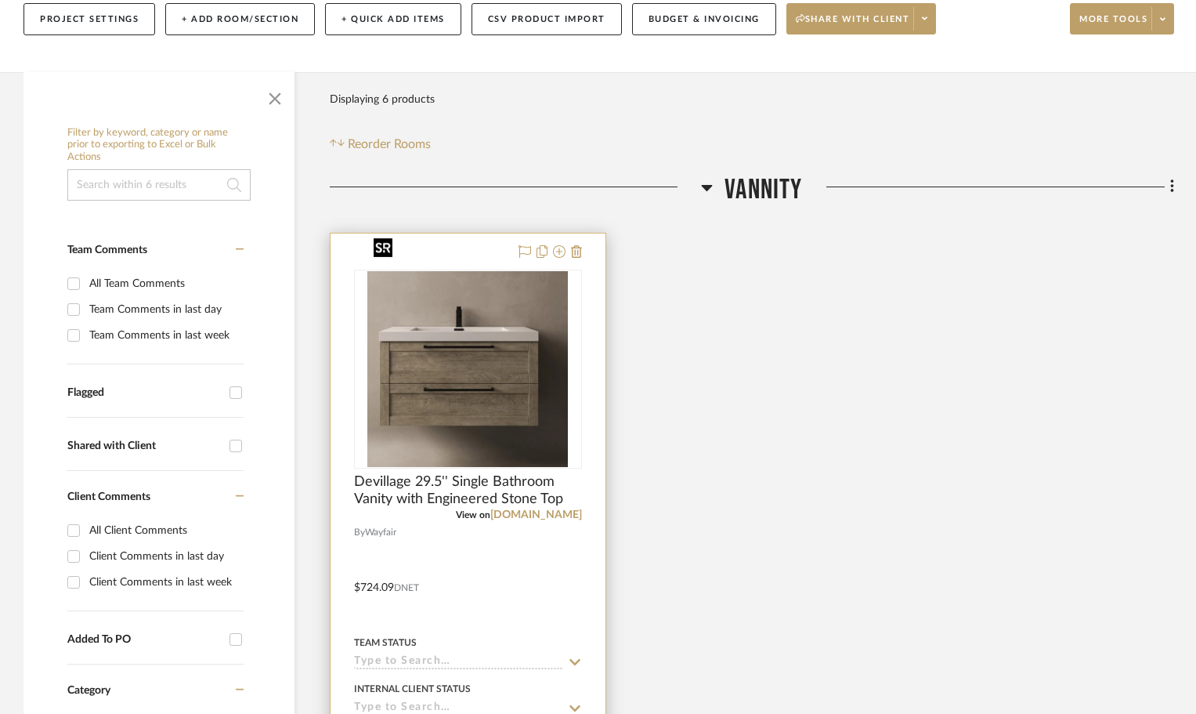
click at [464, 366] on img "0" at bounding box center [467, 369] width 201 height 196
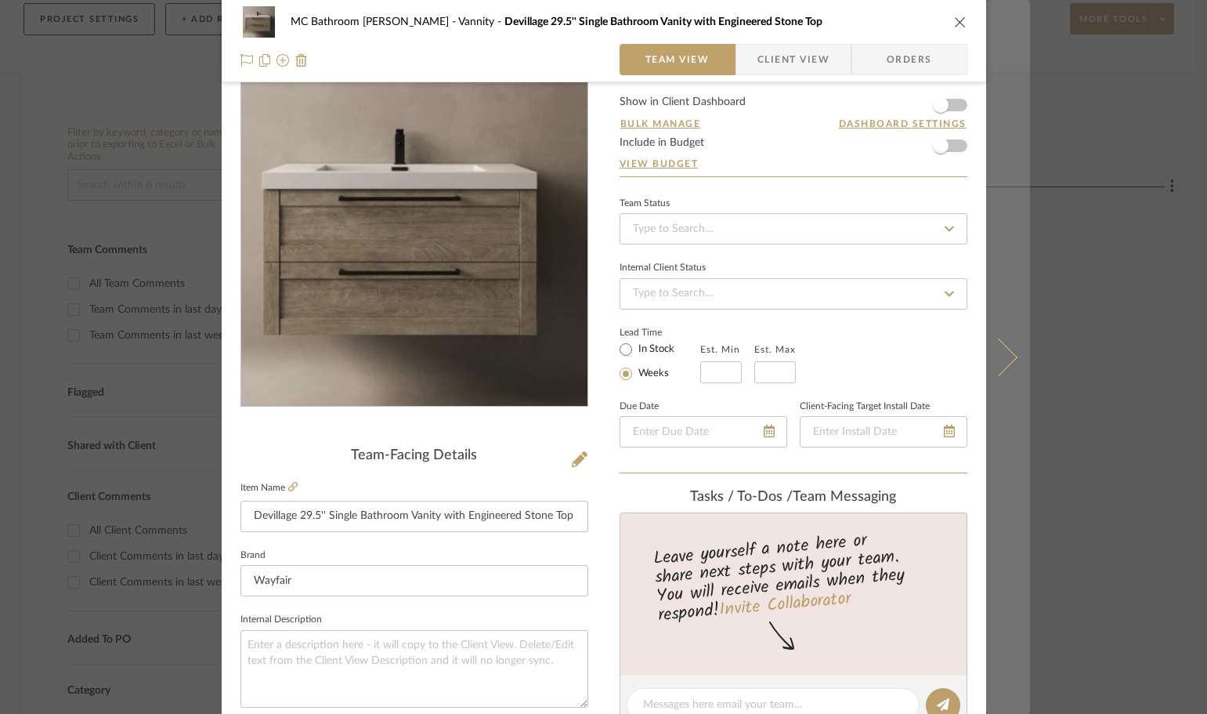
scroll to position [78, 0]
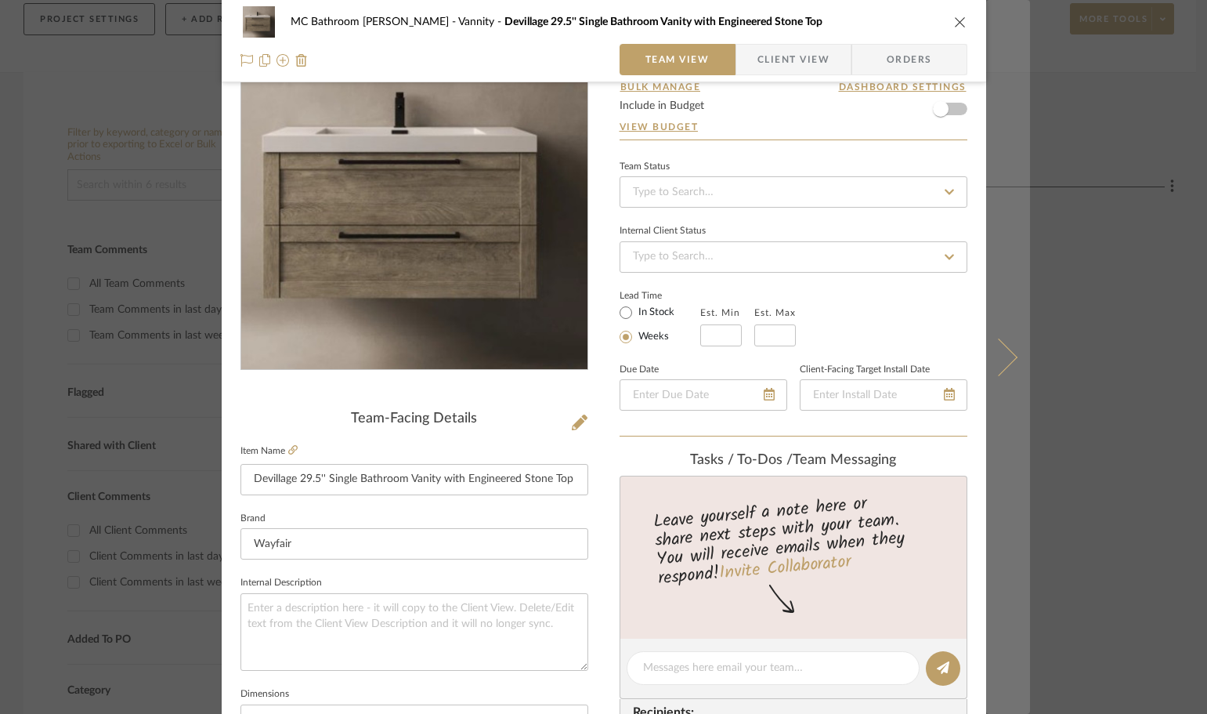
click at [992, 362] on icon at bounding box center [998, 357] width 38 height 38
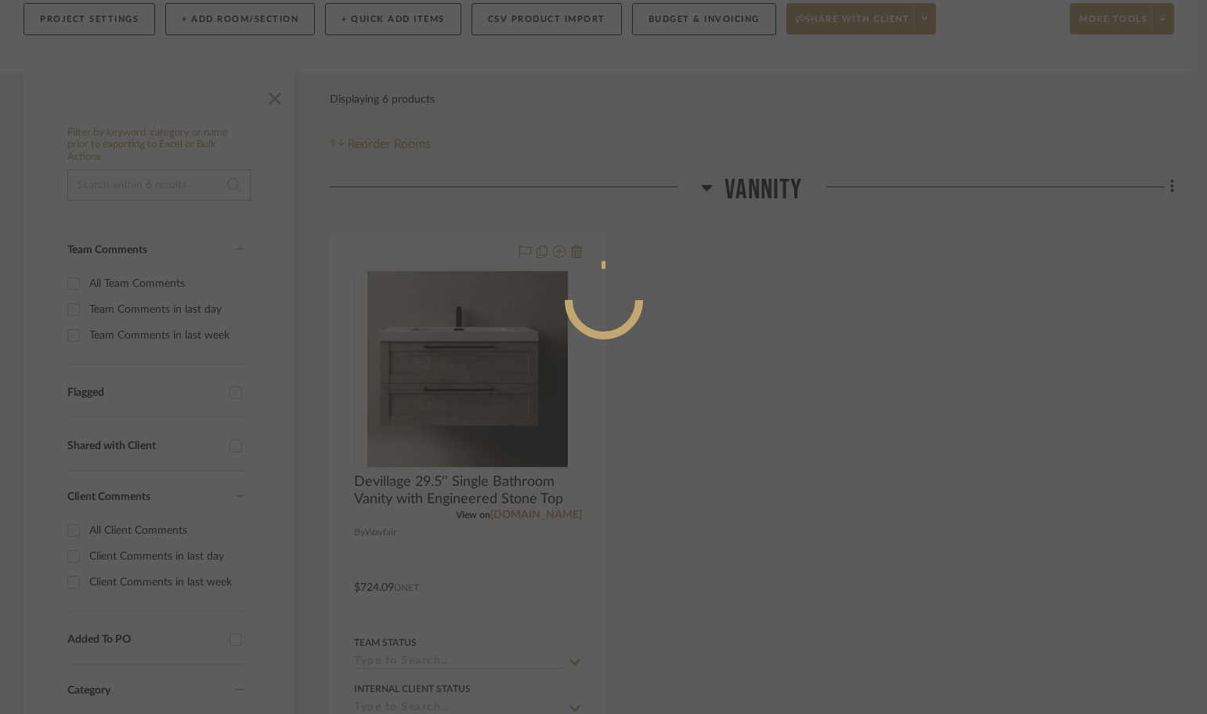
scroll to position [0, 0]
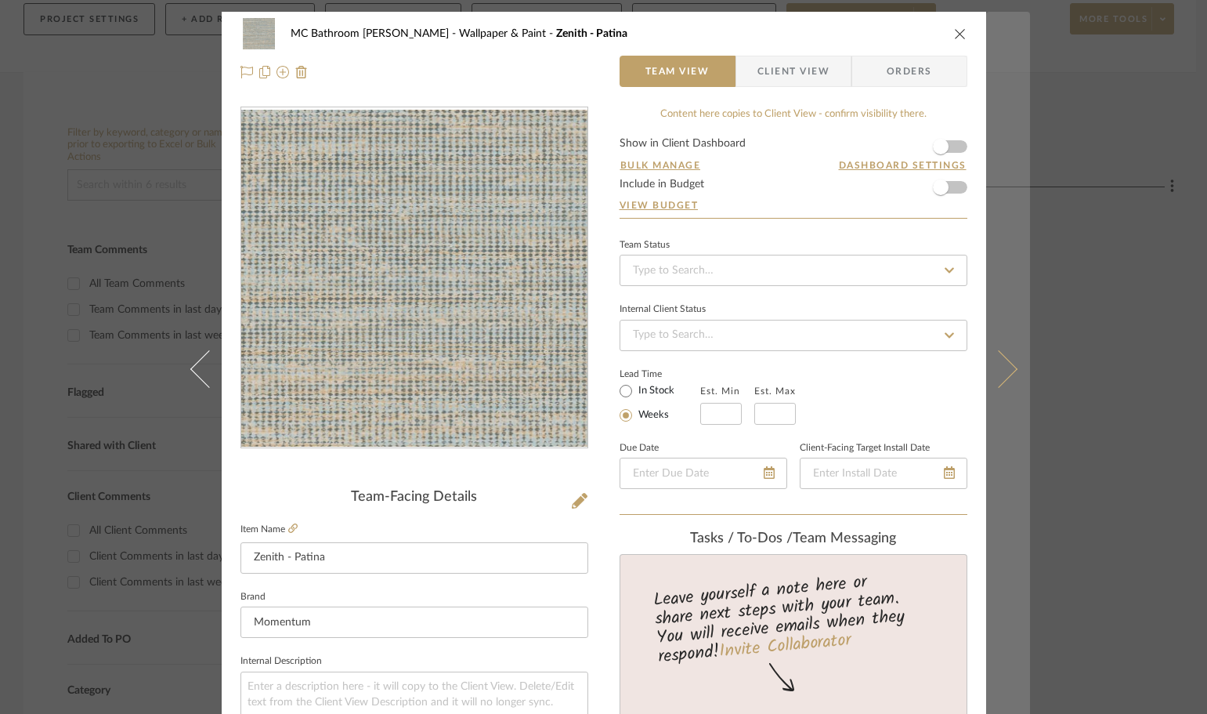
click at [995, 366] on icon at bounding box center [998, 368] width 38 height 38
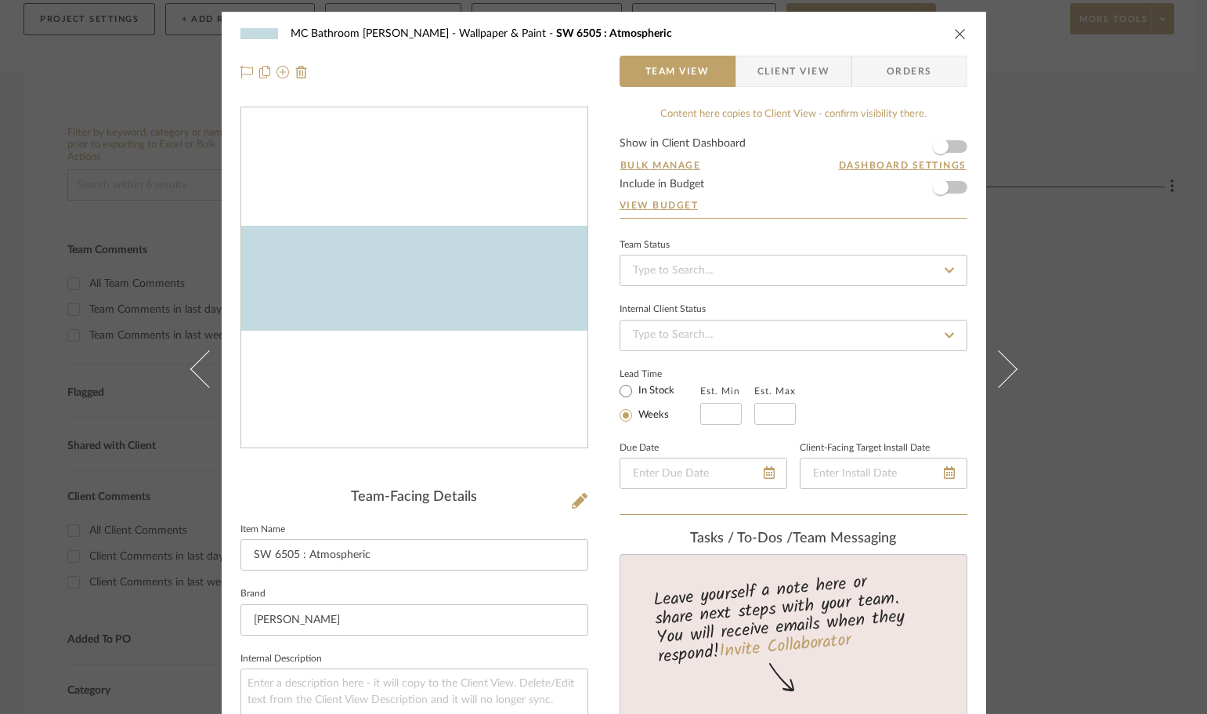
click at [958, 33] on icon "close" at bounding box center [960, 33] width 13 height 13
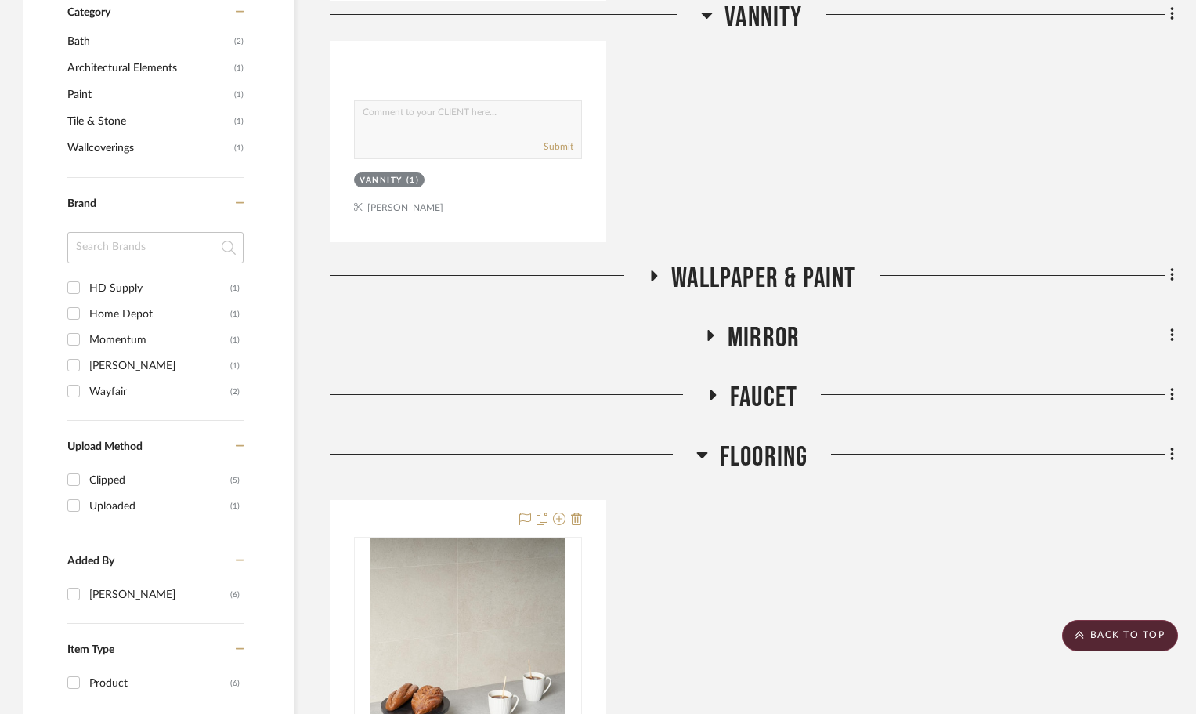
scroll to position [940, 0]
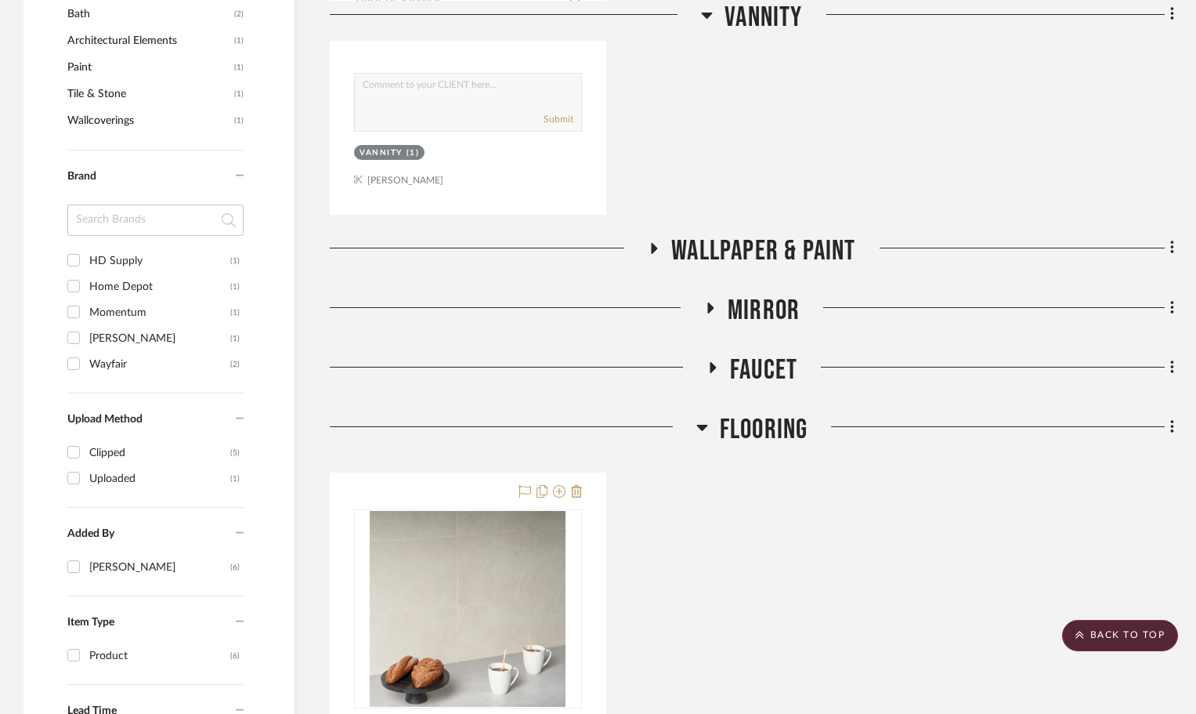
click at [714, 302] on icon at bounding box center [709, 308] width 19 height 12
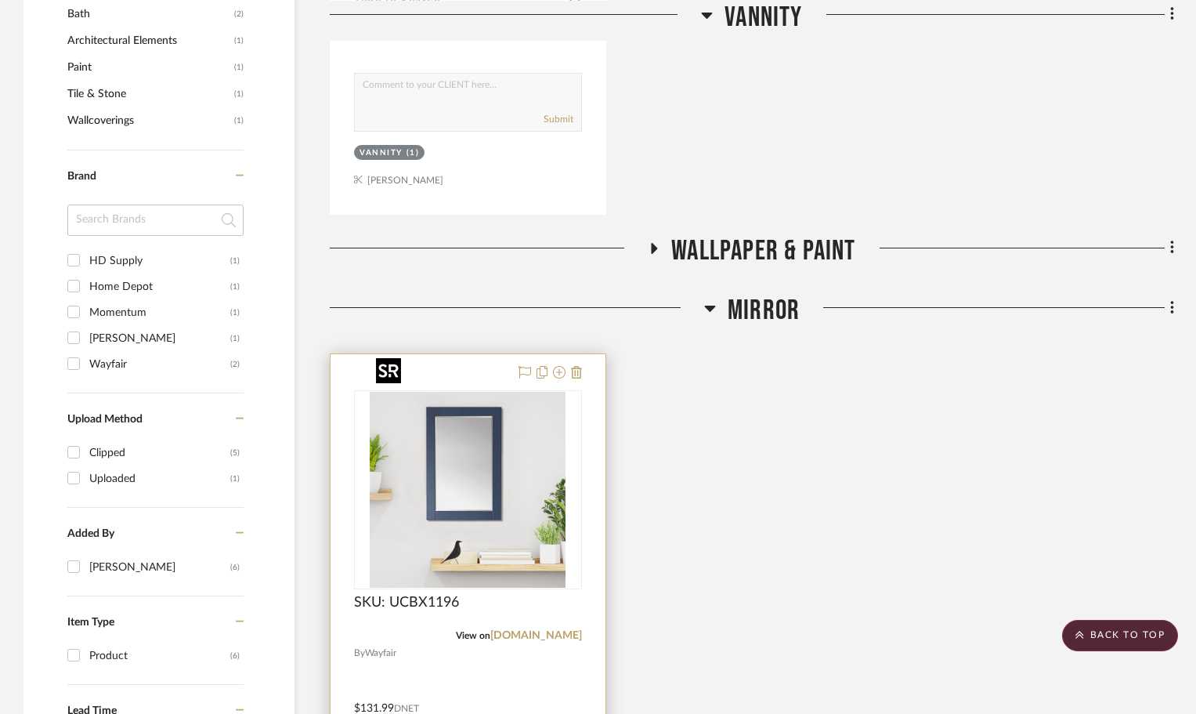
click at [0, 0] on img at bounding box center [0, 0] width 0 height 0
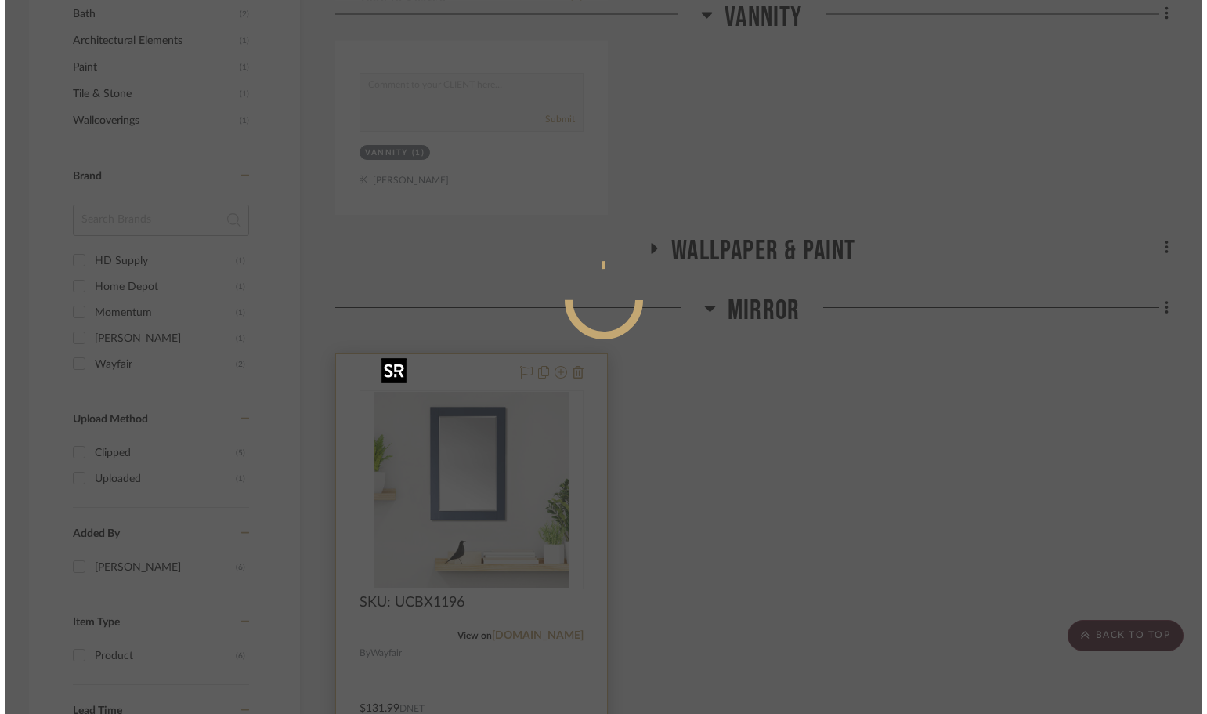
scroll to position [0, 0]
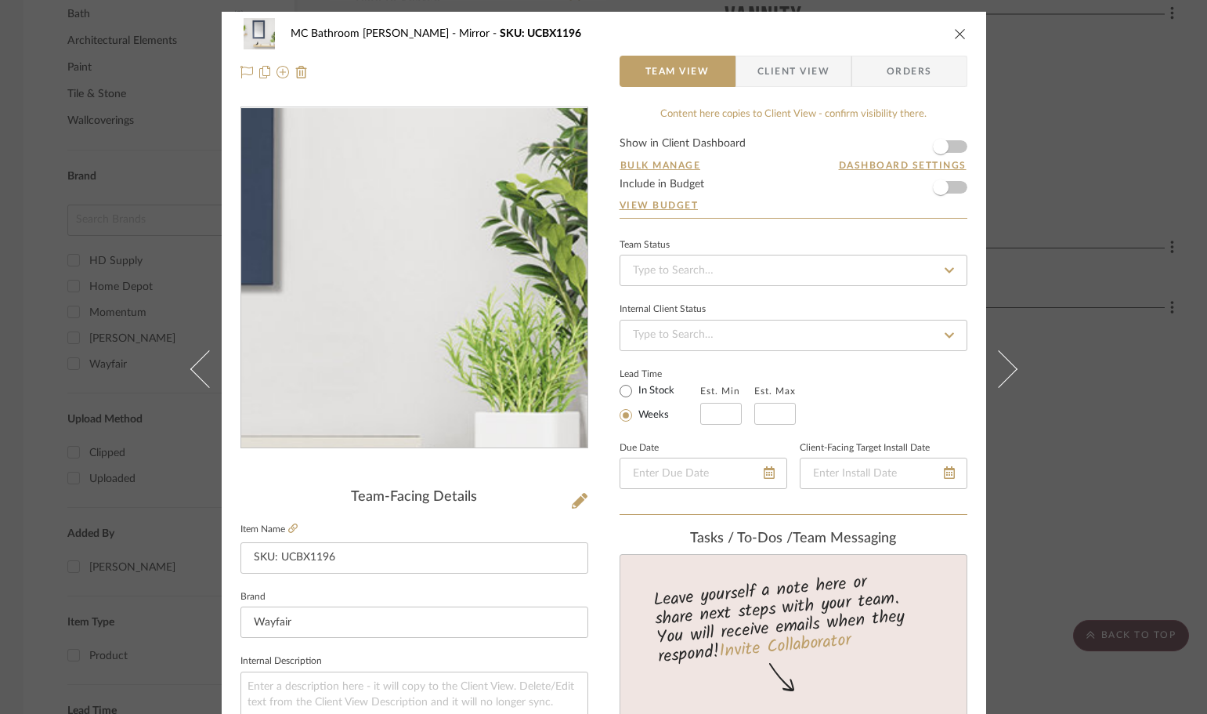
click at [515, 320] on img "0" at bounding box center [414, 278] width 340 height 340
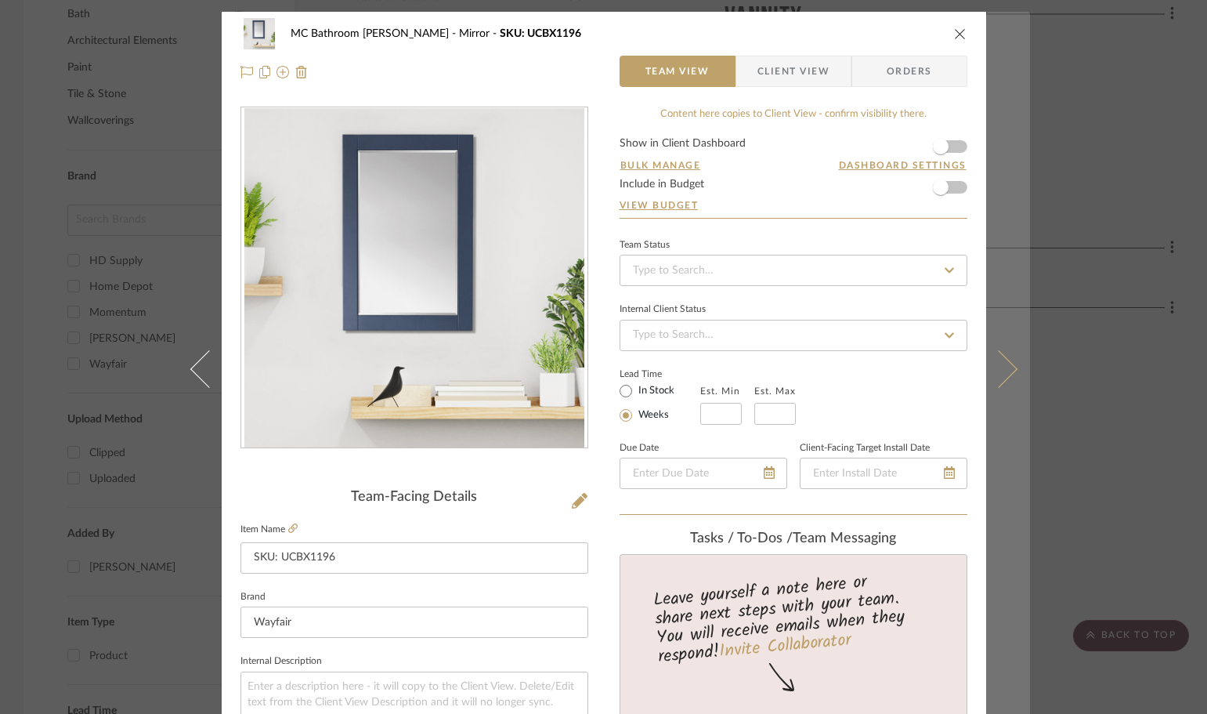
click at [1010, 367] on icon at bounding box center [998, 368] width 38 height 38
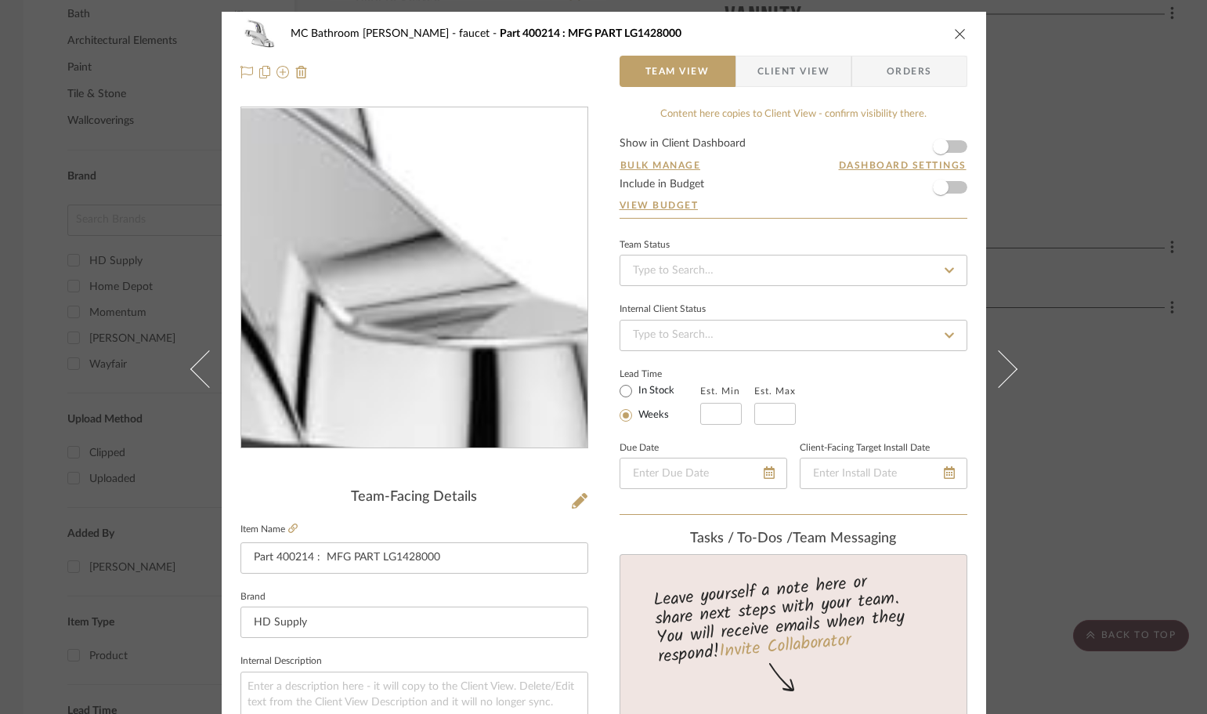
click at [495, 355] on img "0" at bounding box center [414, 278] width 340 height 340
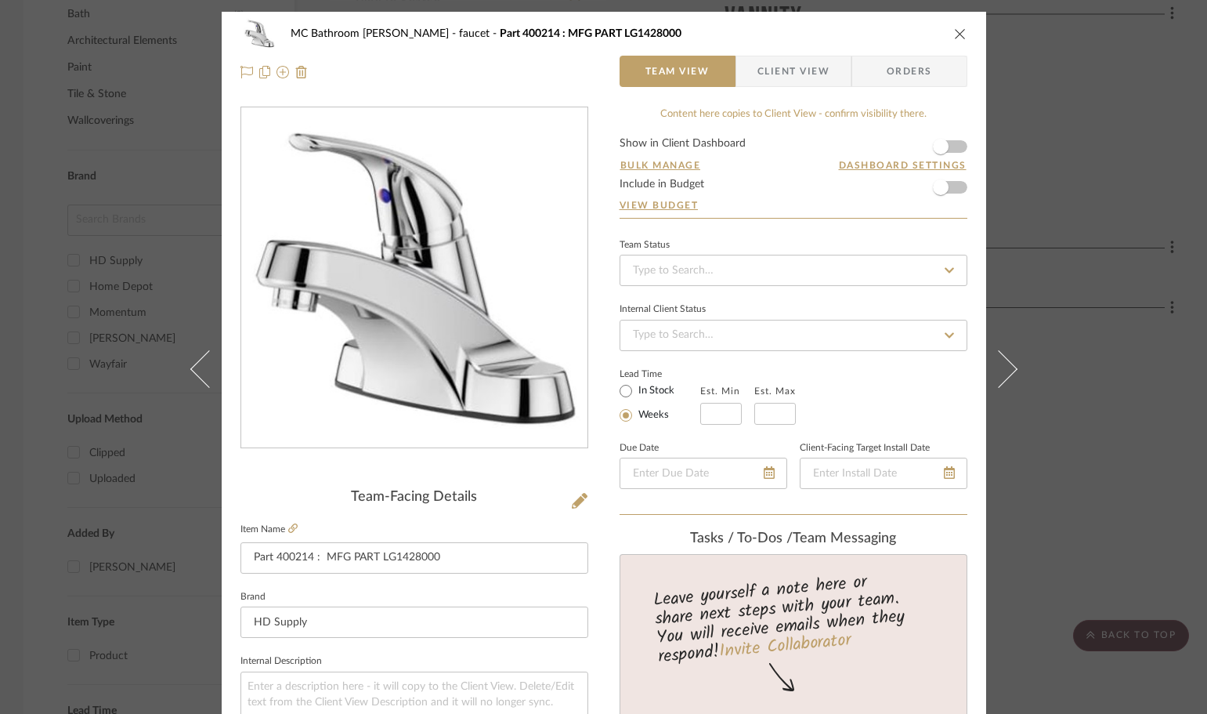
click at [942, 27] on div "MC Bathroom Bonita faucet Part 400214 : MFG PART LG1428000" at bounding box center [603, 33] width 727 height 31
click at [954, 31] on icon "close" at bounding box center [960, 33] width 13 height 13
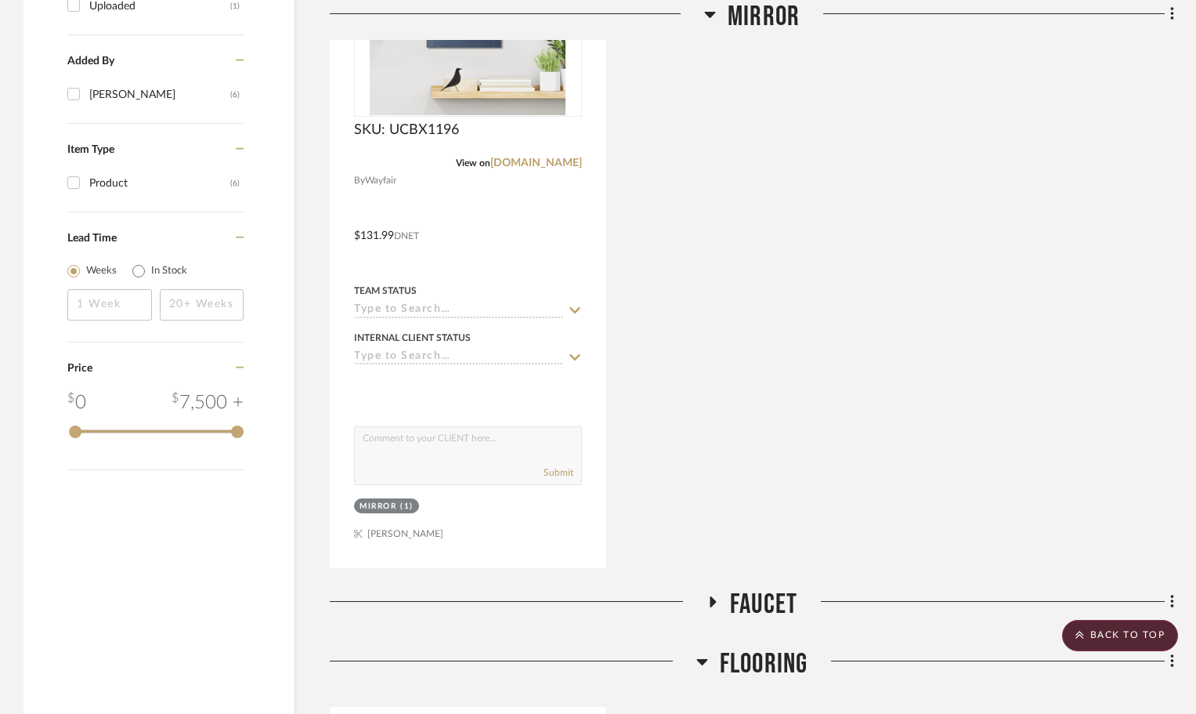
scroll to position [1801, 0]
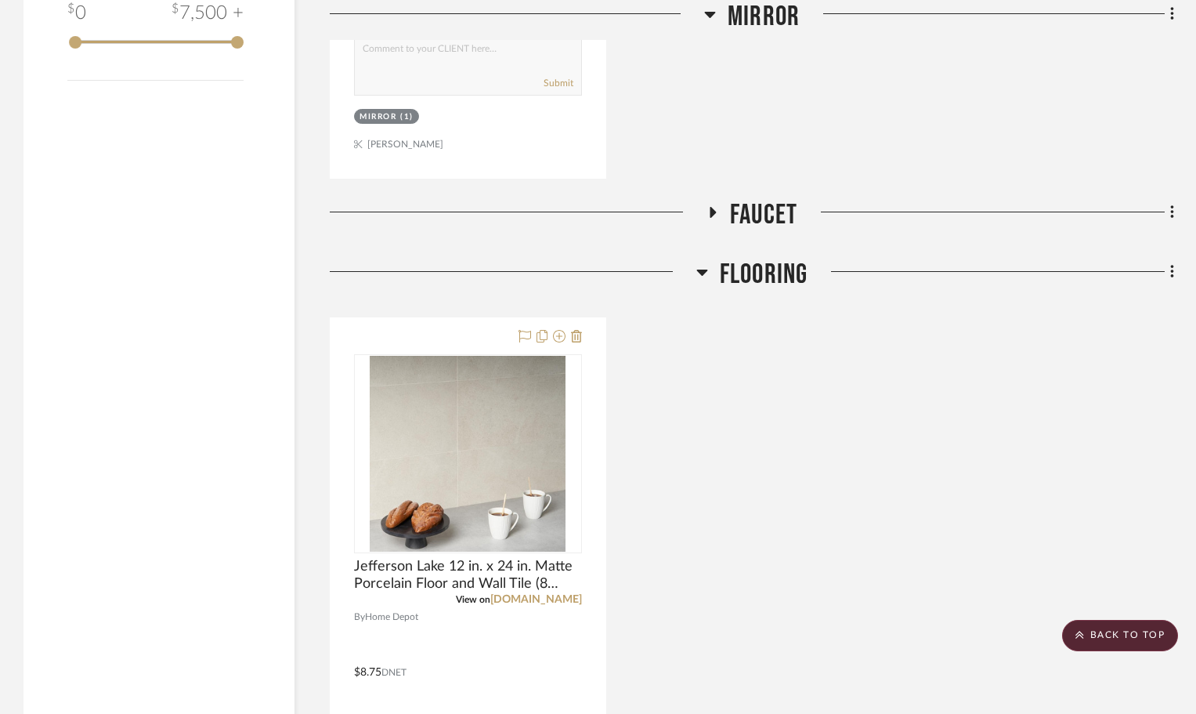
click at [716, 207] on icon at bounding box center [712, 213] width 19 height 12
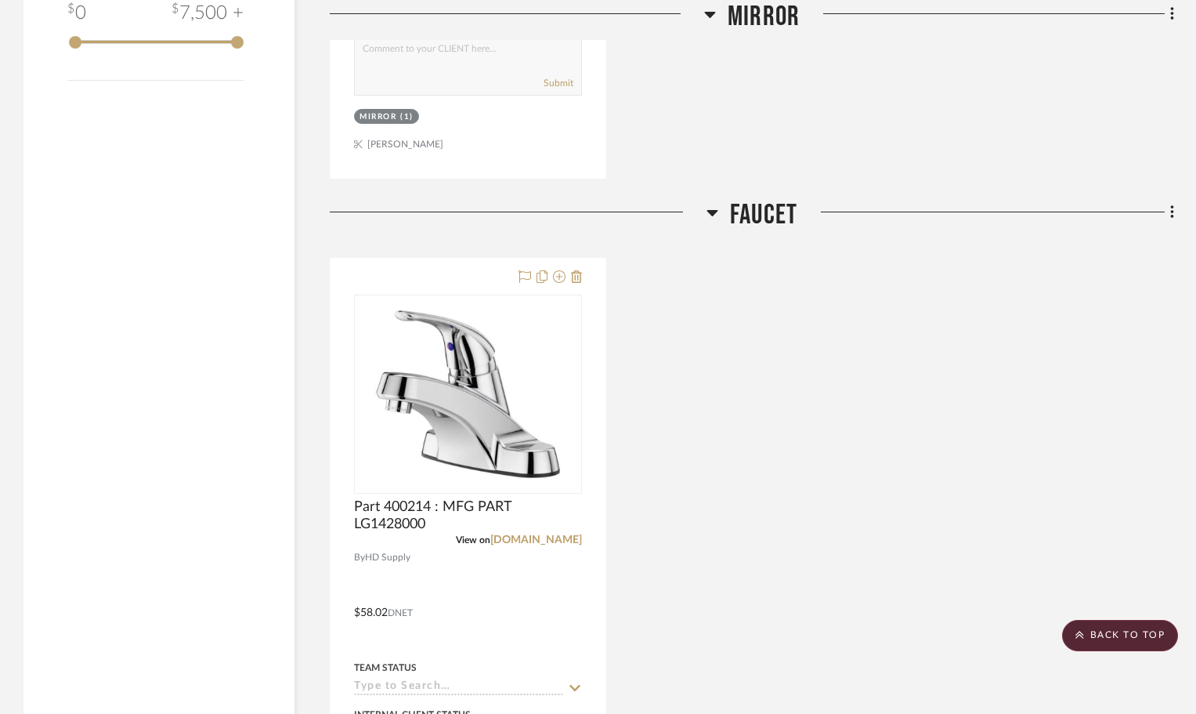
click at [716, 210] on icon at bounding box center [711, 213] width 11 height 6
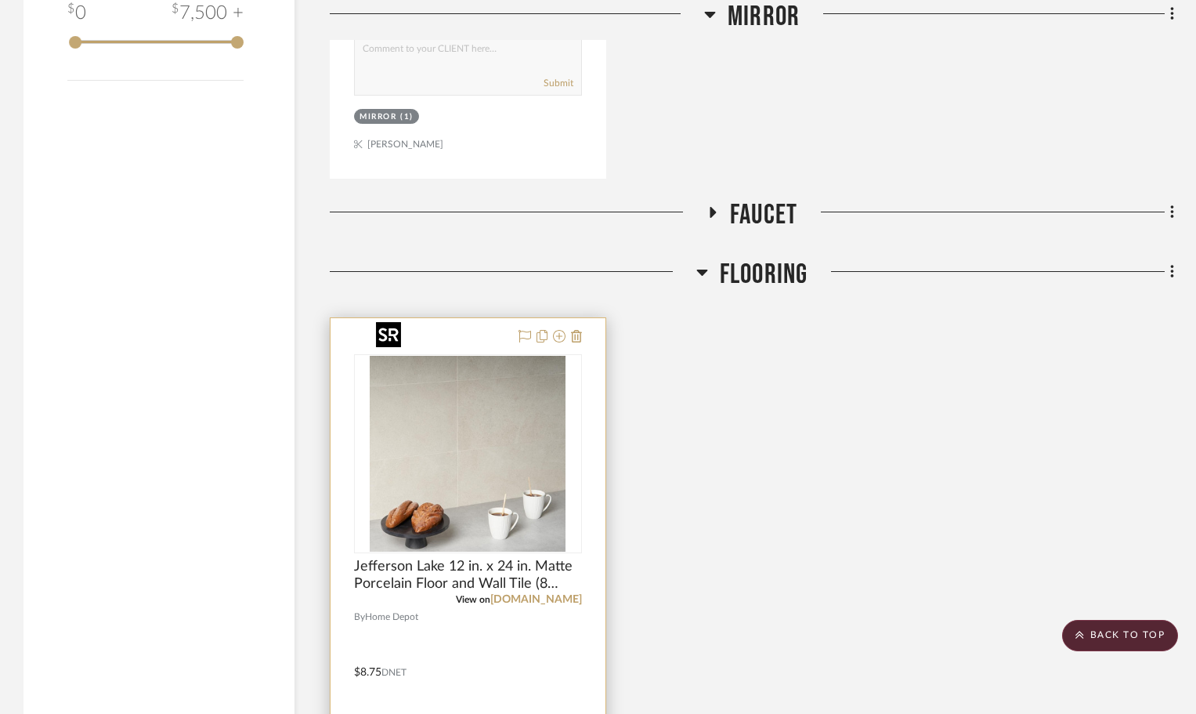
click at [0, 0] on img at bounding box center [0, 0] width 0 height 0
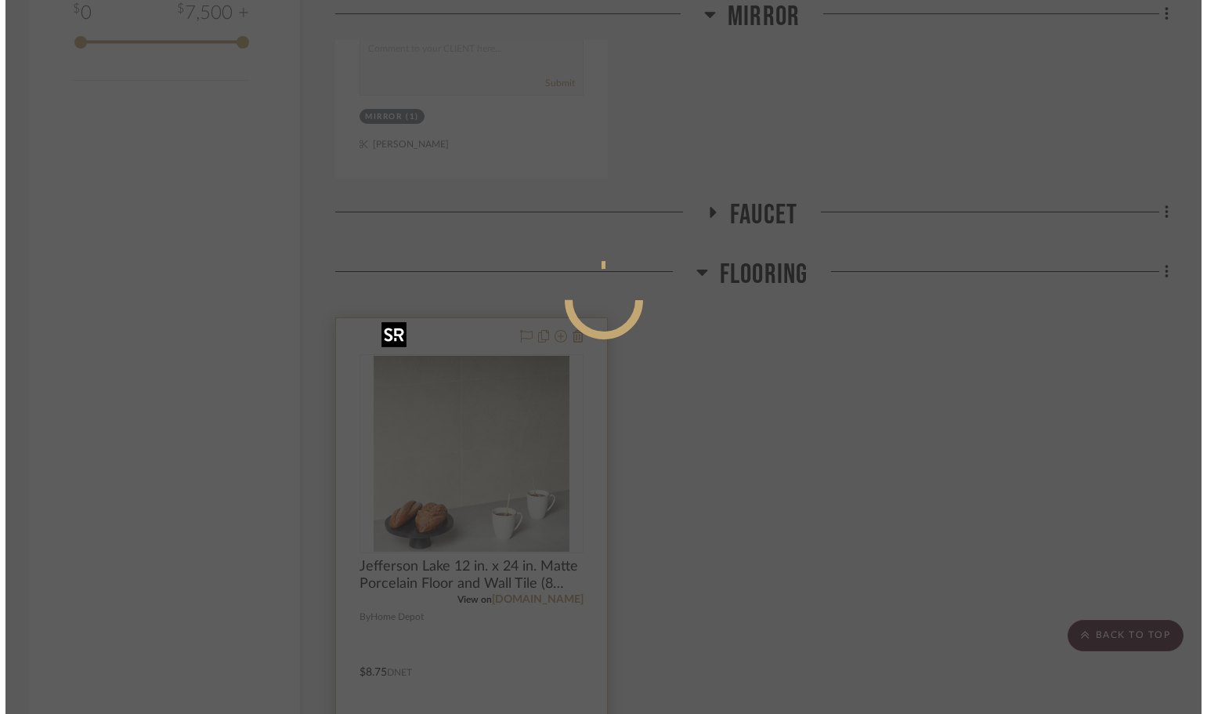
scroll to position [0, 0]
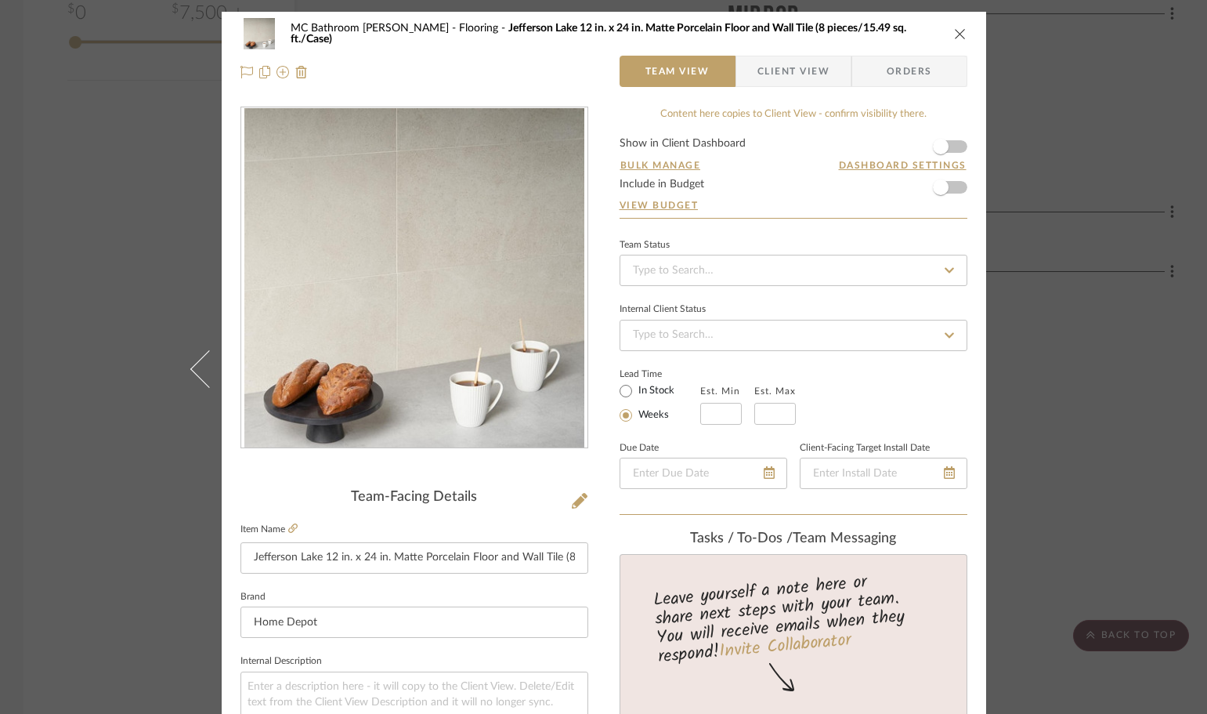
click at [954, 36] on icon "close" at bounding box center [960, 33] width 13 height 13
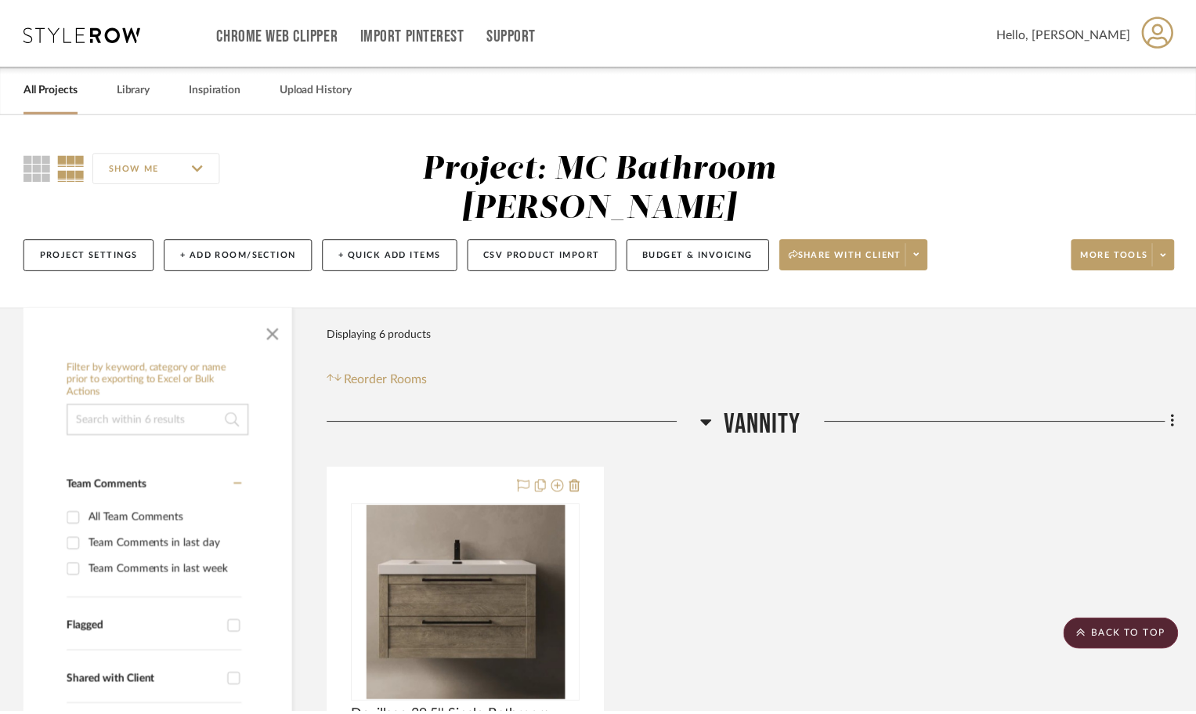
scroll to position [1801, 0]
